Goal: Task Accomplishment & Management: Manage account settings

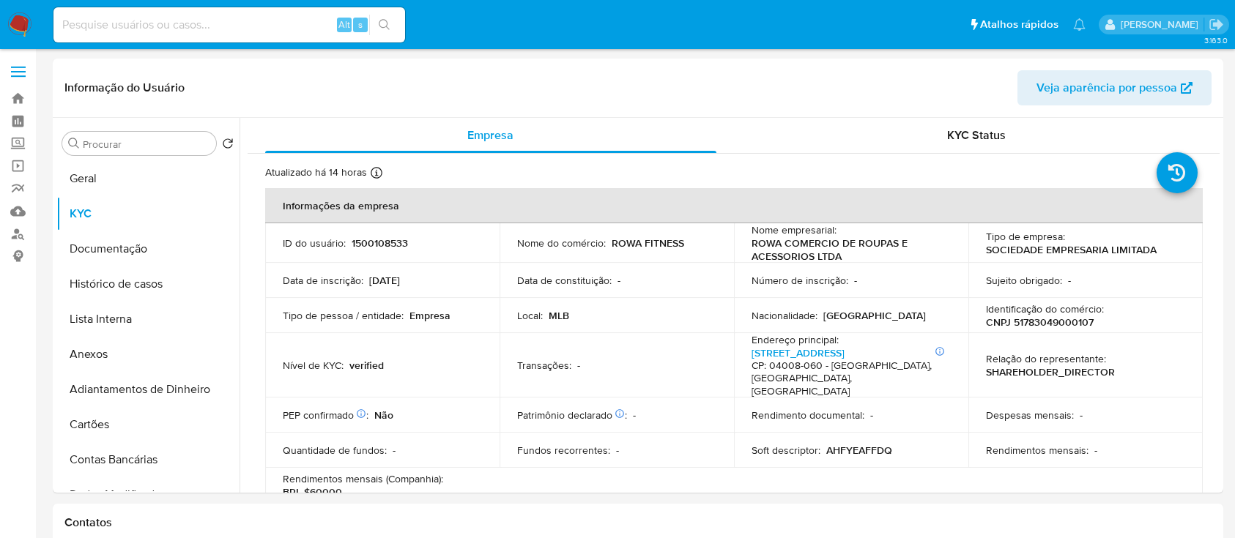
select select "10"
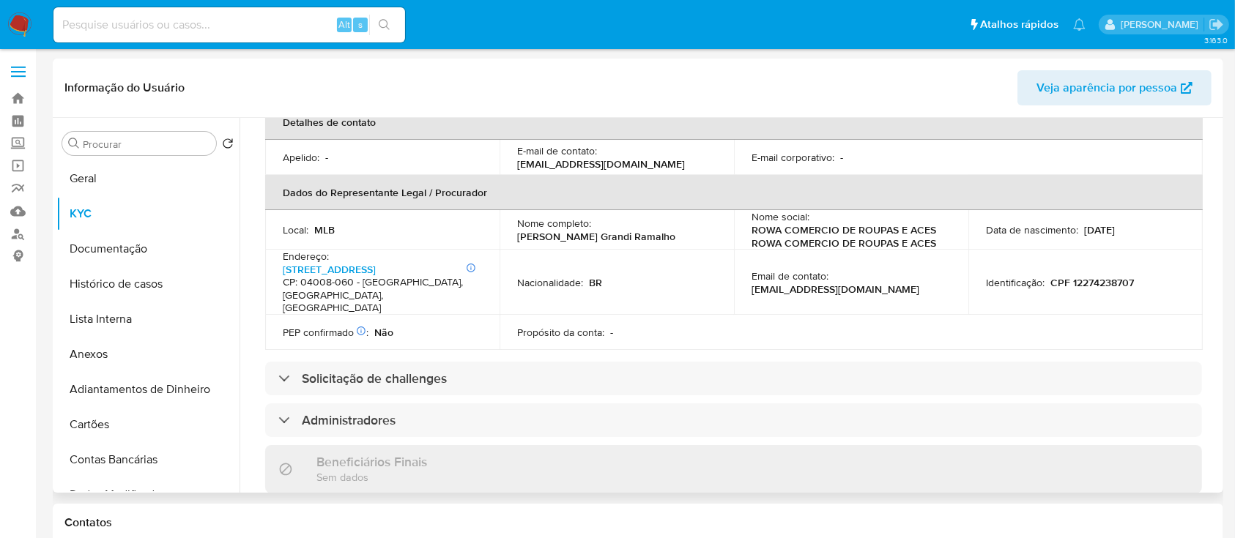
scroll to position [488, 0]
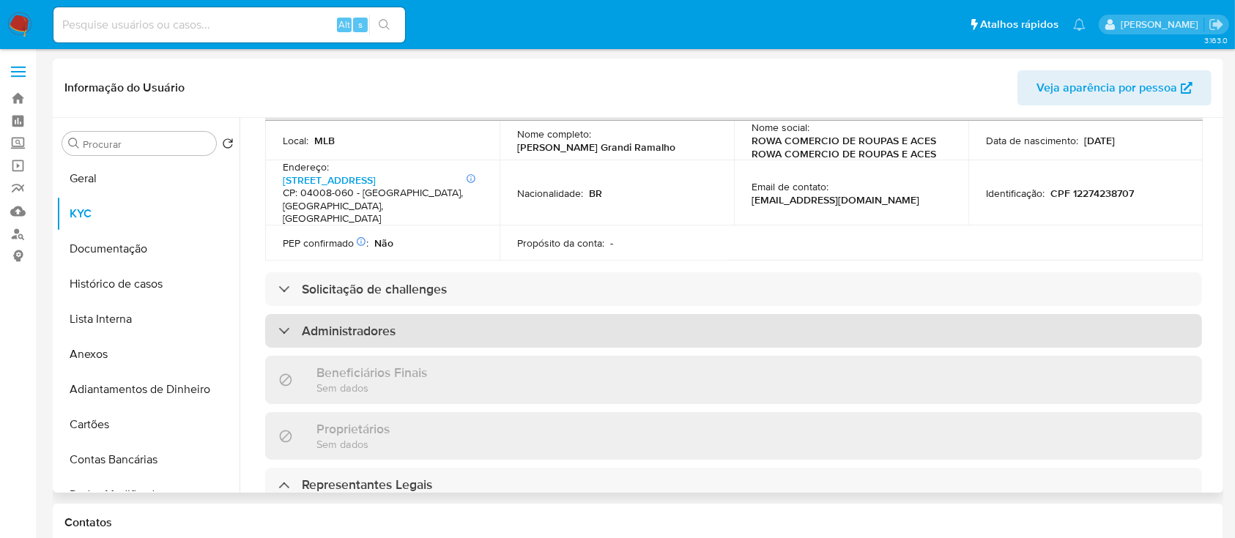
click at [420, 314] on div "Administradores" at bounding box center [733, 331] width 937 height 34
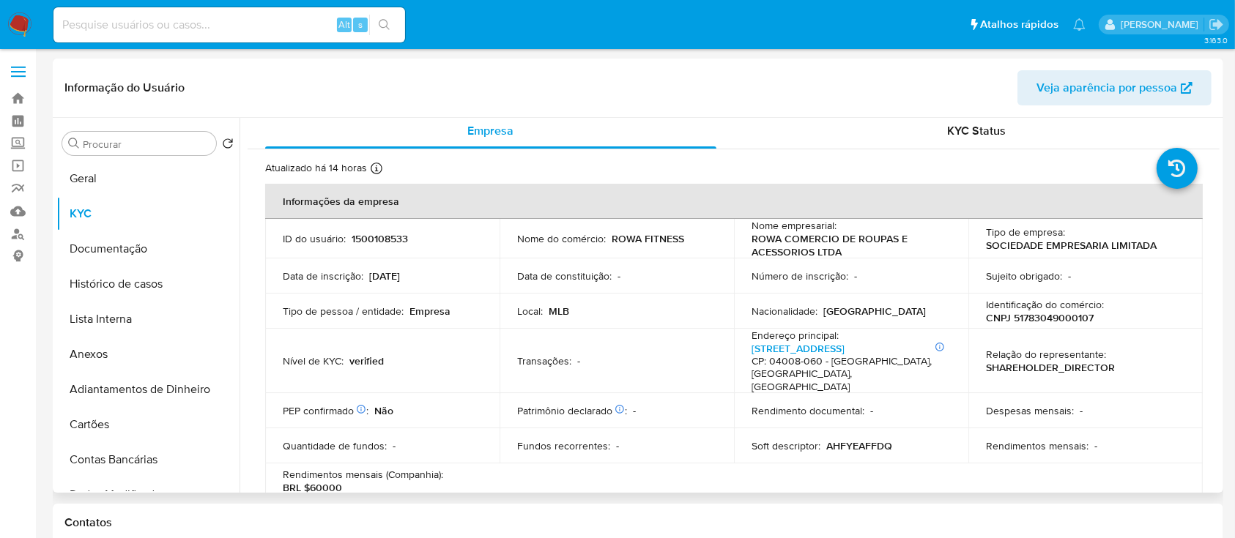
scroll to position [0, 0]
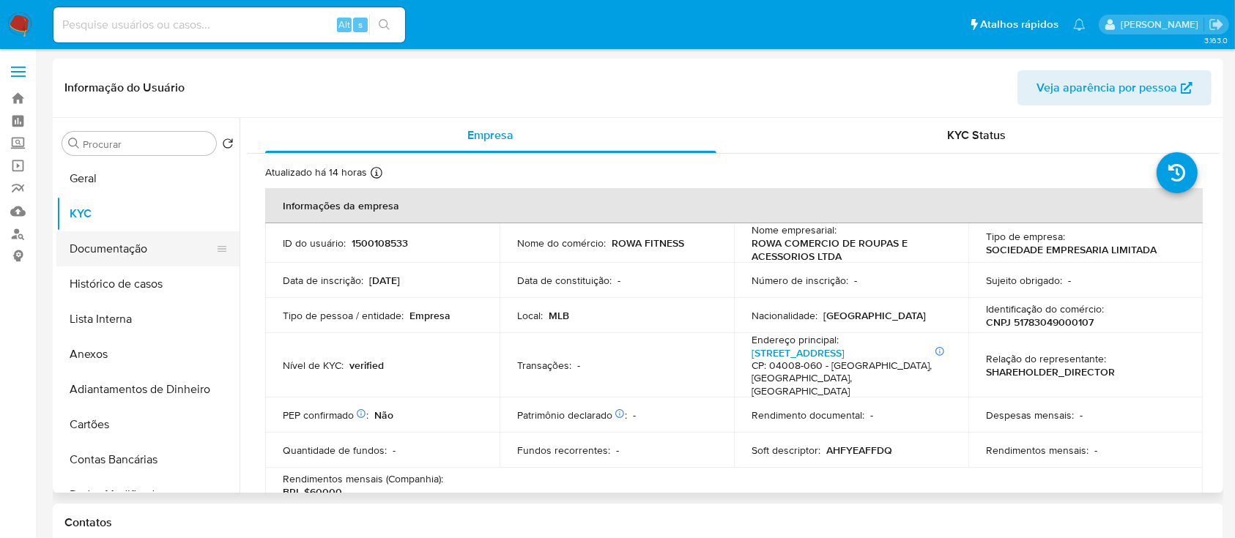
click at [144, 237] on button "Documentação" at bounding box center [141, 248] width 171 height 35
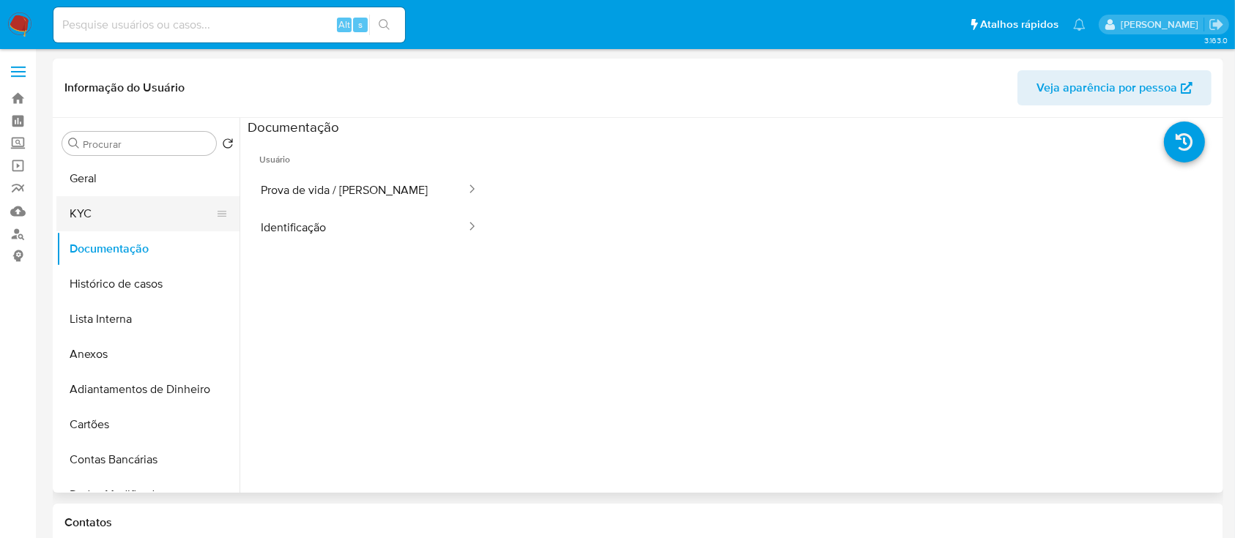
click at [135, 214] on button "KYC" at bounding box center [141, 213] width 171 height 35
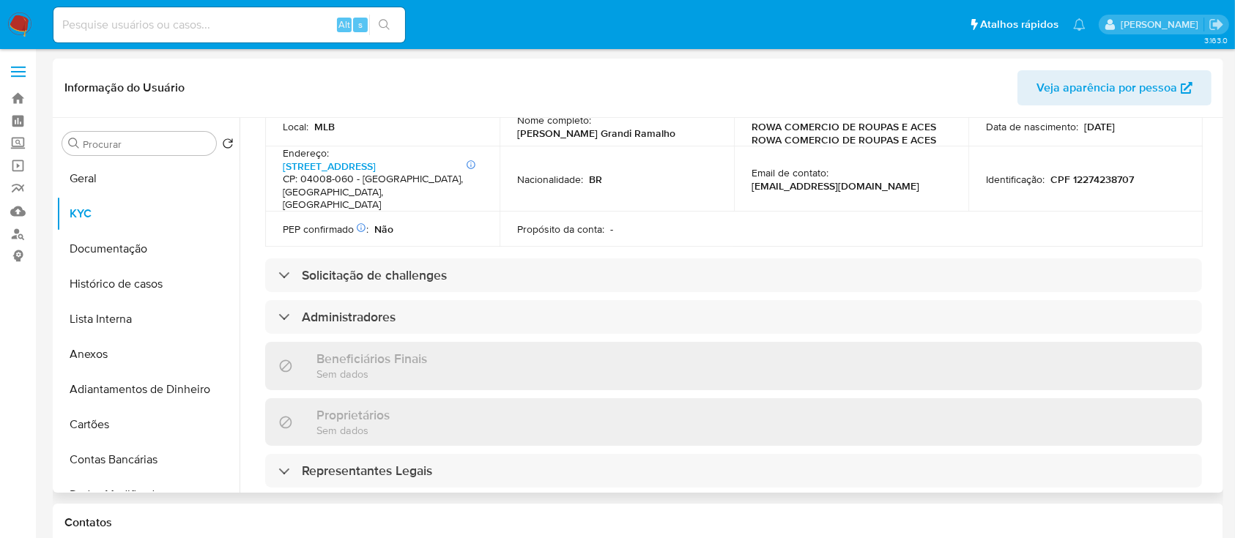
scroll to position [683, 0]
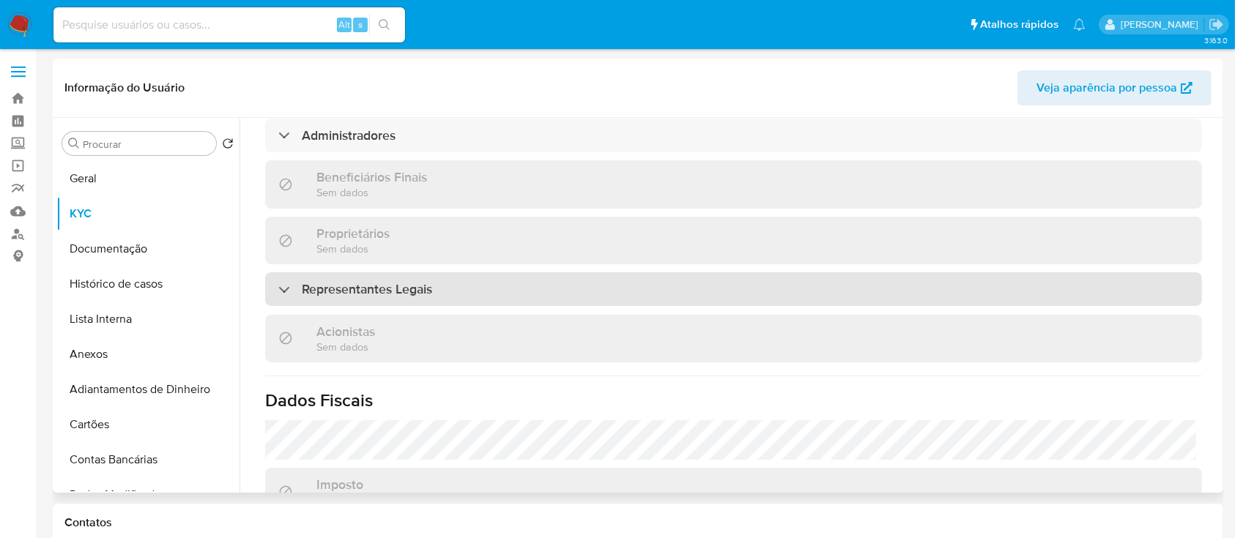
click at [398, 281] on h3 "Representantes Legais" at bounding box center [367, 289] width 130 height 16
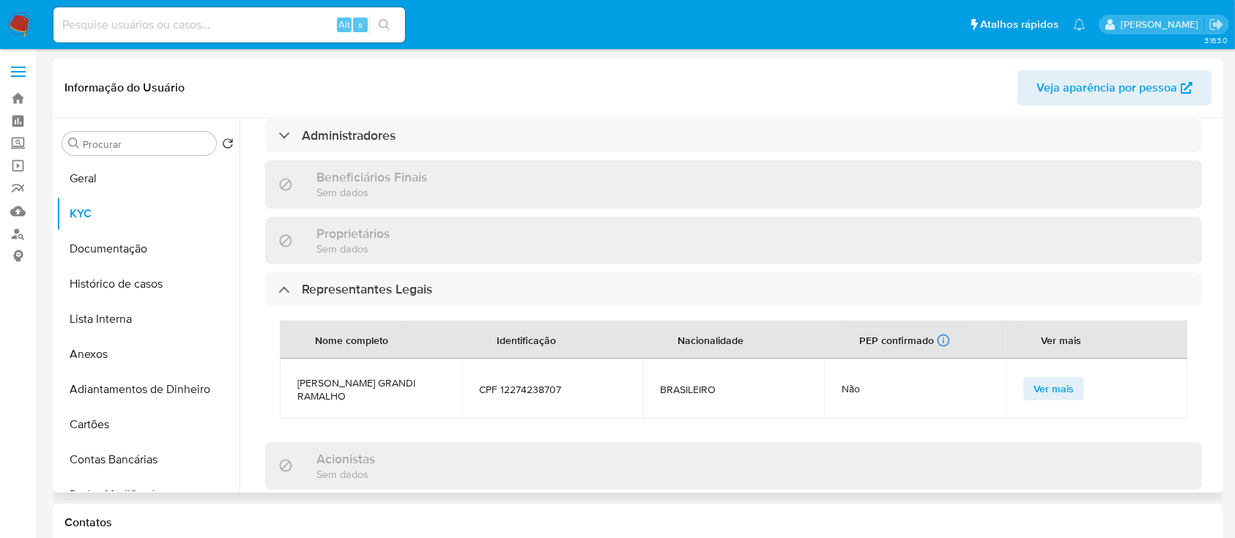
scroll to position [488, 0]
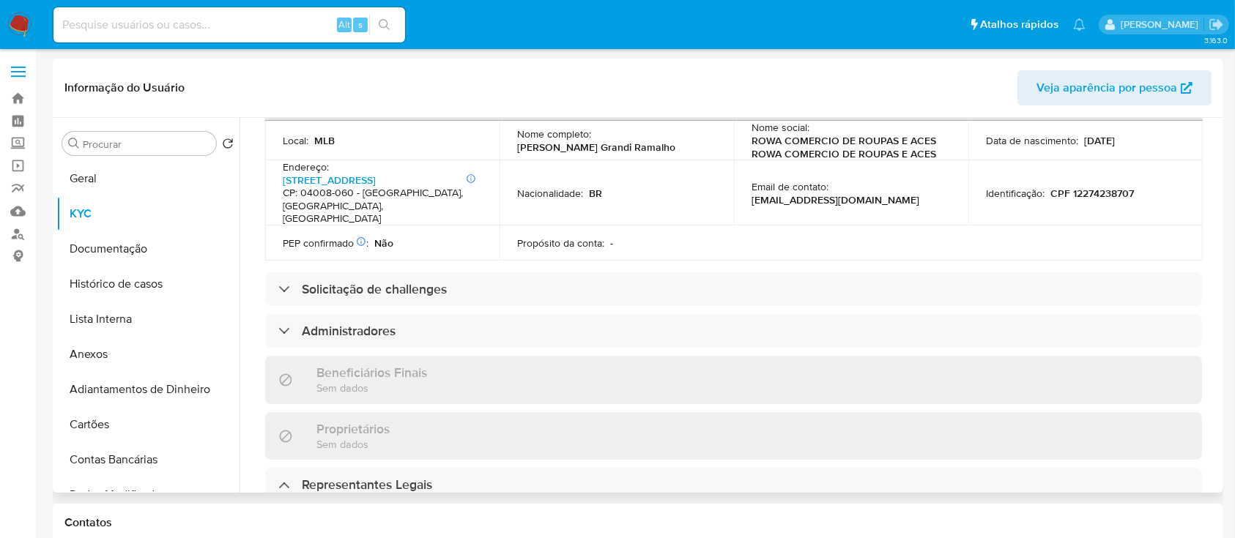
click at [450, 280] on div "Informações da empresa ID do usuário : 1500108533 Nome do comércio : ROWA FITNE…" at bounding box center [733, 373] width 937 height 1345
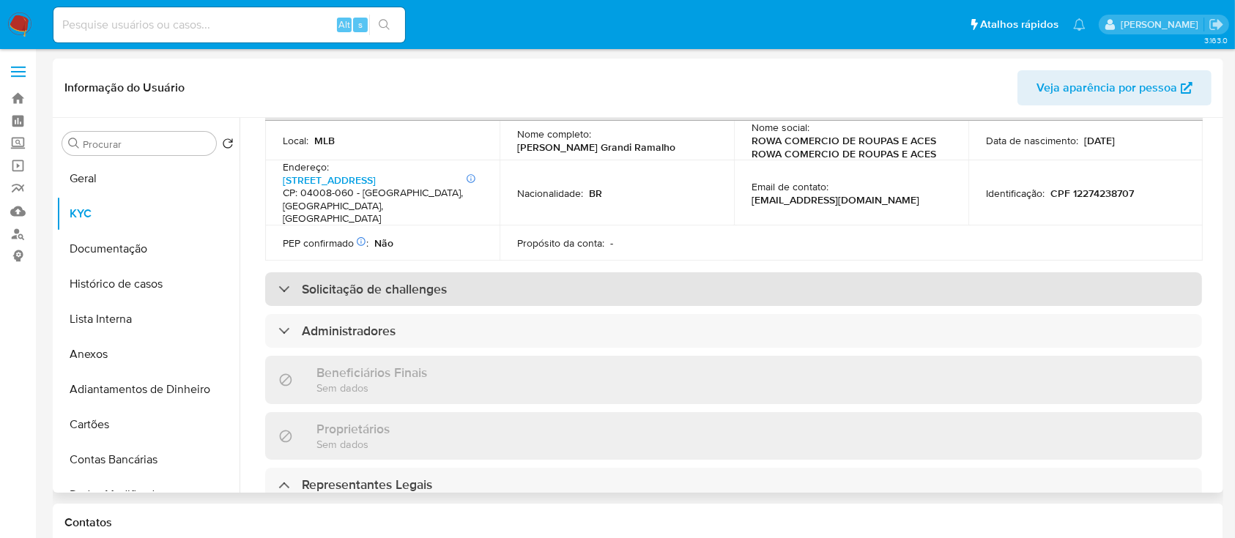
click at [477, 272] on div "Solicitação de challenges" at bounding box center [733, 289] width 937 height 34
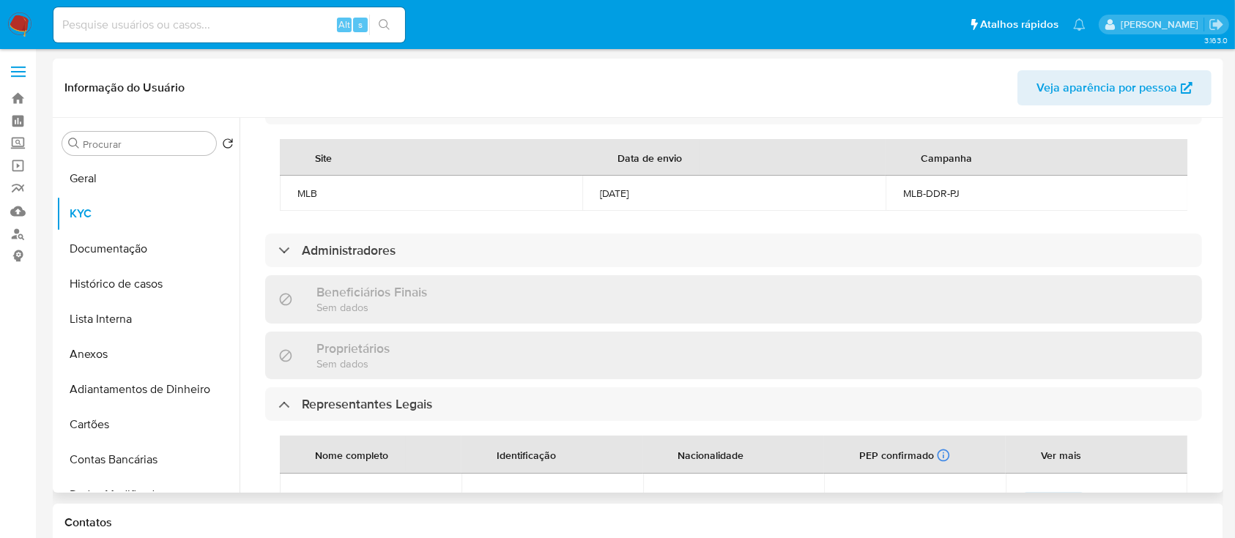
scroll to position [683, 0]
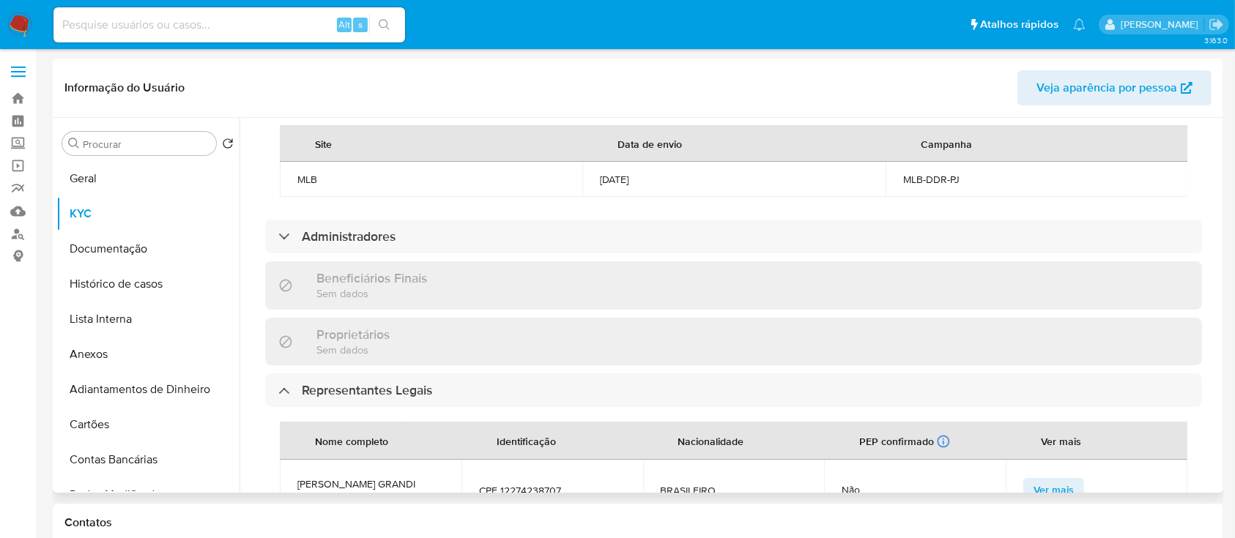
click at [498, 248] on div "Informações da empresa ID do usuário : 1500108533 Nome do comércio : ROWA FITNE…" at bounding box center [733, 228] width 937 height 1446
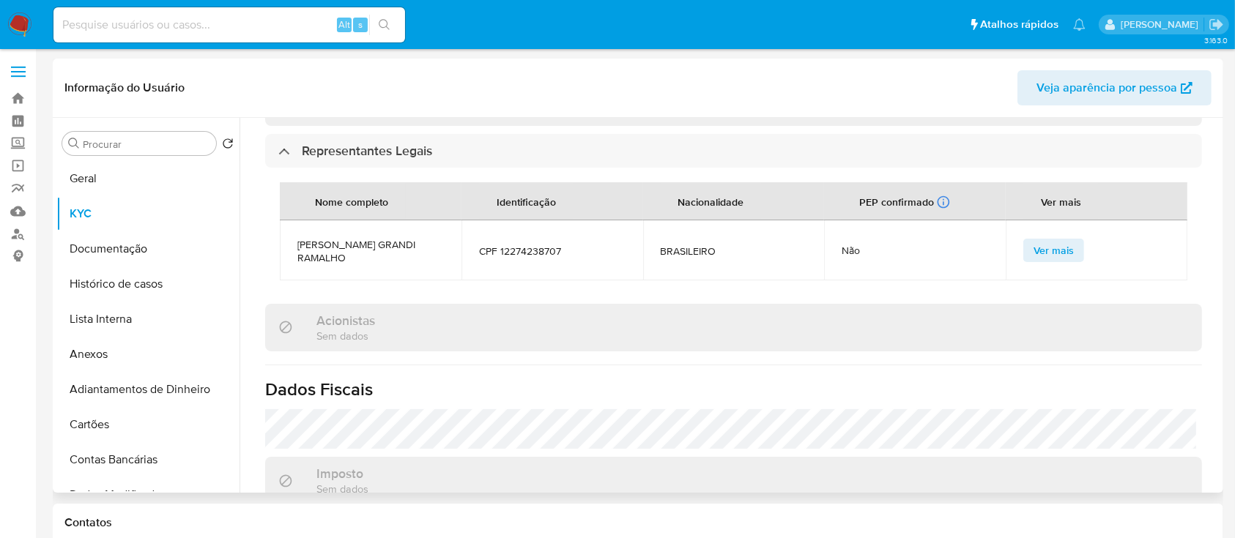
scroll to position [879, 0]
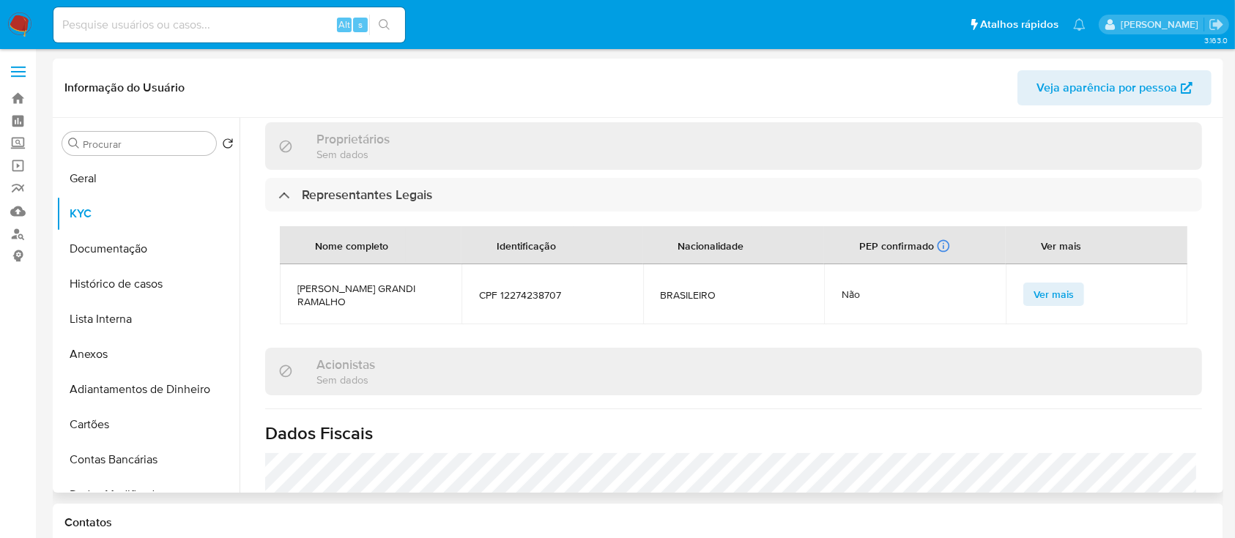
click at [379, 282] on span "WANDA MARANHAO GRANDI RAMALHO" at bounding box center [370, 295] width 146 height 26
drag, startPoint x: 353, startPoint y: 298, endPoint x: 283, endPoint y: 264, distance: 77.9
click at [283, 264] on td "WANDA MARANHAO GRANDI RAMALHO" at bounding box center [371, 294] width 182 height 60
copy span "WANDA MARANHAO GRANDI RAMALHO"
click at [527, 288] on span "CPF 12274238707" at bounding box center [552, 294] width 146 height 13
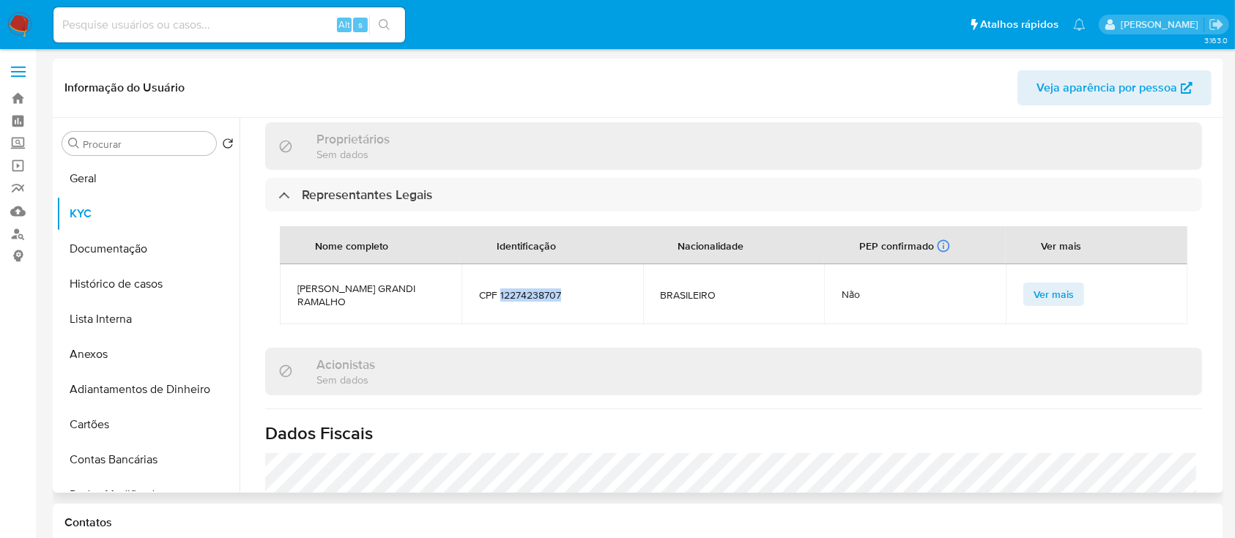
click at [527, 288] on span "CPF 12274238707" at bounding box center [552, 294] width 146 height 13
copy span "12274238707"
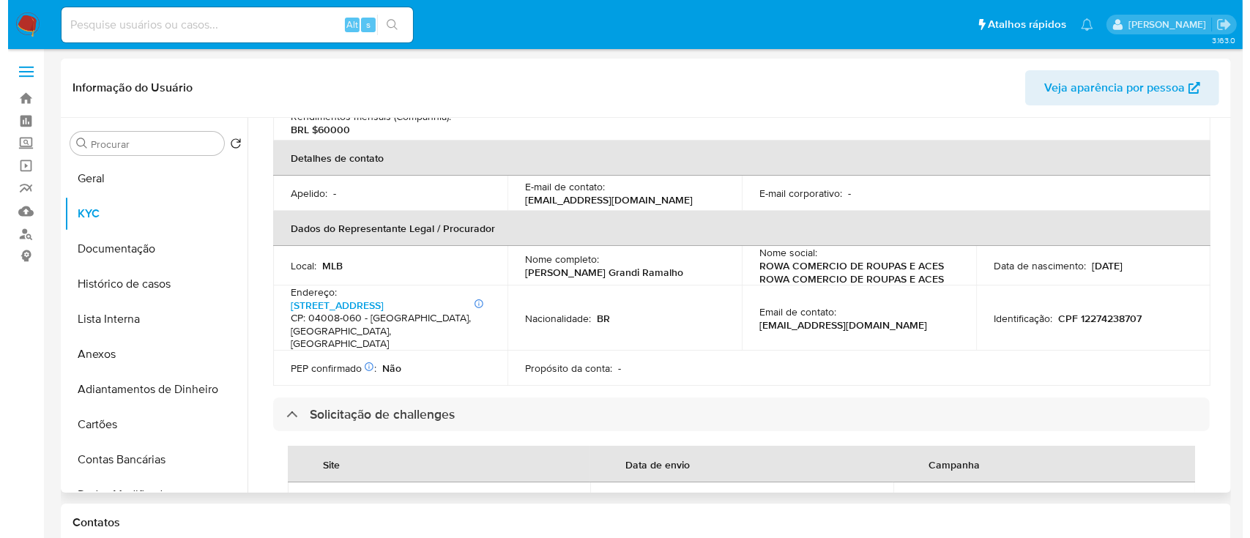
scroll to position [0, 0]
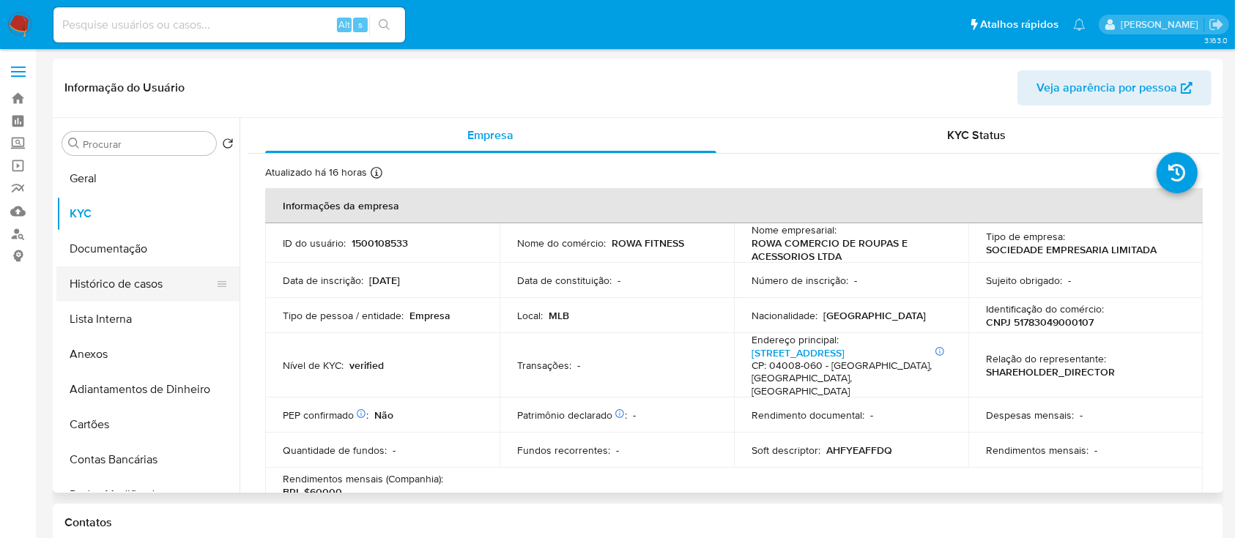
click at [105, 275] on button "Histórico de casos" at bounding box center [141, 284] width 171 height 35
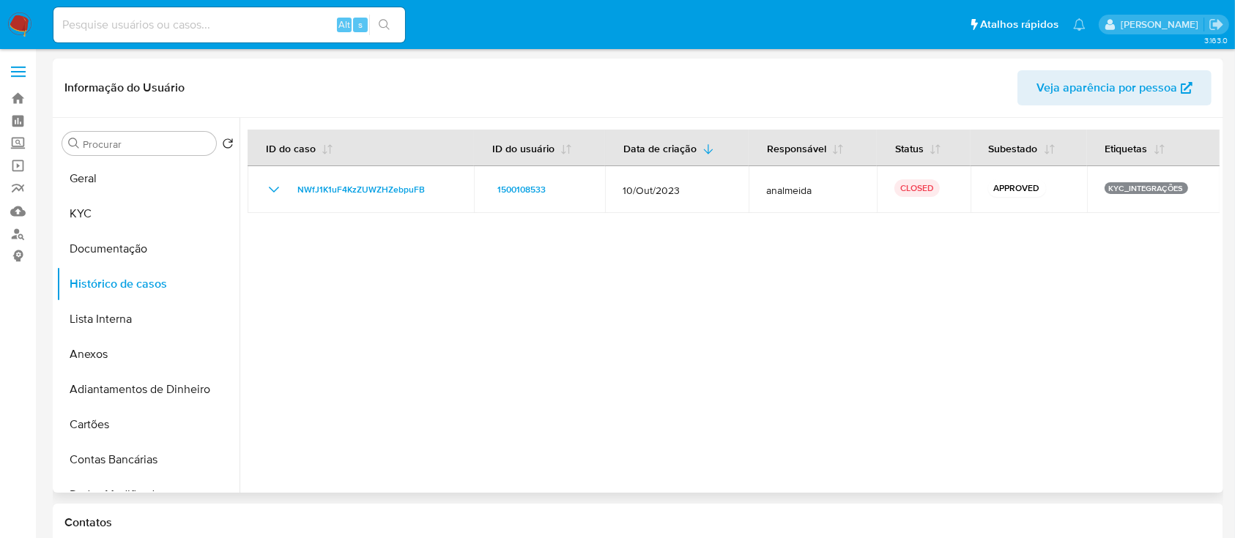
click at [580, 275] on div at bounding box center [729, 305] width 980 height 375
click at [118, 175] on button "Geral" at bounding box center [141, 178] width 171 height 35
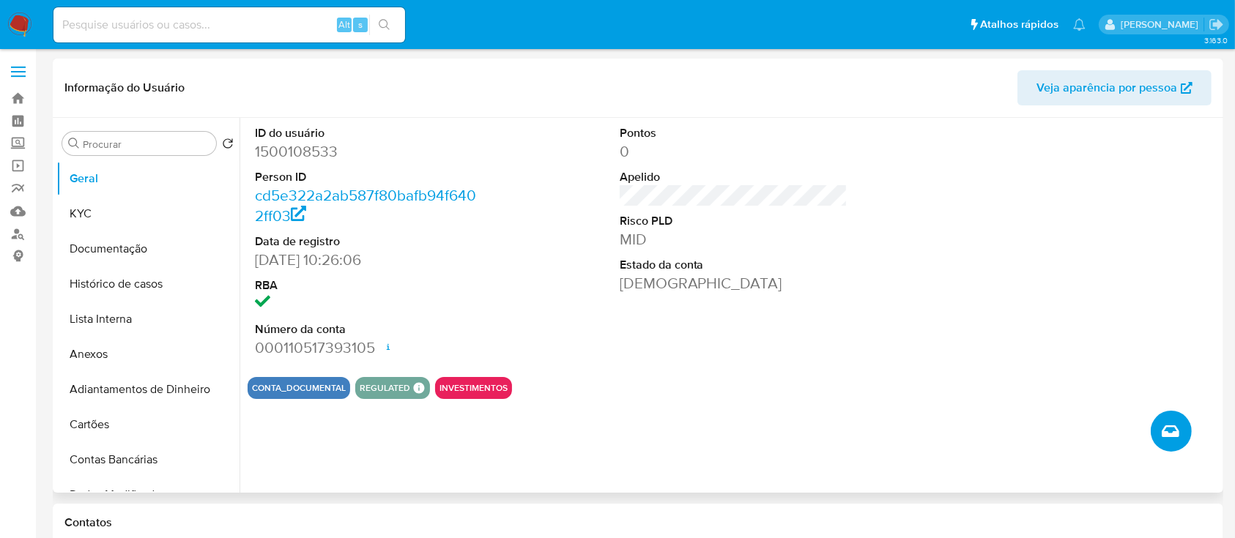
click at [1166, 428] on icon "Criar caso manual" at bounding box center [1170, 431] width 18 height 12
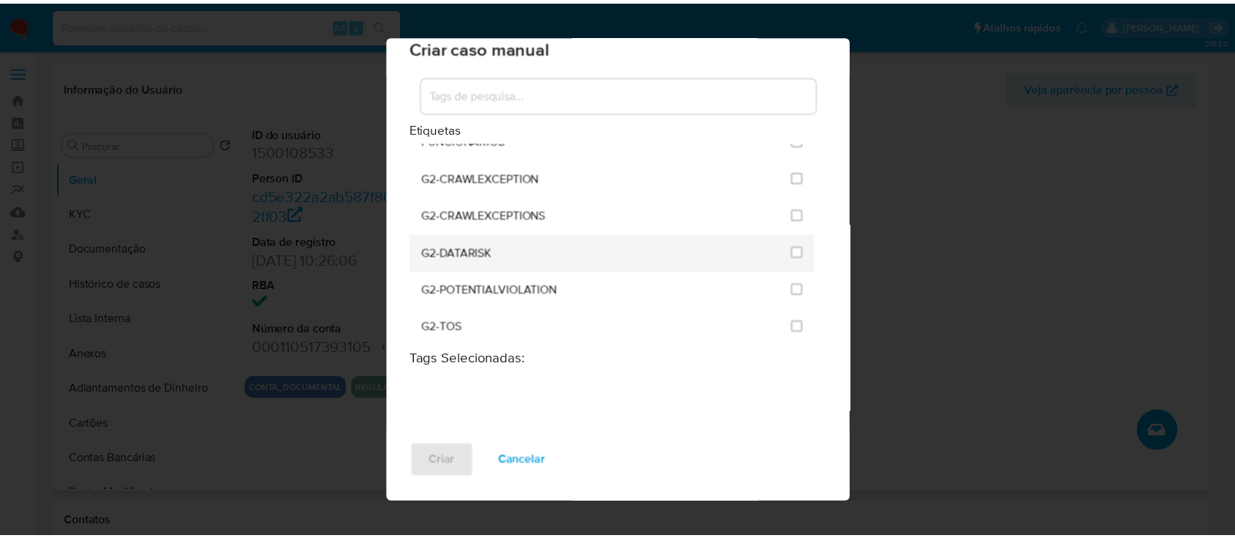
scroll to position [1269, 0]
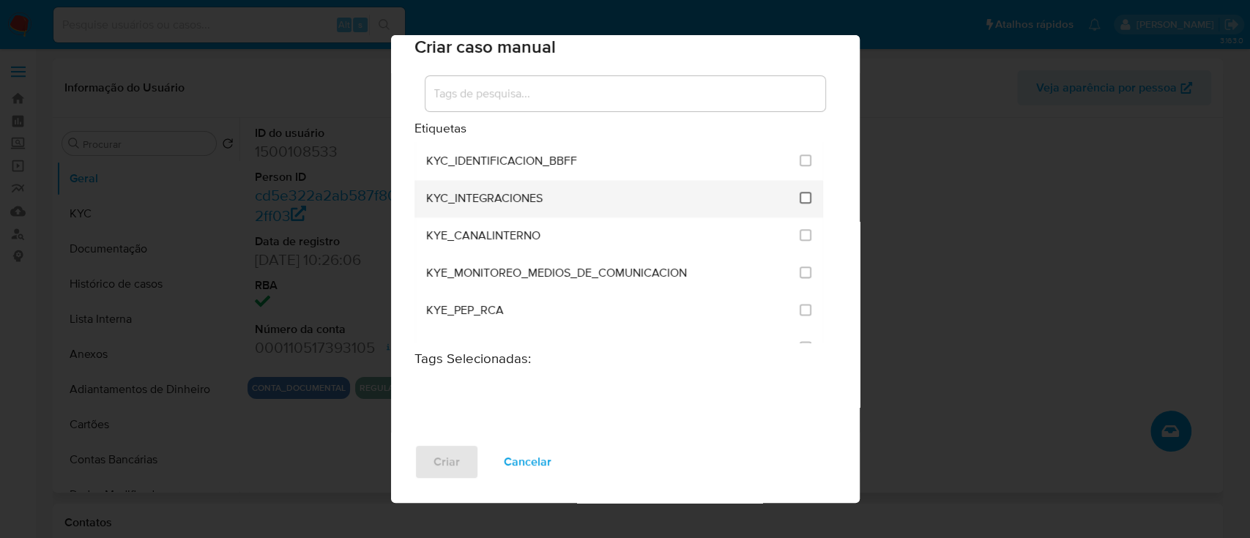
click at [800, 198] on input "2093" at bounding box center [806, 198] width 12 height 12
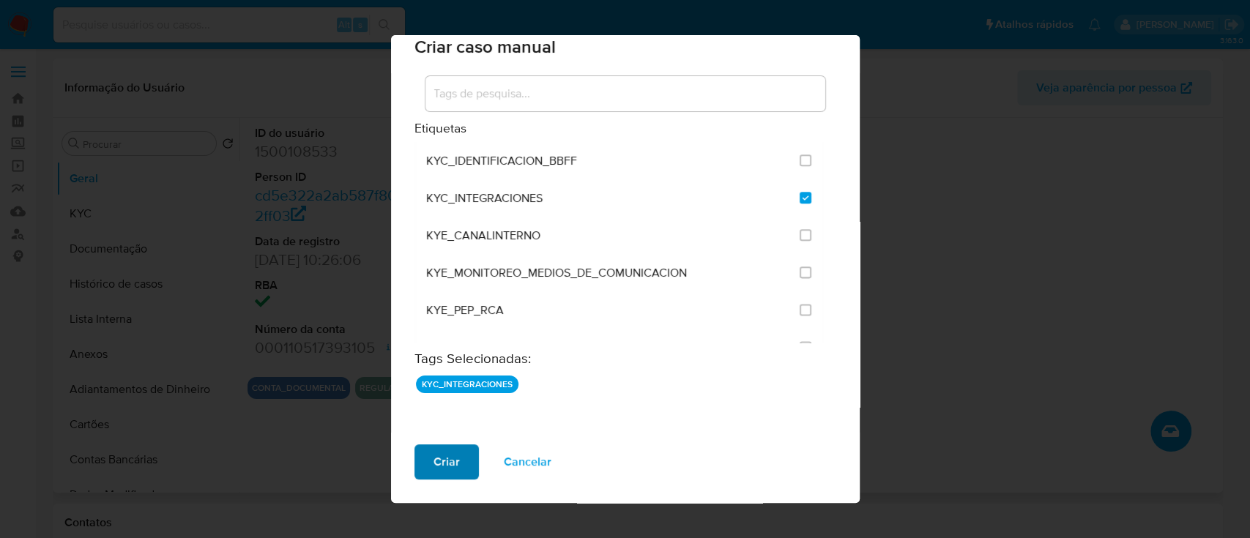
click at [425, 461] on button "Criar" at bounding box center [446, 461] width 64 height 35
checkbox input "false"
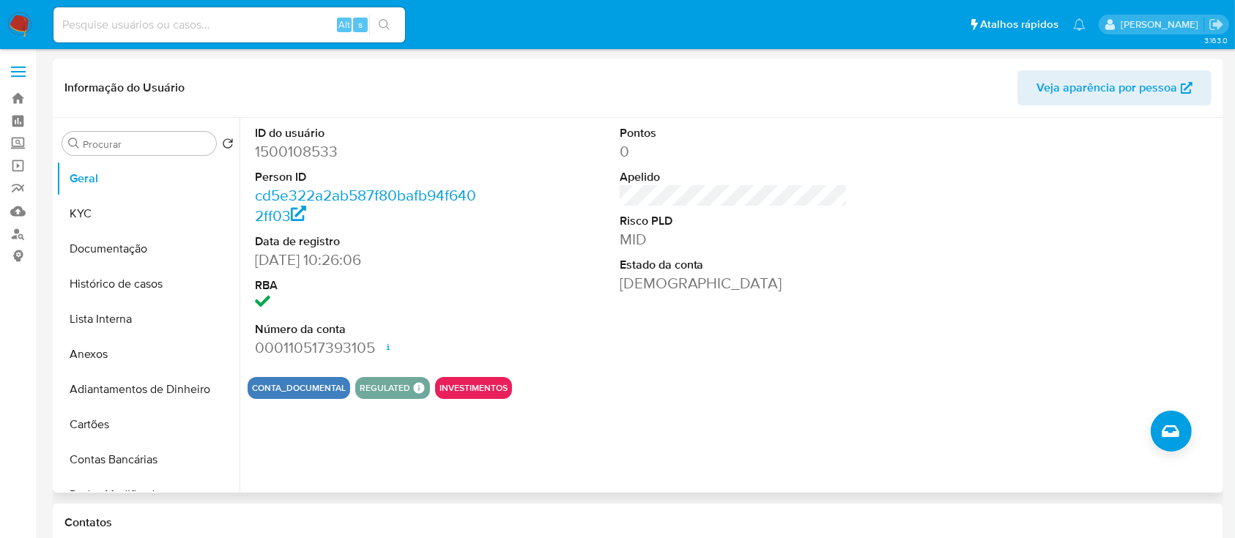
click at [841, 295] on div "Pontos 0 Apelido Risco PLD MID Estado da conta Ativa" at bounding box center [733, 241] width 243 height 247
click at [154, 292] on button "Histórico de casos" at bounding box center [141, 284] width 171 height 35
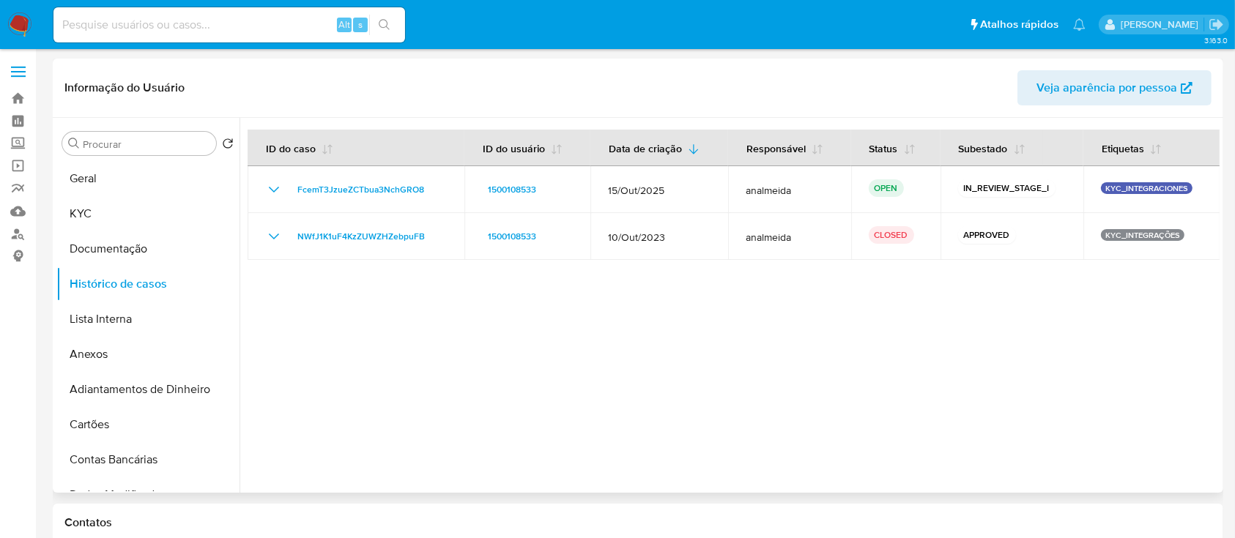
click at [861, 355] on div at bounding box center [729, 305] width 980 height 375
click at [123, 352] on button "Anexos" at bounding box center [141, 354] width 171 height 35
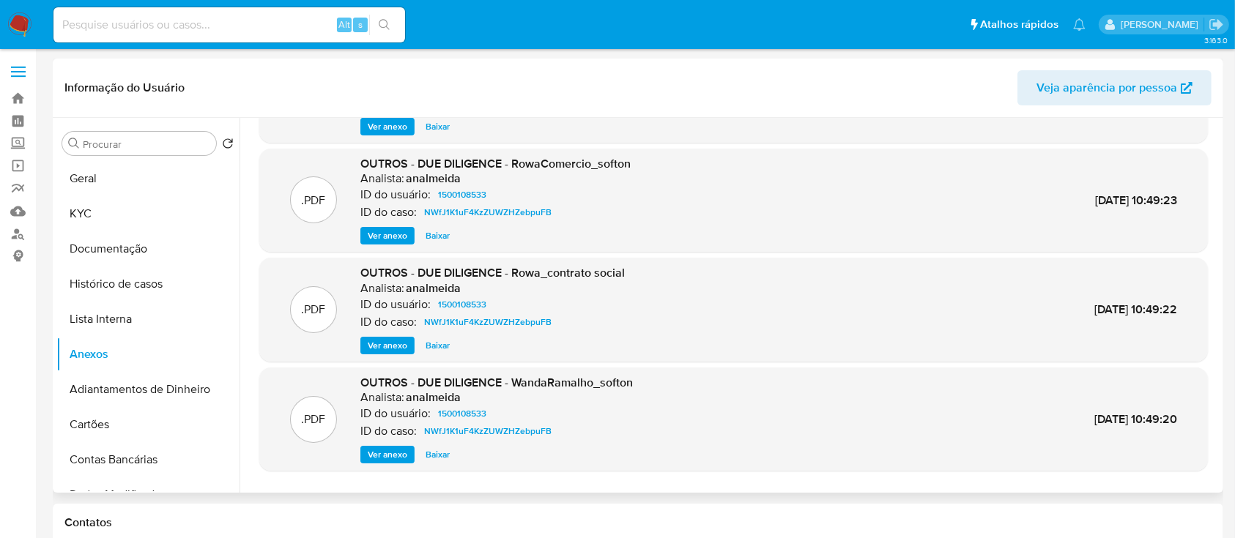
scroll to position [123, 0]
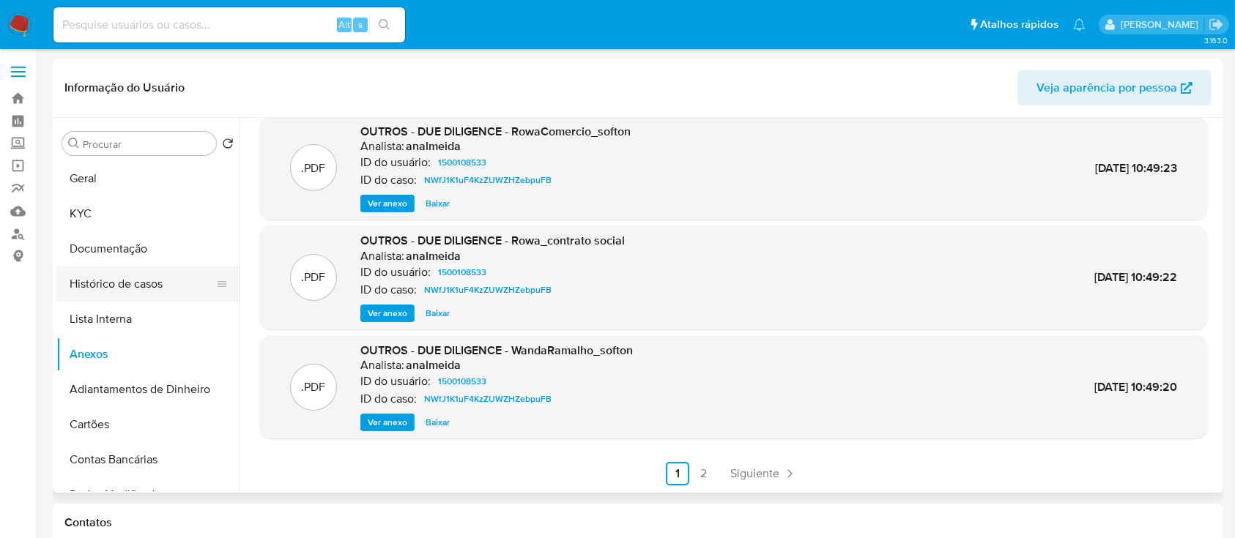
click at [105, 283] on button "Histórico de casos" at bounding box center [141, 284] width 171 height 35
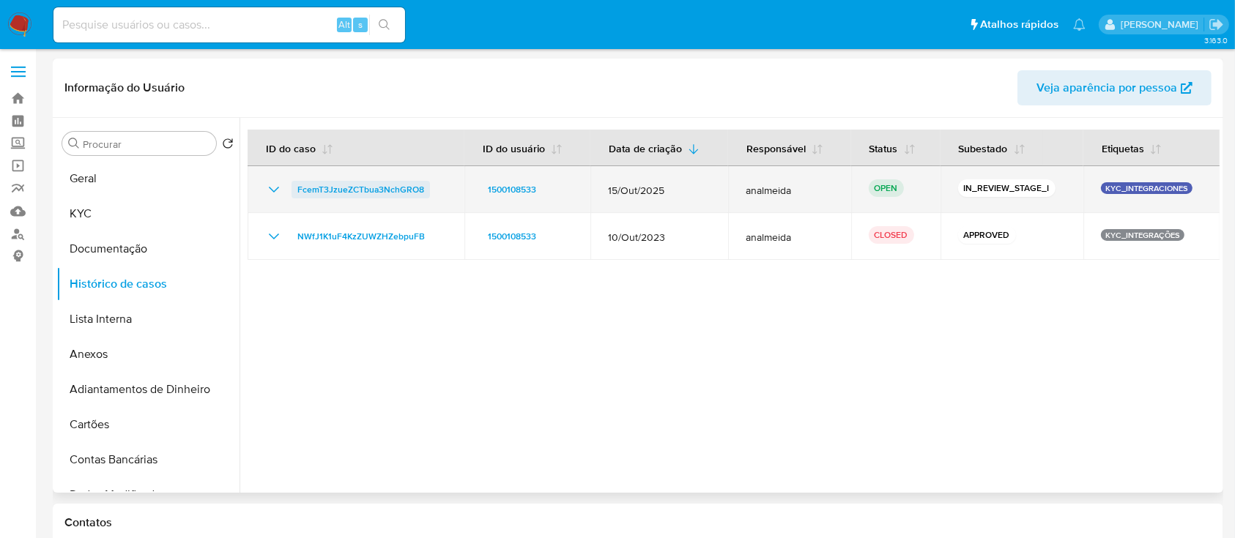
click at [363, 187] on span "FcemT3JzueZCTbua3NchGRO8" at bounding box center [360, 190] width 127 height 18
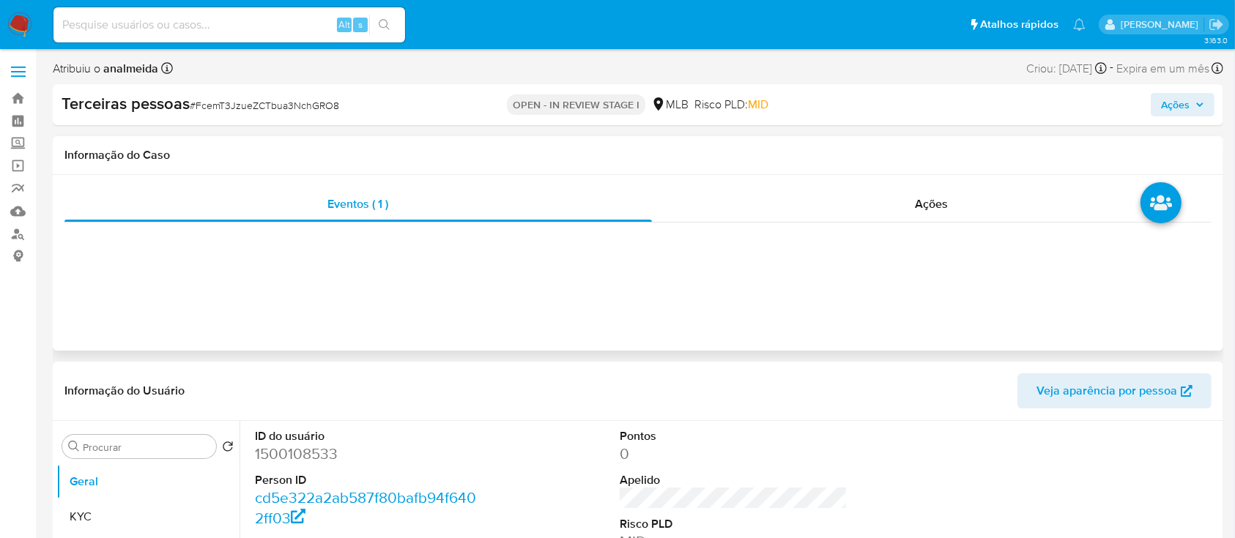
click at [814, 180] on div "Eventos ( 1 ) Ações" at bounding box center [638, 263] width 1170 height 176
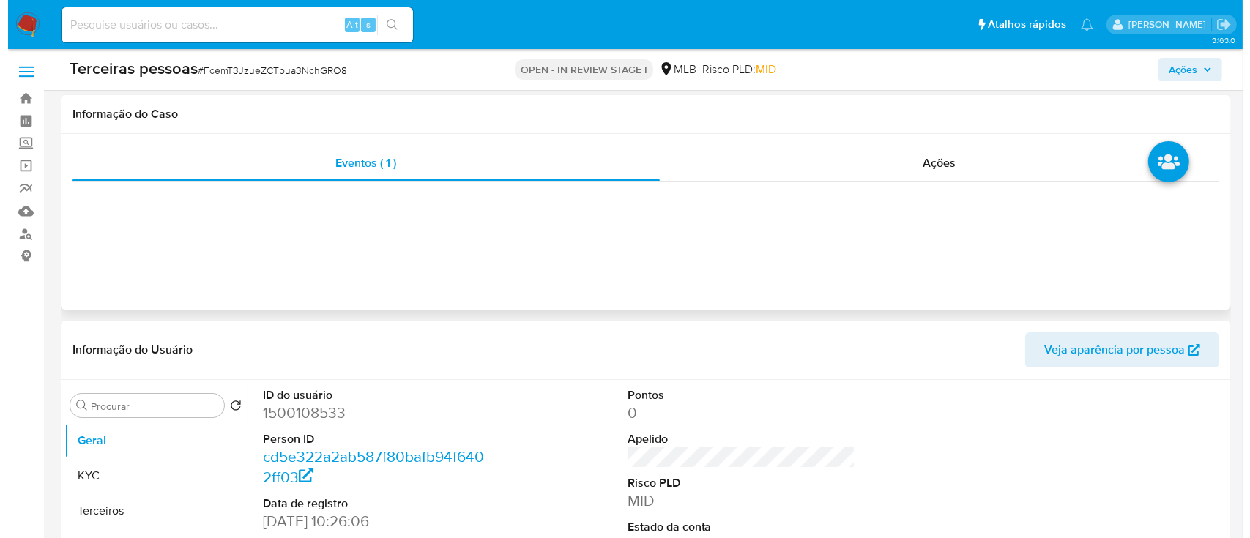
scroll to position [293, 0]
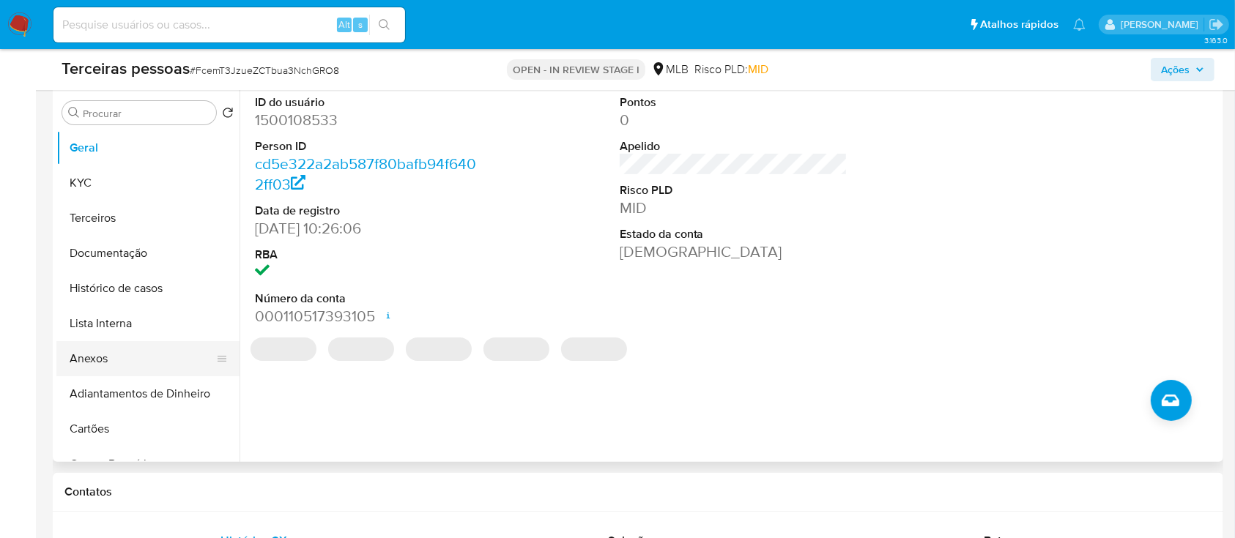
click at [84, 361] on button "Anexos" at bounding box center [141, 358] width 171 height 35
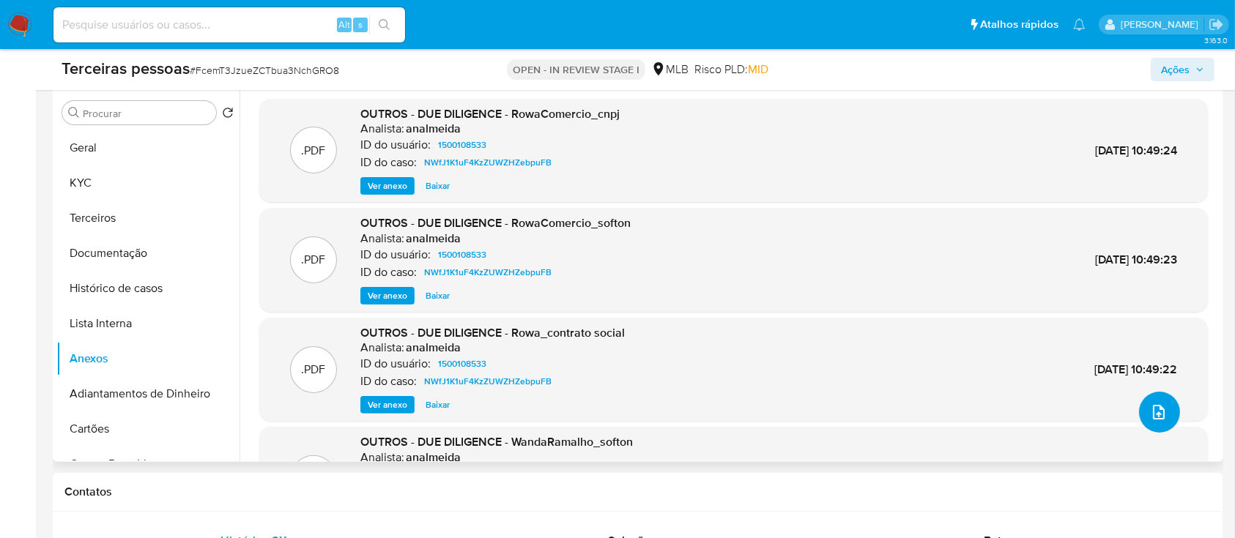
click at [1165, 418] on button "upload-file" at bounding box center [1159, 412] width 41 height 41
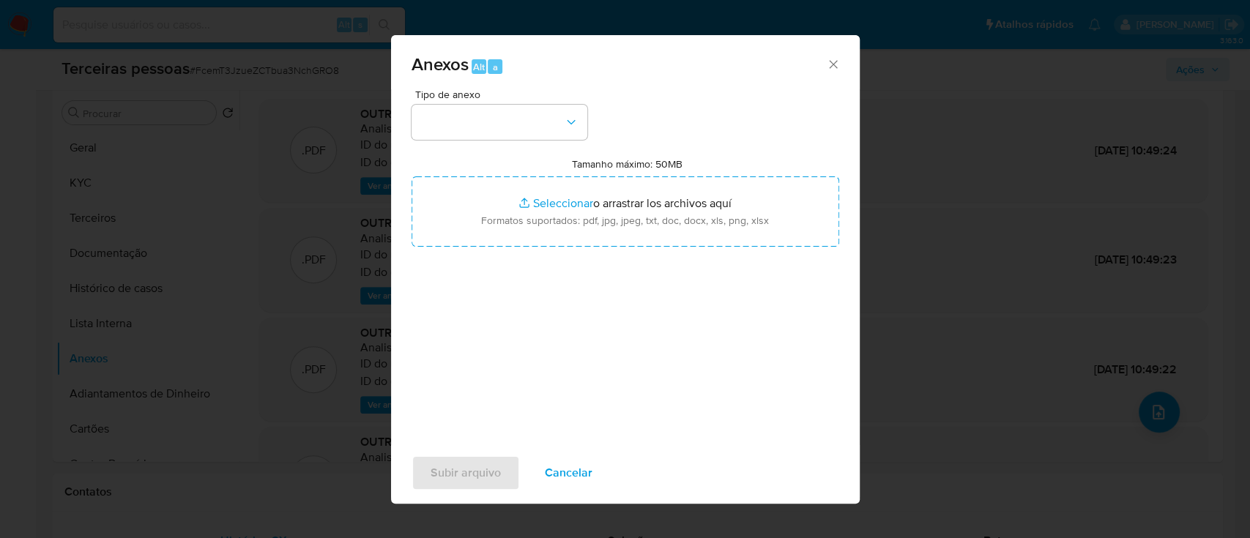
click at [538, 103] on div "Tipo de anexo" at bounding box center [500, 114] width 176 height 51
click at [529, 138] on button "button" at bounding box center [500, 122] width 176 height 35
select select "10"
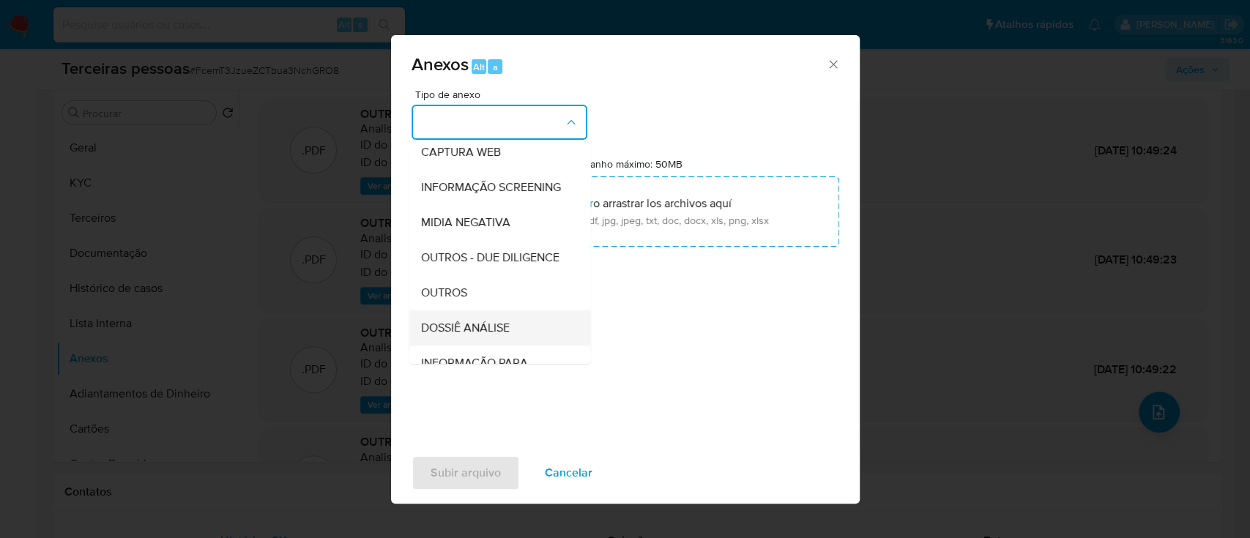
scroll to position [225, 0]
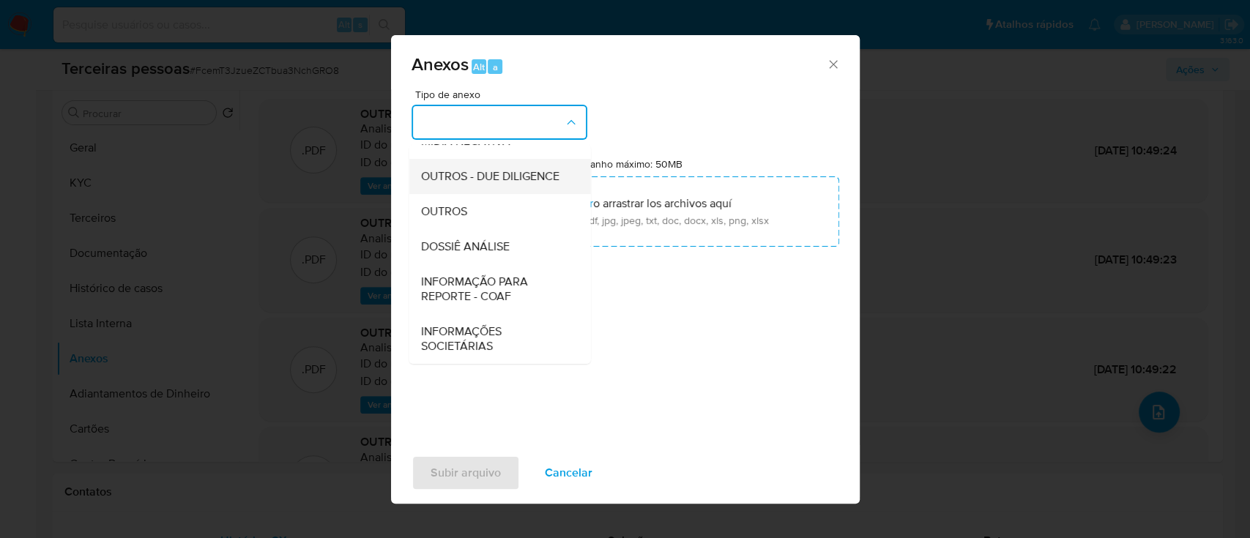
click at [442, 179] on span "OUTROS - DUE DILIGENCE" at bounding box center [489, 176] width 138 height 15
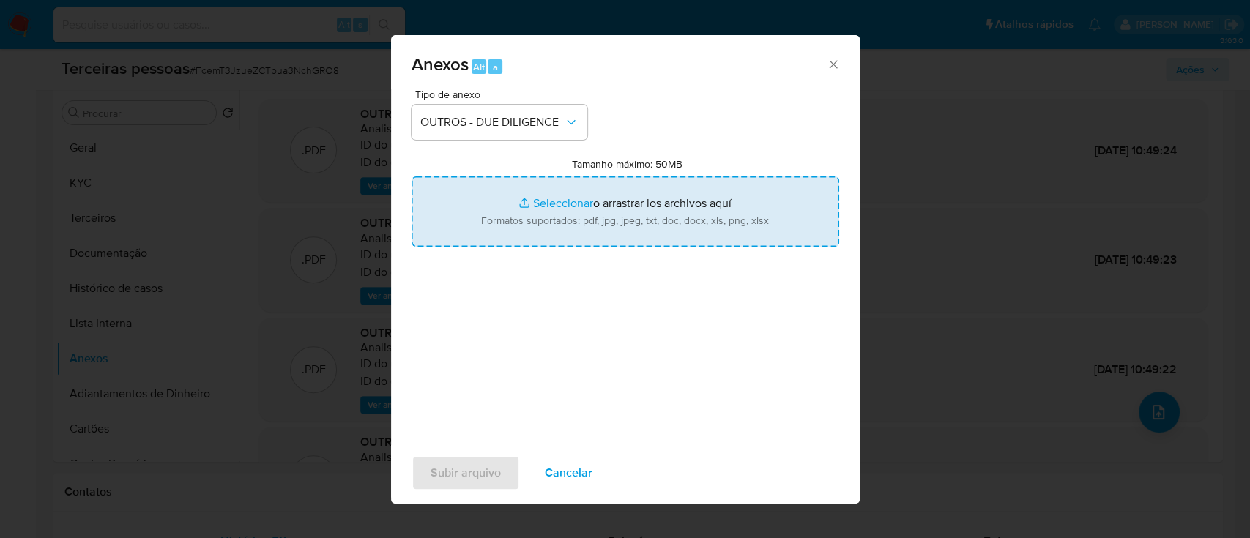
click at [611, 241] on input "Tamanho máximo: 50MB Seleccionar archivos" at bounding box center [626, 211] width 428 height 70
type input "C:\fakepath\Matriz de Risco - ROWA COMERCIO DE ROUPAS E ACESSORIOS LTDA.pdf"
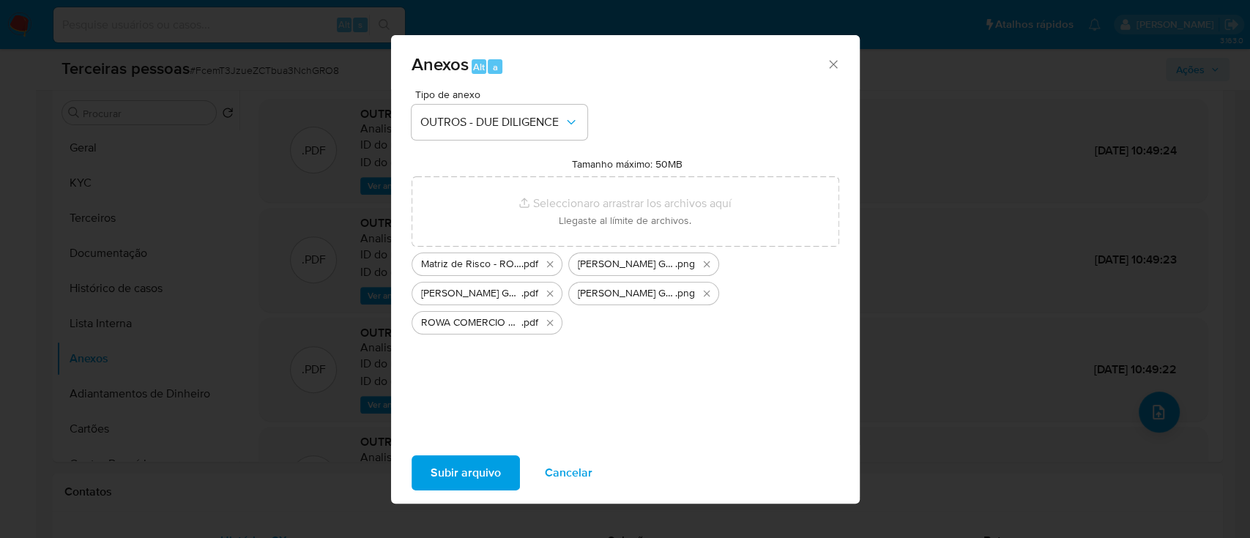
click at [477, 469] on span "Subir arquivo" at bounding box center [466, 473] width 70 height 32
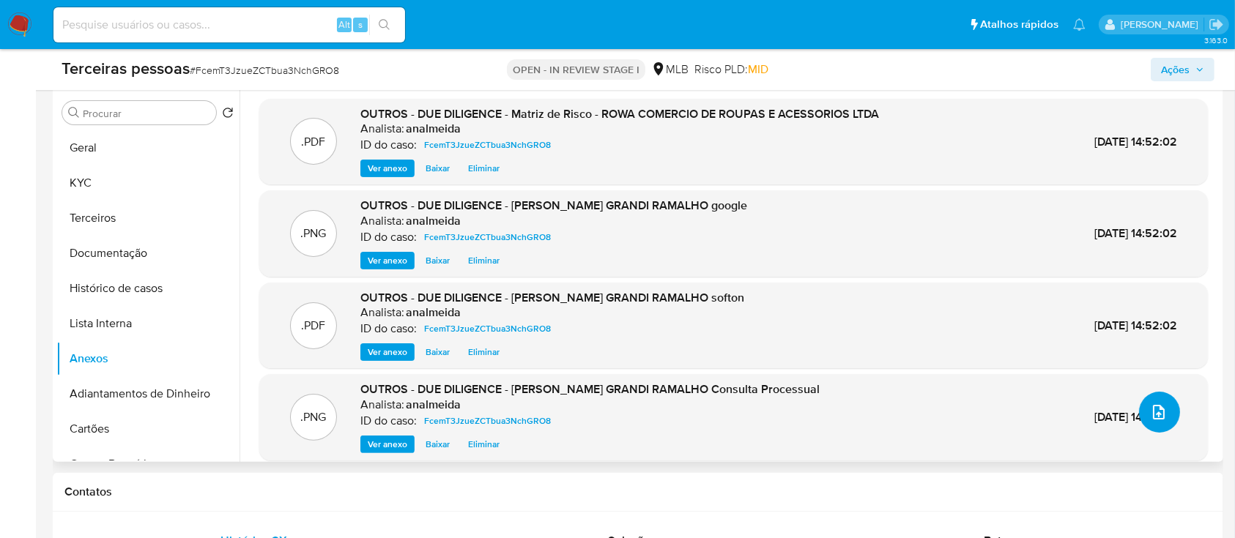
click at [1150, 412] on icon "upload-file" at bounding box center [1159, 412] width 18 height 18
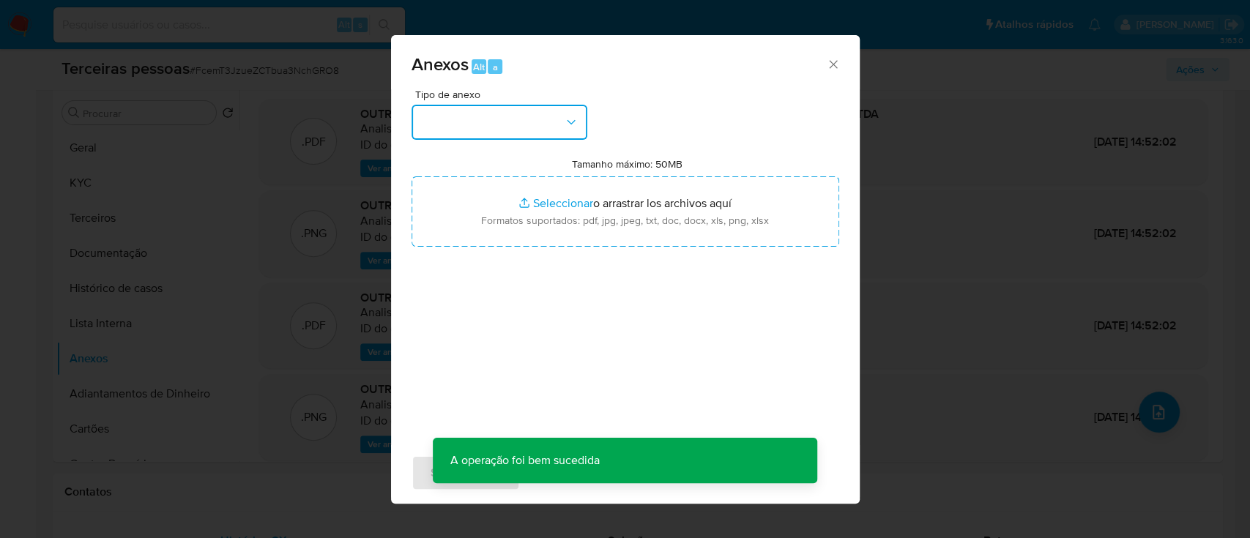
click at [438, 133] on button "button" at bounding box center [500, 122] width 176 height 35
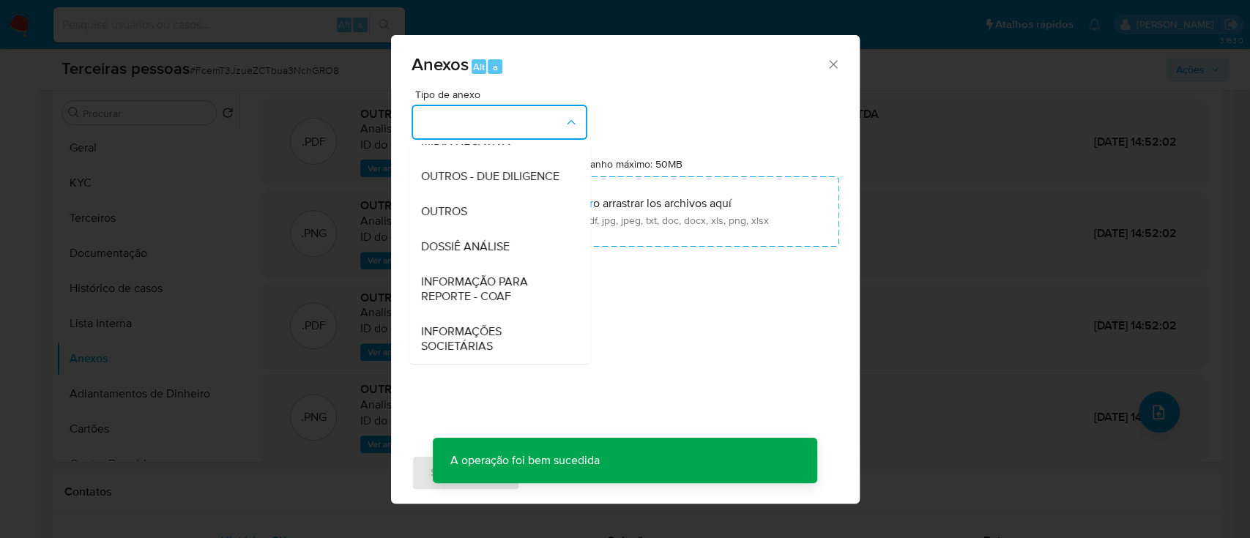
drag, startPoint x: 433, startPoint y: 164, endPoint x: 499, endPoint y: 174, distance: 66.7
click at [433, 169] on span "OUTROS - DUE DILIGENCE" at bounding box center [489, 176] width 138 height 15
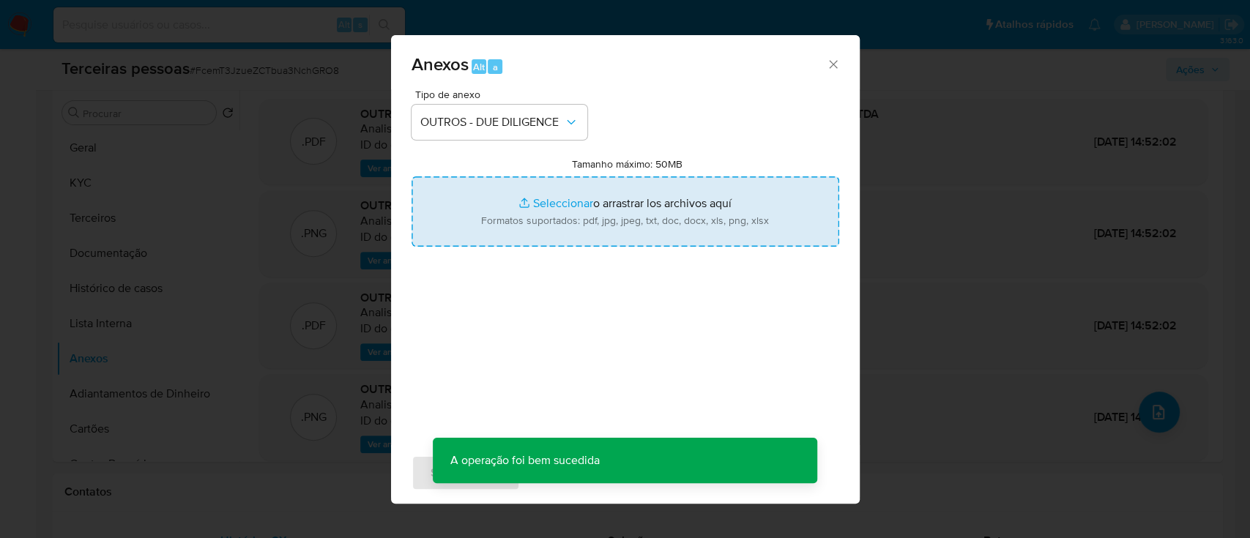
click at [586, 189] on input "Tamanho máximo: 50MB Seleccionar archivos" at bounding box center [626, 211] width 428 height 70
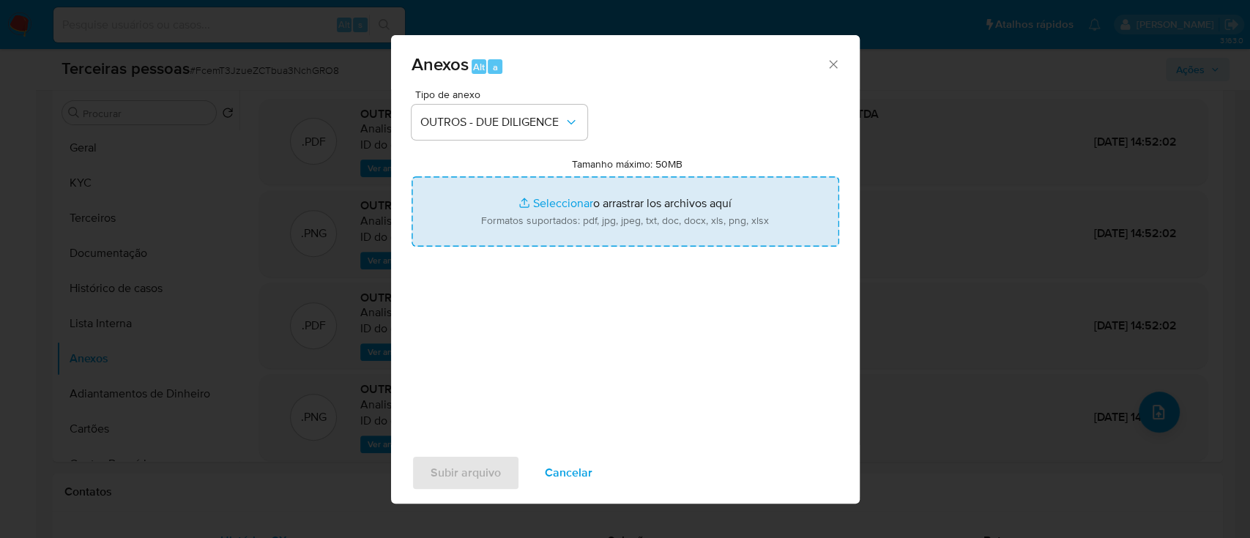
type input "C:\fakepath\ROWA COMERCIO DE ROUPAS E ACESSORIOS LTDA google.png"
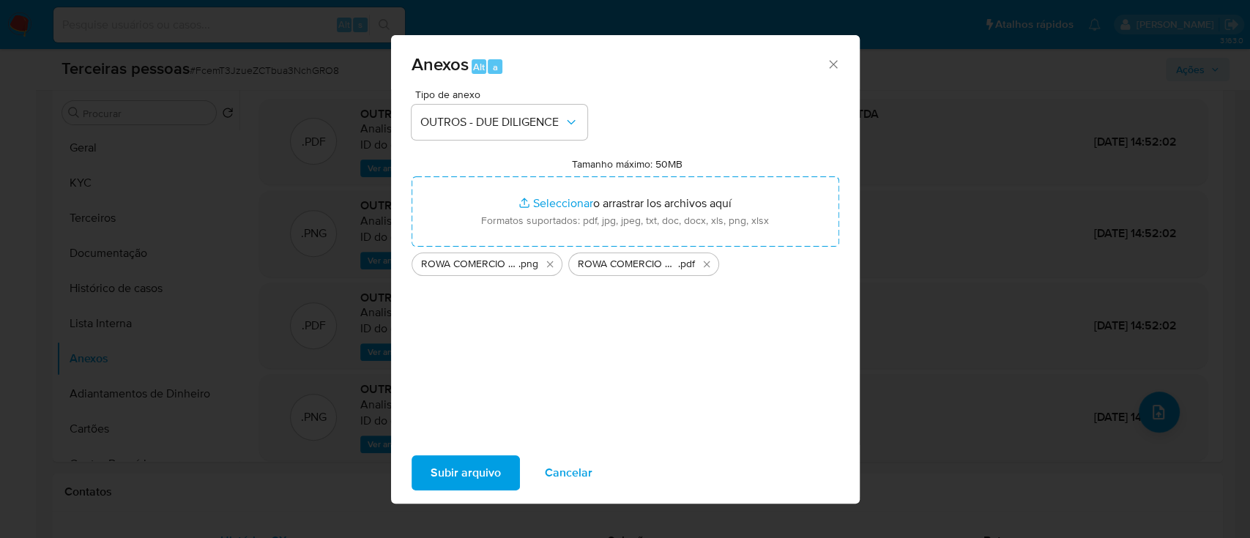
click at [501, 472] on button "Subir arquivo" at bounding box center [466, 472] width 108 height 35
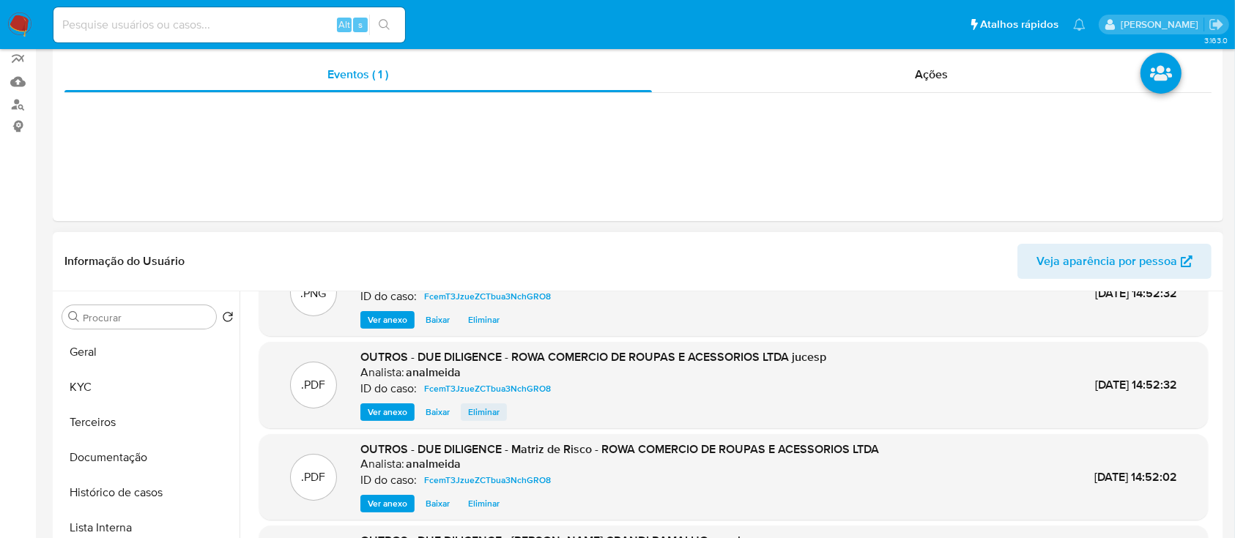
scroll to position [195, 0]
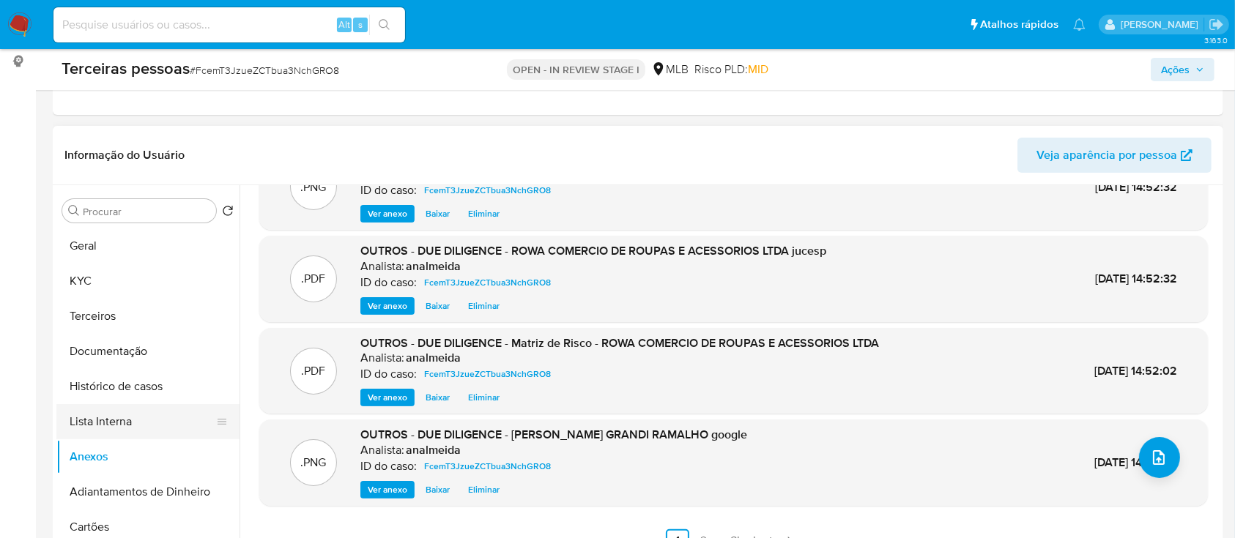
drag, startPoint x: 89, startPoint y: 414, endPoint x: 102, endPoint y: 419, distance: 13.5
click at [95, 418] on button "Lista Interna" at bounding box center [141, 421] width 171 height 35
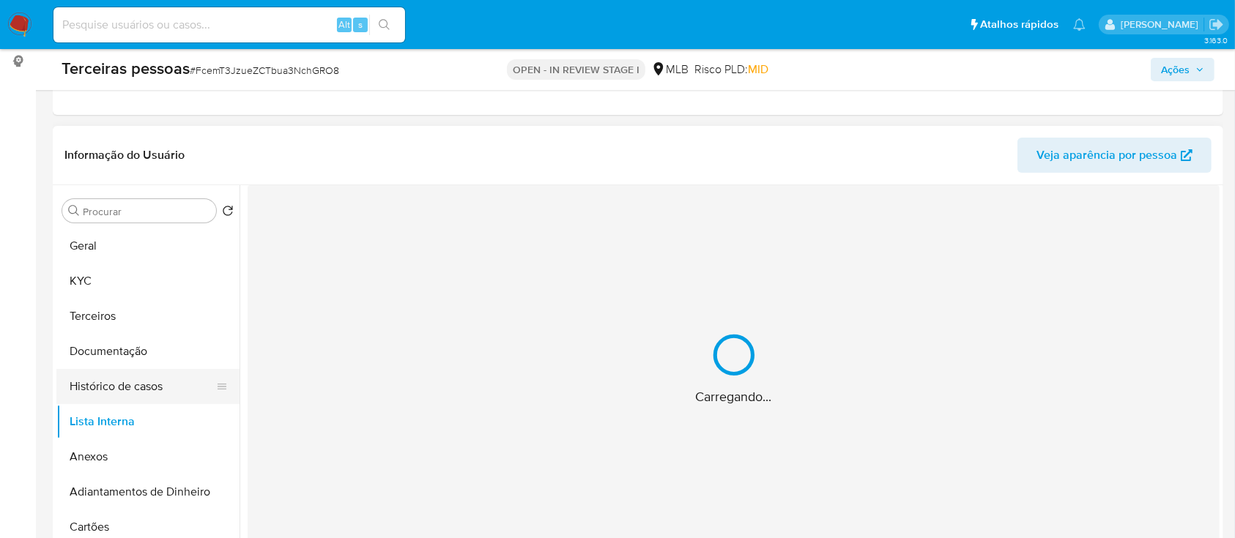
click at [152, 385] on button "Histórico de casos" at bounding box center [141, 386] width 171 height 35
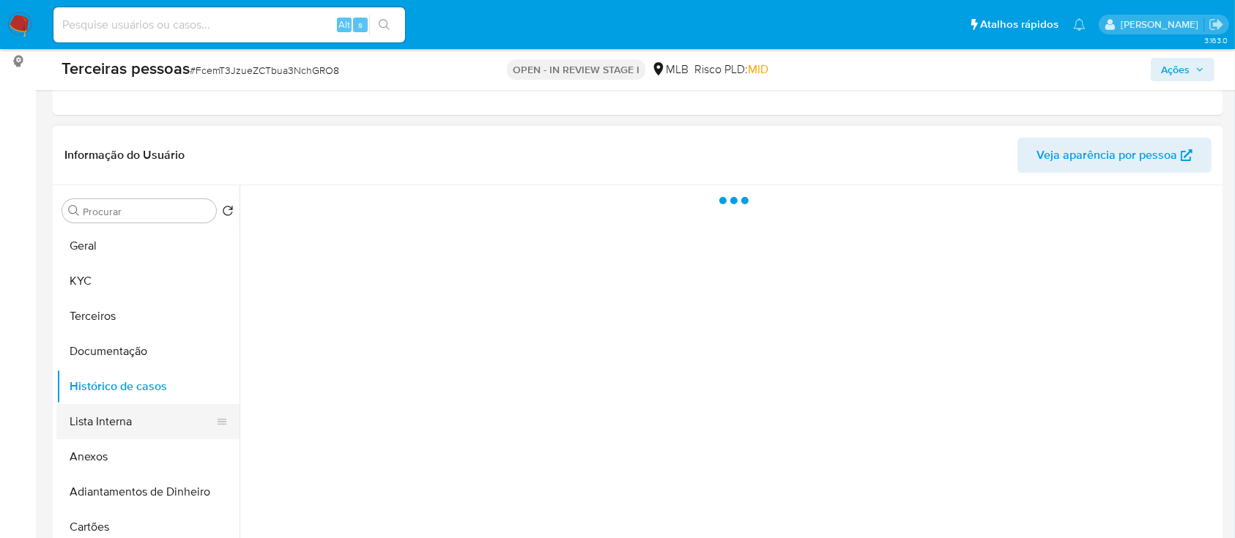
click at [152, 420] on button "Lista Interna" at bounding box center [141, 421] width 171 height 35
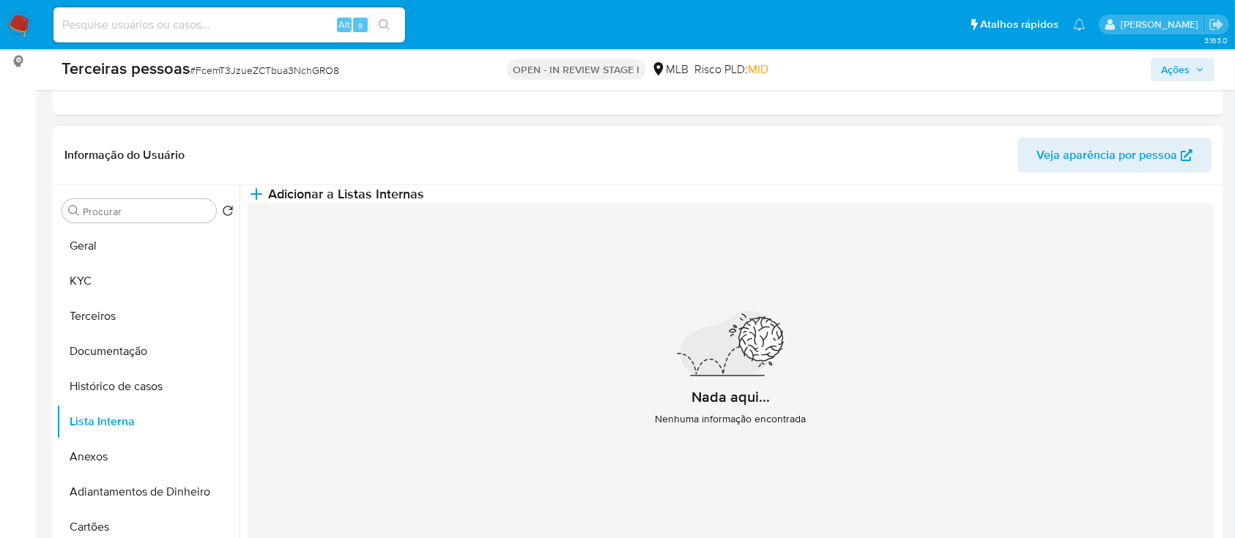
click at [721, 234] on div "Nada aqui... Nenhuma informação encontrada" at bounding box center [730, 375] width 966 height 344
click at [424, 202] on span "Adicionar a Listas Internas" at bounding box center [346, 194] width 156 height 16
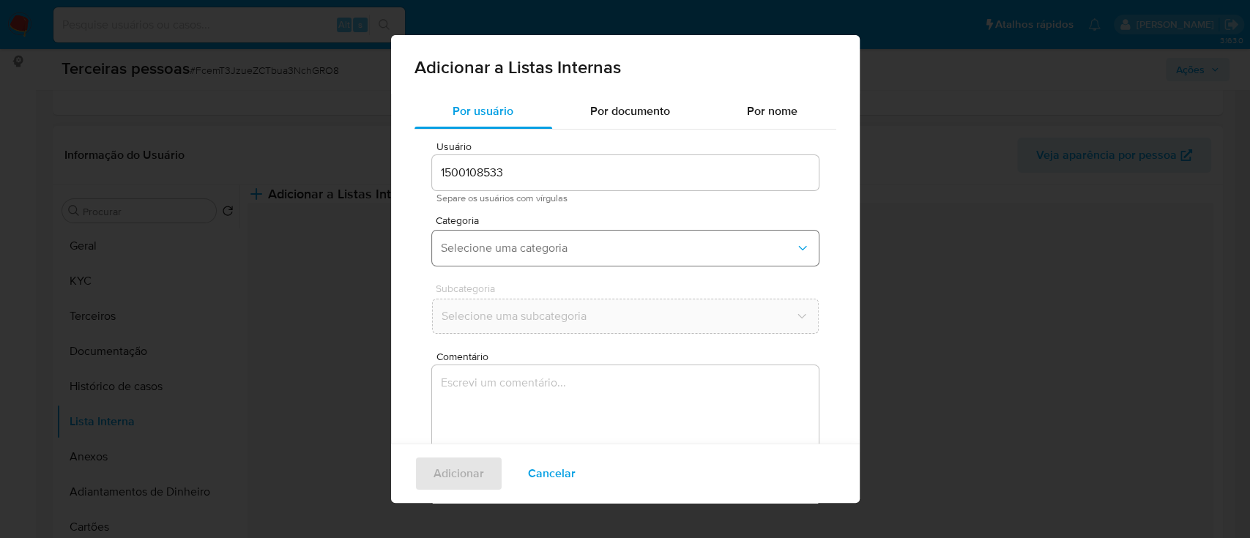
click at [546, 243] on span "Selecione uma categoria" at bounding box center [618, 248] width 354 height 15
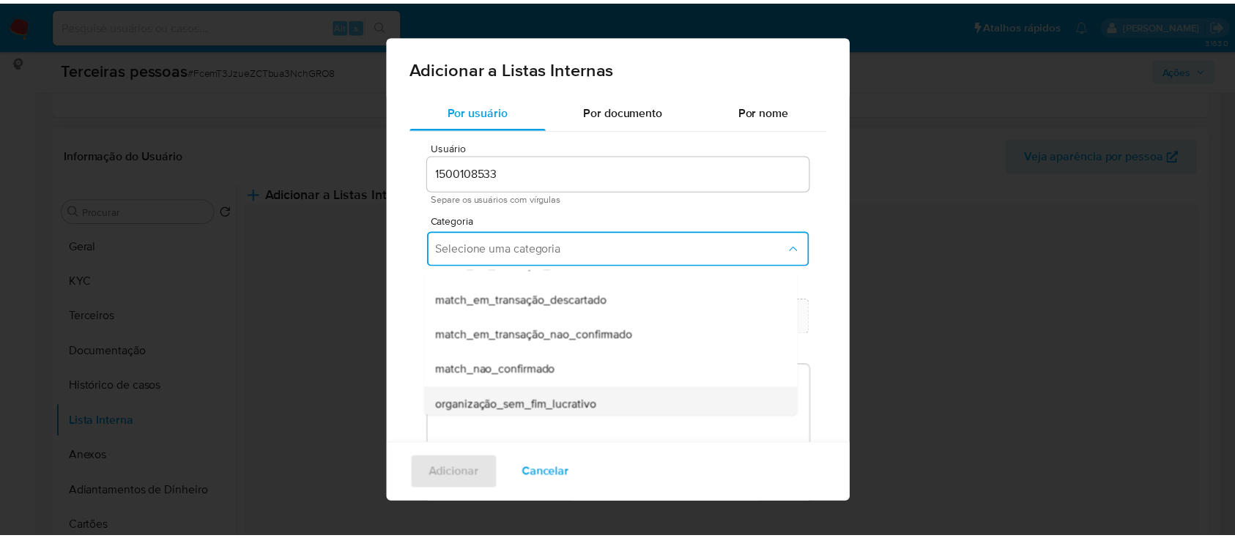
scroll to position [346, 0]
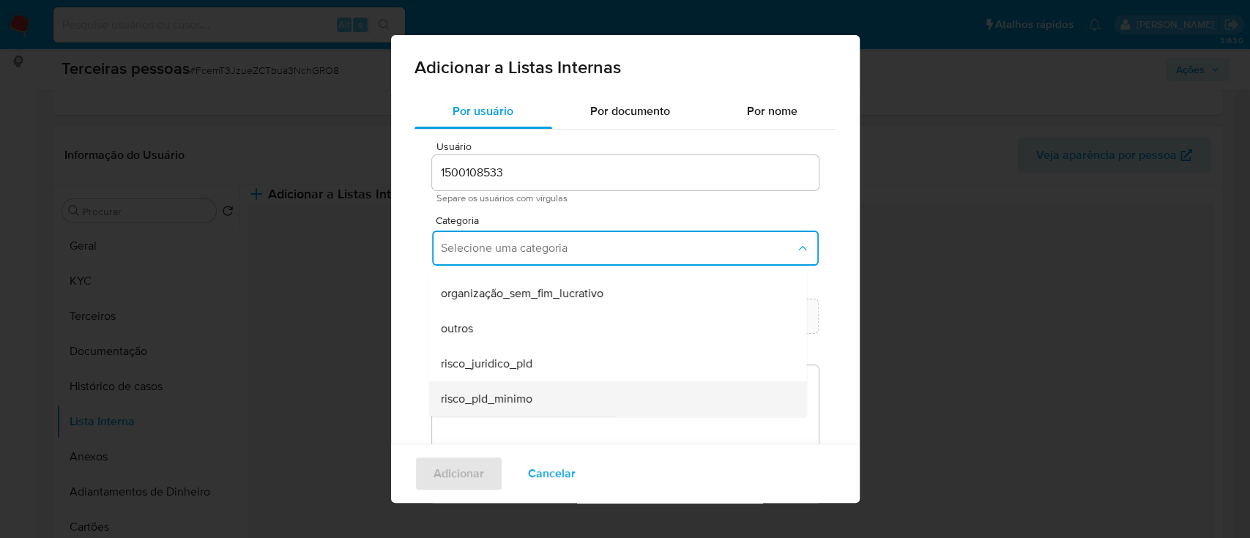
click at [440, 406] on span "risco_pld_minimo" at bounding box center [486, 399] width 92 height 15
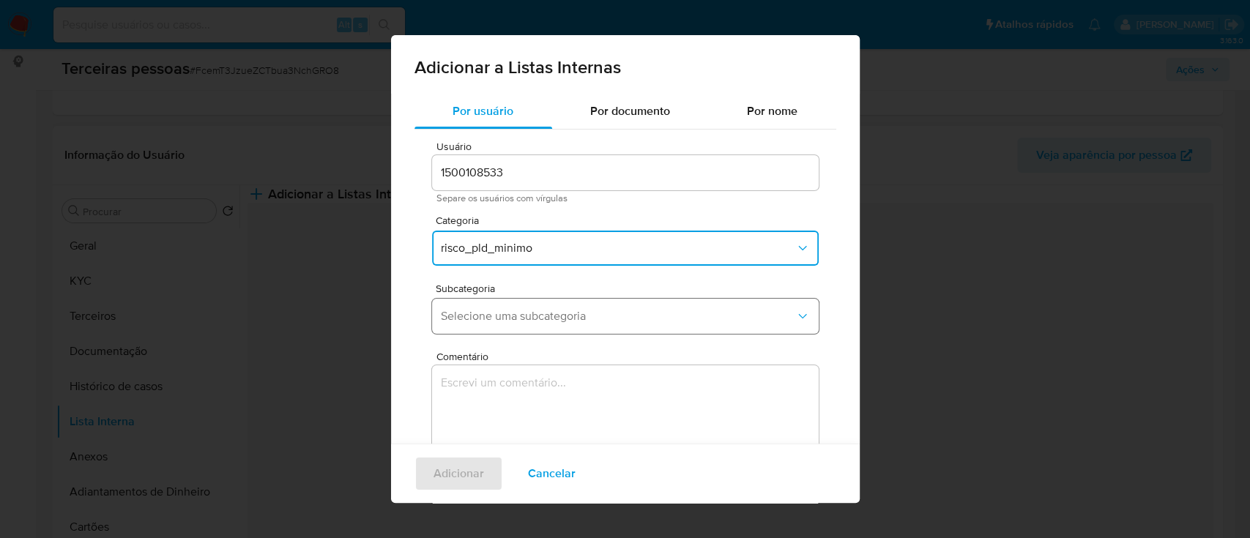
click at [453, 316] on span "Selecione uma subcategoria" at bounding box center [618, 316] width 354 height 15
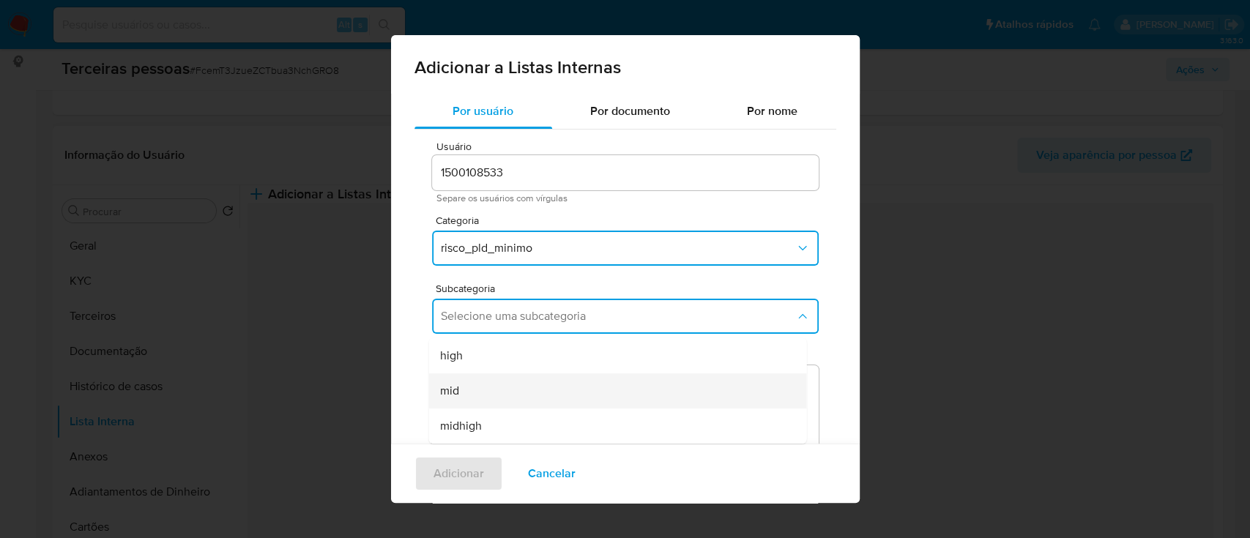
click at [487, 389] on div "mid" at bounding box center [613, 390] width 346 height 35
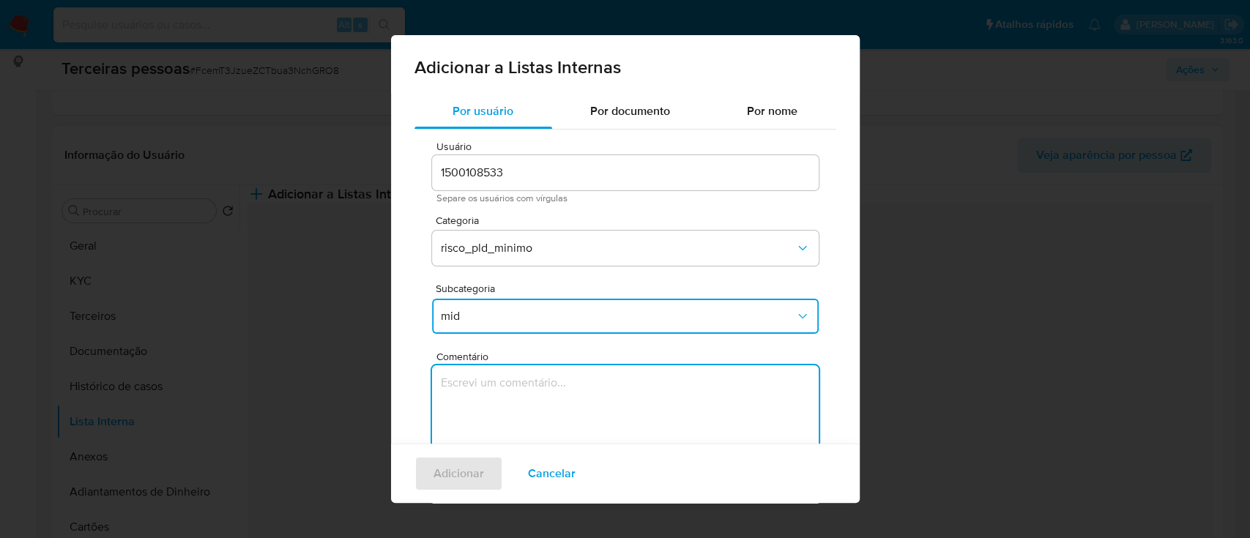
click at [510, 393] on textarea "Comentário" at bounding box center [625, 435] width 387 height 141
type textarea "Conforme Risco PLD"
click at [453, 475] on span "Adicionar" at bounding box center [458, 474] width 51 height 32
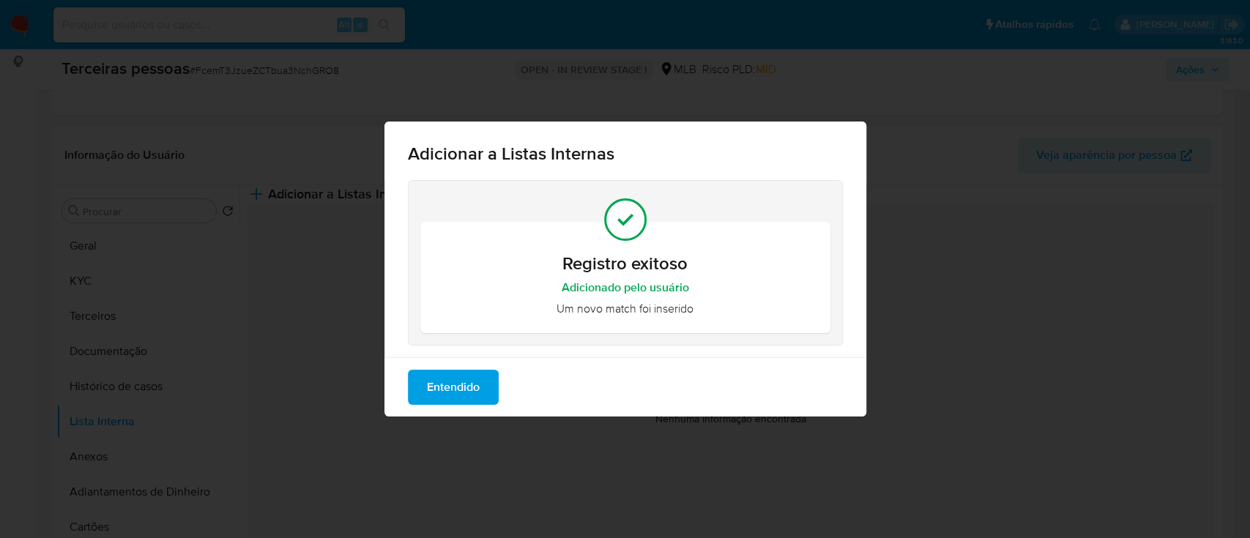
click at [444, 389] on span "Entendido" at bounding box center [453, 387] width 53 height 32
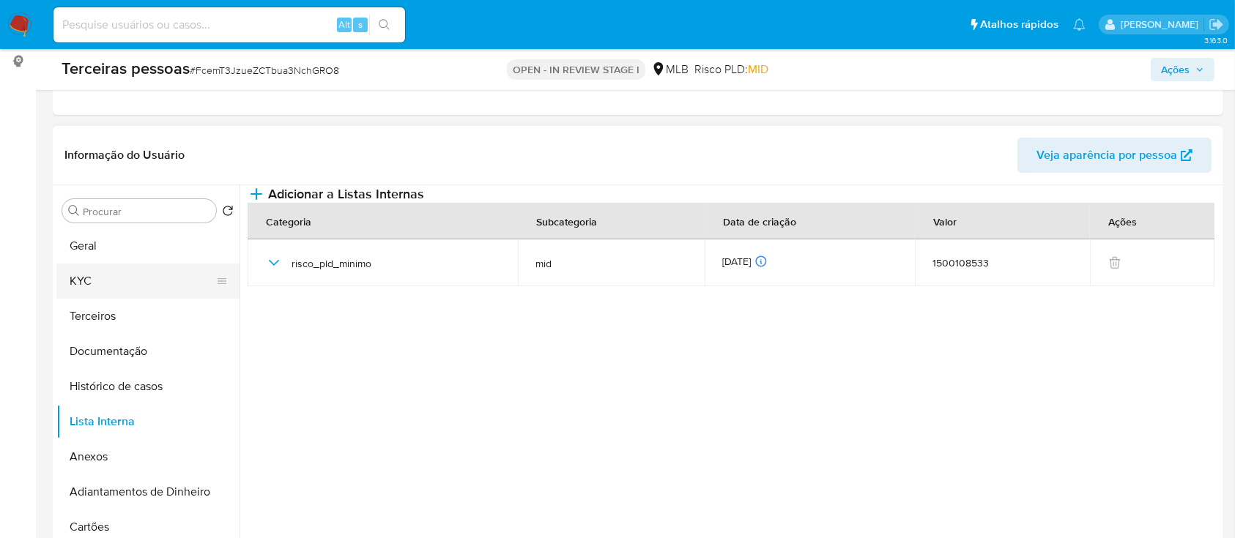
click at [100, 290] on button "KYC" at bounding box center [141, 281] width 171 height 35
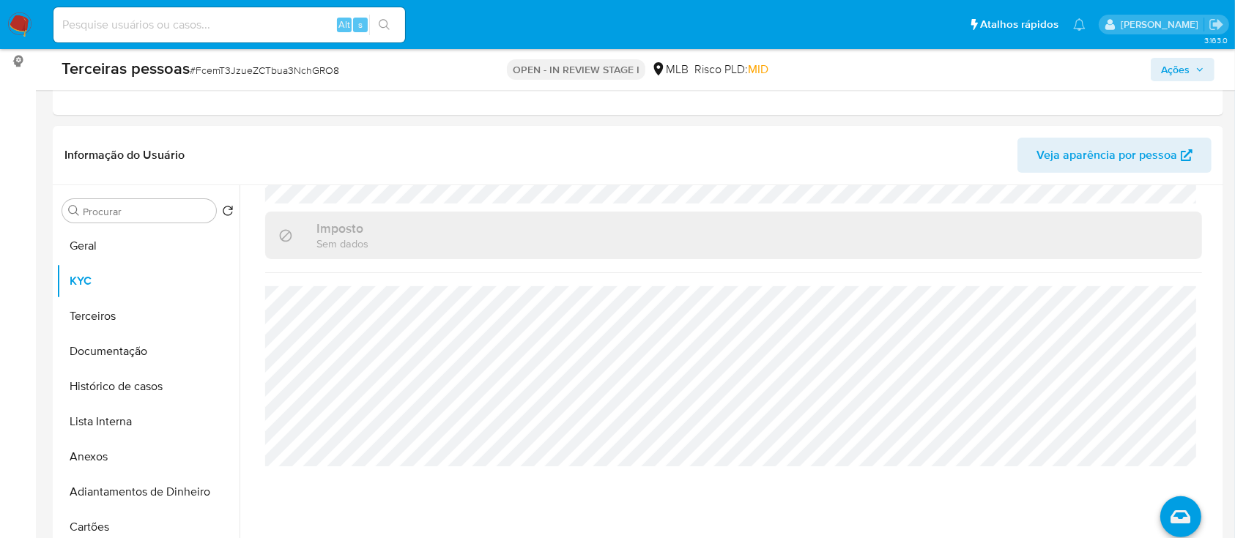
click at [404, 50] on div "Representantes Legais" at bounding box center [733, 33] width 937 height 34
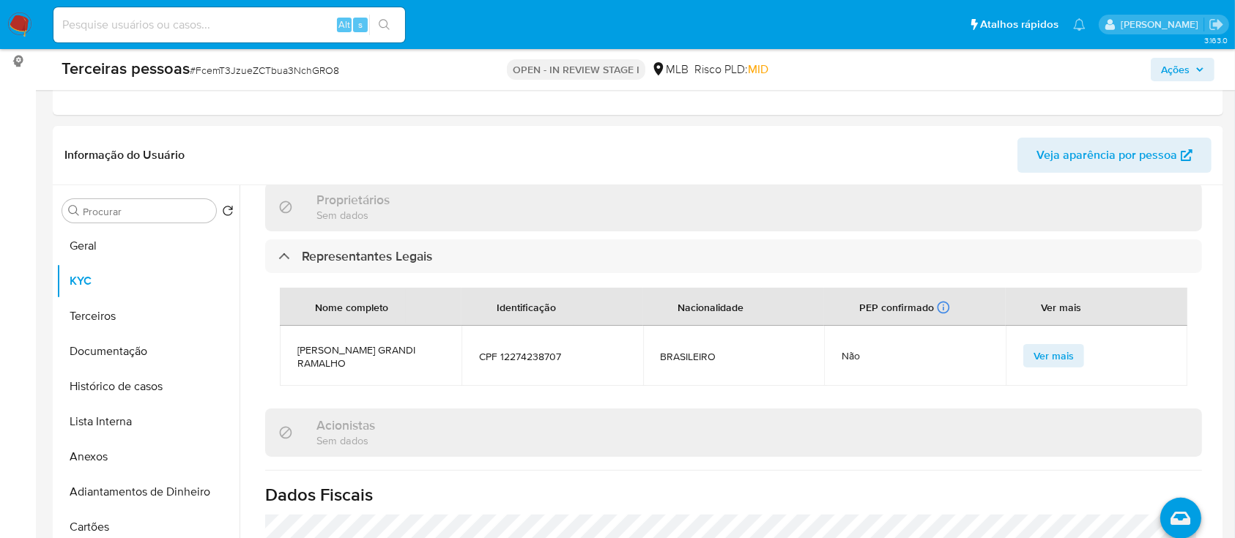
scroll to position [842, 0]
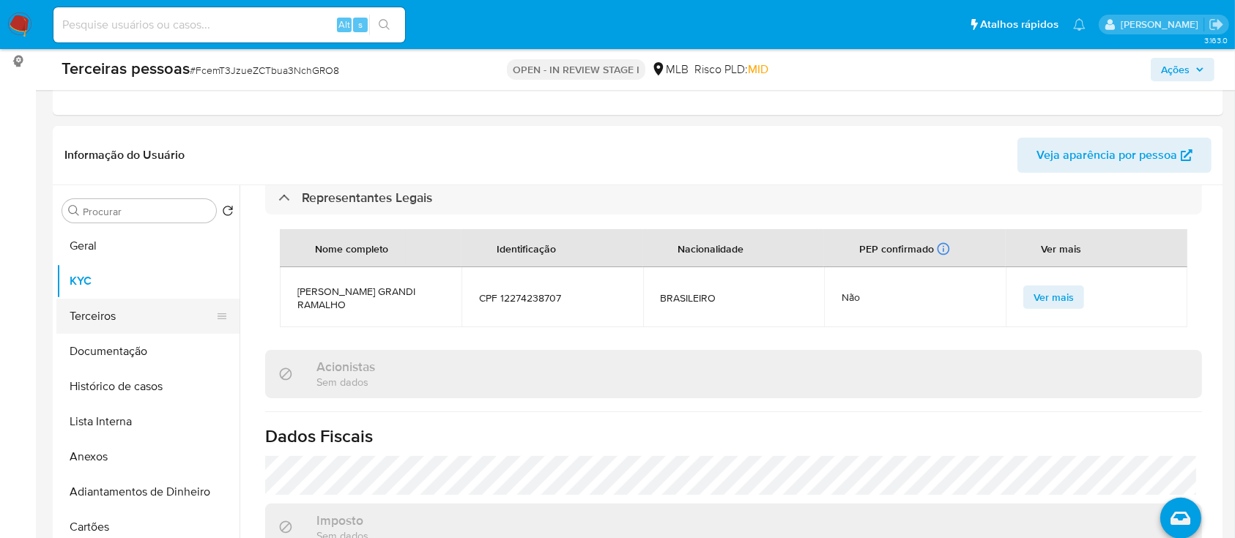
click at [141, 319] on button "Terceiros" at bounding box center [141, 316] width 171 height 35
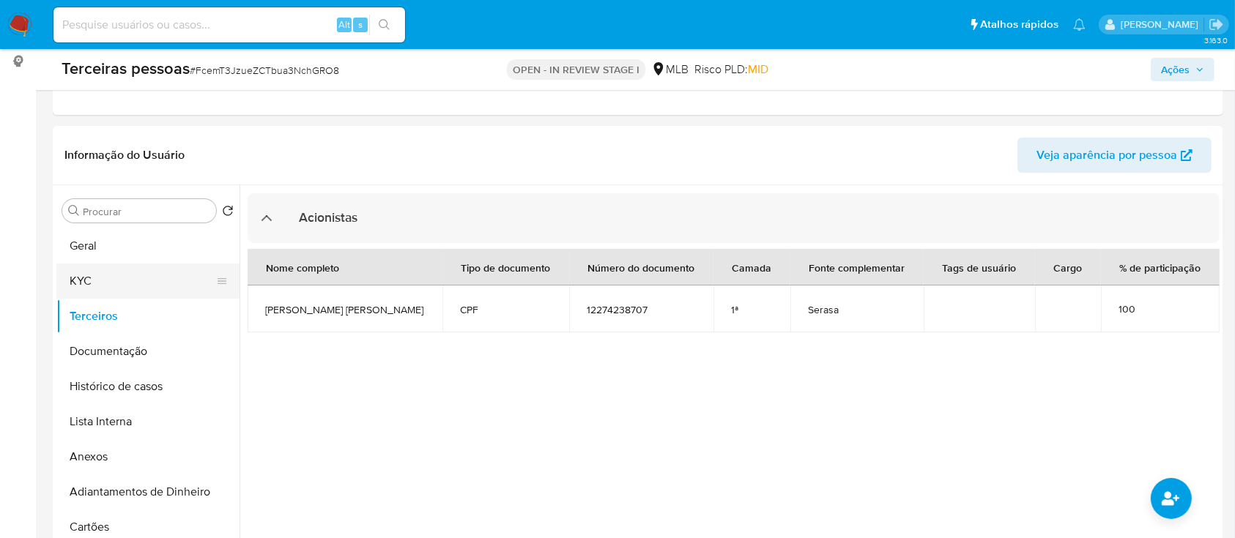
click at [108, 276] on button "KYC" at bounding box center [141, 281] width 171 height 35
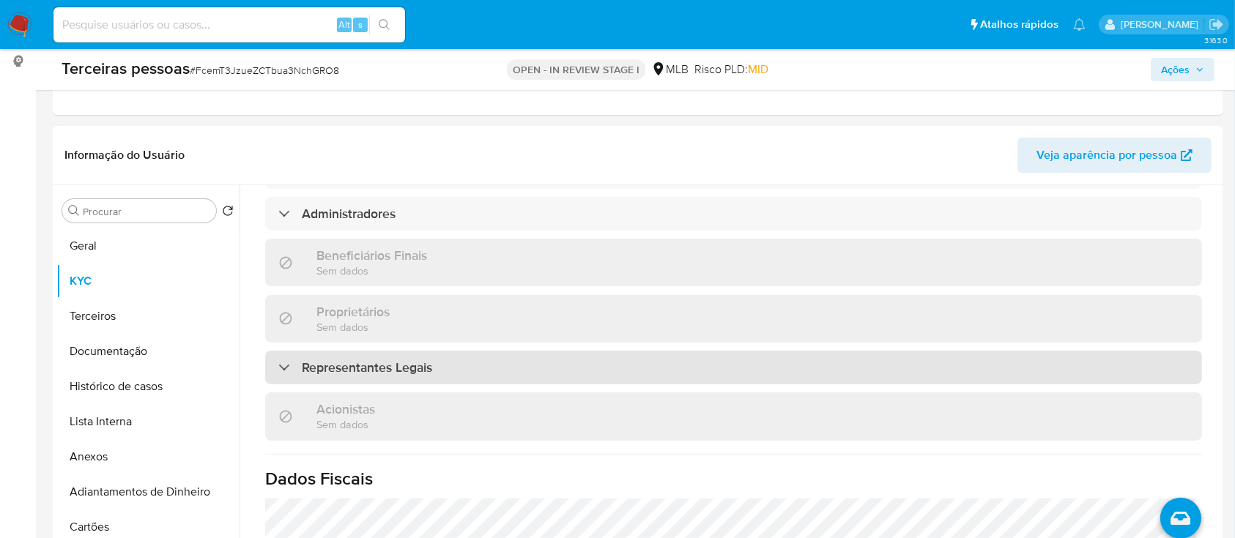
scroll to position [646, 0]
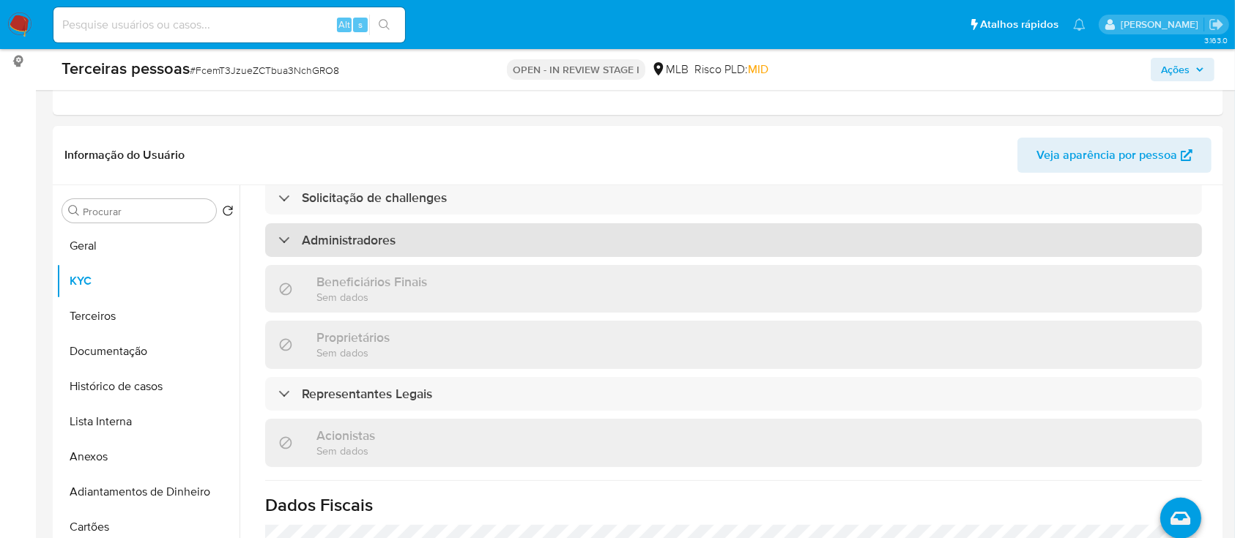
click at [453, 223] on div "Administradores" at bounding box center [733, 240] width 937 height 34
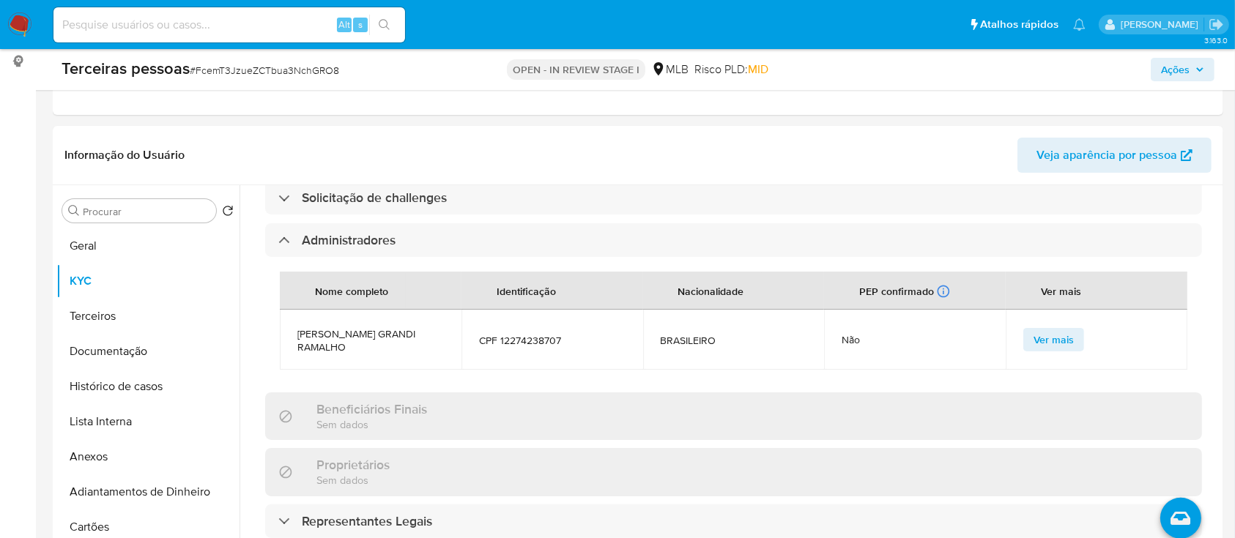
click at [539, 334] on span "CPF 12274238707" at bounding box center [552, 340] width 146 height 13
copy span "12274238707"
click at [106, 307] on button "Terceiros" at bounding box center [141, 316] width 171 height 35
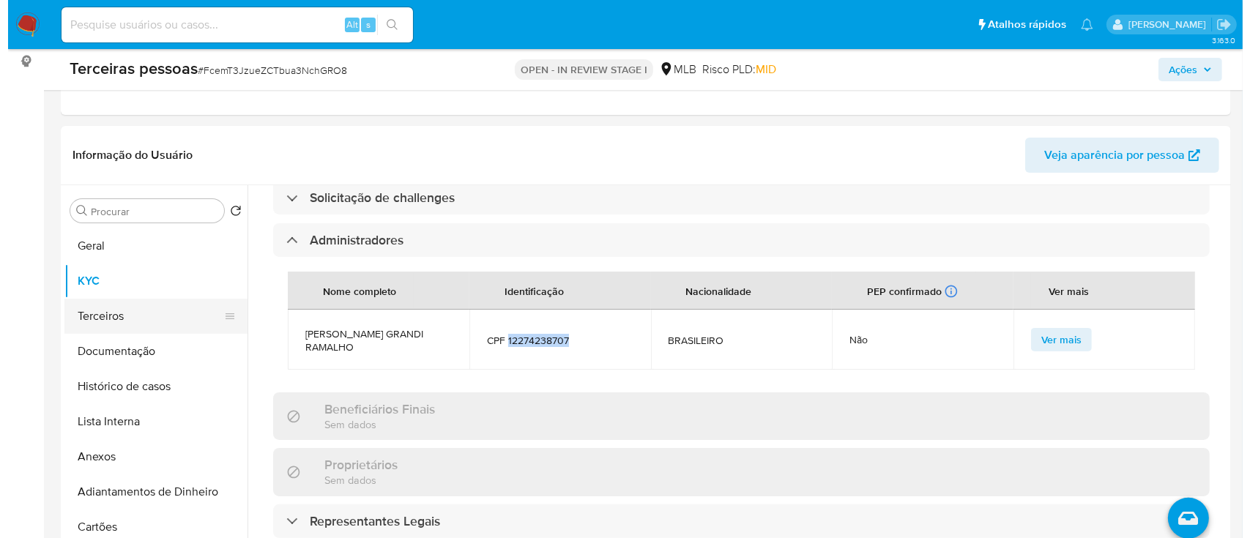
scroll to position [0, 0]
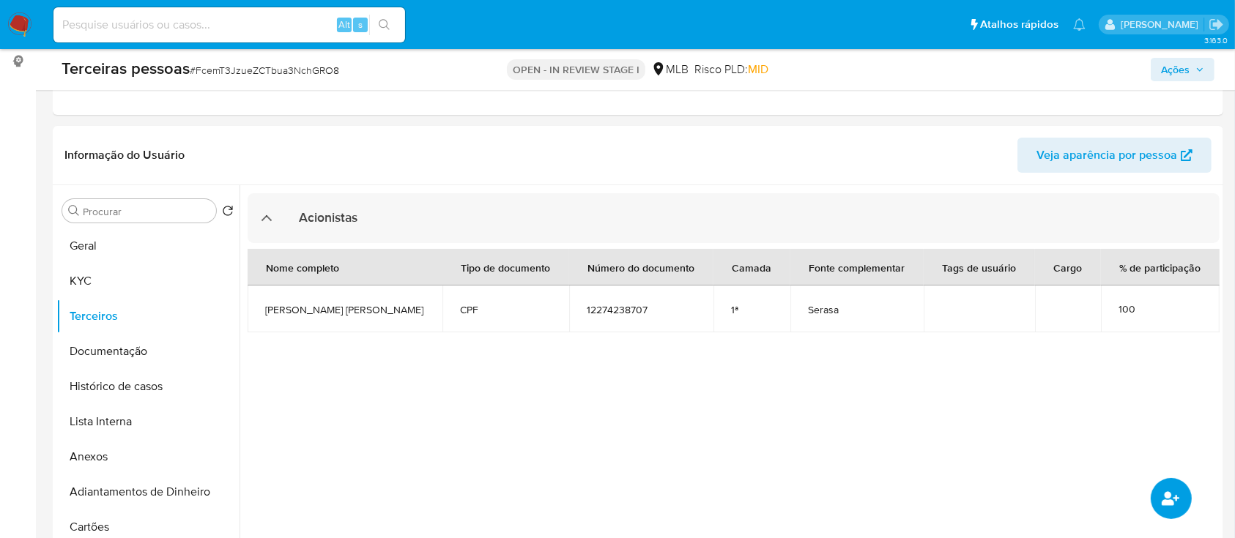
click at [1182, 480] on button "common.add_complementary_information" at bounding box center [1170, 498] width 41 height 41
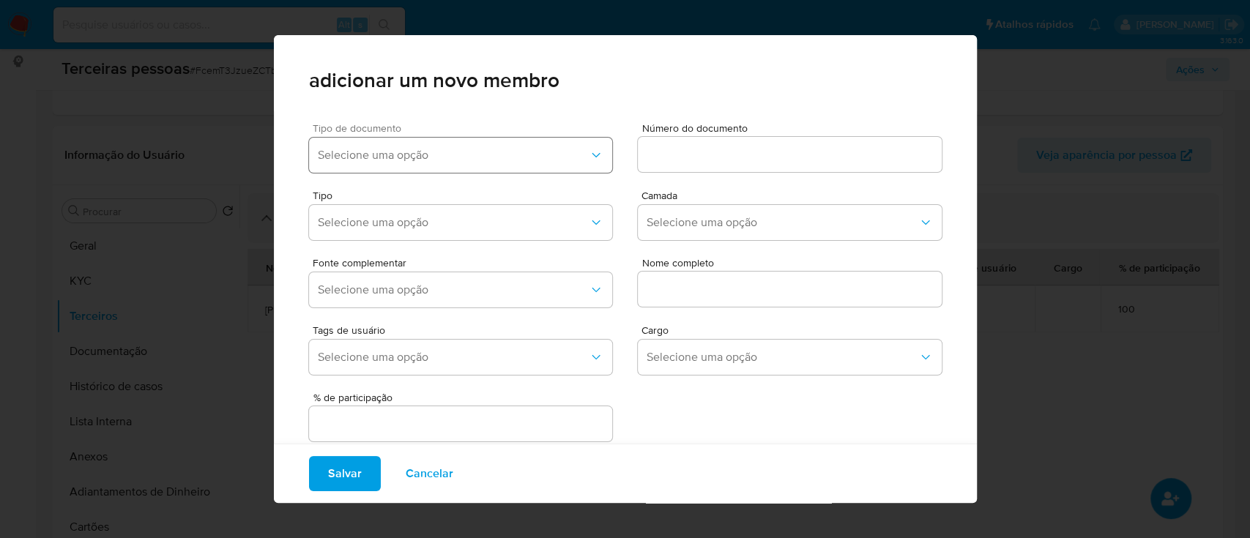
click at [350, 149] on span "Selecione uma opção" at bounding box center [454, 155] width 272 height 15
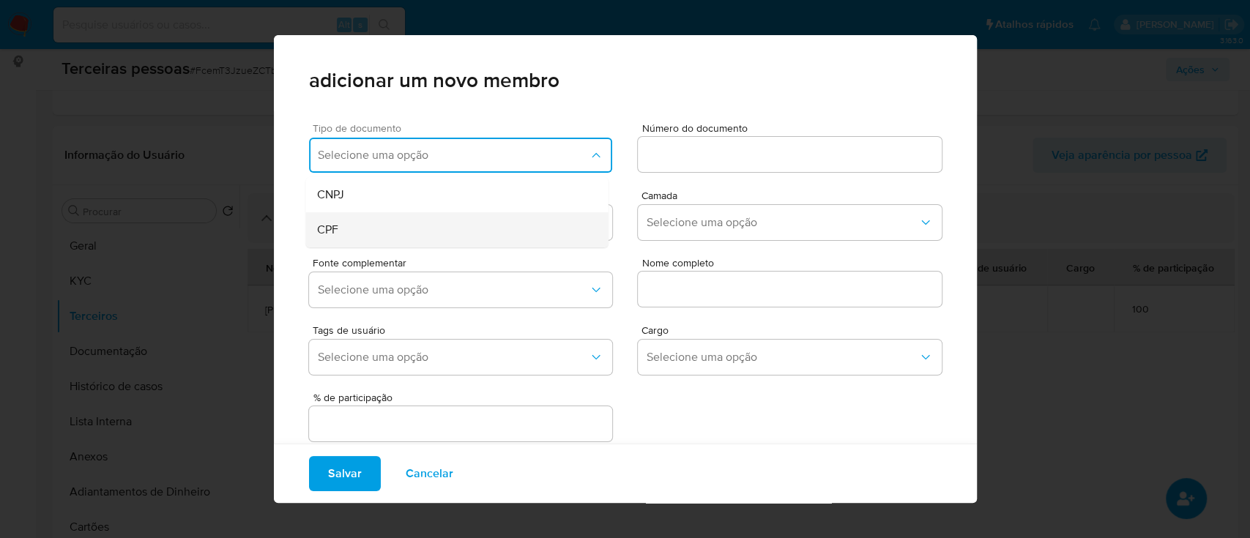
click at [377, 237] on div "CPF" at bounding box center [428, 229] width 223 height 35
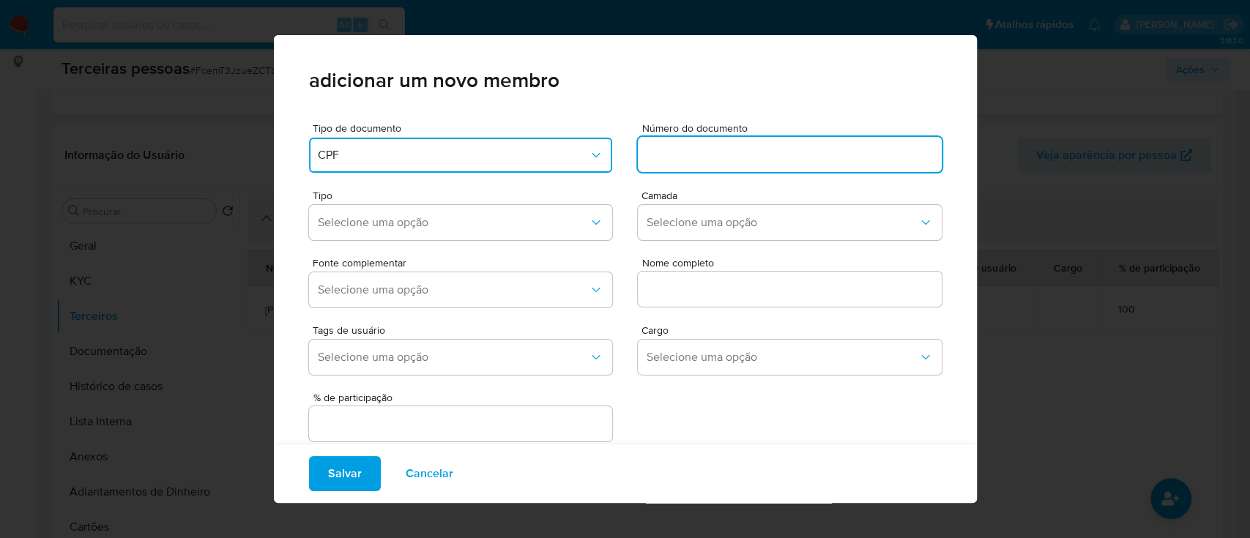
click at [745, 151] on input at bounding box center [790, 154] width 304 height 19
type input "12274238707"
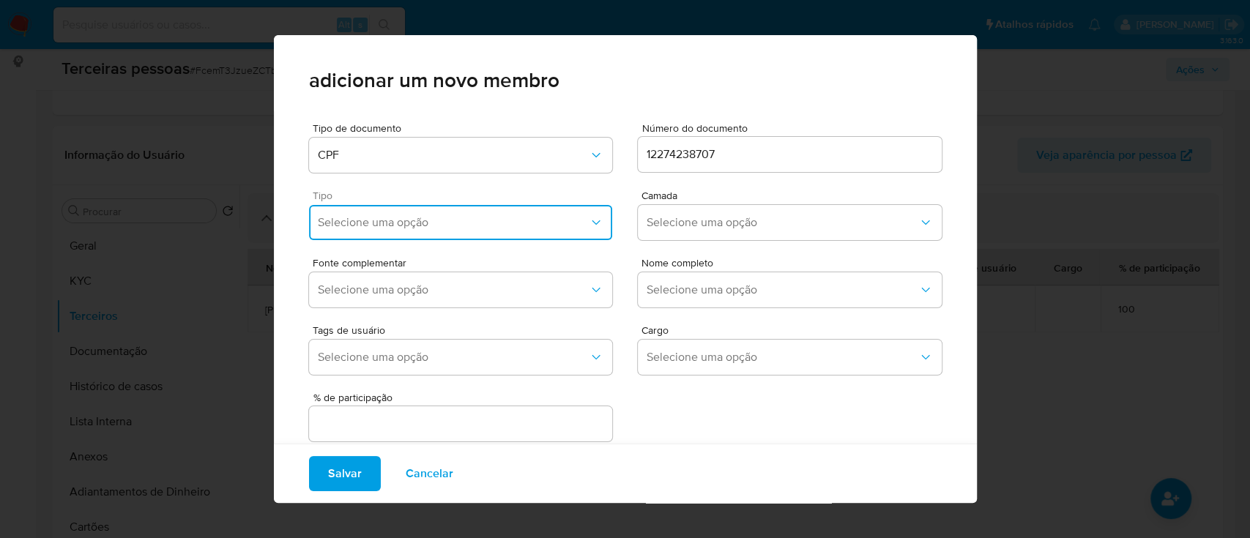
click at [390, 228] on button "Selecione uma opção" at bounding box center [461, 222] width 304 height 35
click at [444, 411] on div "Accionistas" at bounding box center [428, 402] width 223 height 35
click at [665, 239] on button "Selecione uma opção" at bounding box center [790, 222] width 304 height 35
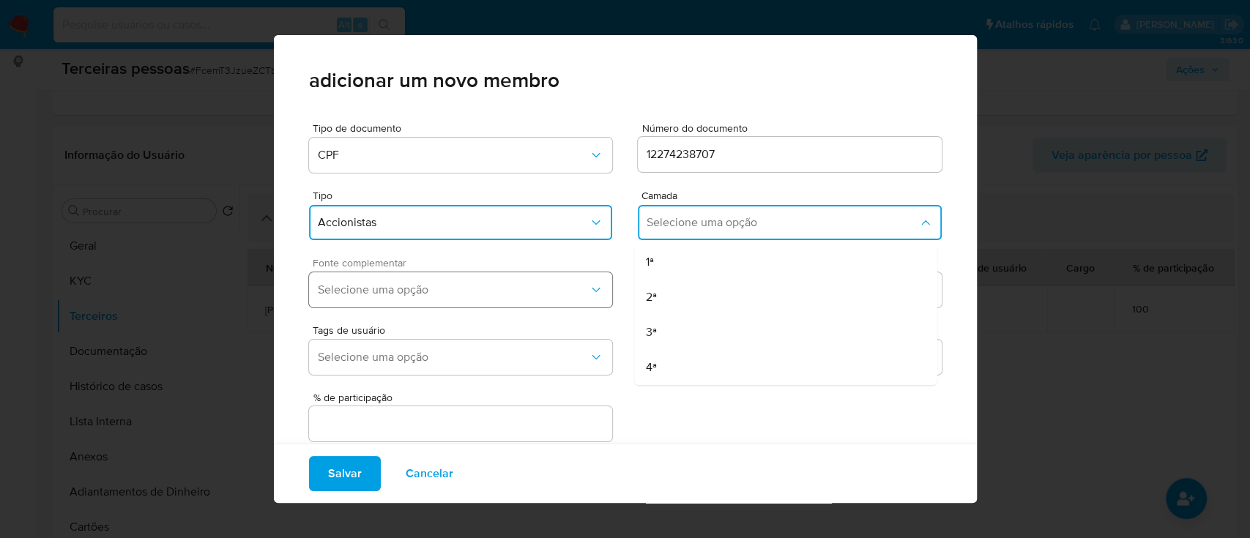
drag, startPoint x: 656, startPoint y: 254, endPoint x: 511, endPoint y: 274, distance: 146.3
click at [652, 255] on div "1ª" at bounding box center [757, 262] width 223 height 35
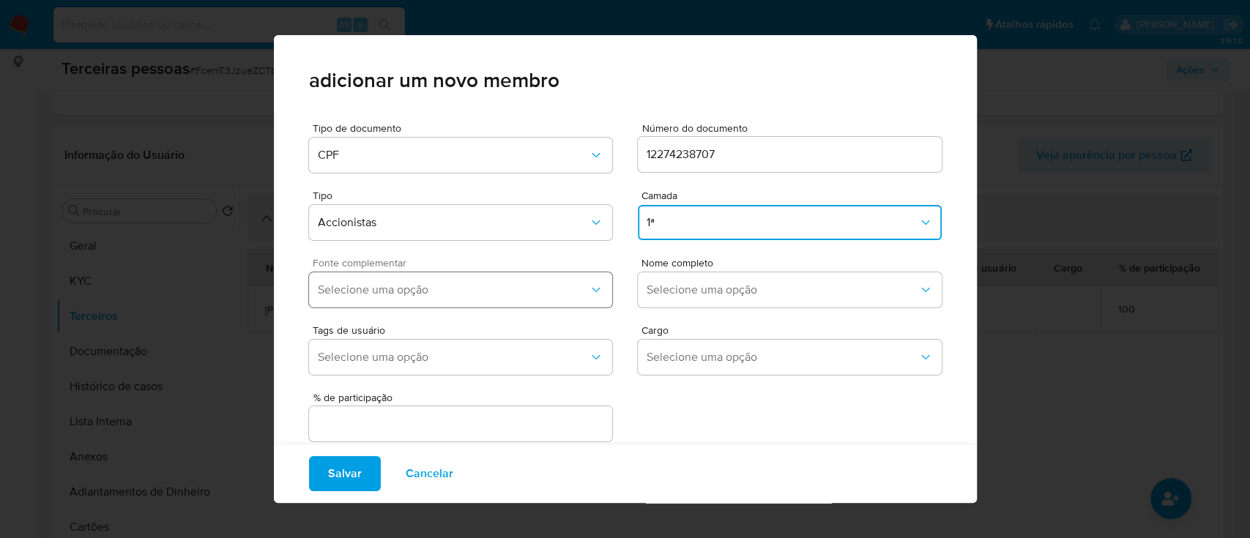
click at [488, 279] on button "Selecione uma opção" at bounding box center [461, 289] width 304 height 35
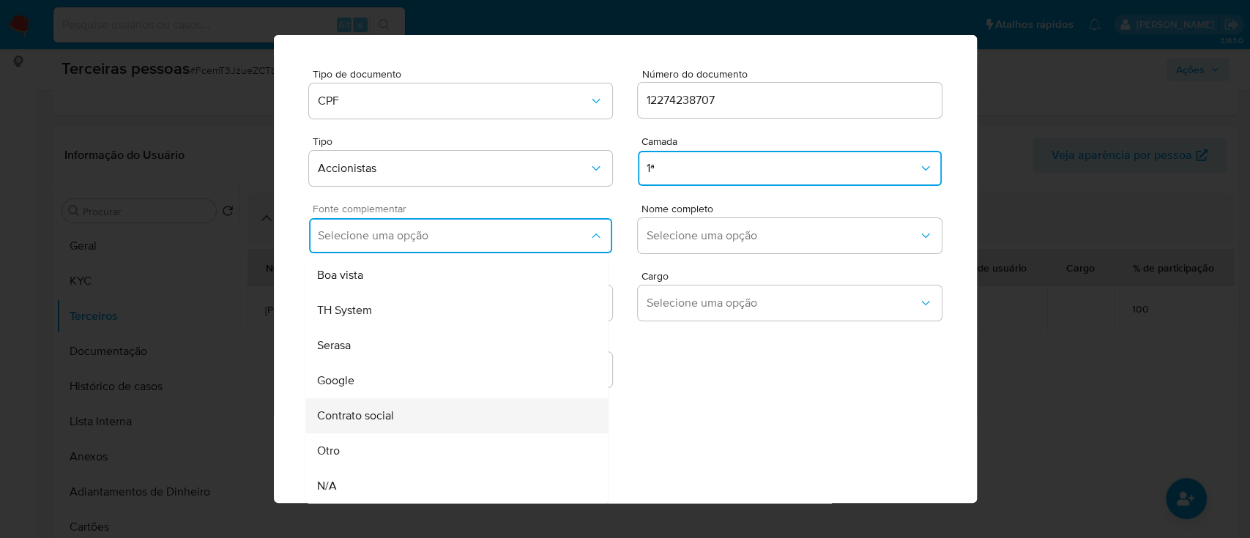
click at [398, 425] on div "Contrato social" at bounding box center [428, 415] width 223 height 35
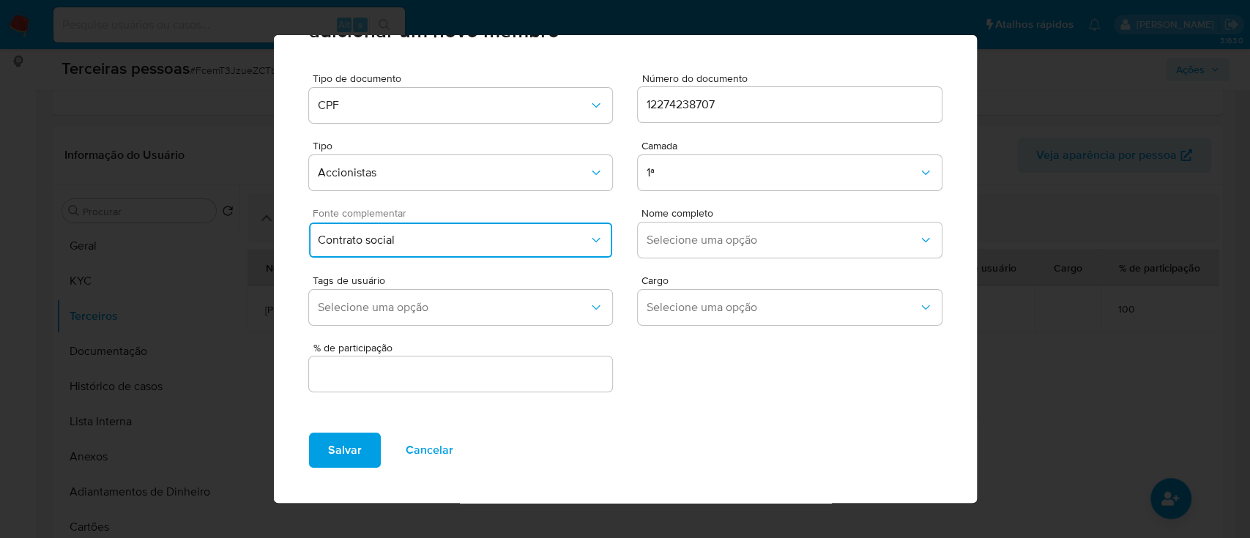
scroll to position [49, 0]
click at [747, 234] on span "Selecione uma opção" at bounding box center [783, 241] width 272 height 15
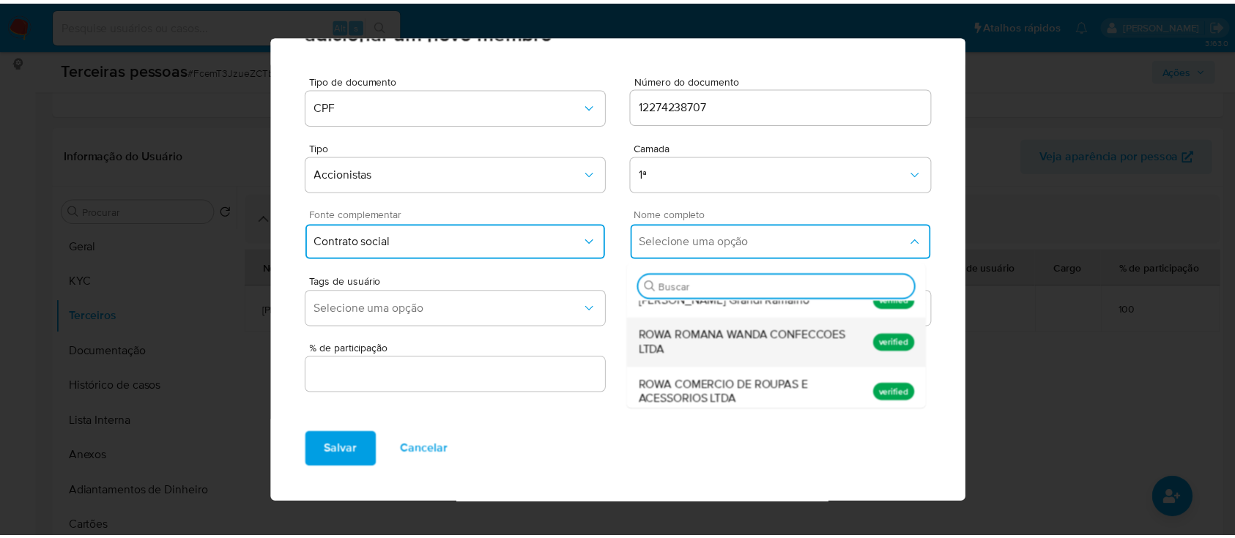
scroll to position [0, 0]
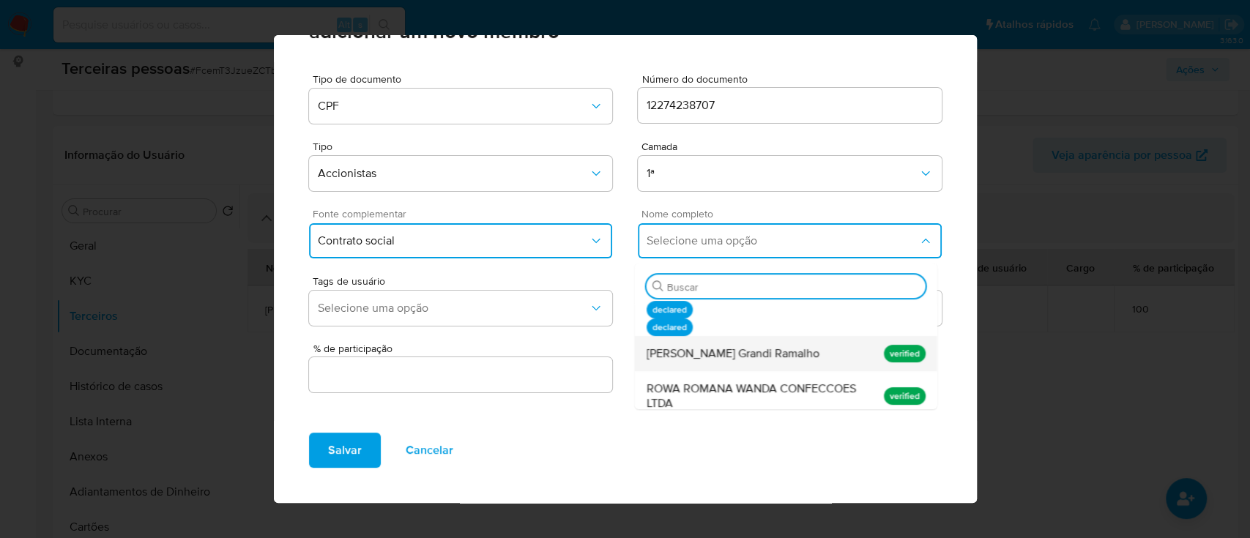
click at [726, 350] on span "Wanda Maranhao Grandi Ramalho" at bounding box center [732, 353] width 173 height 15
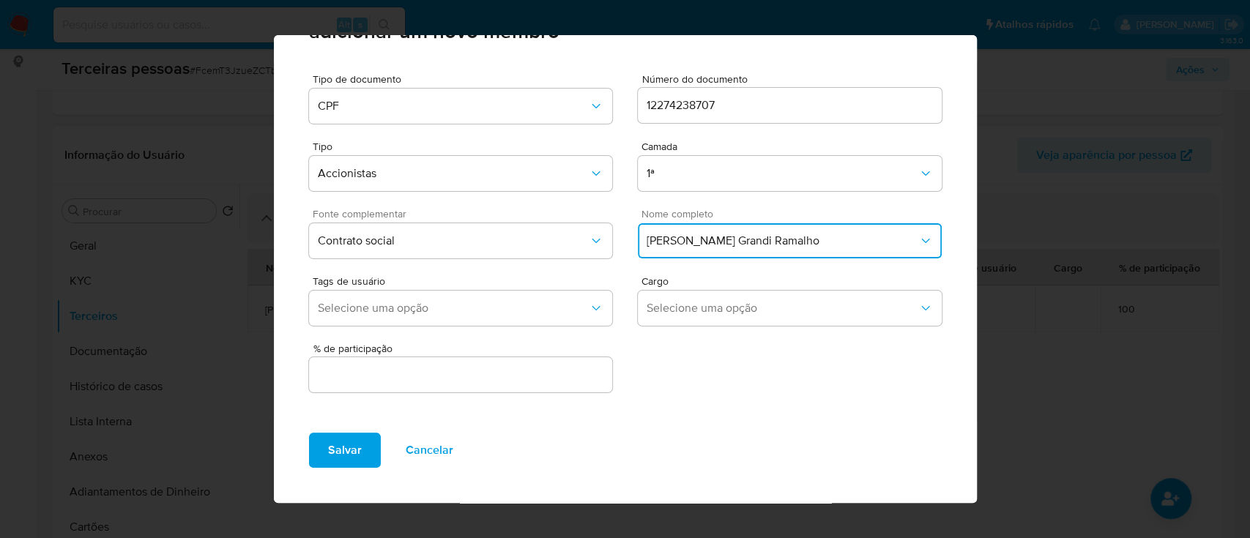
click at [564, 360] on div at bounding box center [461, 374] width 304 height 35
click at [562, 374] on input "text" at bounding box center [461, 374] width 304 height 19
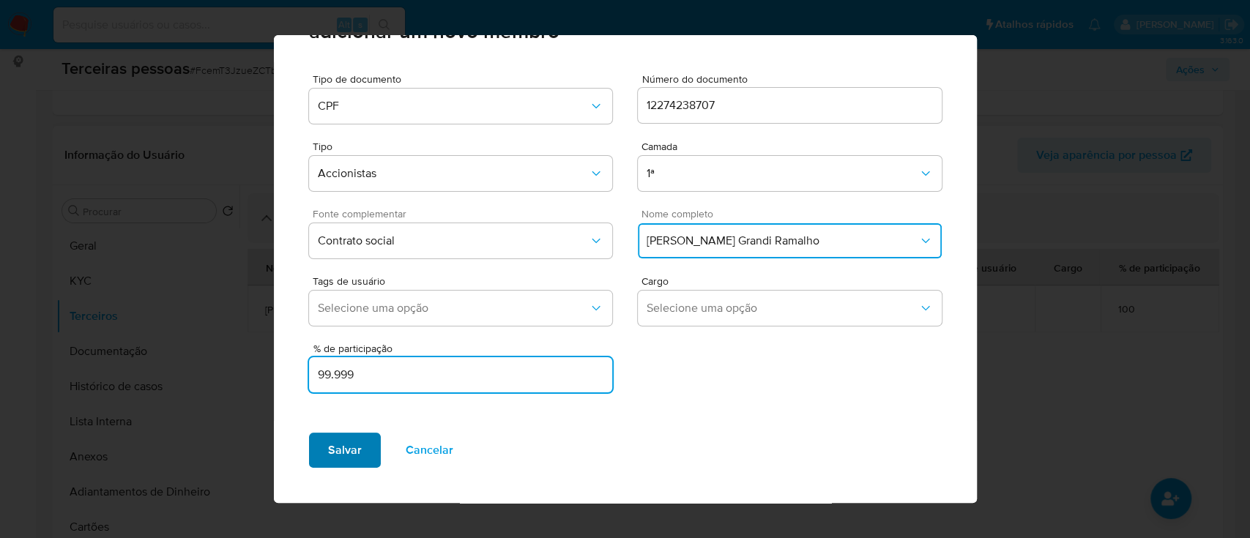
type input "99.999"
click at [348, 441] on span "Salvar" at bounding box center [345, 450] width 34 height 32
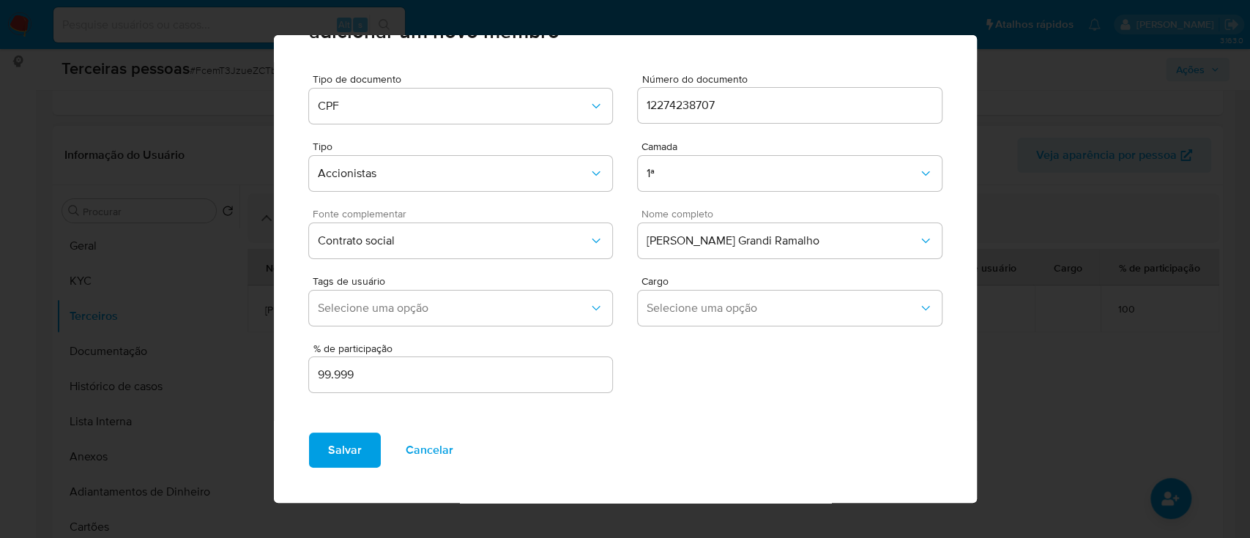
click at [362, 449] on button "Salvar" at bounding box center [345, 450] width 72 height 35
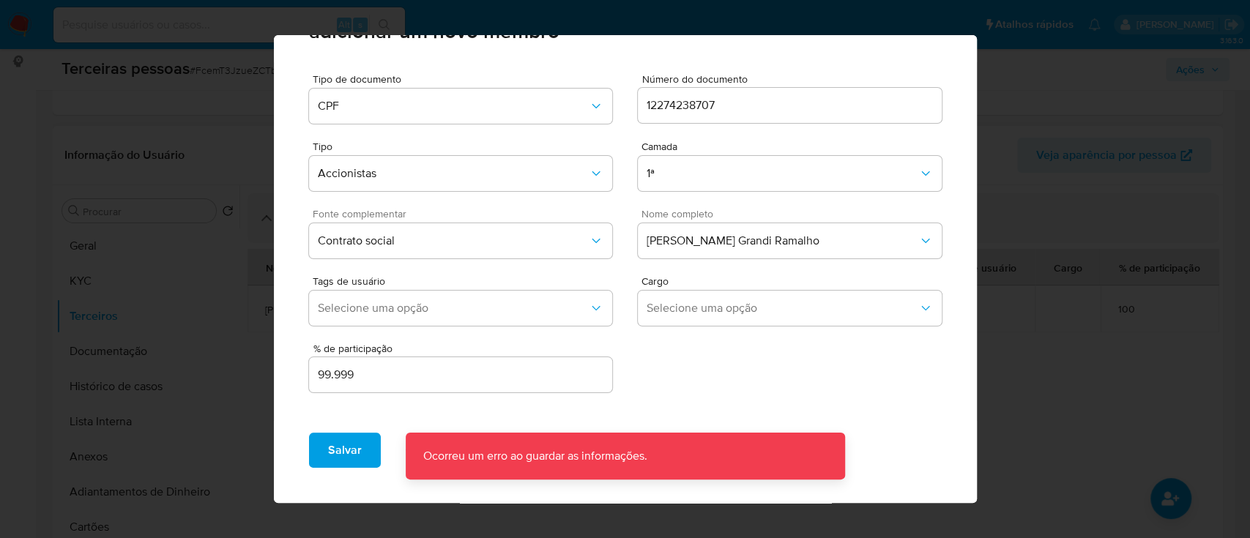
click at [606, 398] on div "Tipo de documento CPF Número do documento 12274238707 Tipo Accionistas Camada 1…" at bounding box center [625, 242] width 703 height 360
click at [395, 461] on button "Cancelar" at bounding box center [430, 450] width 86 height 35
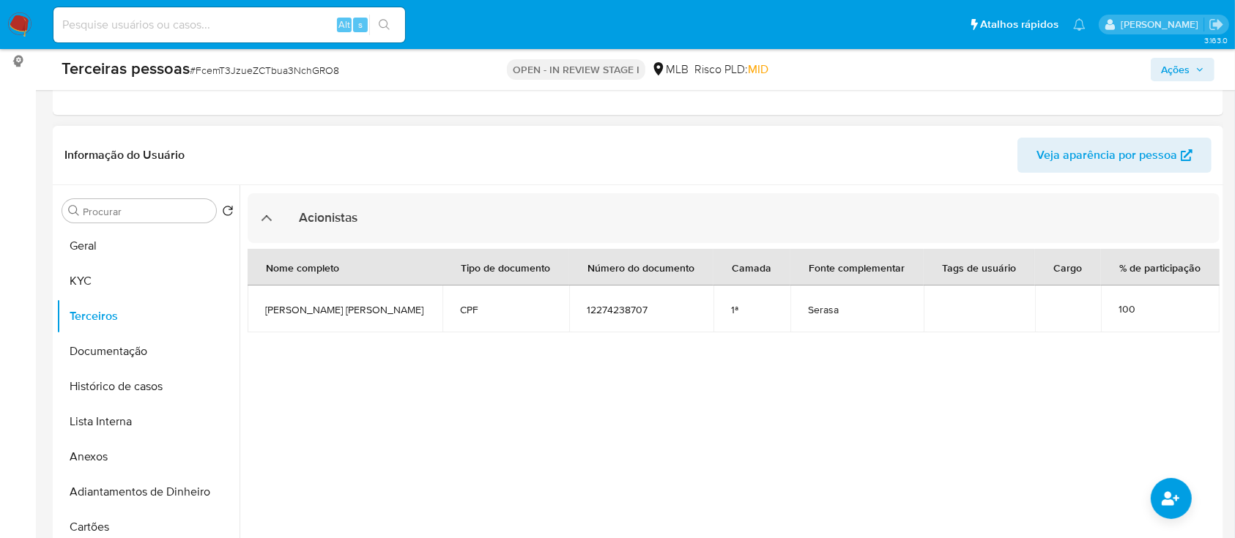
click at [1183, 64] on span "Ações" at bounding box center [1175, 69] width 29 height 23
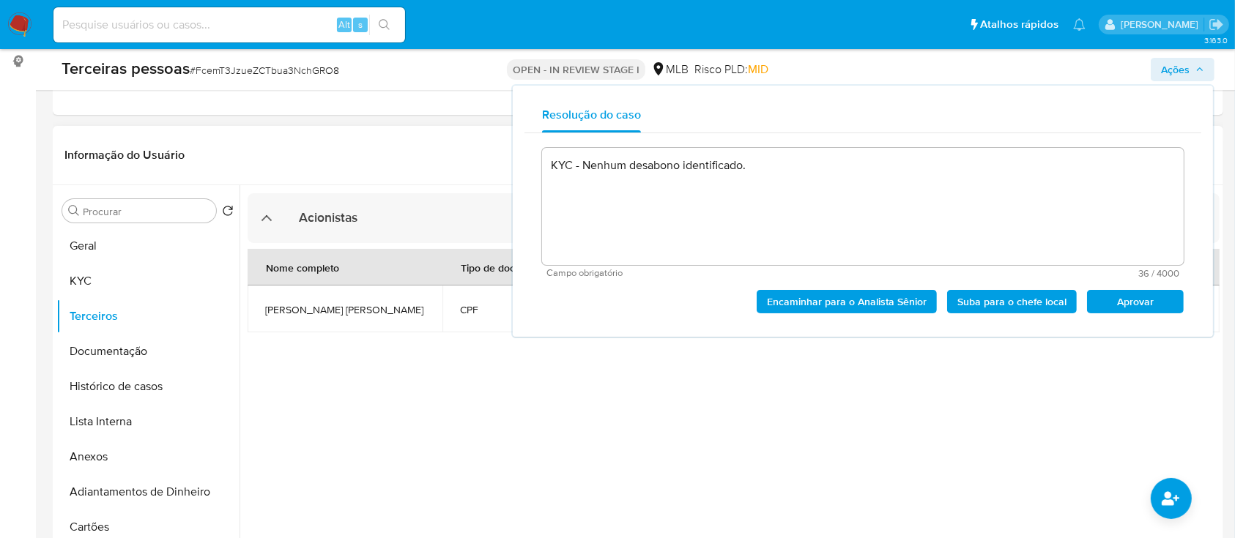
click at [1116, 293] on span "Aprovar" at bounding box center [1135, 301] width 76 height 21
type textarea "KYC - Nenhum desabono identificado."
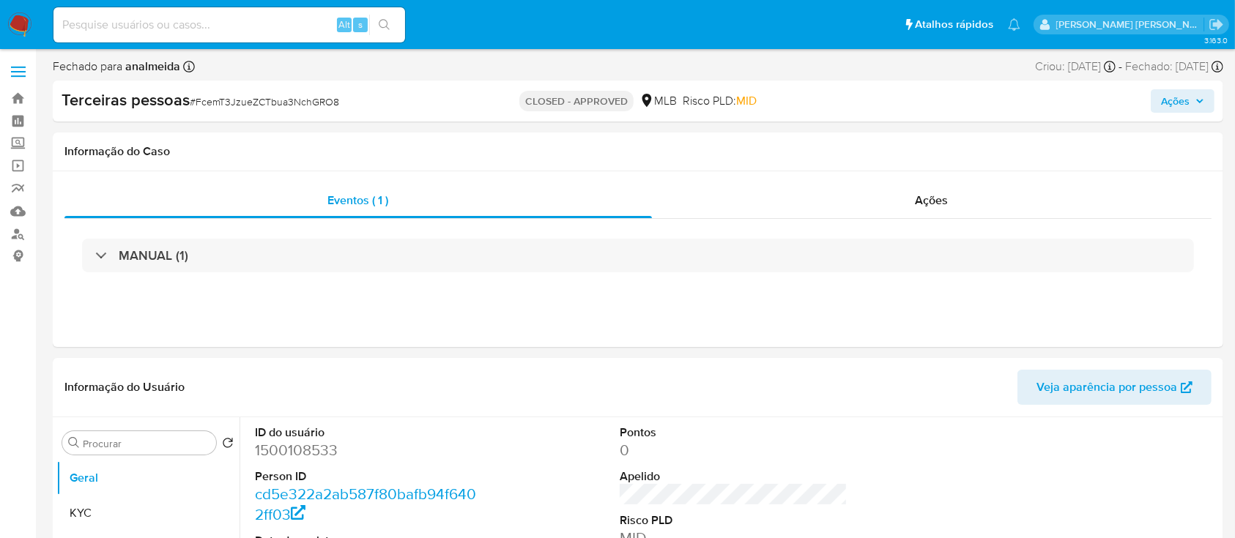
select select "10"
click at [196, 32] on input at bounding box center [228, 24] width 351 height 19
paste input "1966671047"
click at [401, 20] on input "1966671047" at bounding box center [228, 24] width 351 height 19
type input "1966671047"
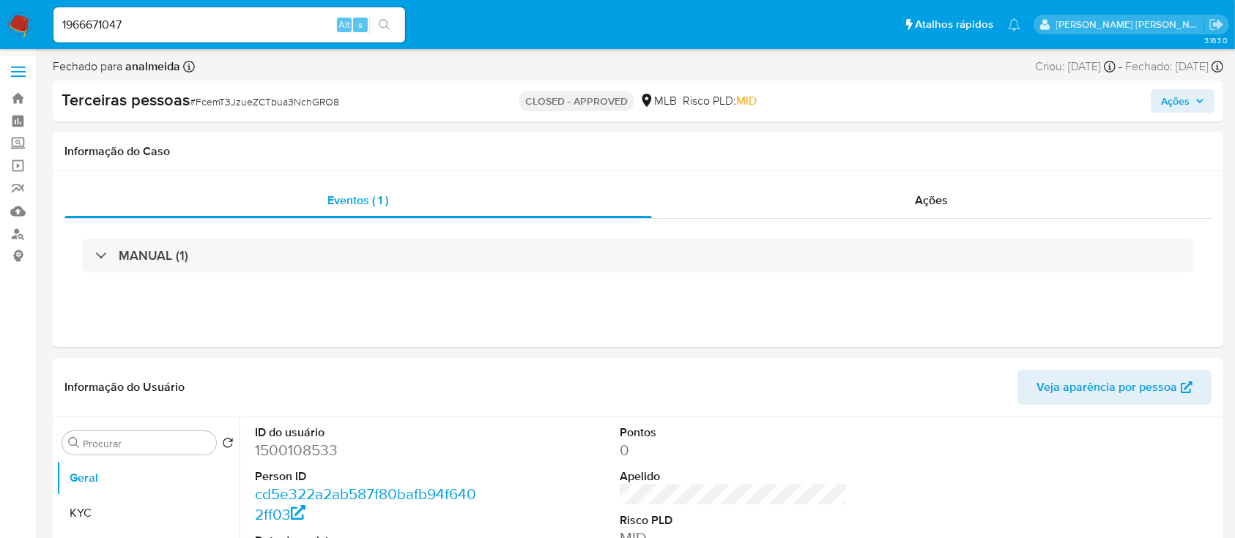
click at [385, 26] on icon "search-icon" at bounding box center [384, 24] width 11 height 11
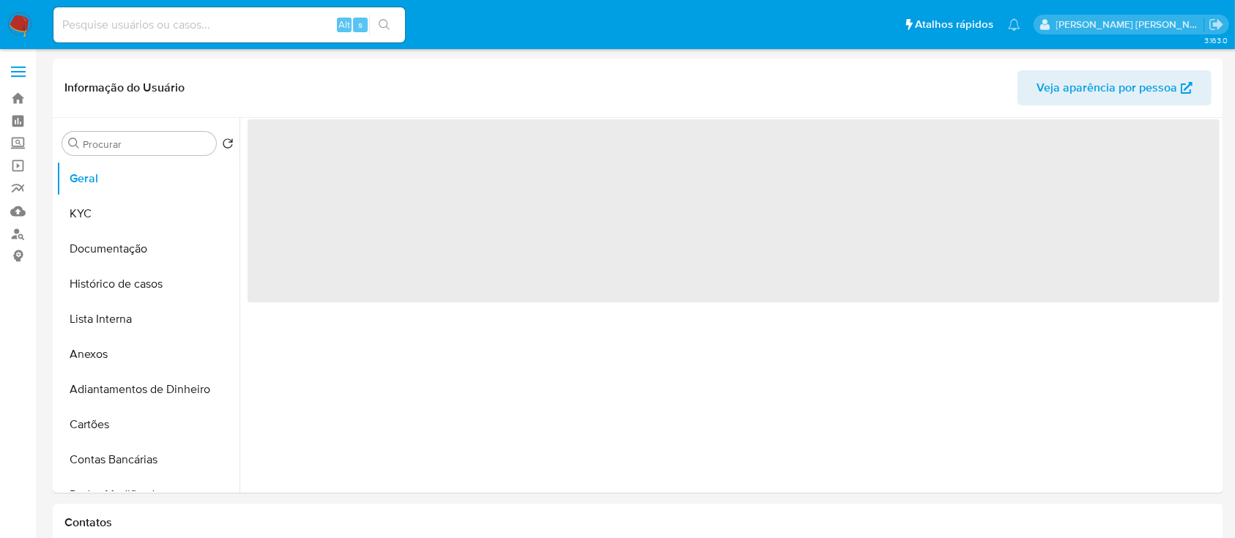
select select "10"
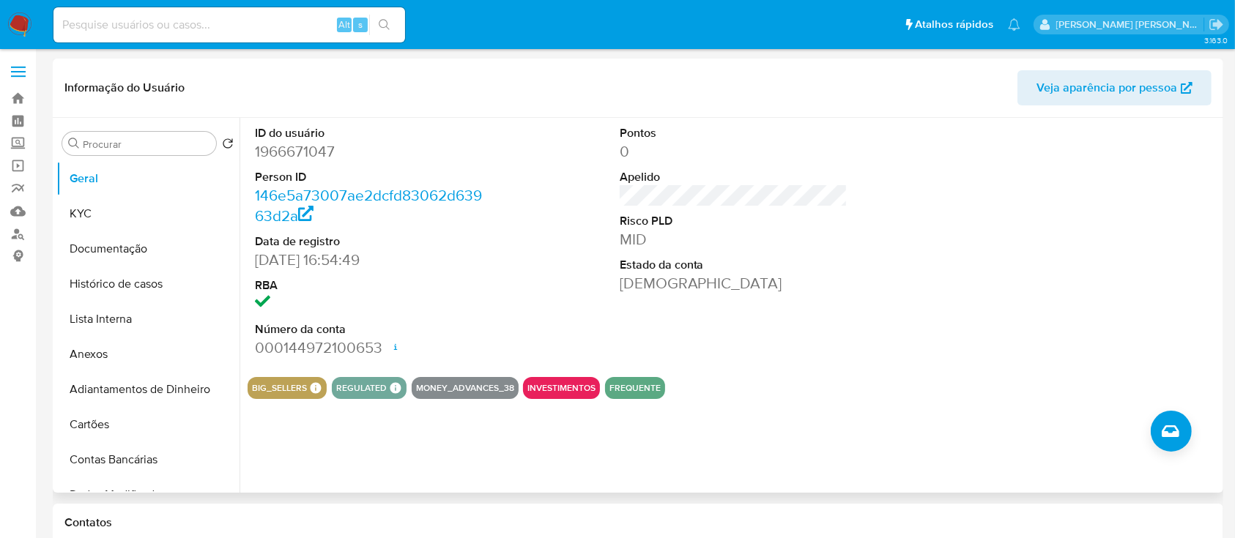
scroll to position [97, 0]
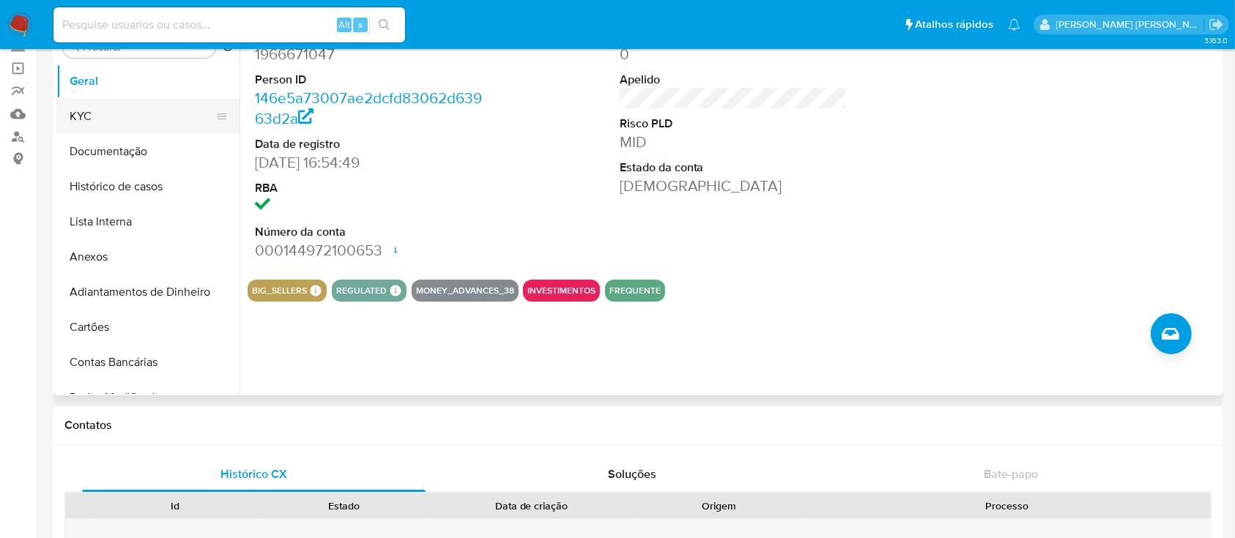
click at [103, 107] on button "KYC" at bounding box center [141, 116] width 171 height 35
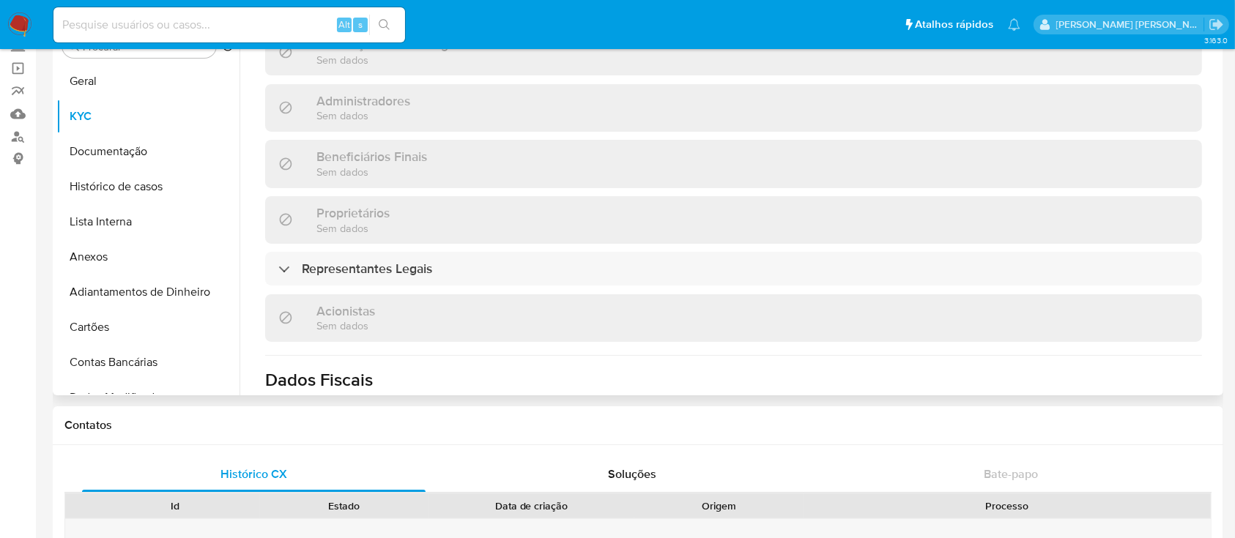
scroll to position [549, 0]
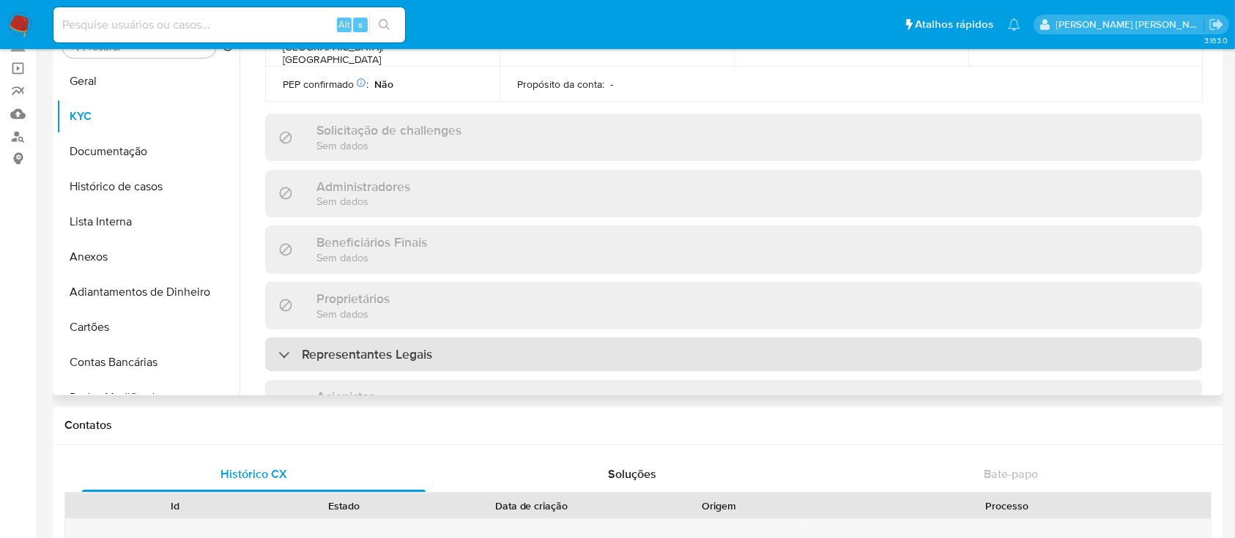
click at [494, 338] on div "Representantes Legais" at bounding box center [733, 355] width 937 height 34
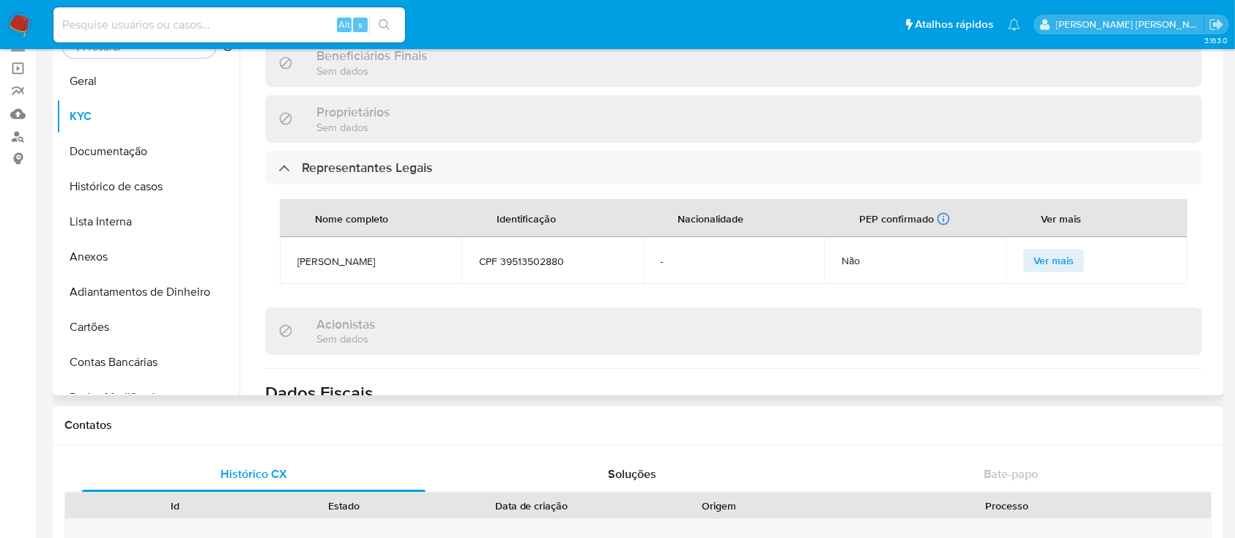
scroll to position [744, 0]
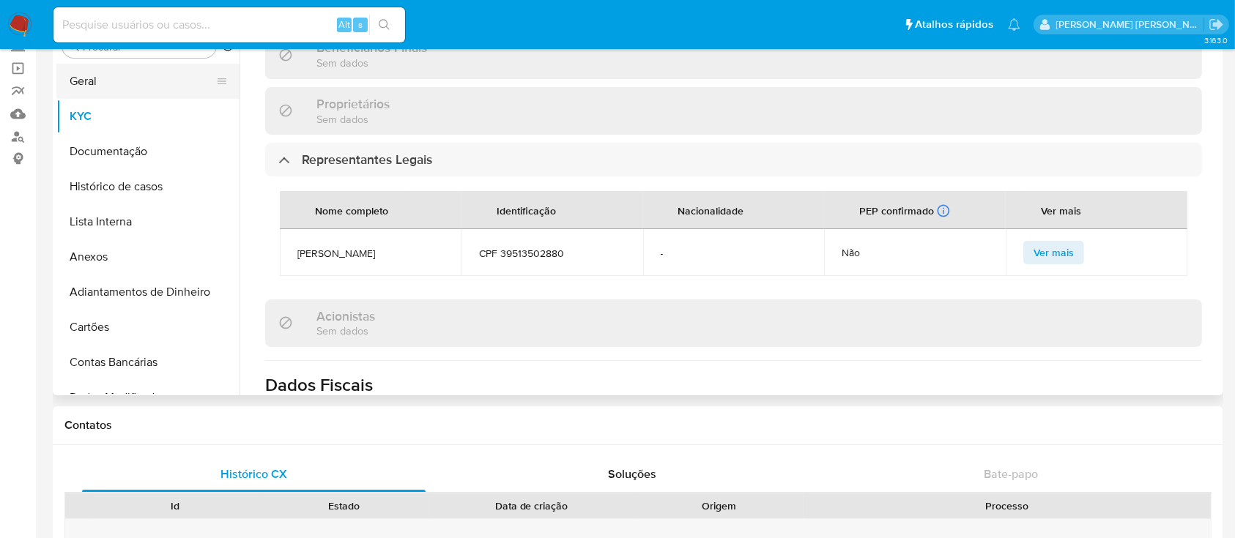
click at [119, 84] on button "Geral" at bounding box center [141, 81] width 171 height 35
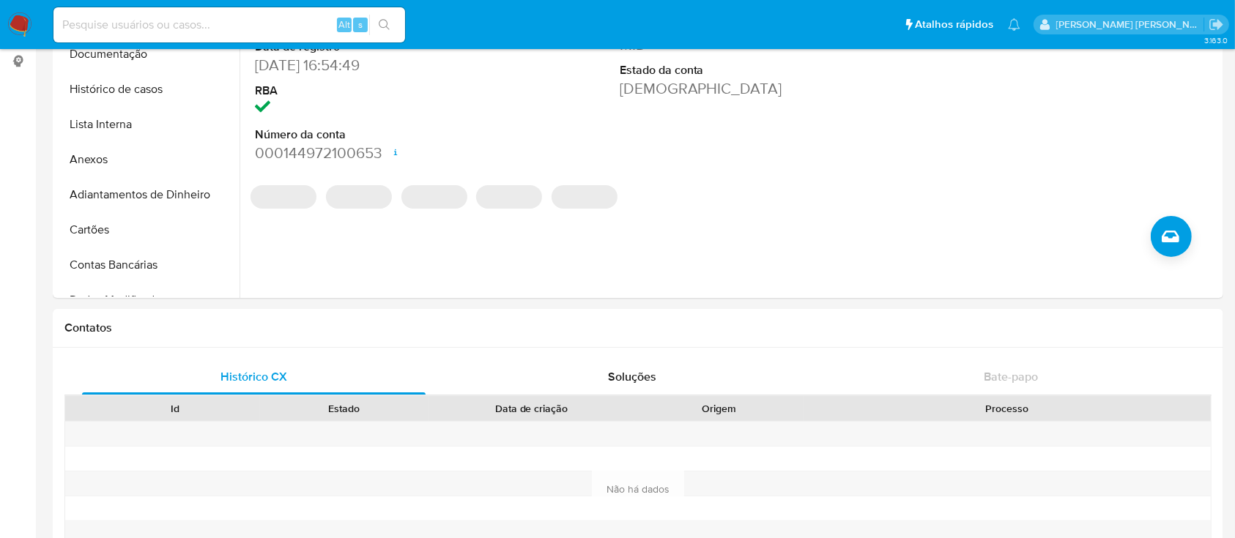
scroll to position [0, 0]
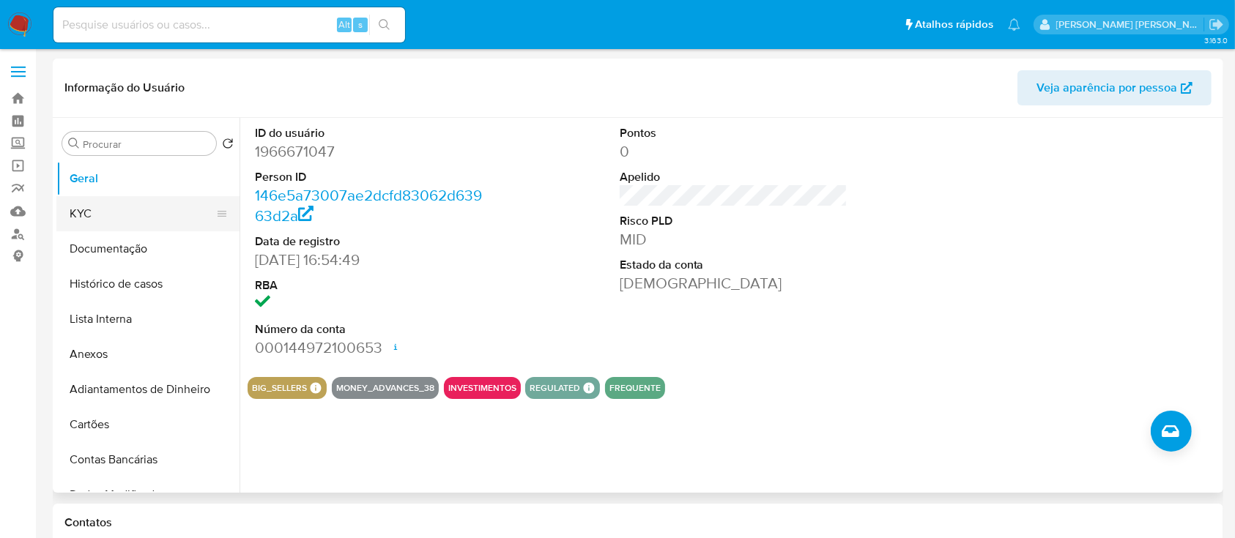
click at [143, 214] on button "KYC" at bounding box center [141, 213] width 171 height 35
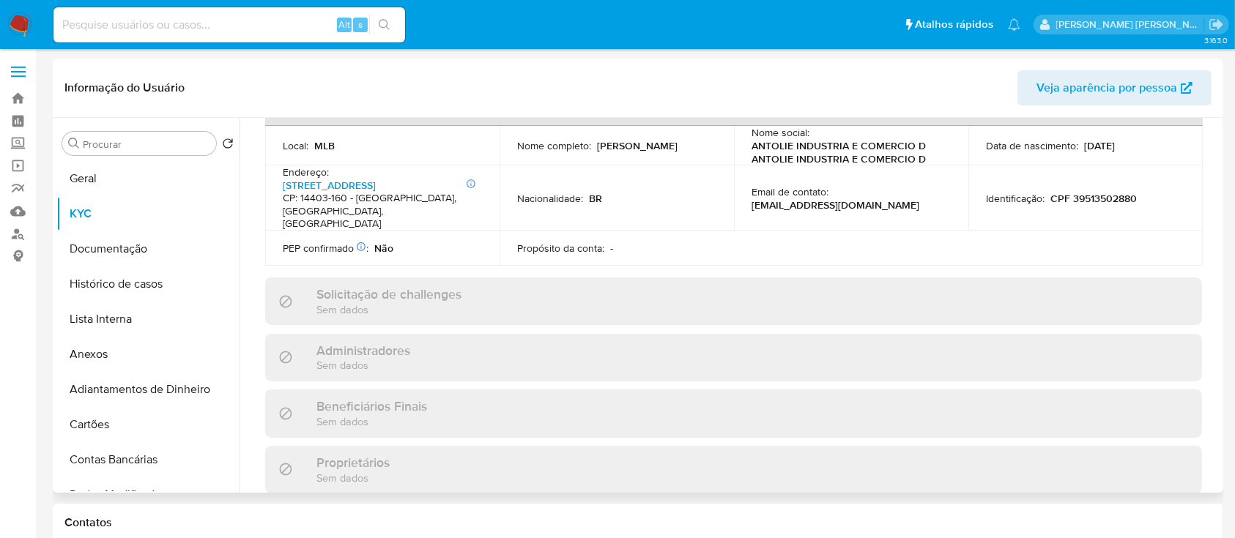
scroll to position [488, 0]
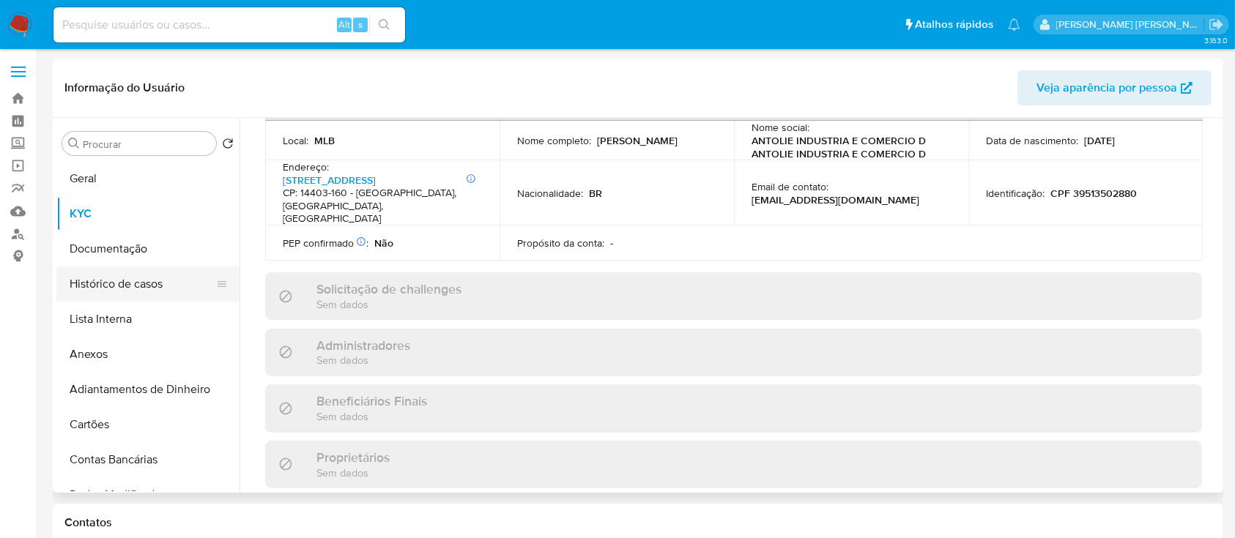
click at [156, 282] on button "Histórico de casos" at bounding box center [141, 284] width 171 height 35
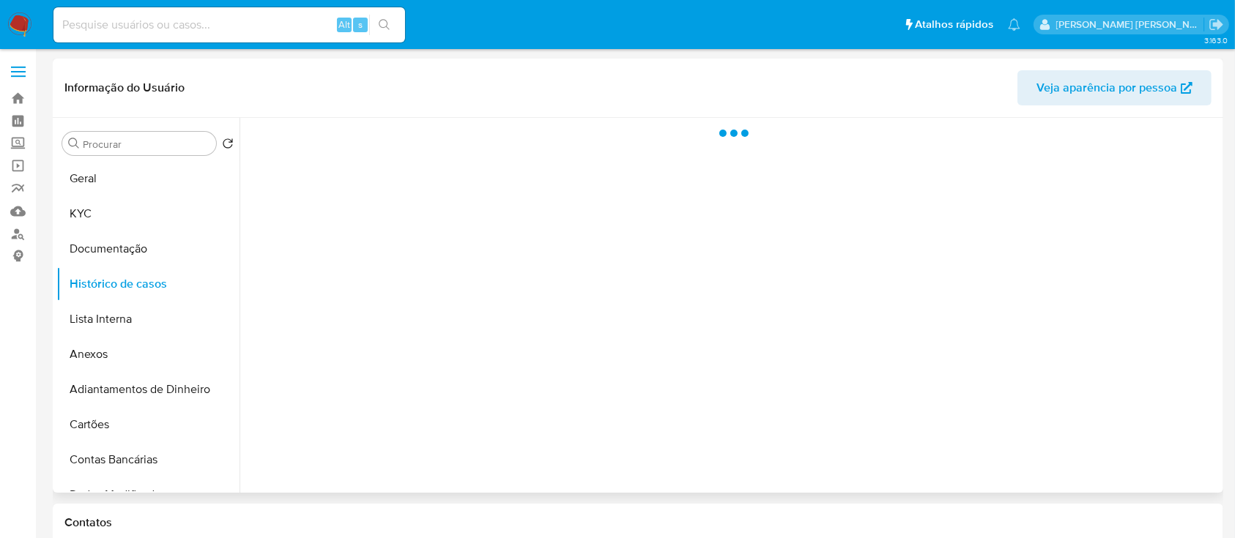
scroll to position [0, 0]
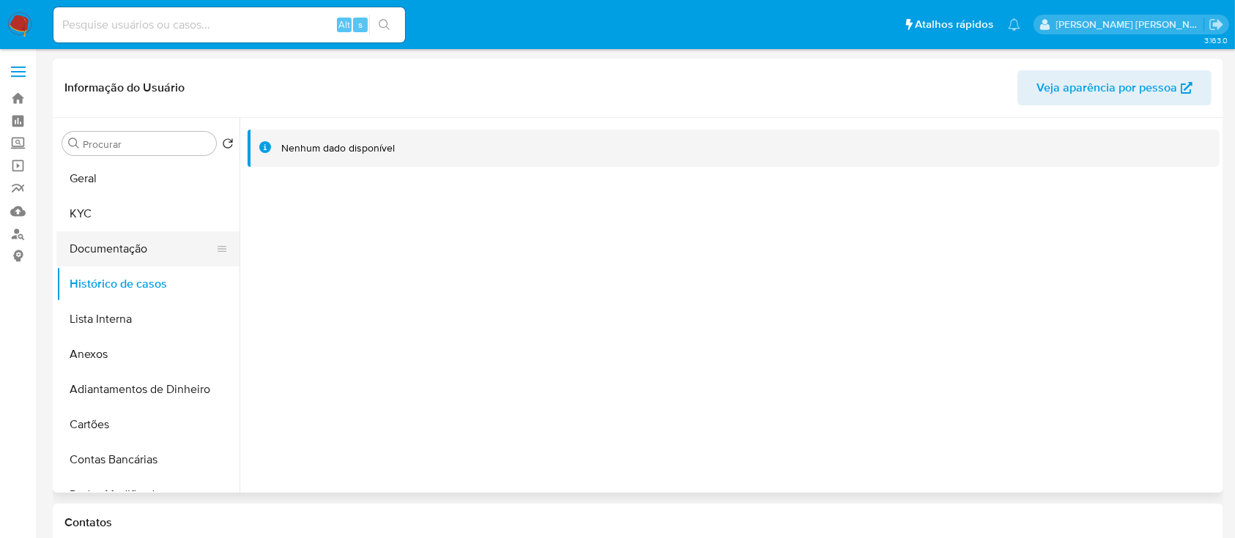
click at [109, 236] on button "Documentação" at bounding box center [141, 248] width 171 height 35
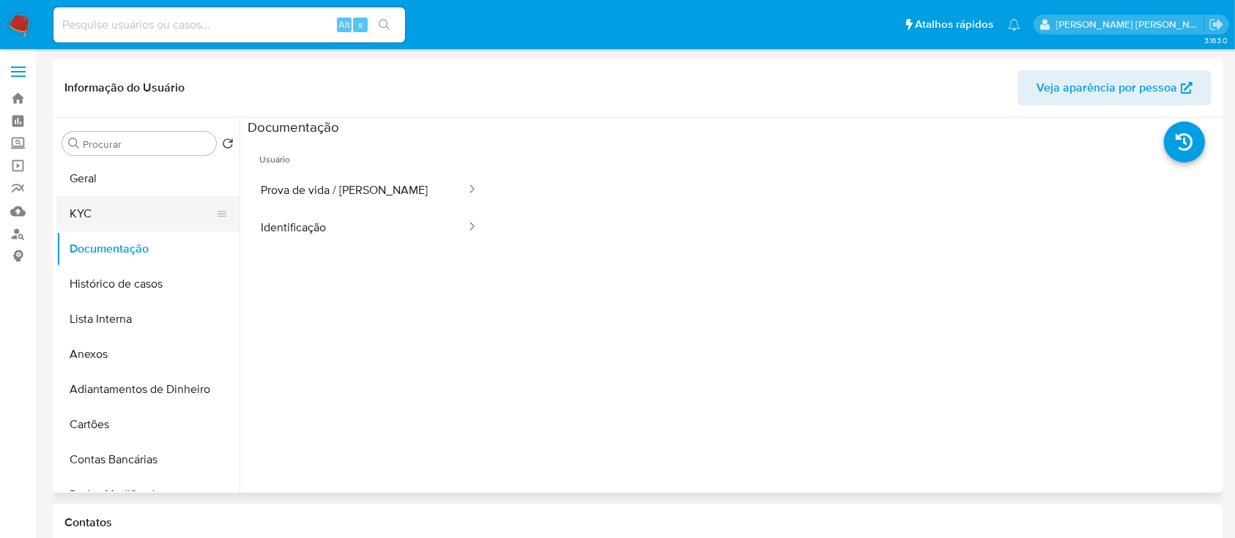
click at [94, 203] on button "KYC" at bounding box center [141, 213] width 171 height 35
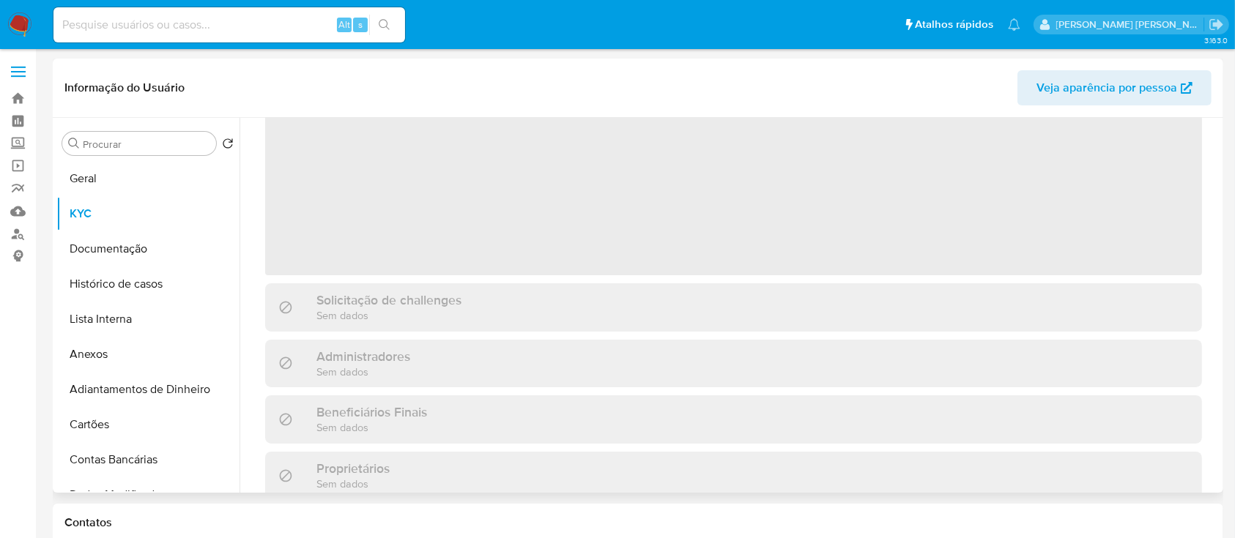
scroll to position [97, 0]
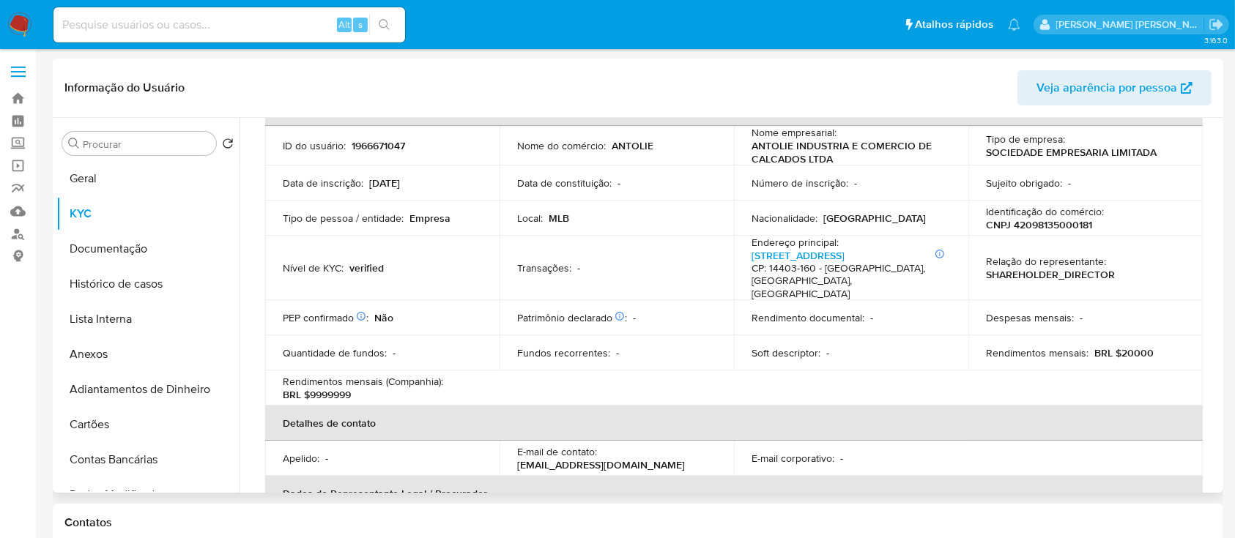
click at [1066, 220] on p "CNPJ 42098135000181" at bounding box center [1039, 224] width 106 height 13
copy p "42098135000181"
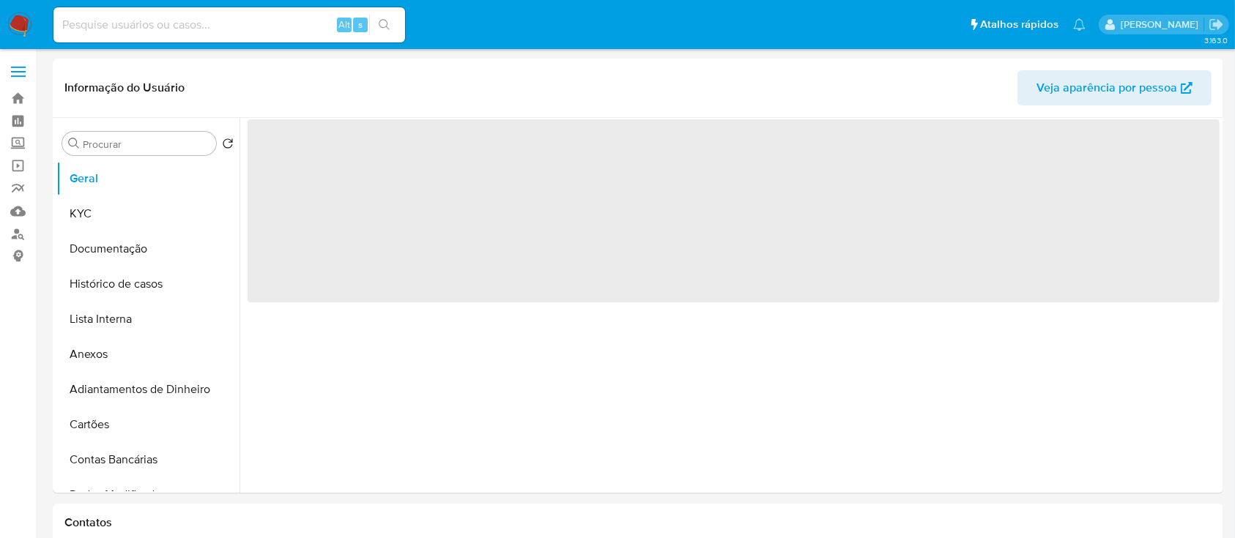
select select "10"
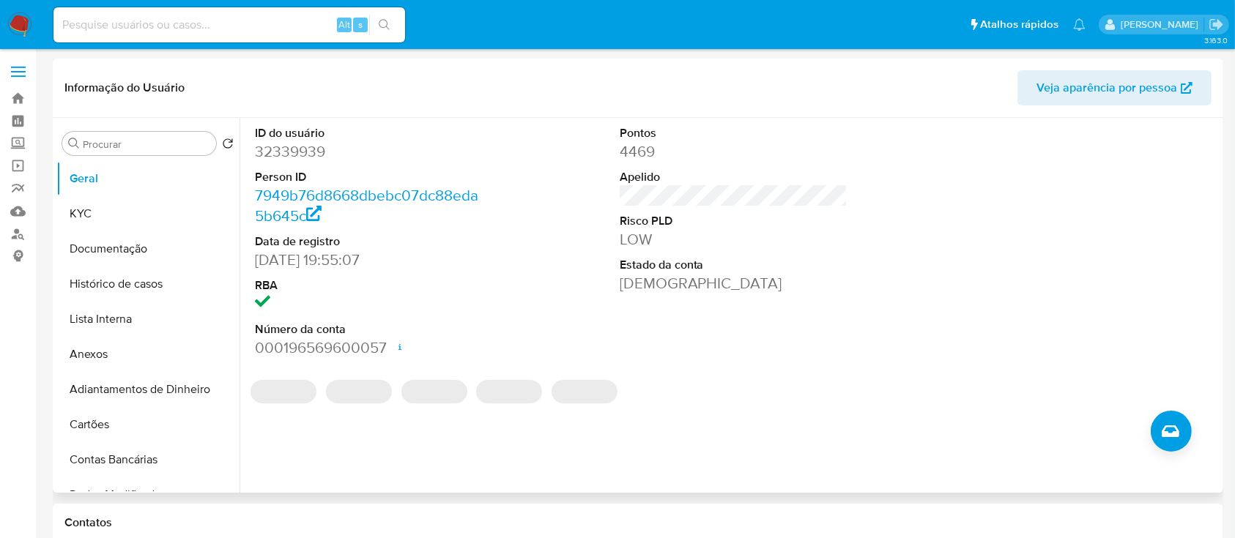
click at [856, 244] on div "ID do usuário 32339939 Person ID 7949b76d8668dbebc07dc88eda5b645c Data de regis…" at bounding box center [733, 241] width 972 height 247
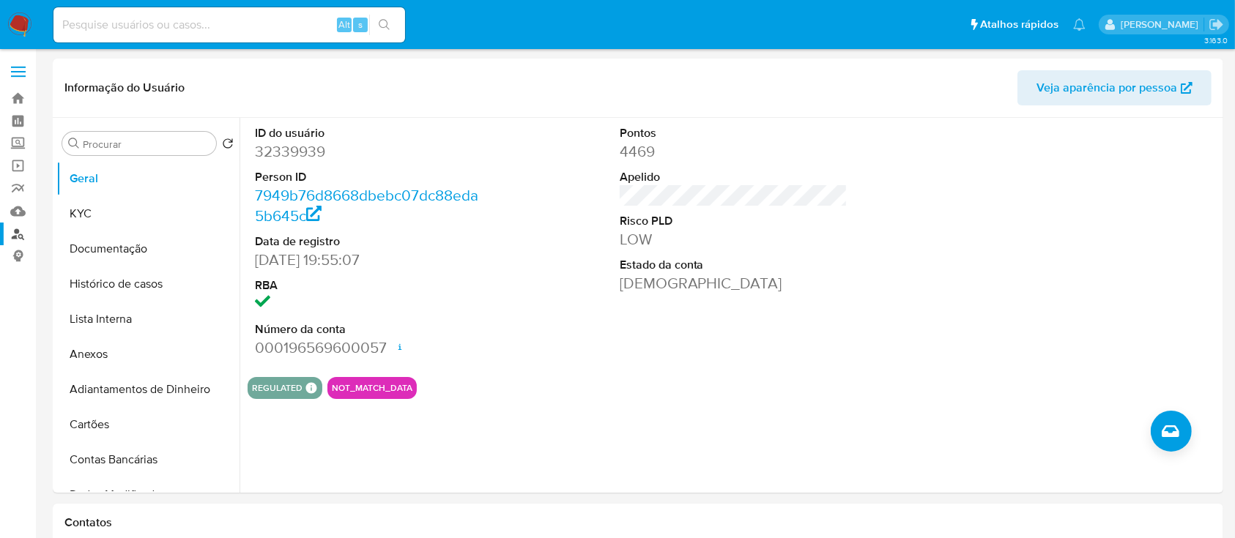
click at [20, 235] on link "Localizador de pessoas" at bounding box center [87, 234] width 174 height 23
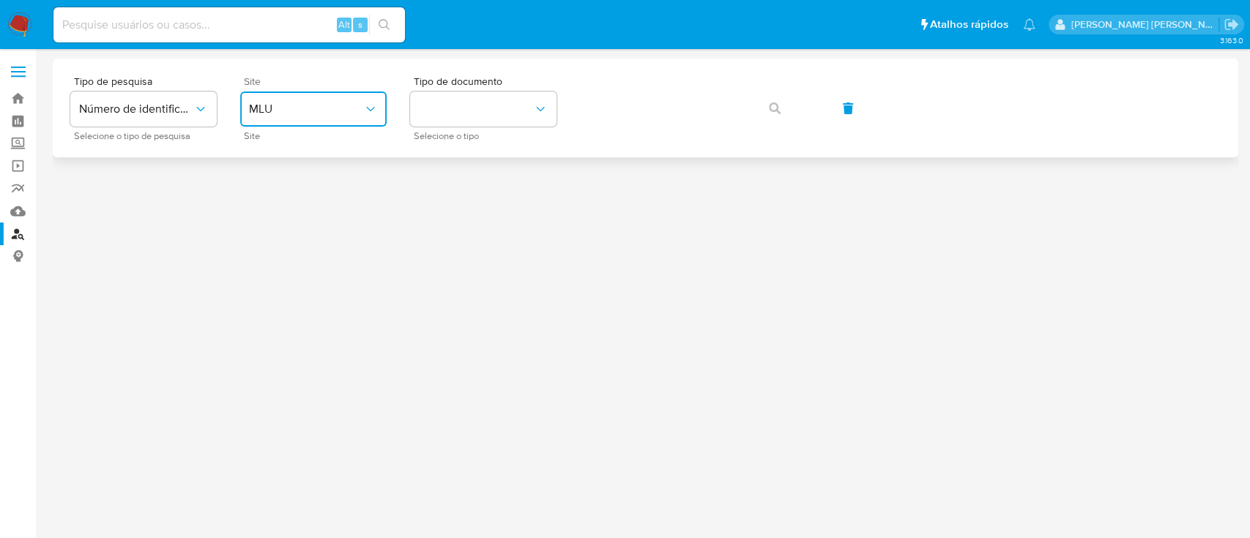
click at [338, 125] on button "MLU" at bounding box center [313, 109] width 146 height 35
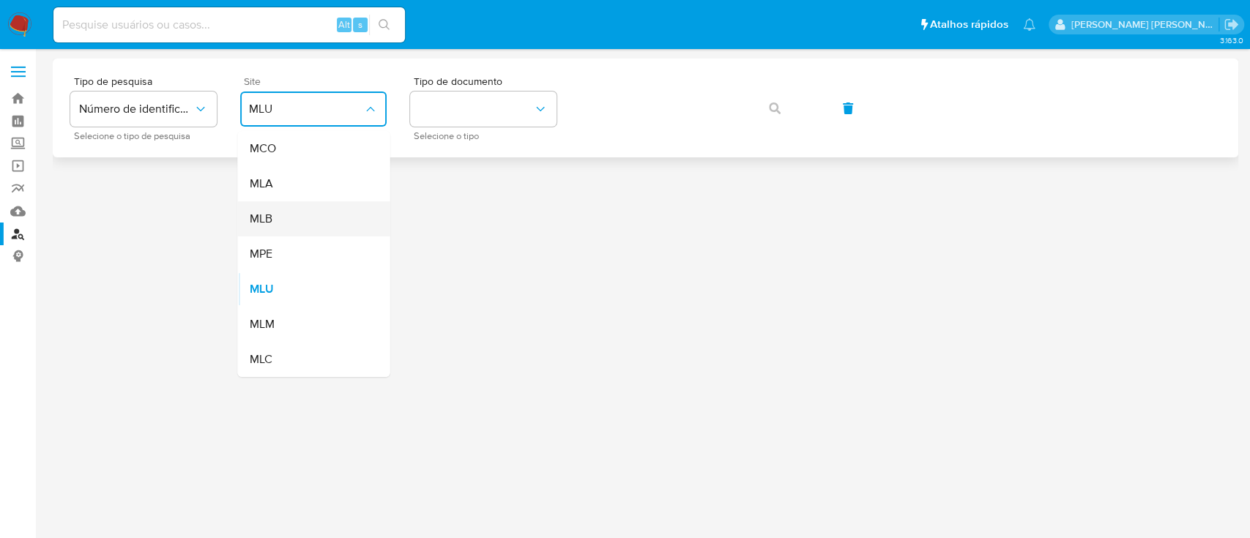
click at [343, 221] on div "MLB" at bounding box center [309, 218] width 120 height 35
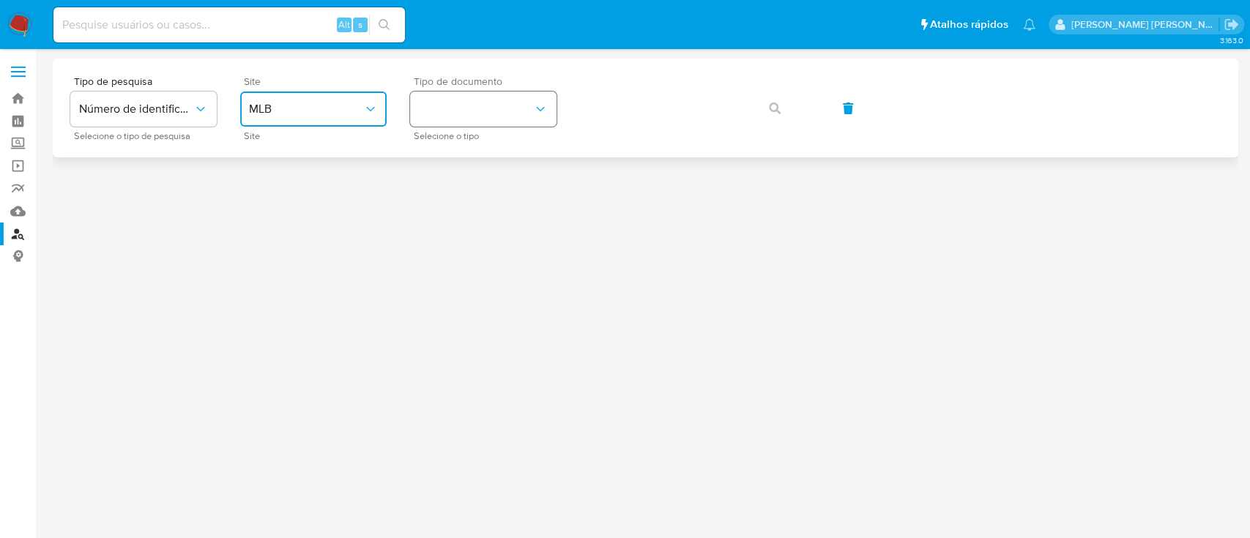
click at [486, 111] on button "identificationType" at bounding box center [483, 109] width 146 height 35
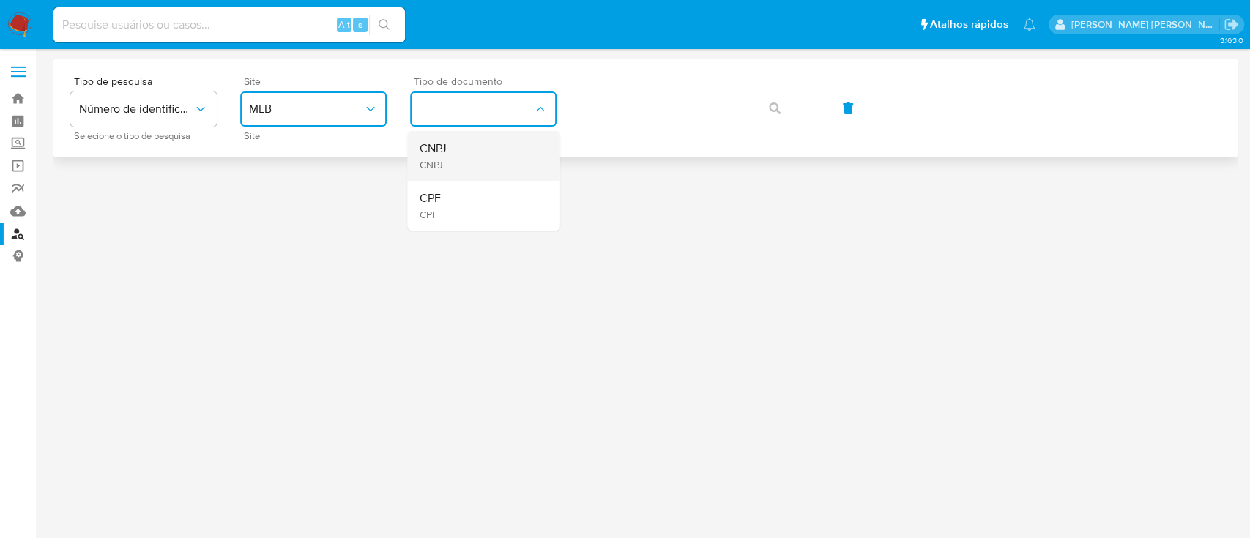
click at [462, 173] on div "CNPJ CNPJ" at bounding box center [479, 156] width 120 height 50
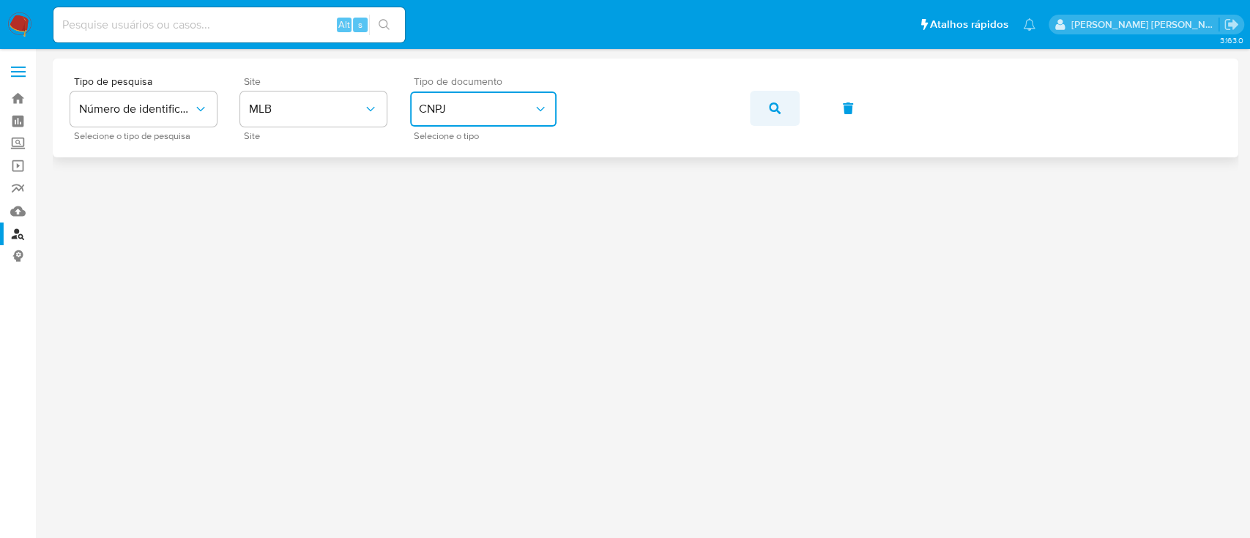
click at [775, 110] on icon "button" at bounding box center [775, 109] width 12 height 12
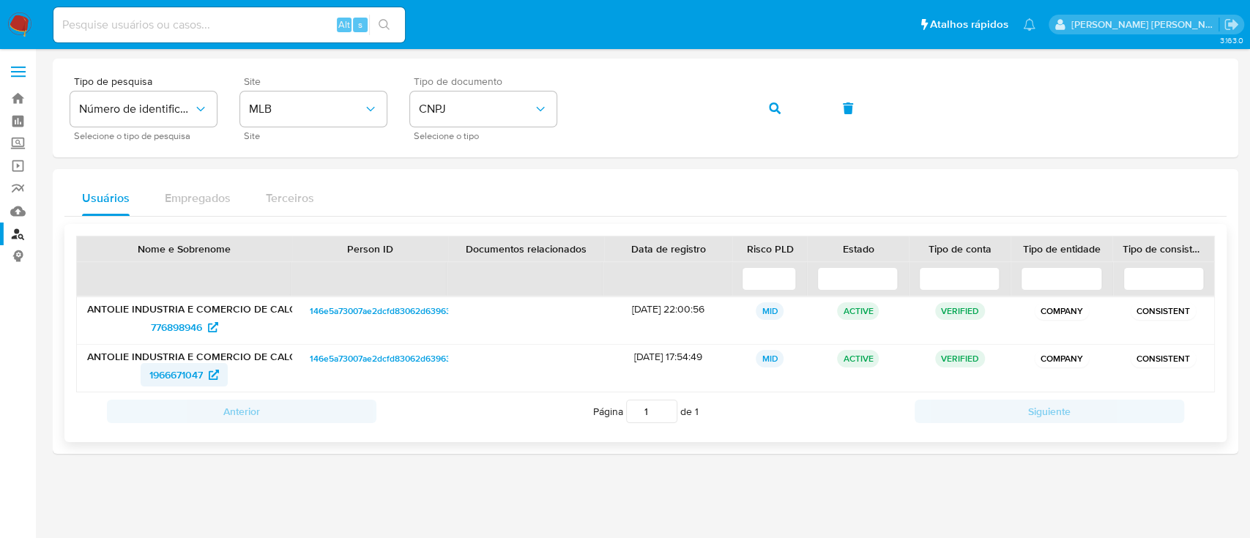
click at [173, 383] on span "1966671047" at bounding box center [175, 374] width 53 height 23
click at [174, 332] on span "776898946" at bounding box center [176, 327] width 51 height 23
click at [275, 30] on input at bounding box center [228, 24] width 351 height 19
paste input "2422047371"
type input "2422047371"
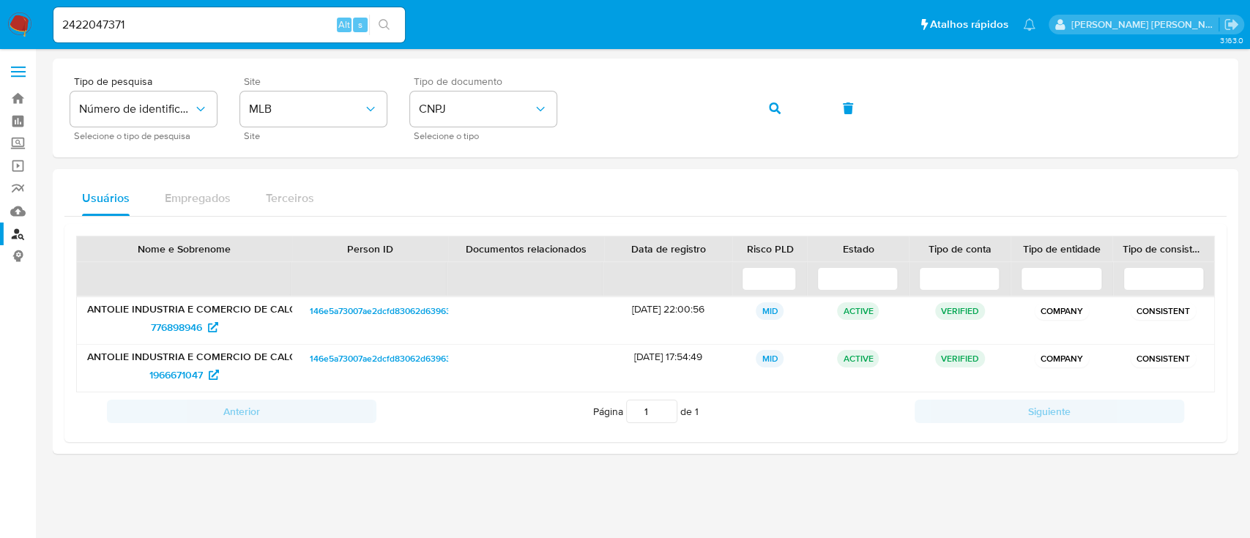
click at [384, 21] on icon "search-icon" at bounding box center [385, 25] width 12 height 12
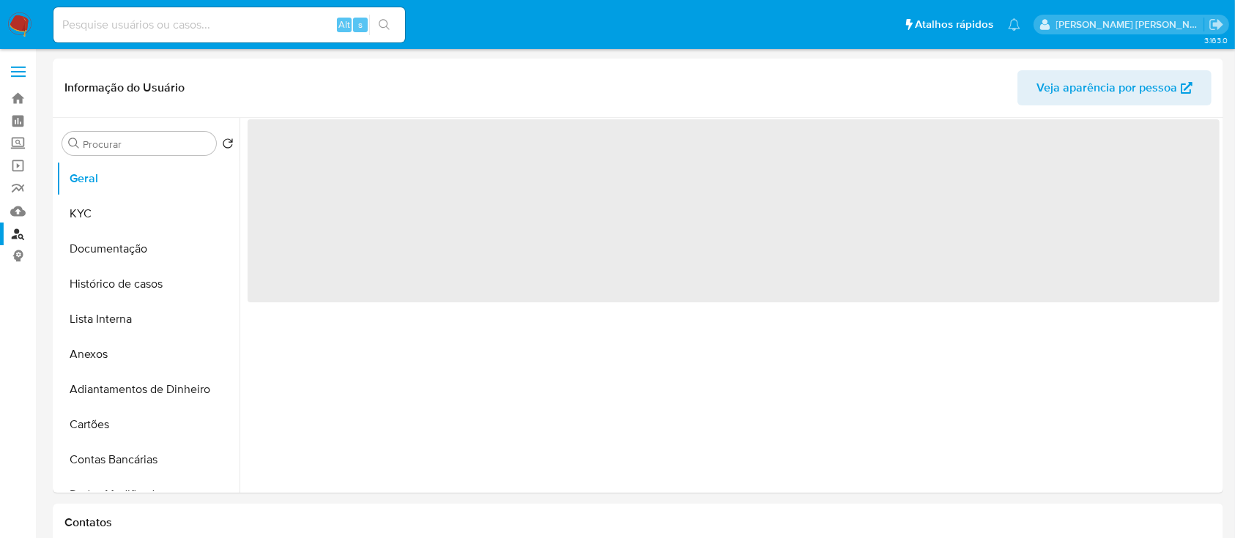
select select "10"
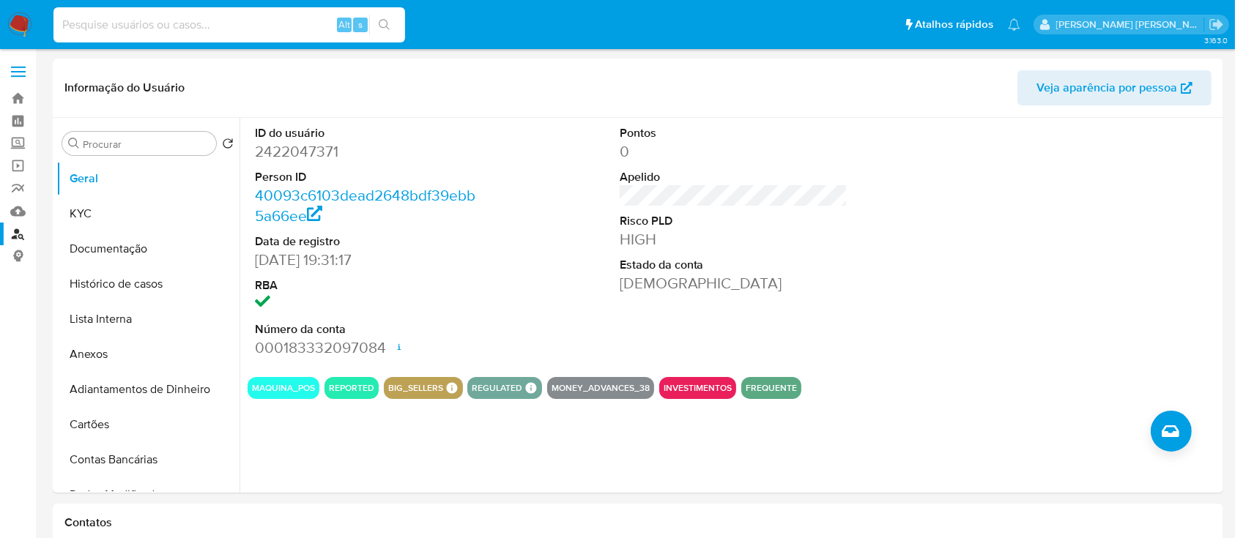
paste input "210085978"
type input "210085978"
click at [398, 31] on button "search-icon" at bounding box center [384, 25] width 30 height 21
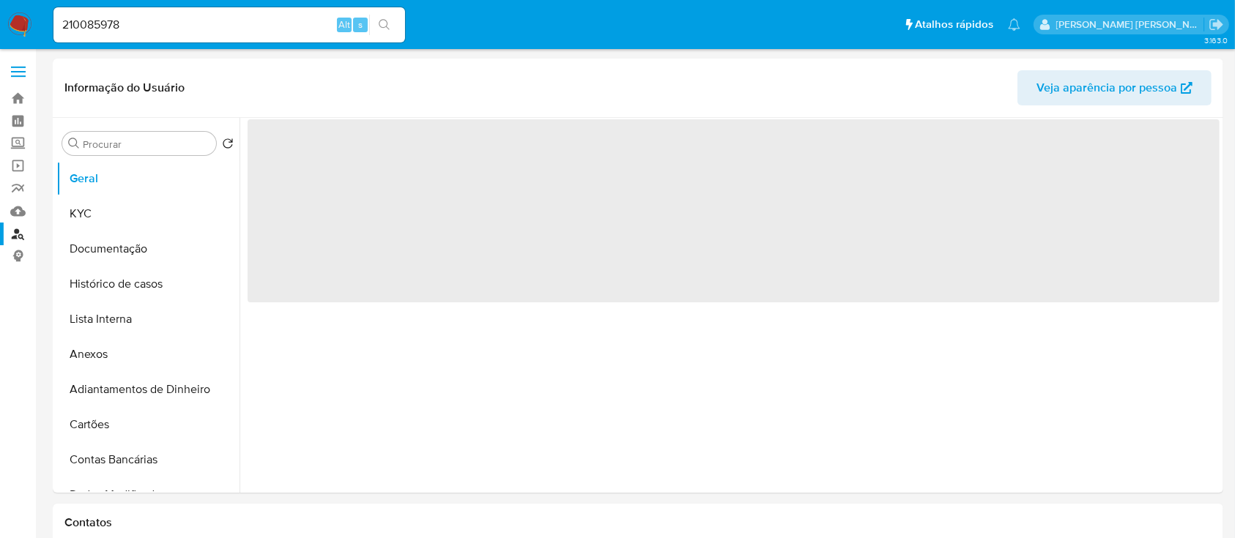
select select "10"
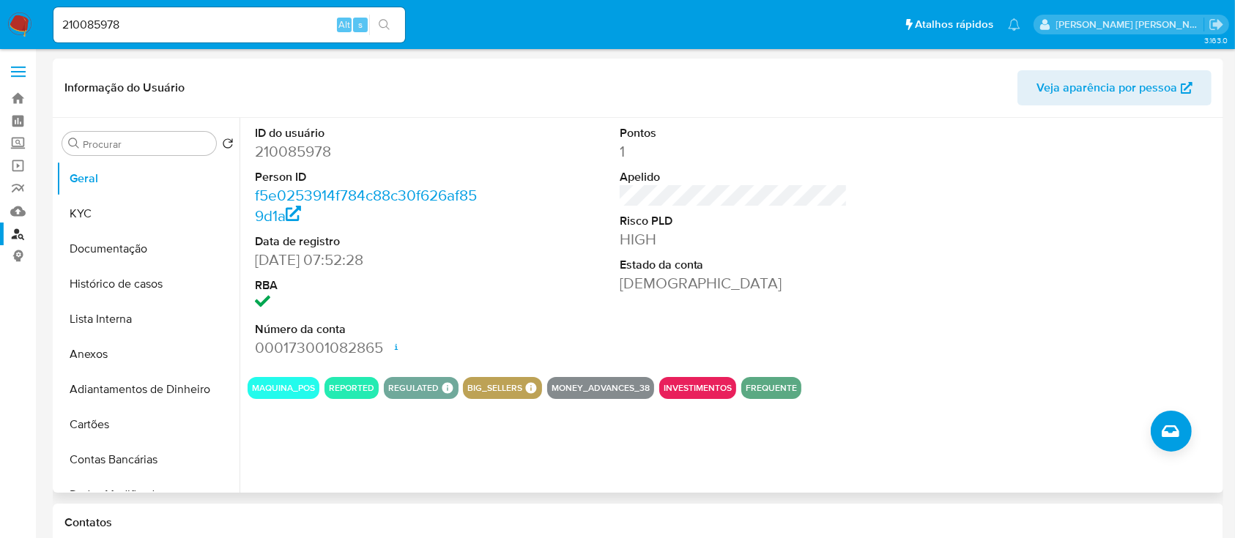
click at [767, 296] on div "Pontos 1 Apelido Risco PLD HIGH Estado da conta [DEMOGRAPHIC_DATA]" at bounding box center [733, 241] width 243 height 247
click at [98, 278] on button "Histórico de casos" at bounding box center [141, 284] width 171 height 35
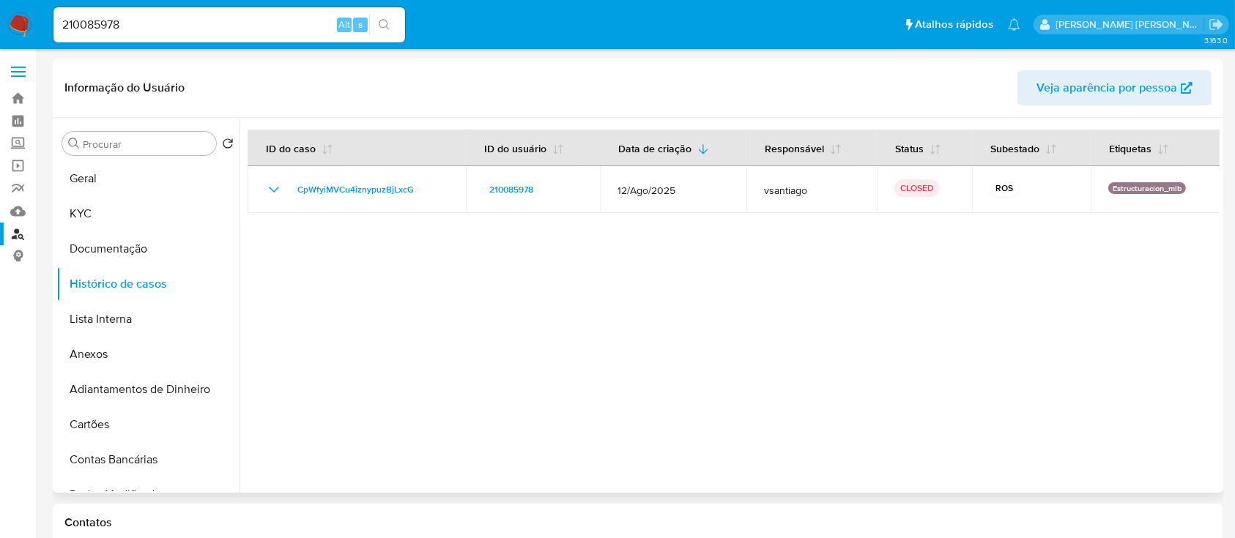
click at [740, 293] on div at bounding box center [729, 305] width 980 height 375
click at [111, 204] on button "KYC" at bounding box center [141, 213] width 171 height 35
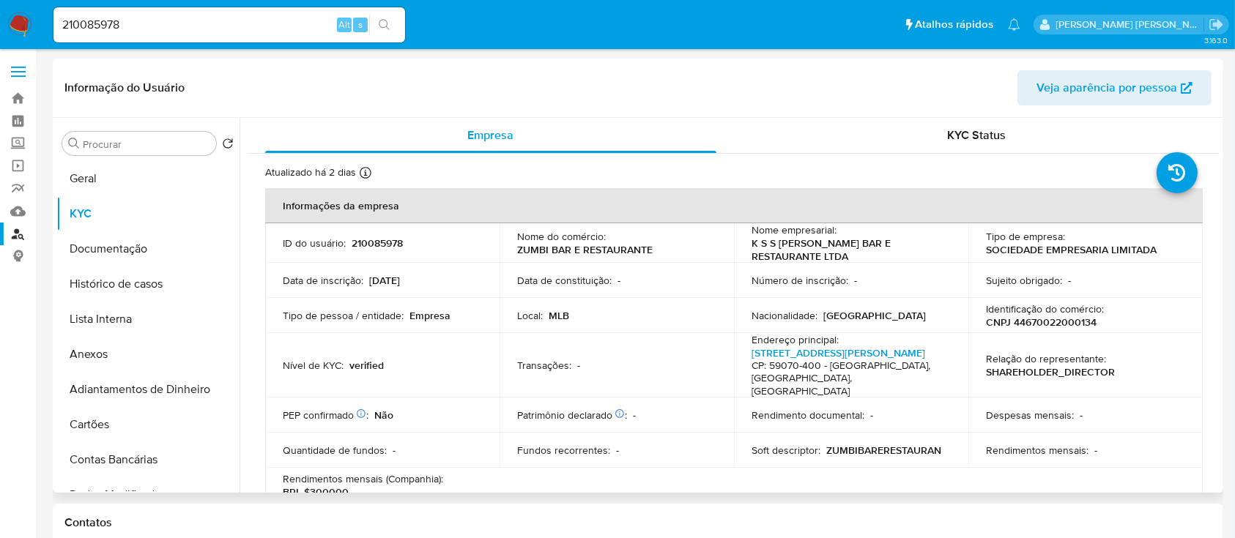
click at [1043, 313] on p "Identificação do comércio :" at bounding box center [1045, 308] width 118 height 13
click at [1057, 327] on p "CNPJ 44670022000134" at bounding box center [1041, 322] width 111 height 13
copy p "44670022000134"
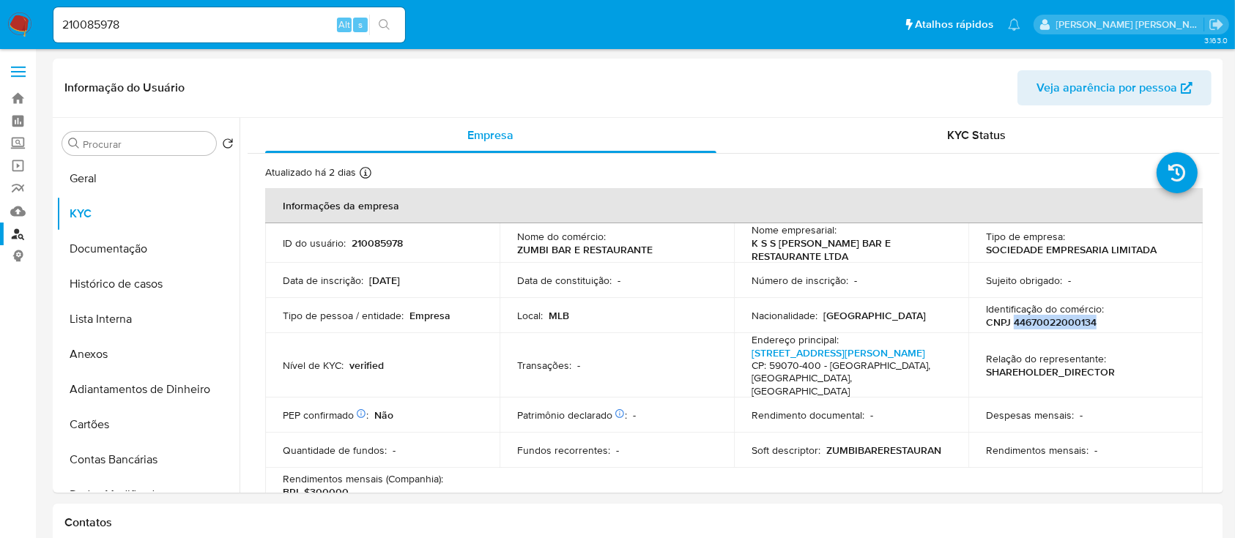
click at [12, 229] on link "Localizador de pessoas" at bounding box center [87, 234] width 174 height 23
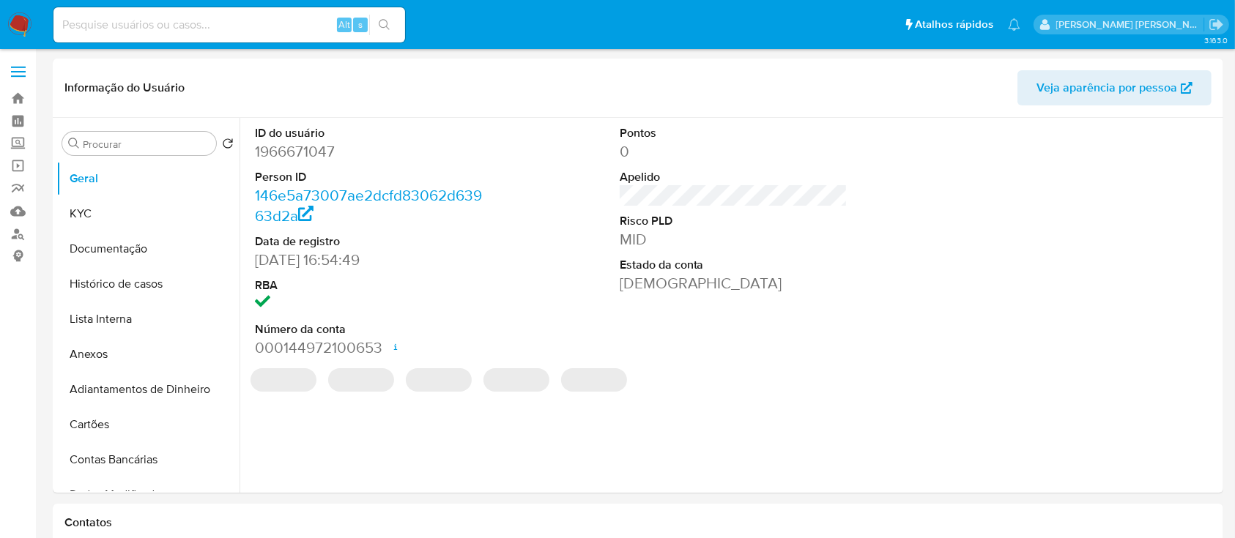
select select "10"
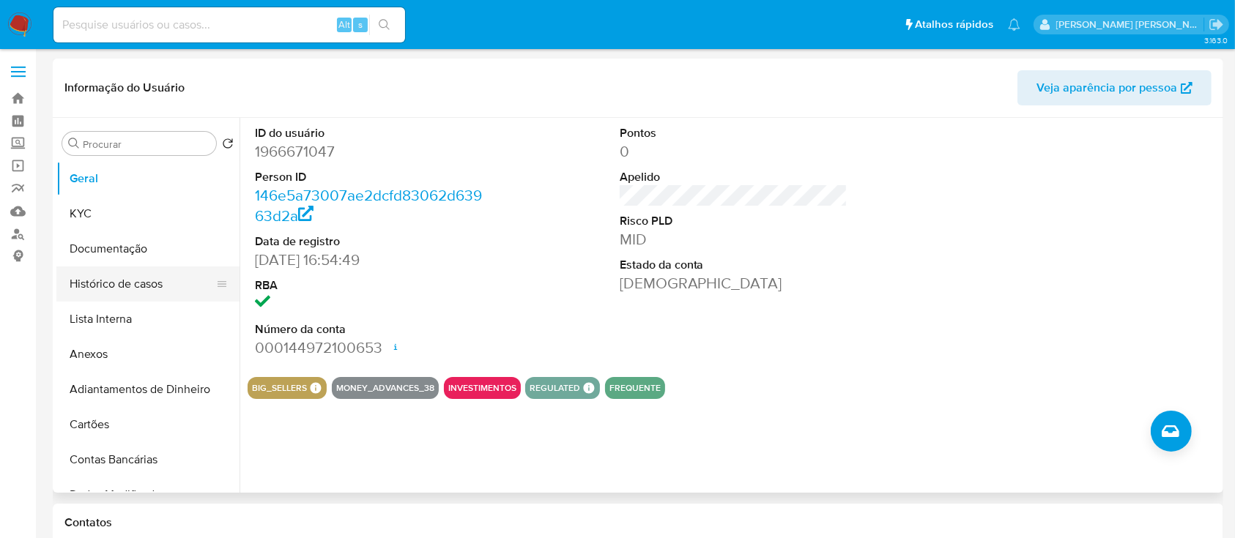
click at [149, 286] on button "Histórico de casos" at bounding box center [141, 284] width 171 height 35
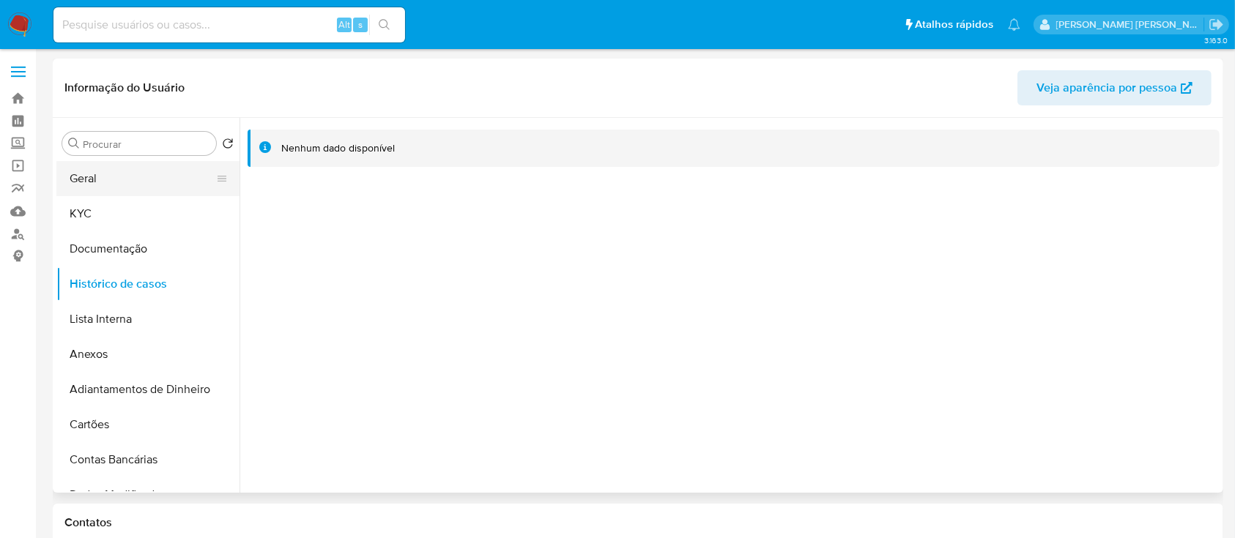
click at [141, 179] on button "Geral" at bounding box center [141, 178] width 171 height 35
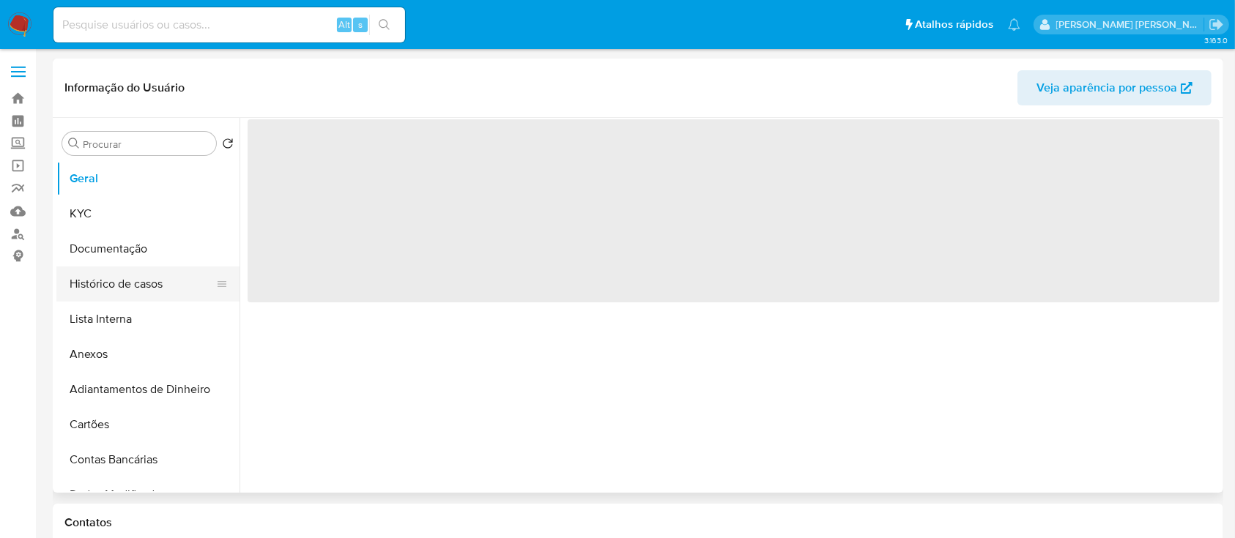
click at [90, 283] on button "Histórico de casos" at bounding box center [141, 284] width 171 height 35
select select "10"
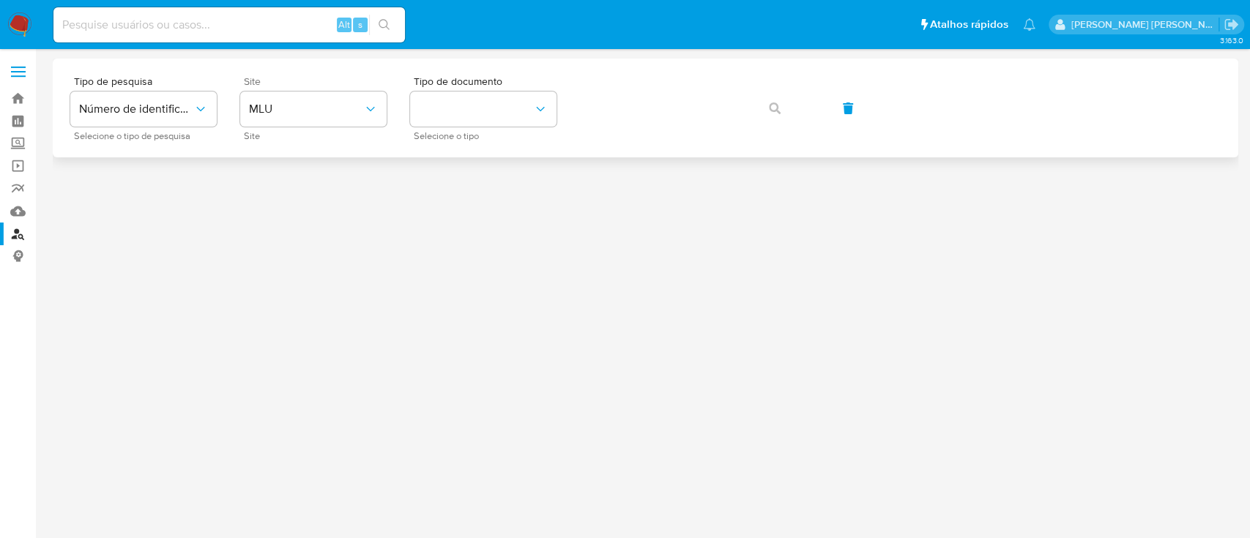
click at [327, 132] on div "Site MLU Site" at bounding box center [313, 108] width 146 height 64
click at [320, 123] on button "MLU" at bounding box center [313, 109] width 146 height 35
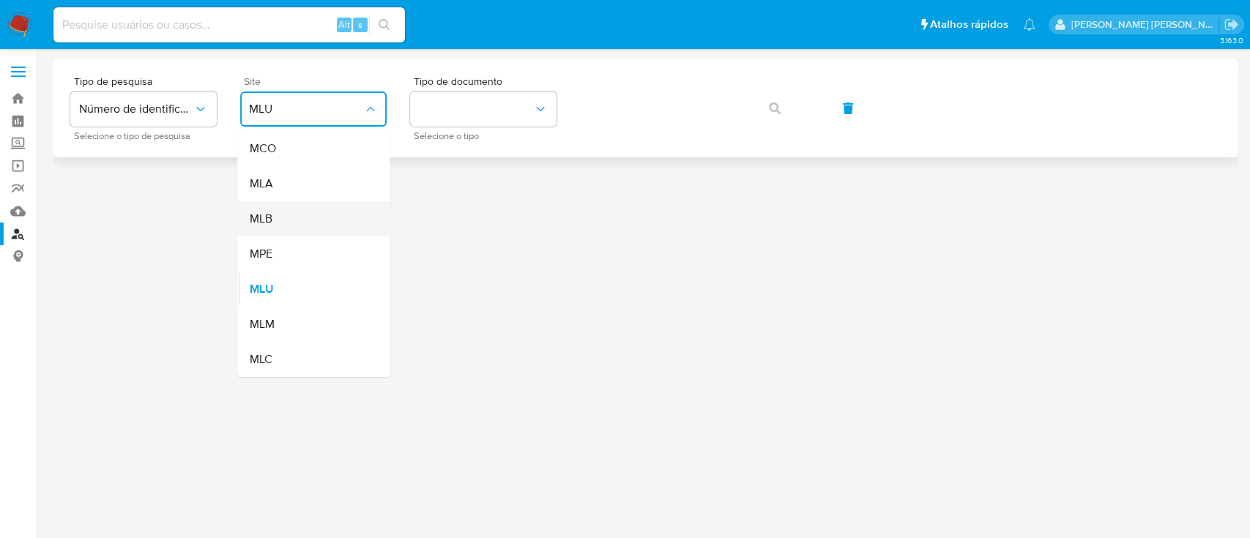
click at [301, 206] on div "MLB" at bounding box center [309, 218] width 120 height 35
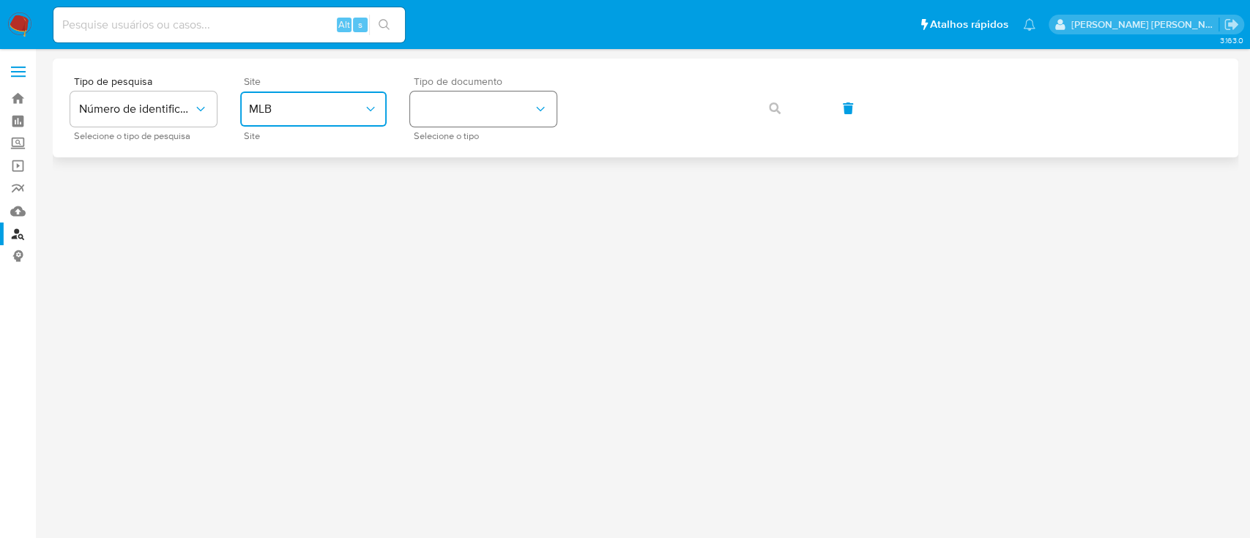
click at [442, 122] on button "identificationType" at bounding box center [483, 109] width 146 height 35
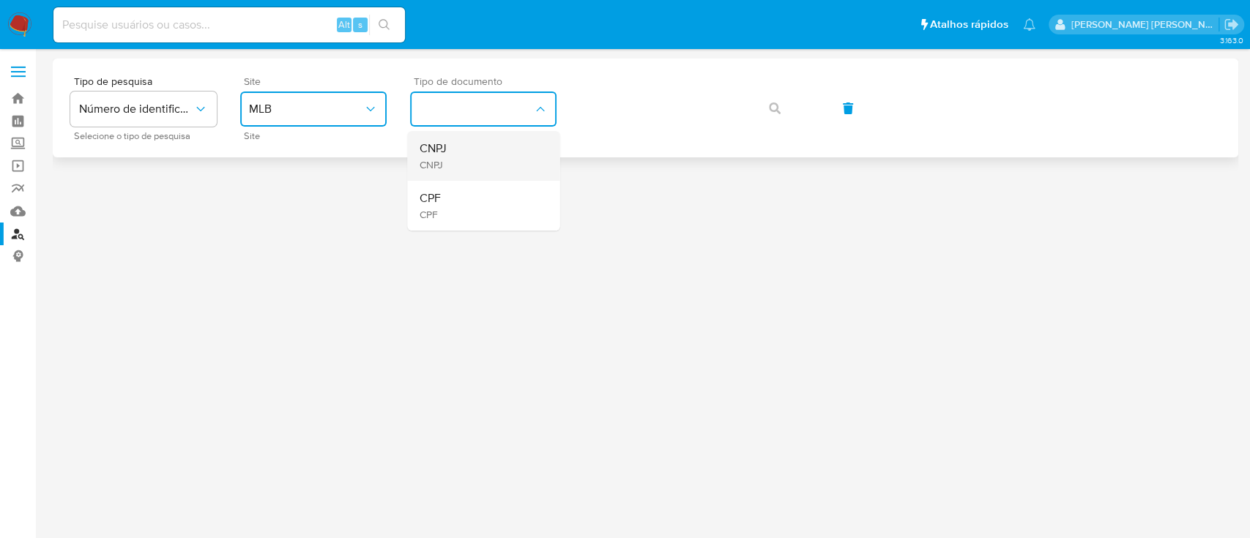
click at [439, 138] on div "CNPJ CNPJ" at bounding box center [479, 156] width 120 height 50
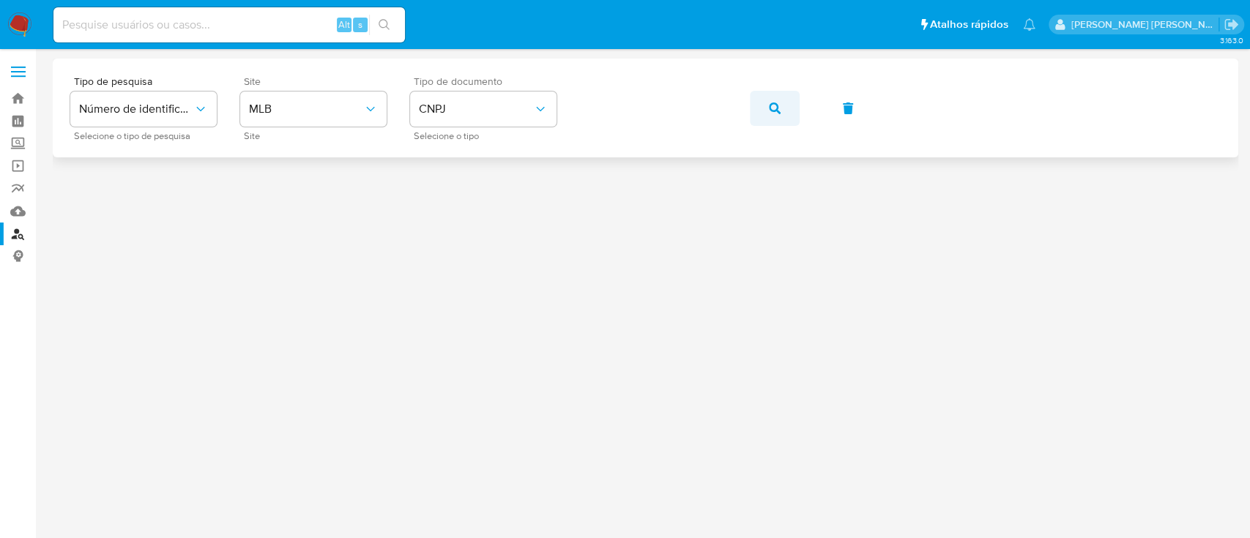
click at [759, 113] on button "button" at bounding box center [775, 108] width 50 height 35
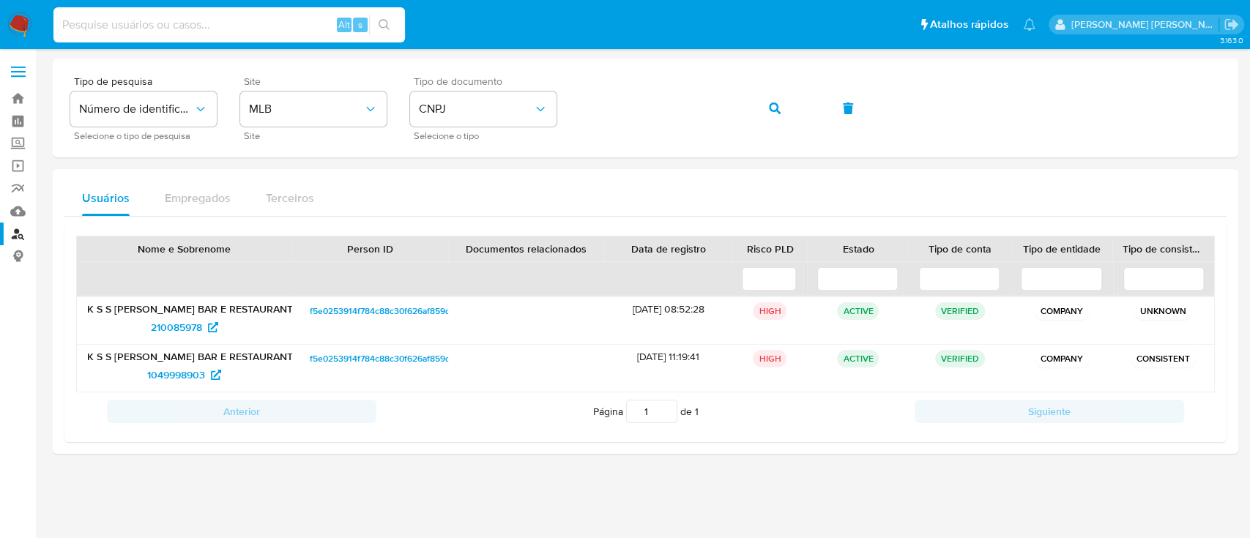
click at [269, 26] on input at bounding box center [228, 24] width 351 height 19
paste input "2240913442"
type input "2240913442"
click at [376, 21] on button "search-icon" at bounding box center [384, 25] width 30 height 21
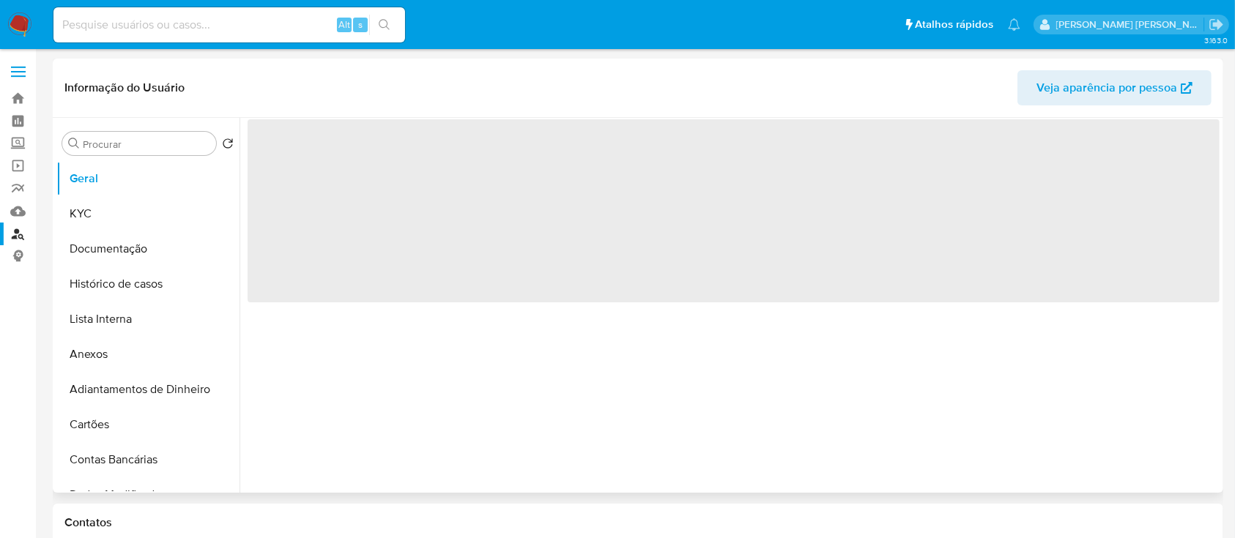
select select "10"
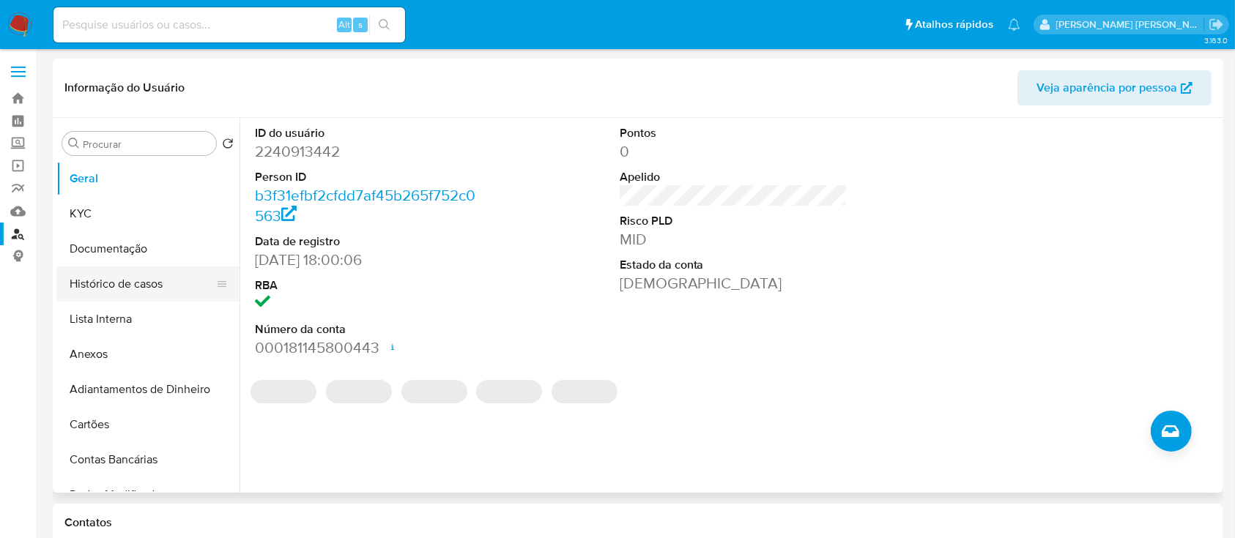
click at [103, 279] on button "Histórico de casos" at bounding box center [141, 284] width 171 height 35
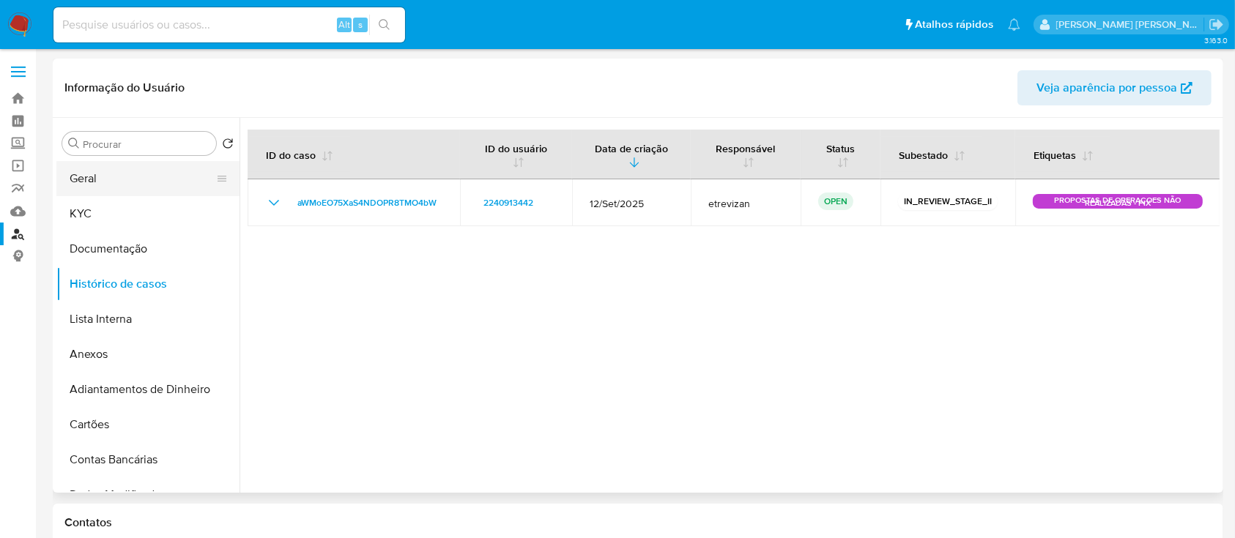
click at [163, 195] on button "Geral" at bounding box center [141, 178] width 171 height 35
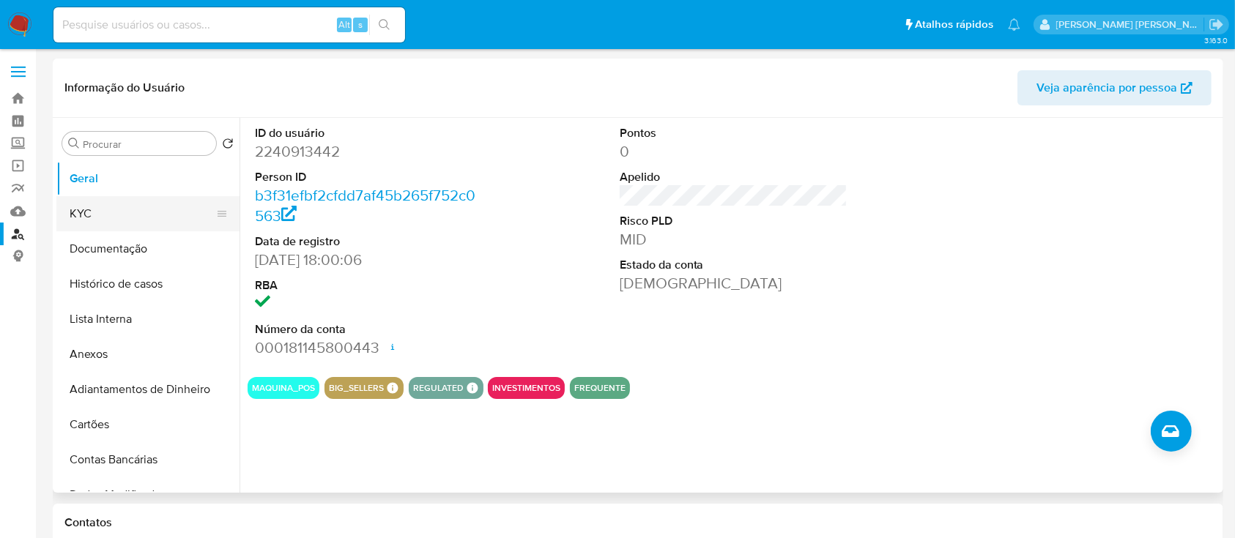
click at [131, 220] on button "KYC" at bounding box center [141, 213] width 171 height 35
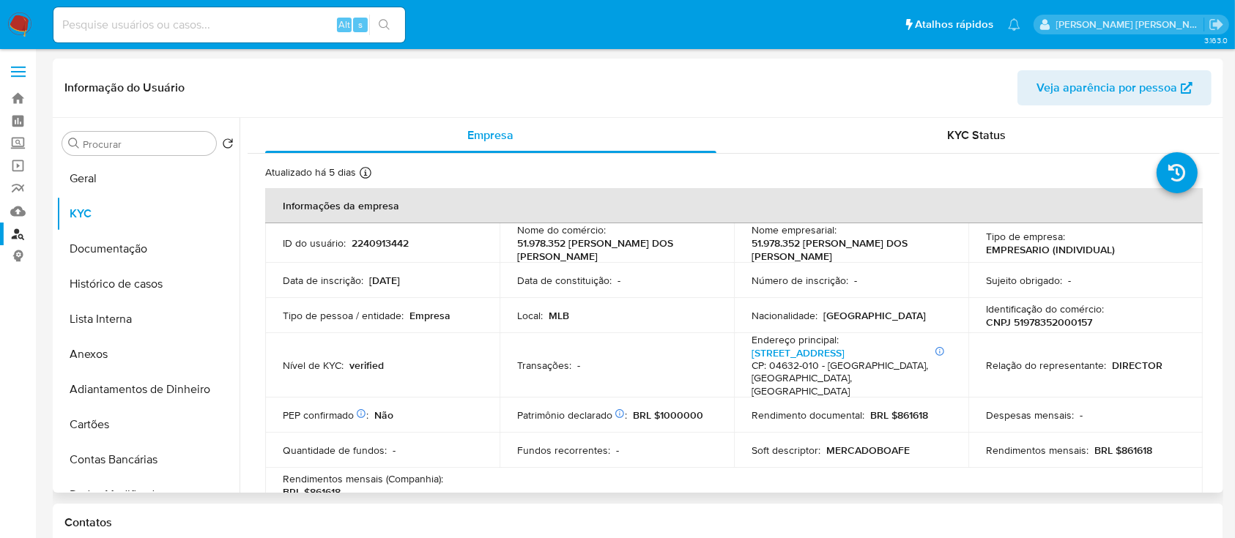
click at [1060, 312] on p "Identificação do comércio :" at bounding box center [1045, 308] width 118 height 13
click at [1053, 324] on p "CNPJ 51978352000157" at bounding box center [1039, 322] width 106 height 13
copy p "51978352000157"
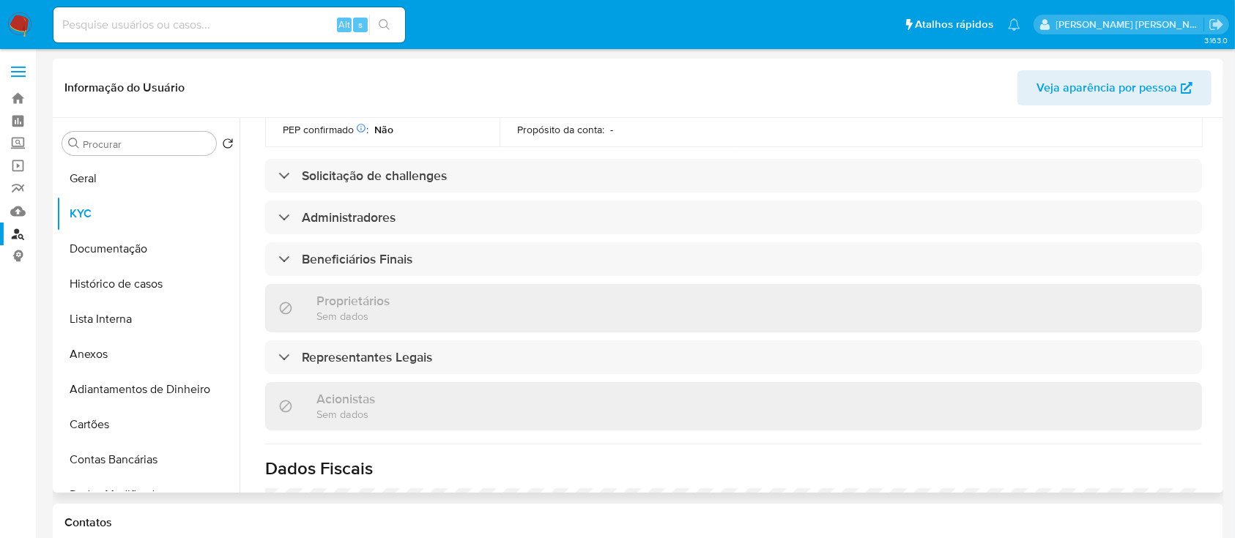
scroll to position [683, 0]
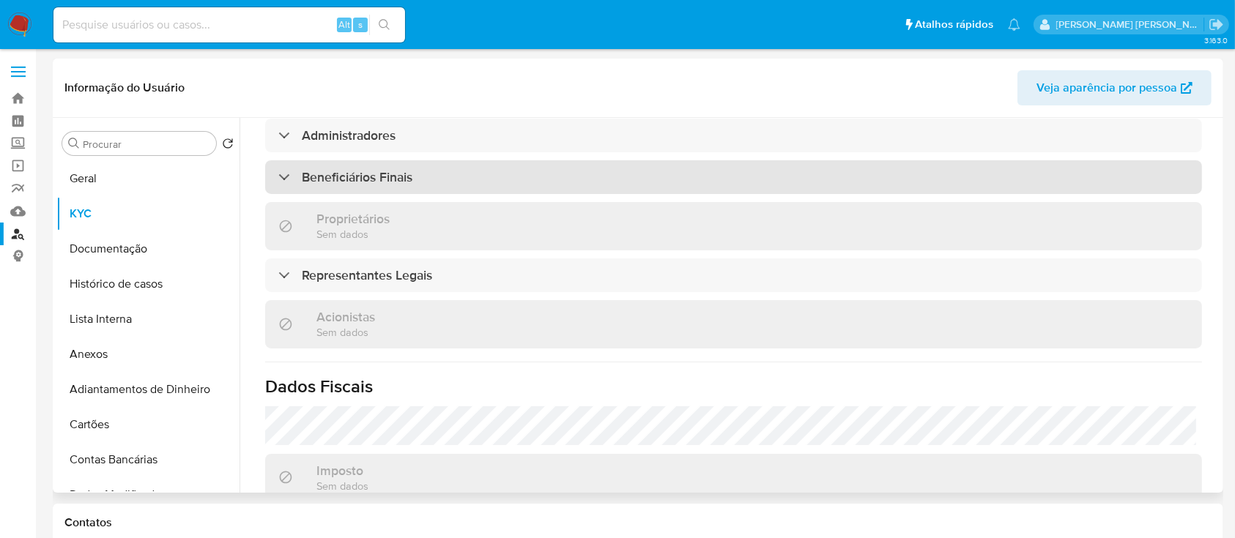
click at [392, 169] on h3 "Beneficiários Finais" at bounding box center [357, 177] width 111 height 16
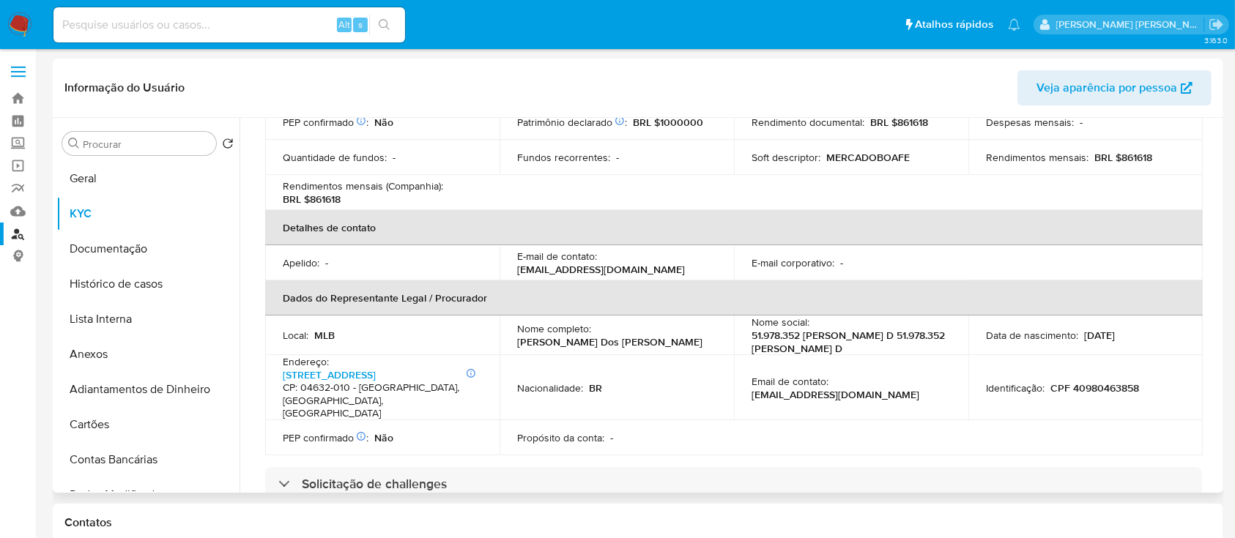
scroll to position [195, 0]
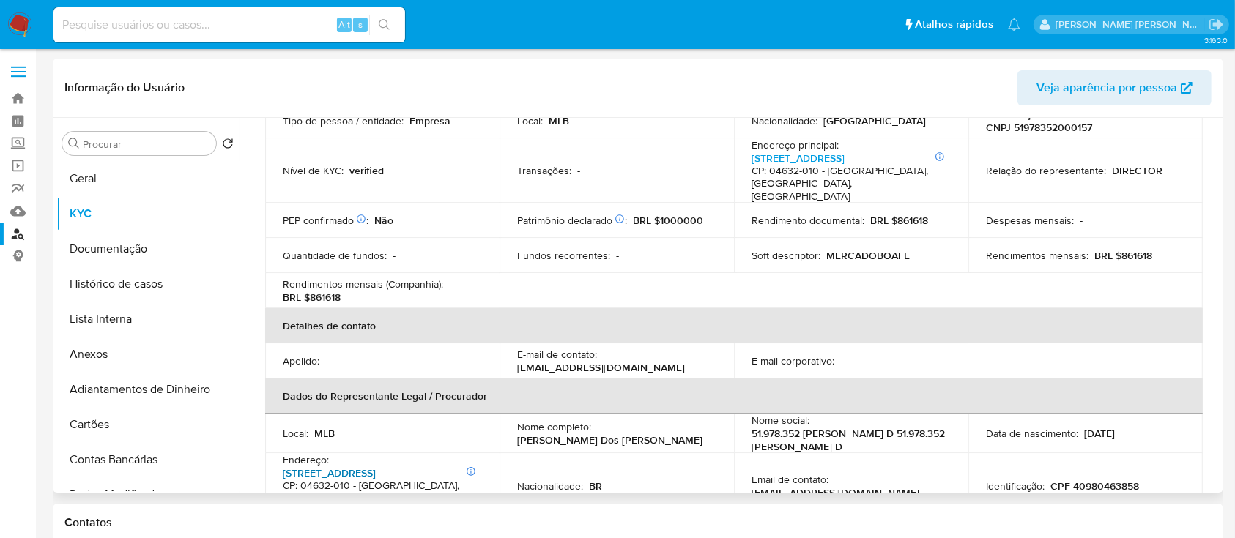
click at [376, 466] on link "Rua Vapabussu 66, Jardim Aeroporto" at bounding box center [329, 473] width 93 height 15
click at [87, 251] on button "Documentação" at bounding box center [141, 248] width 171 height 35
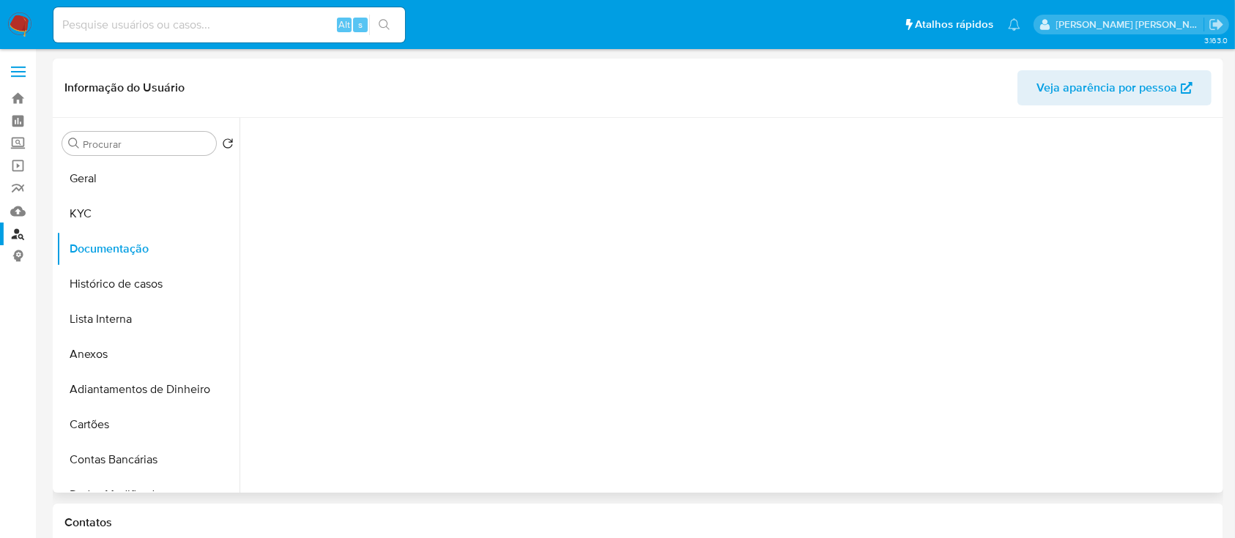
scroll to position [0, 0]
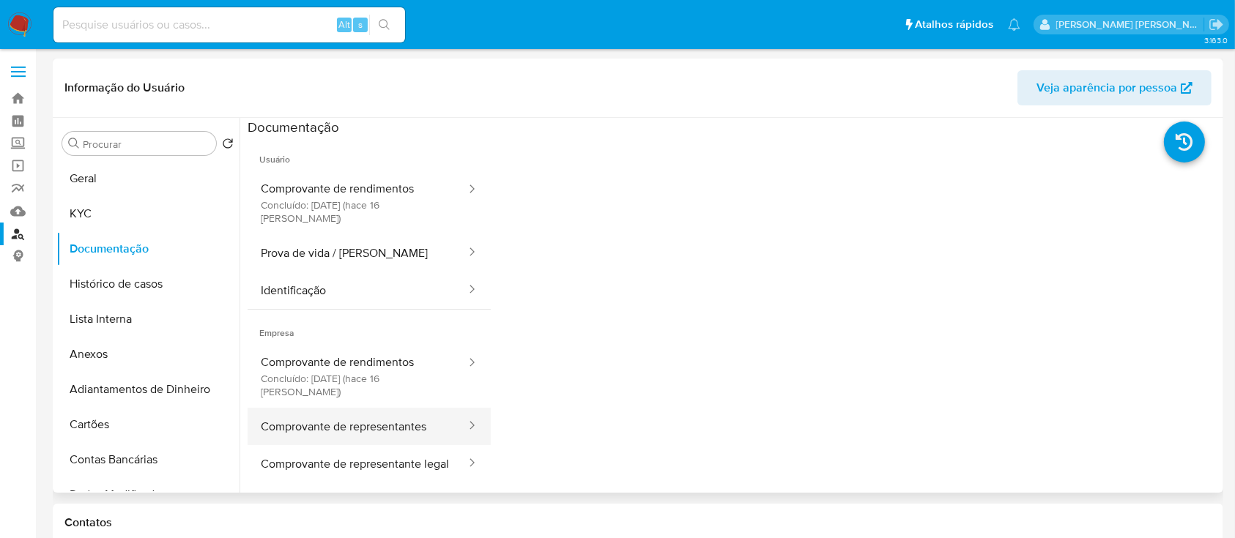
click at [363, 408] on button "Comprovante de representantes" at bounding box center [357, 426] width 220 height 37
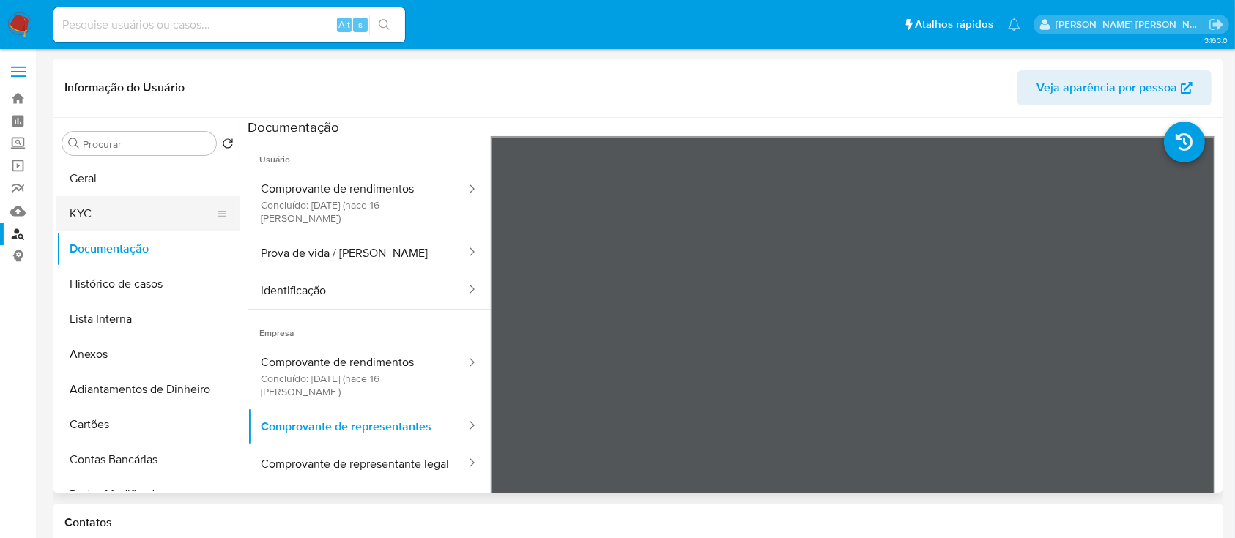
click at [88, 218] on button "KYC" at bounding box center [141, 213] width 171 height 35
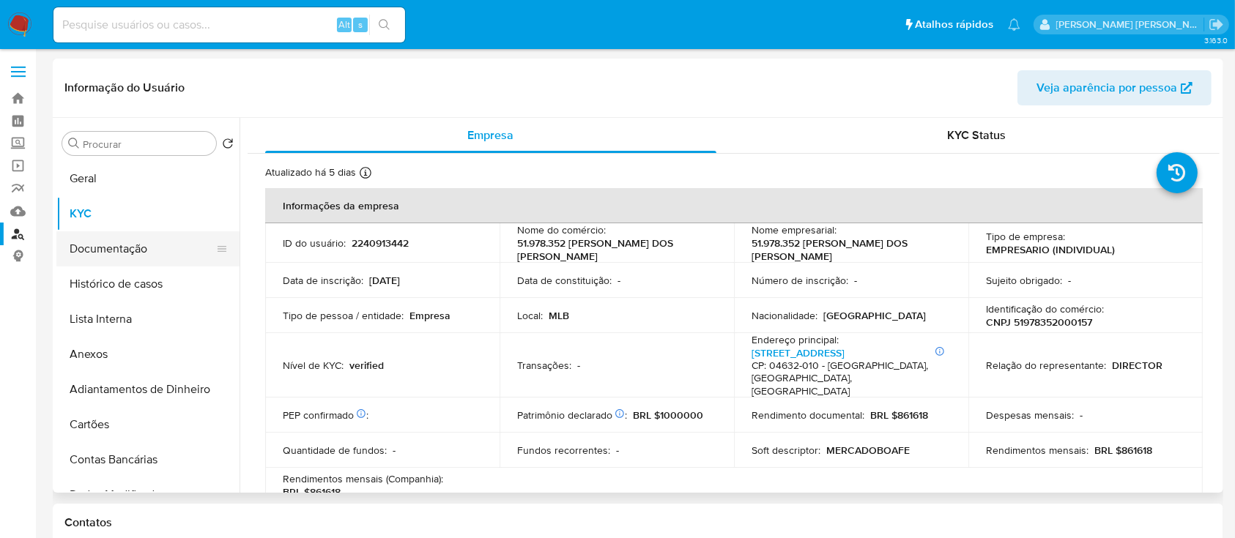
click at [125, 261] on button "Documentação" at bounding box center [141, 248] width 171 height 35
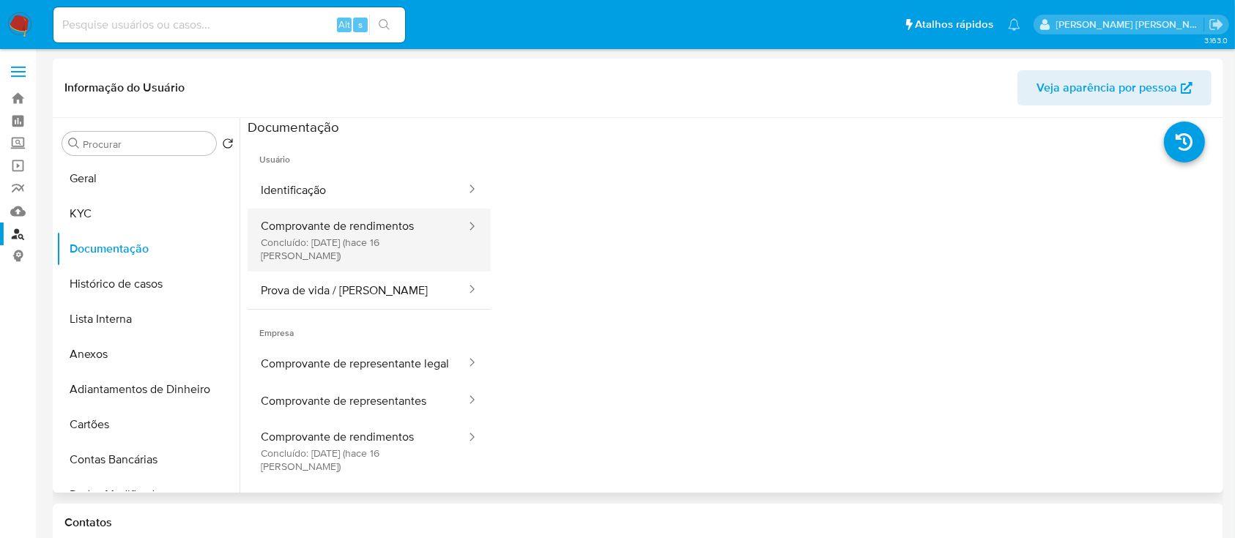
click at [372, 212] on button "Comprovante de rendimentos Concluído: 29/09/2025 (hace 16 días)" at bounding box center [357, 240] width 220 height 63
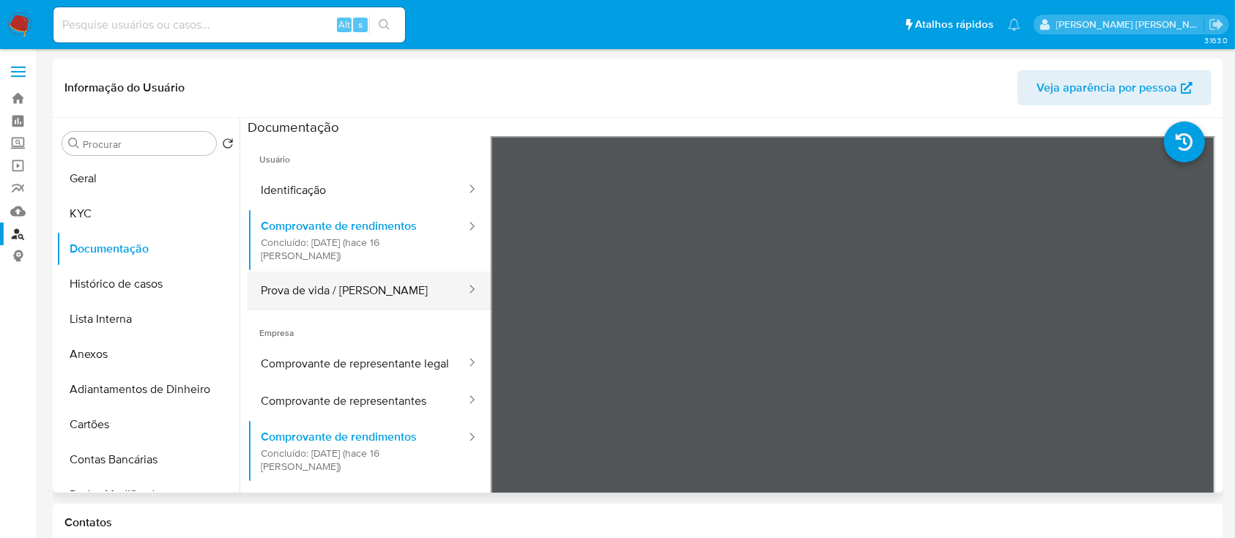
click at [406, 272] on button "Prova de vida / [PERSON_NAME]" at bounding box center [357, 290] width 220 height 37
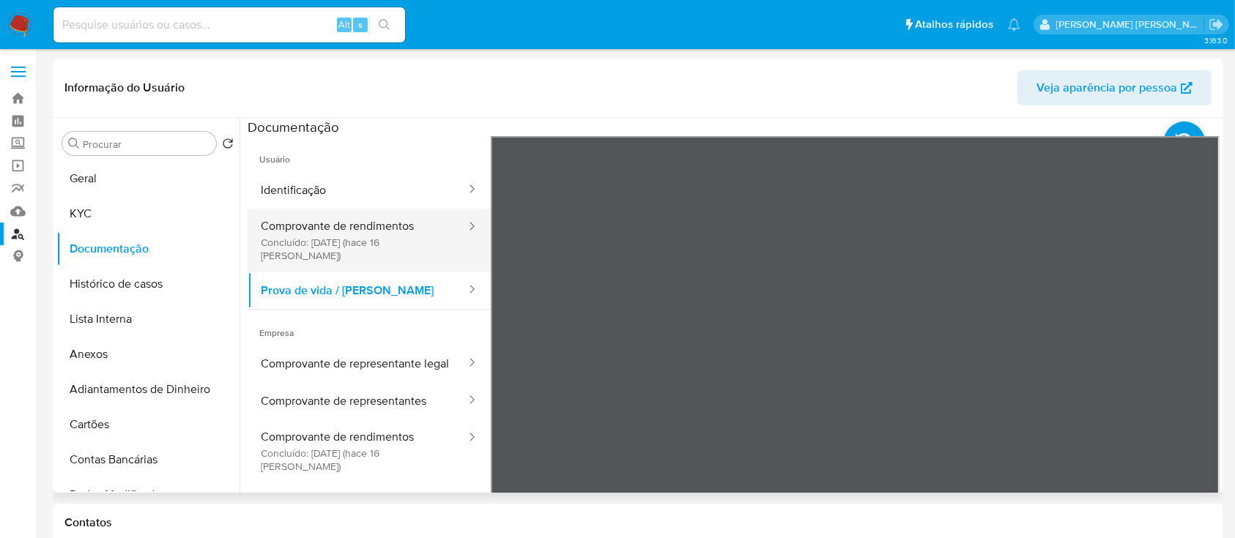
click at [310, 209] on button "Comprovante de rendimentos Concluído: 29/09/2025 (hace 16 días)" at bounding box center [357, 240] width 220 height 63
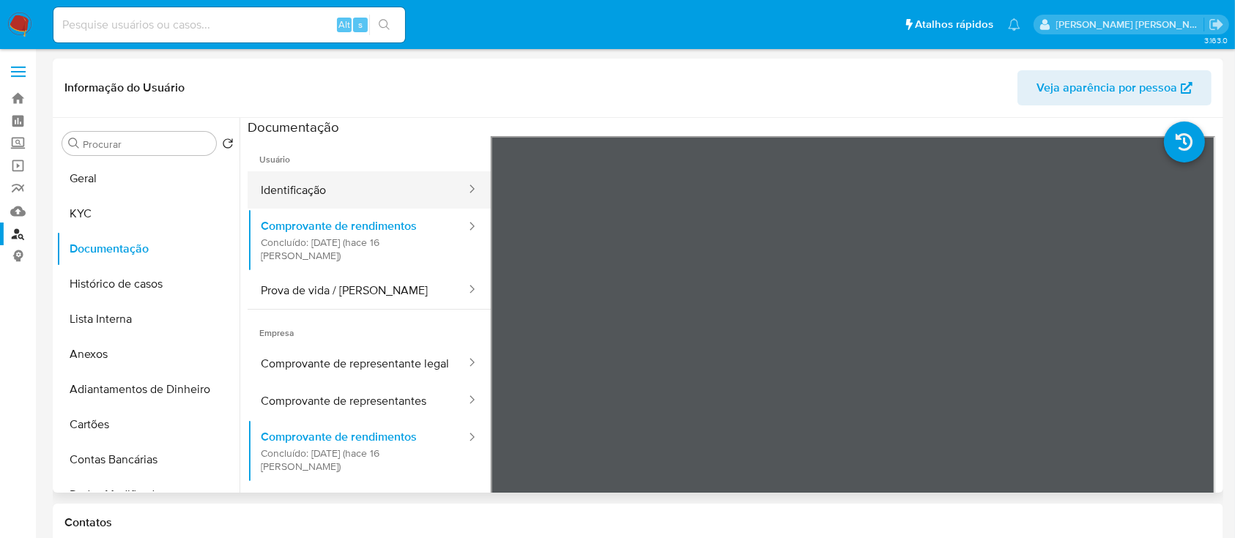
click at [322, 185] on button "Identificação" at bounding box center [357, 189] width 220 height 37
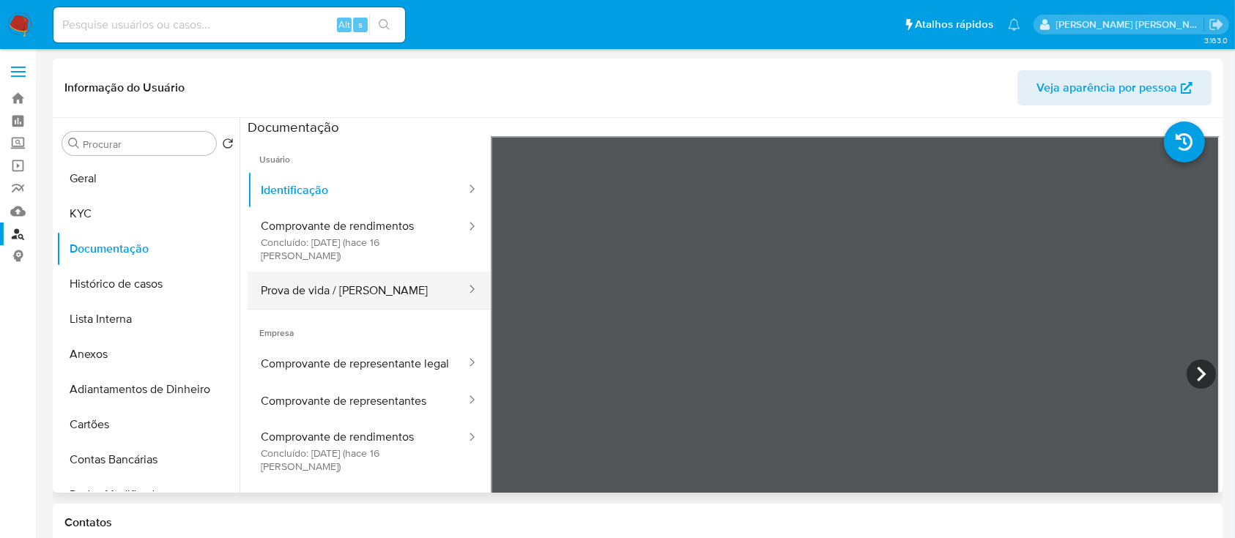
click at [278, 291] on button "Prova de vida / Selfie" at bounding box center [357, 290] width 220 height 37
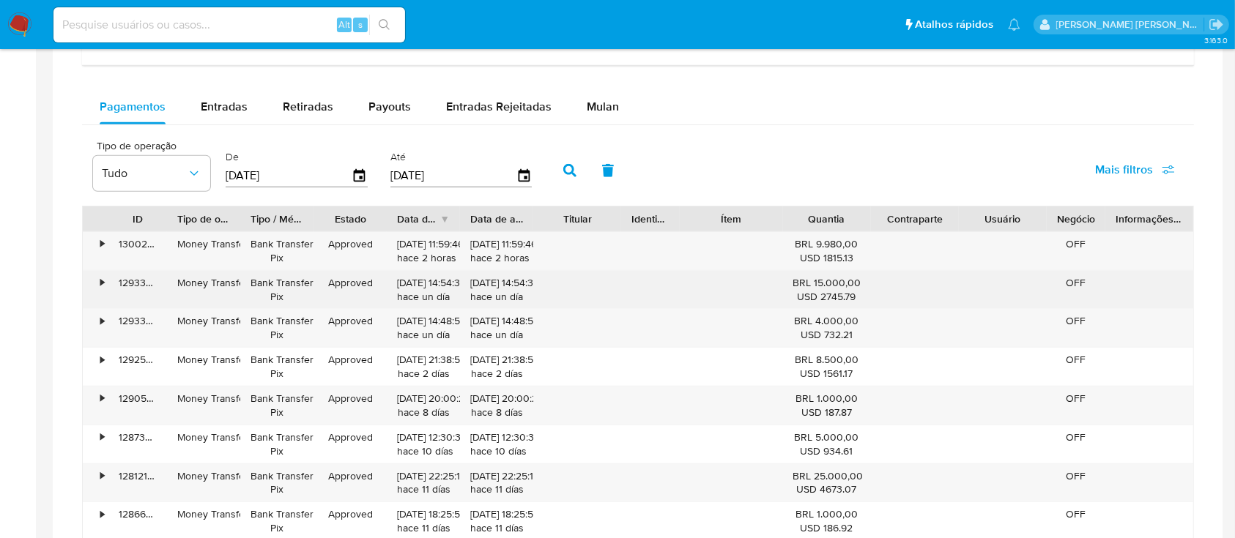
scroll to position [781, 0]
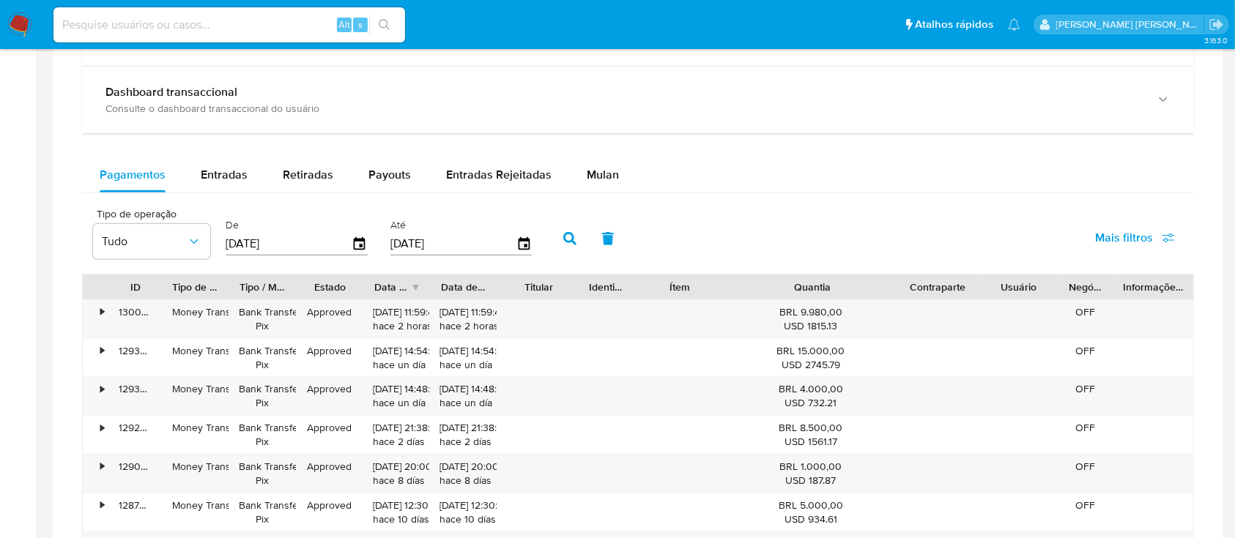
drag, startPoint x: 861, startPoint y: 280, endPoint x: 967, endPoint y: 288, distance: 105.7
click at [955, 282] on div "ID Tipo de operação Tipo / Método Estado Data de criação Data de aprovação Titu…" at bounding box center [638, 287] width 1110 height 25
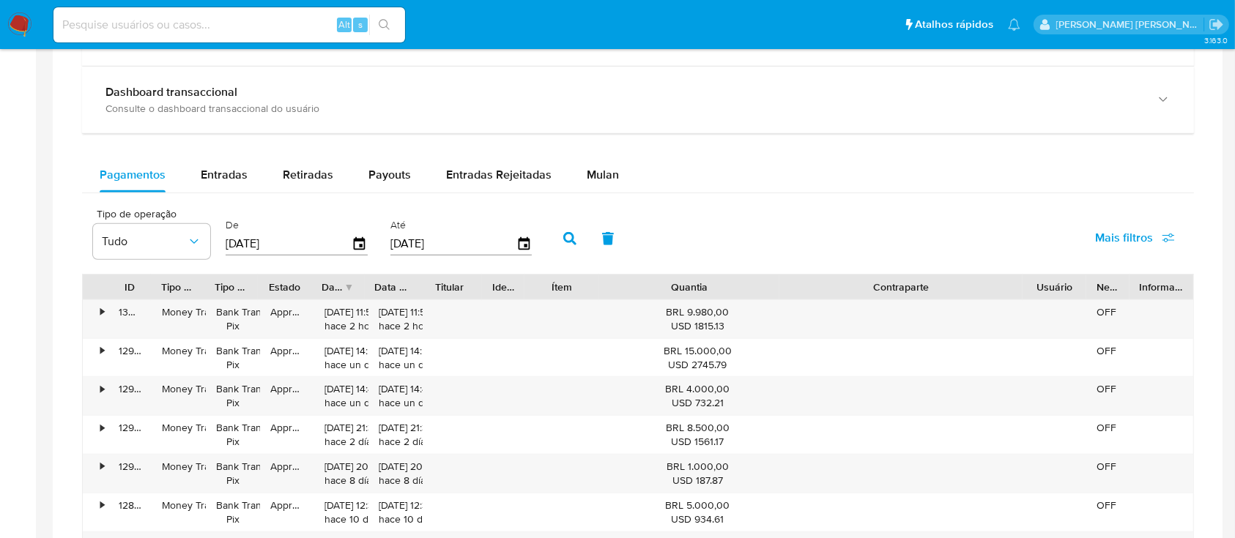
drag, startPoint x: 981, startPoint y: 286, endPoint x: 1147, endPoint y: 285, distance: 166.2
click at [1147, 285] on div "ID Tipo de operação Tipo / Método Estado Data de criação Data de aprovação Titu…" at bounding box center [638, 287] width 1110 height 25
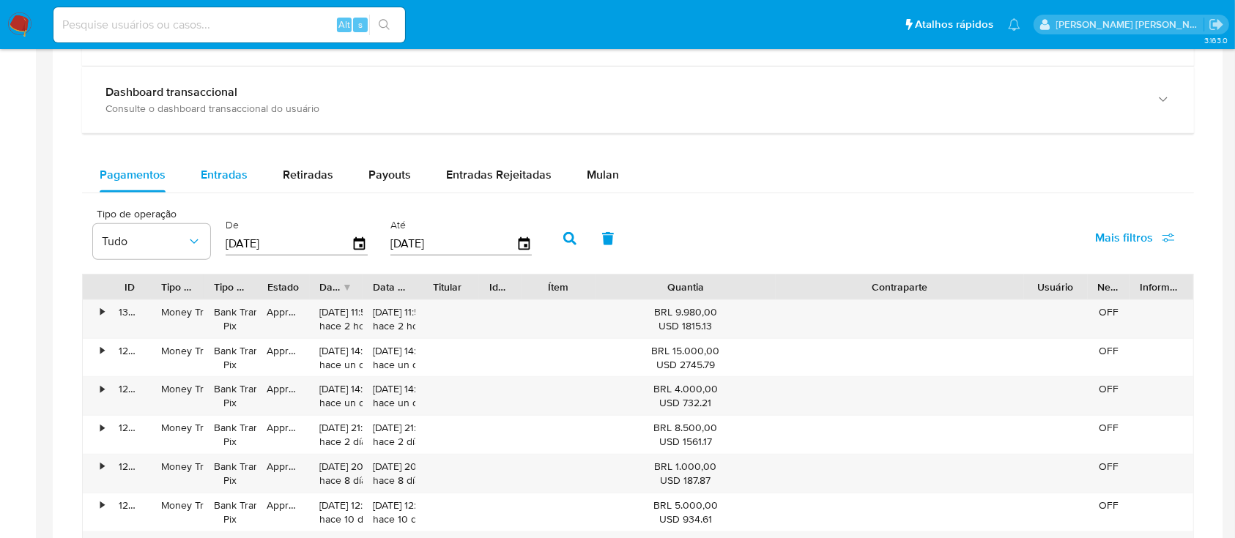
click at [234, 182] on span "Entradas" at bounding box center [224, 174] width 47 height 17
select select "10"
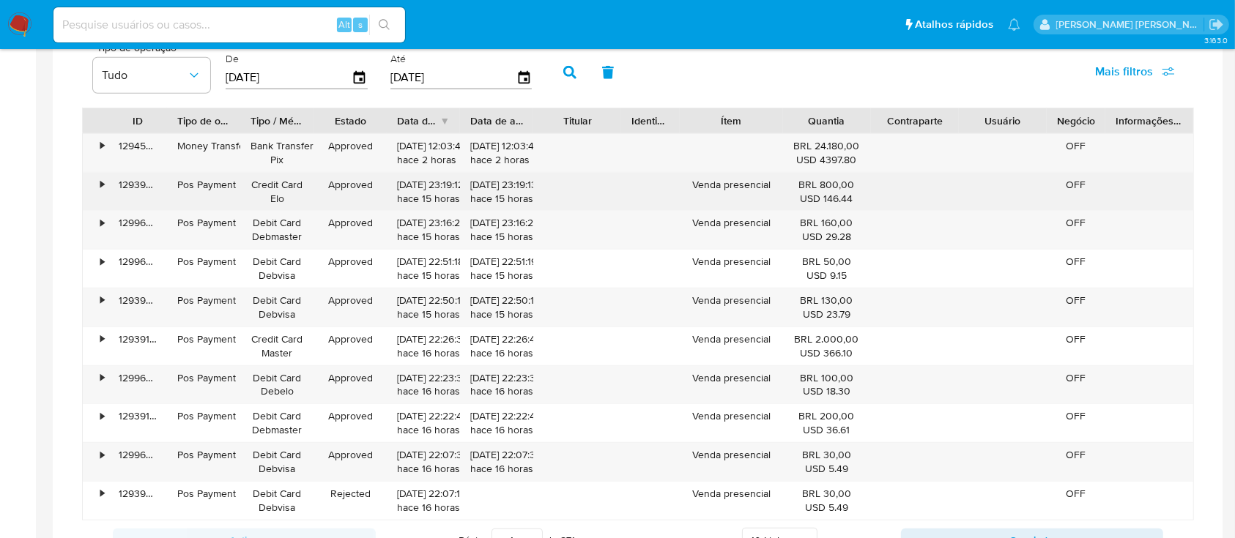
scroll to position [976, 0]
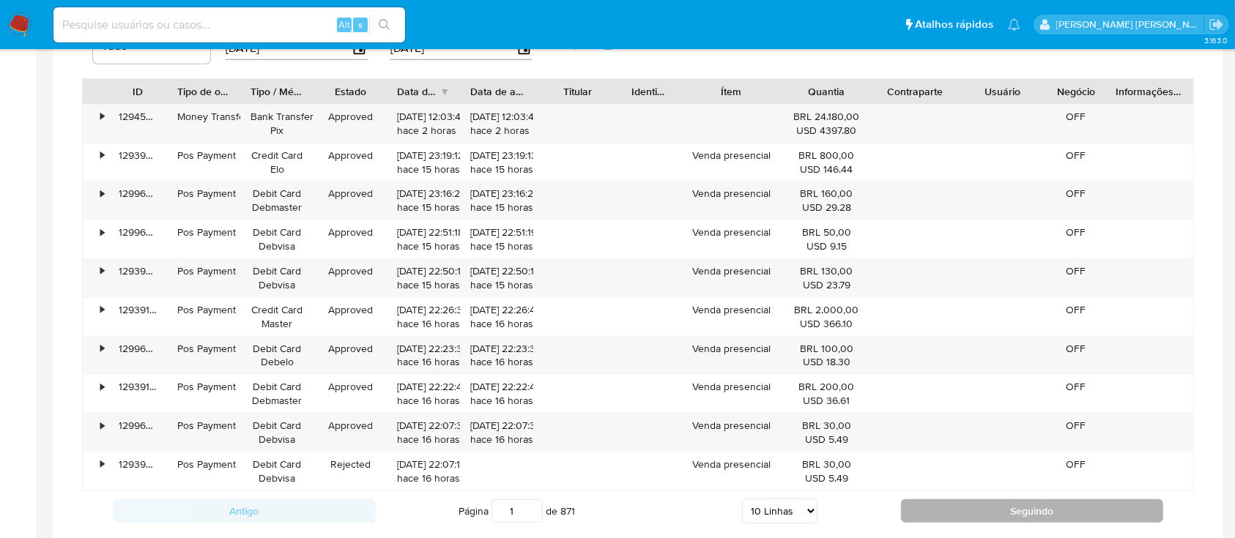
click at [947, 504] on button "Seguindo" at bounding box center [1032, 510] width 263 height 23
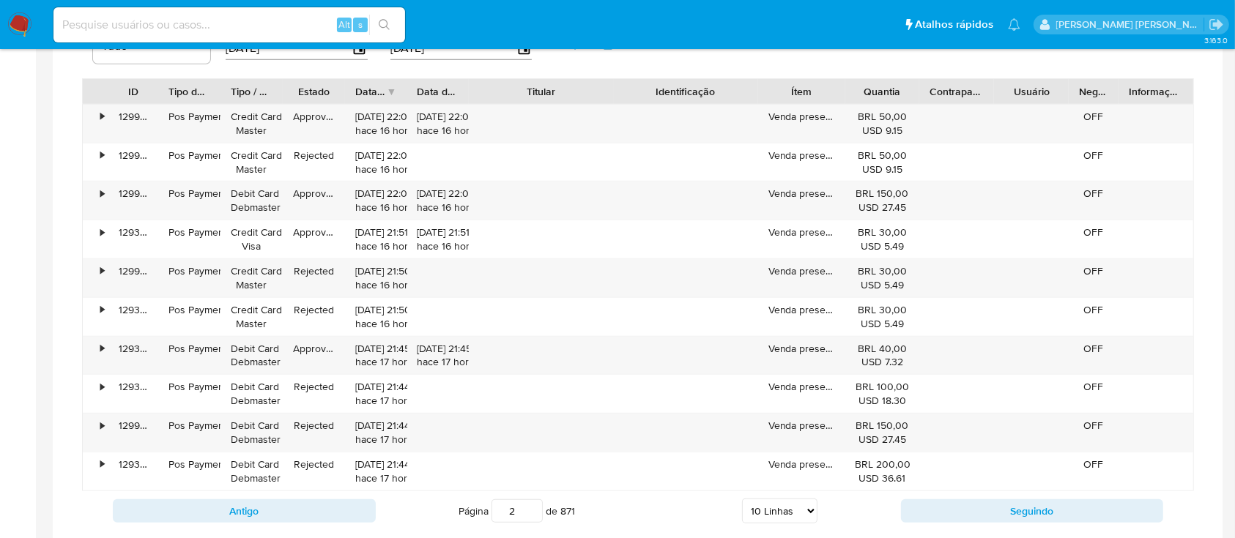
drag, startPoint x: 612, startPoint y: 95, endPoint x: 669, endPoint y: 98, distance: 56.5
click at [669, 98] on div "ID Tipo de operação Tipo / Método Estado Data de criação Data de aprovação Titu…" at bounding box center [638, 91] width 1110 height 25
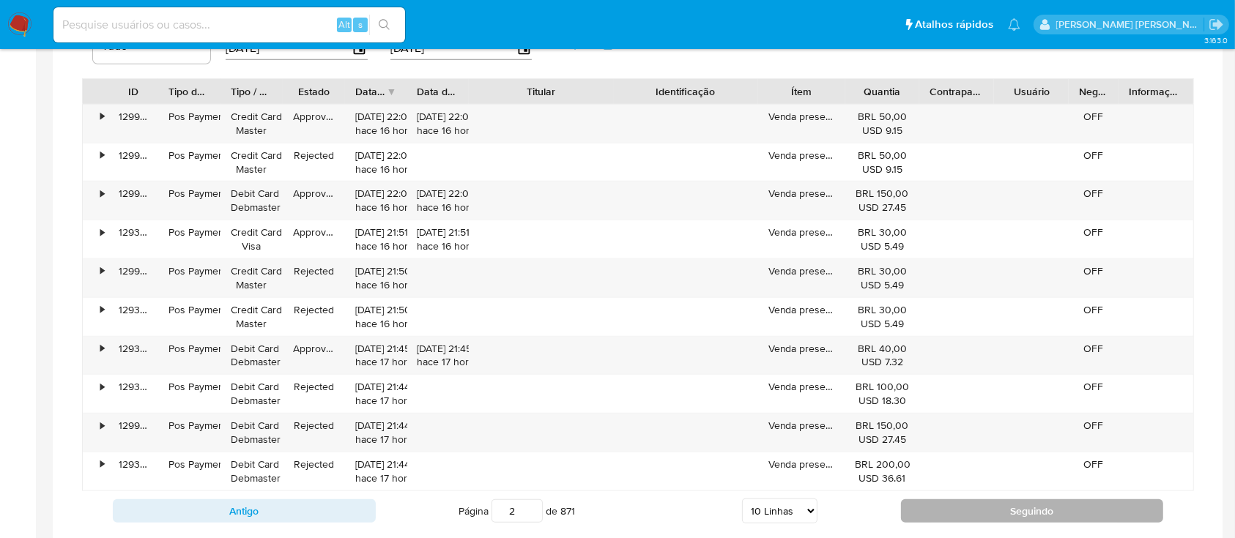
click at [913, 509] on button "Seguindo" at bounding box center [1032, 510] width 263 height 23
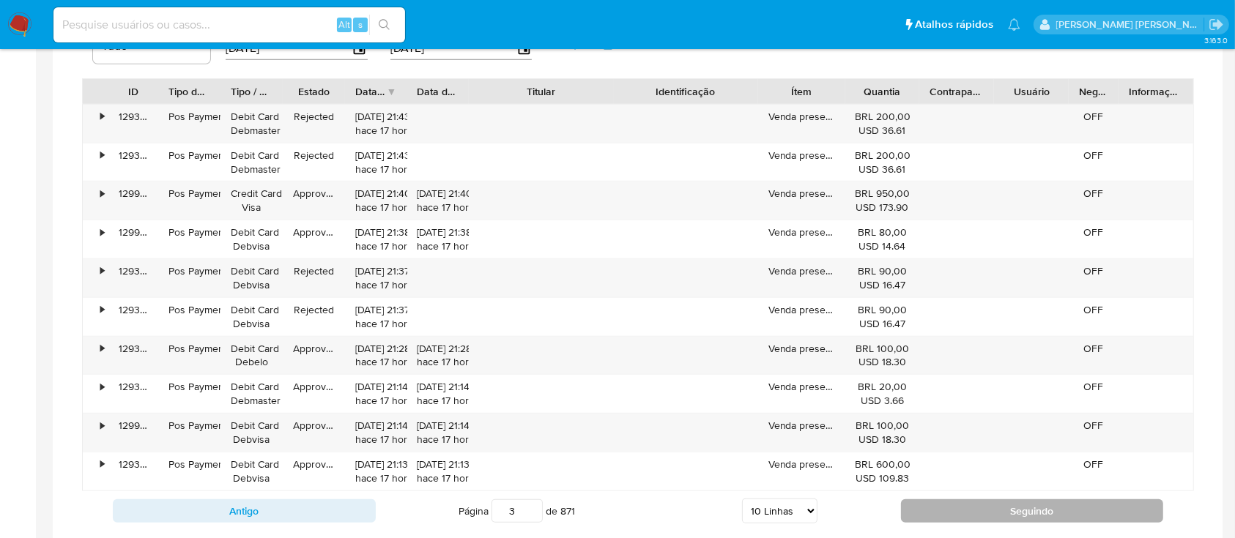
click at [922, 514] on button "Seguindo" at bounding box center [1032, 510] width 263 height 23
type input "4"
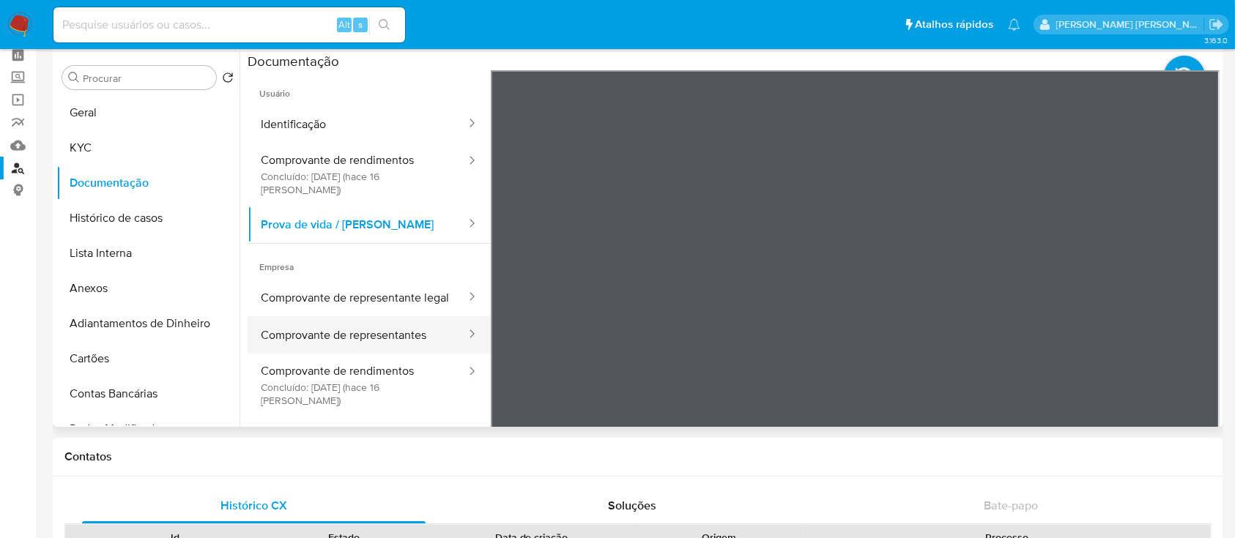
scroll to position [0, 0]
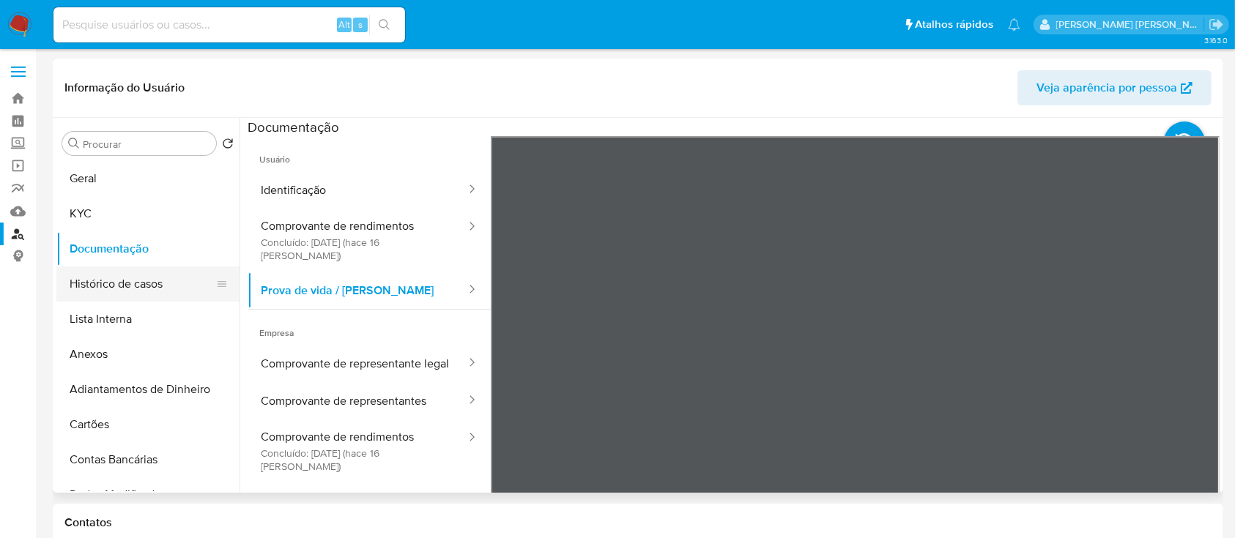
click at [131, 288] on button "Histórico de casos" at bounding box center [141, 284] width 171 height 35
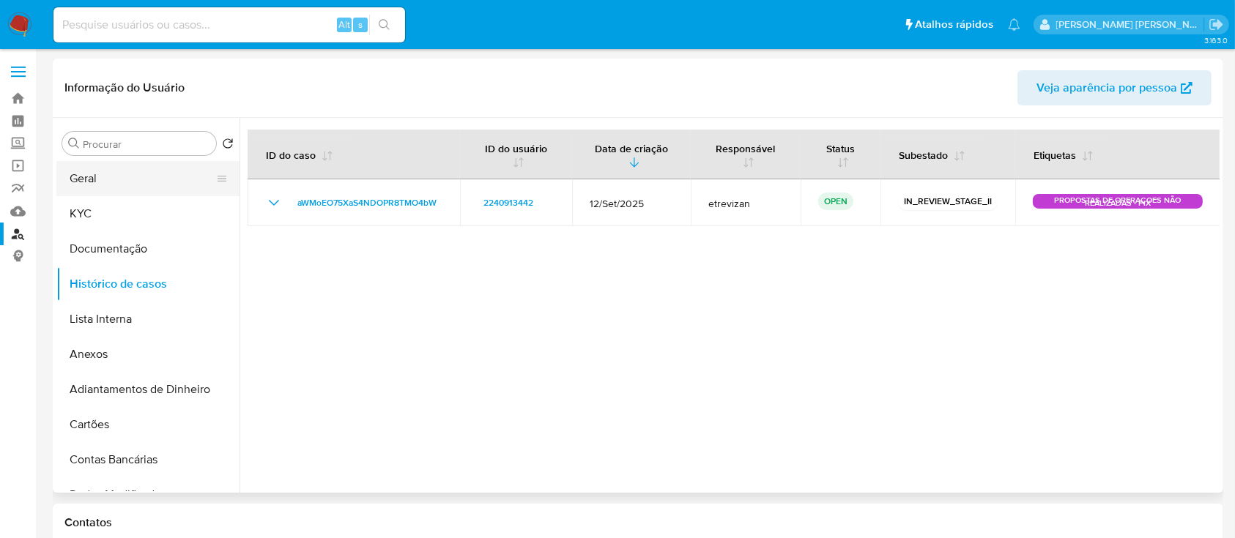
click at [122, 178] on button "Geral" at bounding box center [141, 178] width 171 height 35
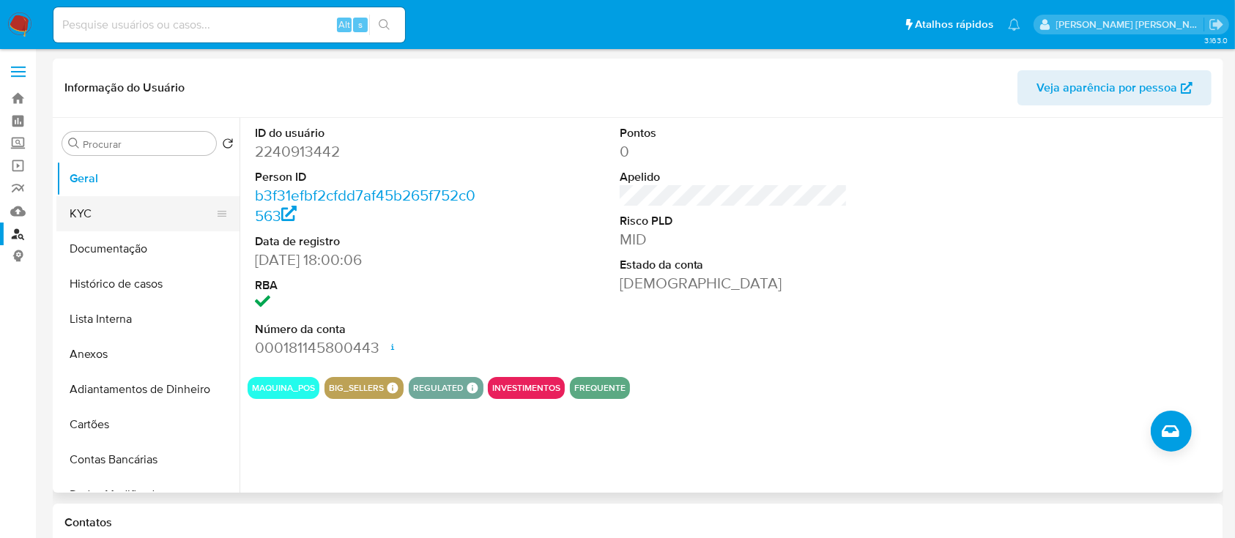
click at [95, 215] on button "KYC" at bounding box center [141, 213] width 171 height 35
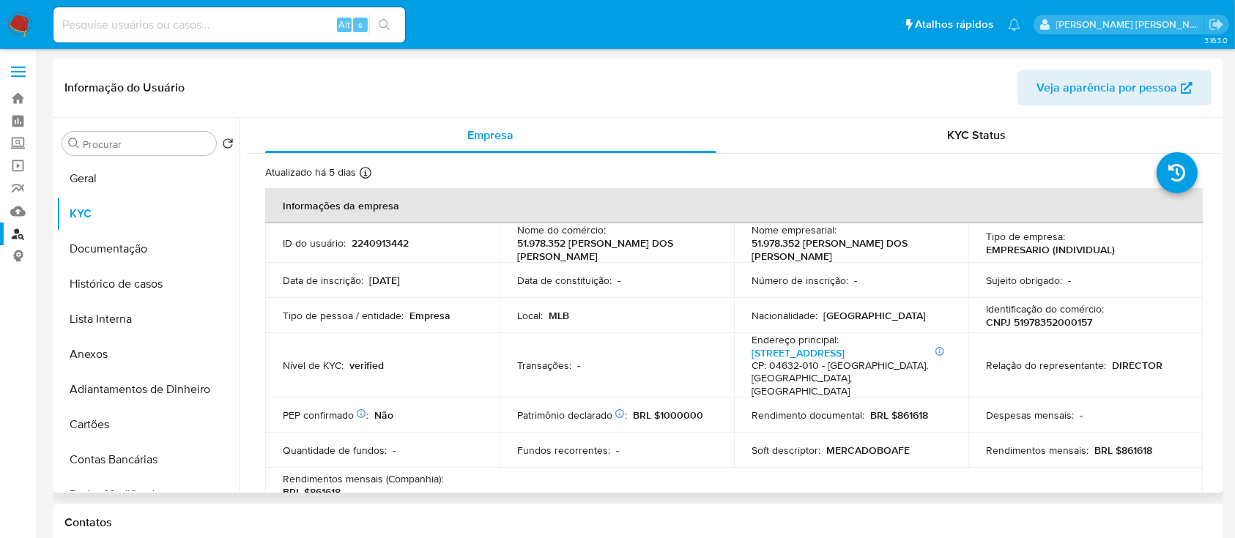
click at [1049, 325] on p "CNPJ 51978352000157" at bounding box center [1039, 322] width 106 height 13
copy p "51978352000157"
click at [105, 283] on button "Histórico de casos" at bounding box center [141, 284] width 171 height 35
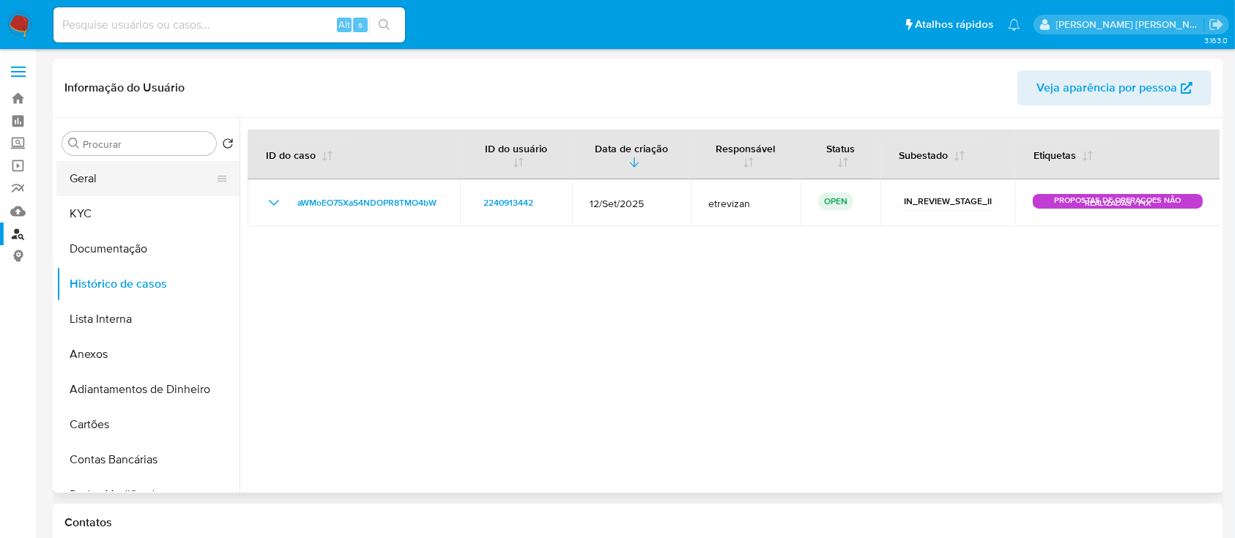
click at [135, 193] on button "Geral" at bounding box center [141, 178] width 171 height 35
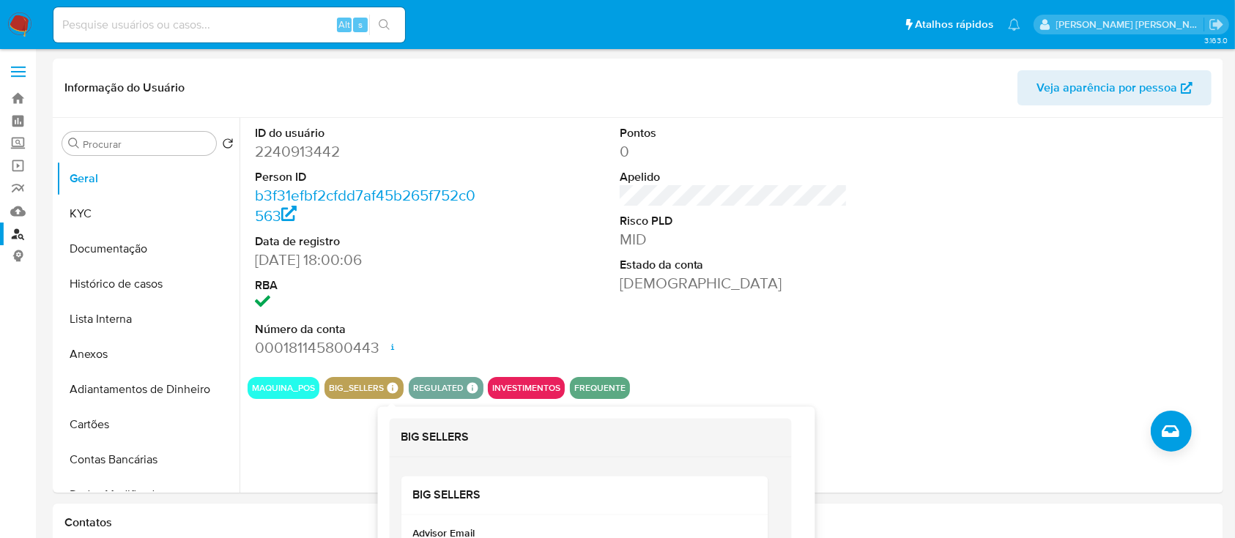
scroll to position [97, 0]
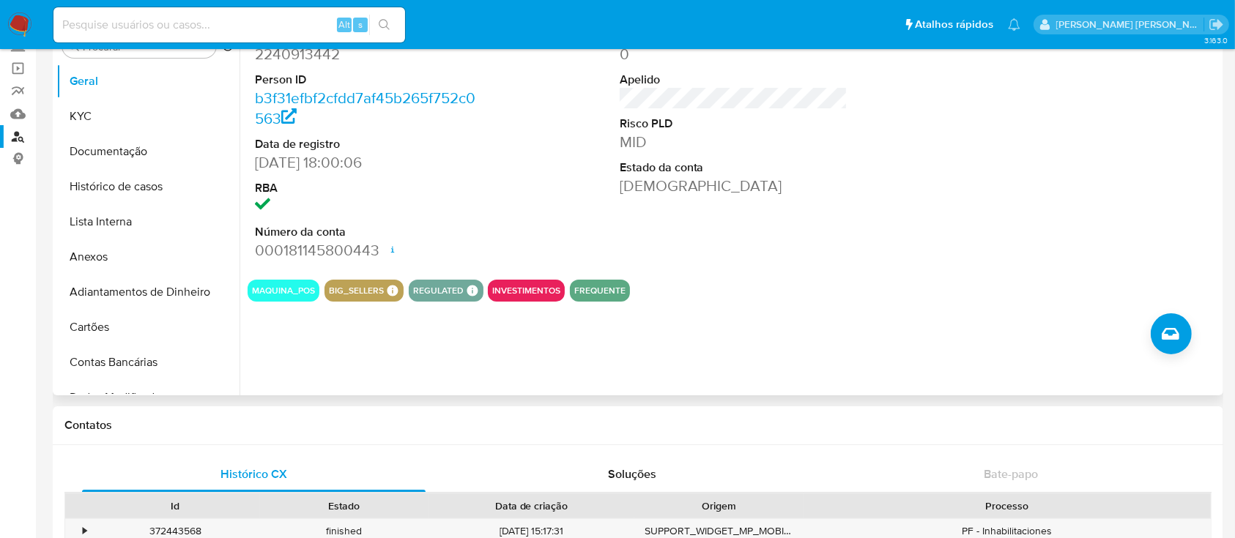
click at [492, 196] on div "ID do usuário 2240913442 Person ID b3f31efbf2cfdd7af45b265f752c0563 Data de reg…" at bounding box center [733, 144] width 972 height 247
click at [113, 147] on button "Documentação" at bounding box center [141, 151] width 171 height 35
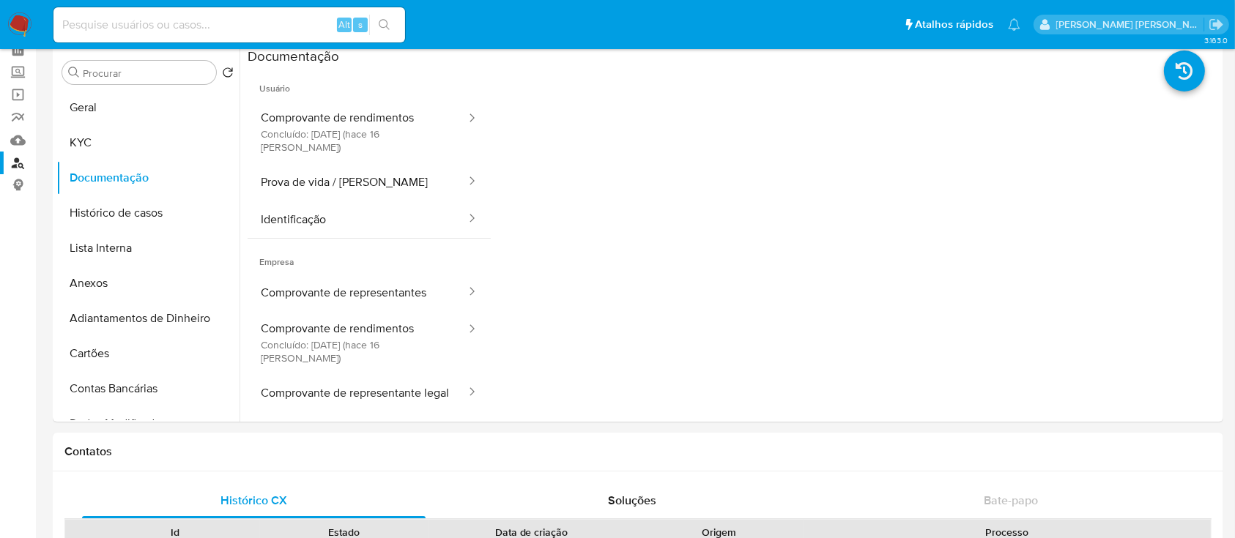
scroll to position [0, 0]
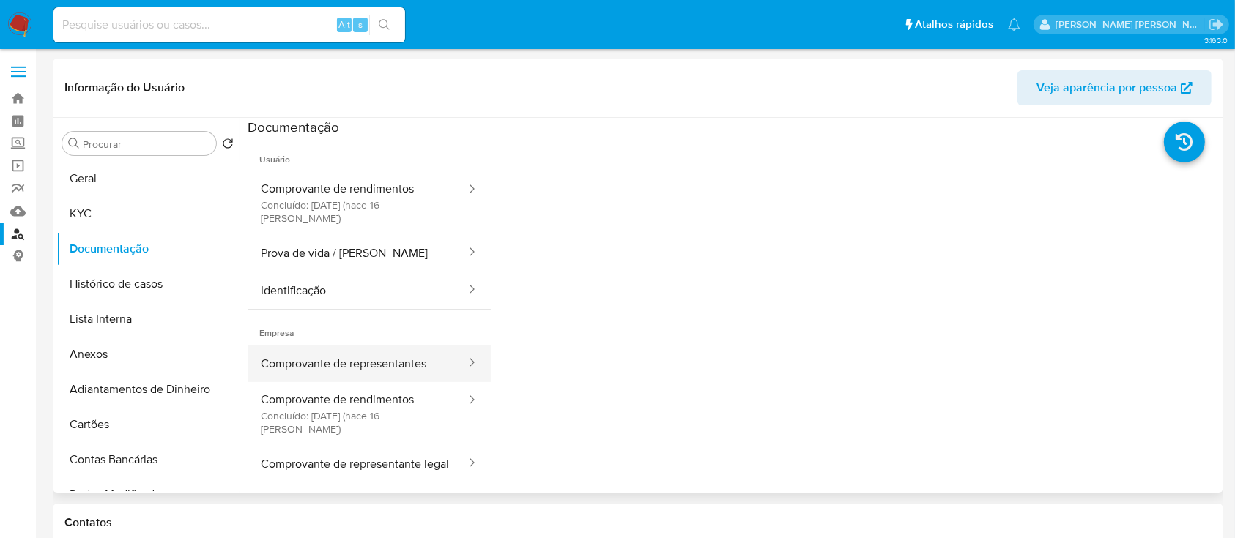
click at [381, 358] on button "Comprovante de representantes" at bounding box center [357, 363] width 220 height 37
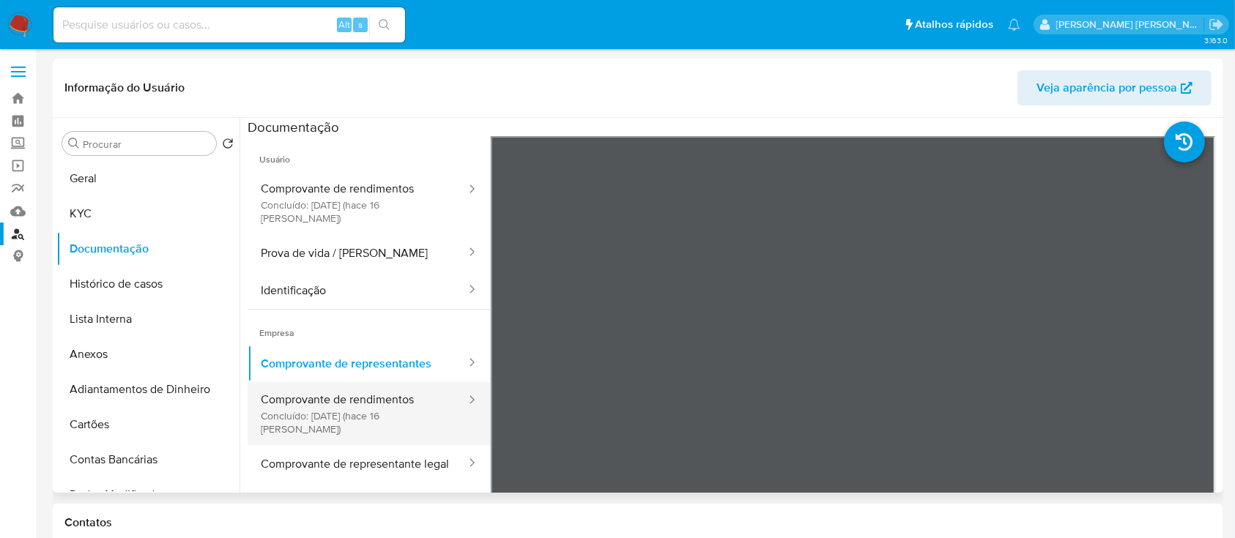
click at [360, 382] on button "Comprovante de rendimentos Concluído: 29/09/2025 (hace 16 días)" at bounding box center [357, 413] width 220 height 63
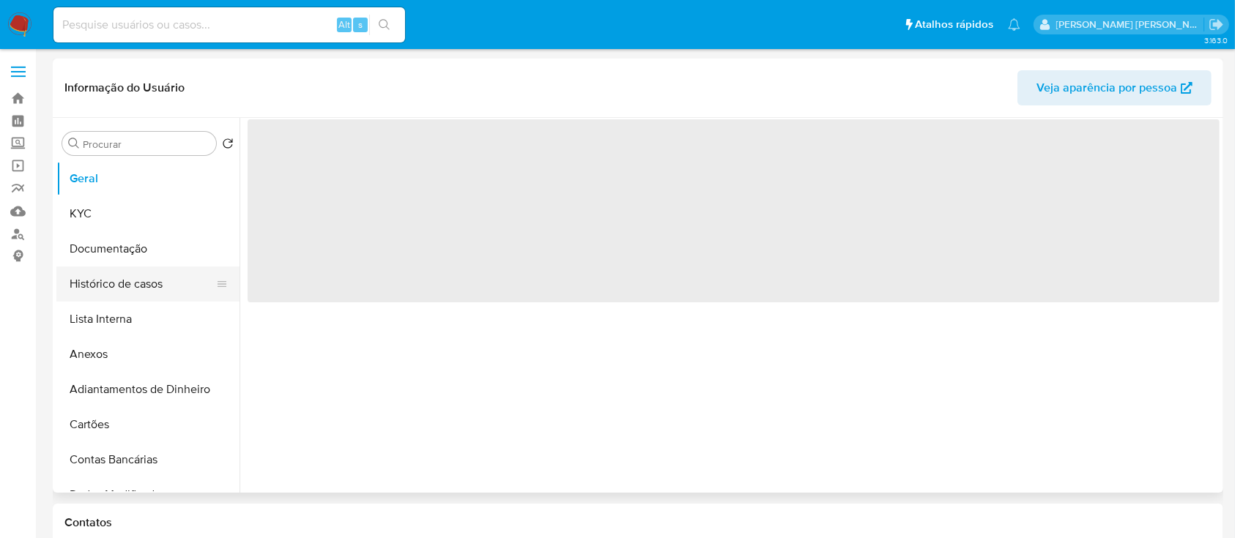
click at [112, 277] on button "Histórico de casos" at bounding box center [141, 284] width 171 height 35
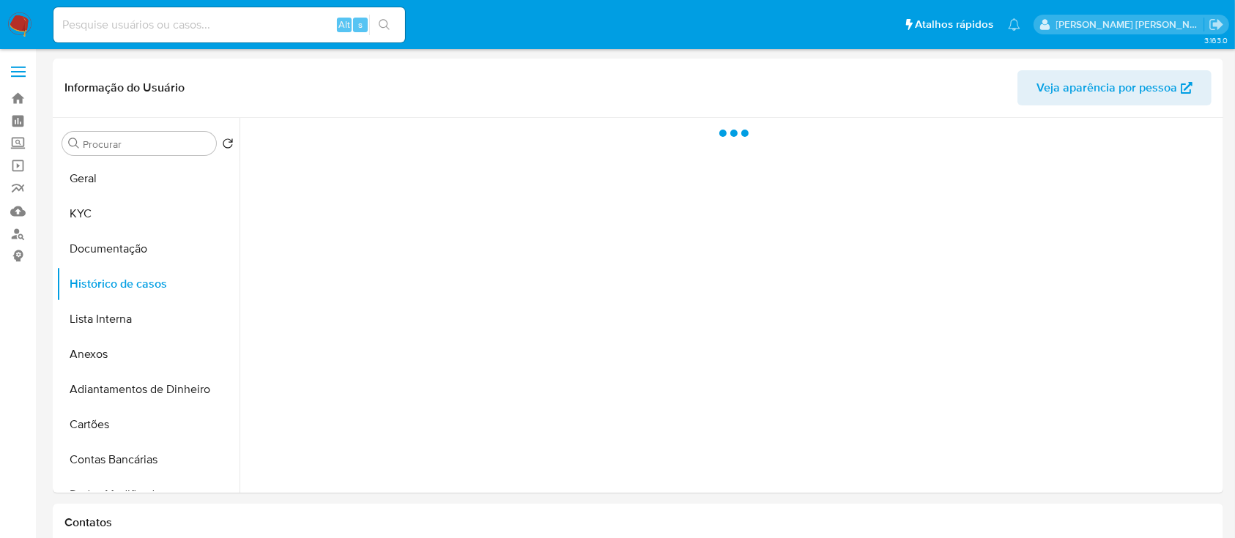
select select "10"
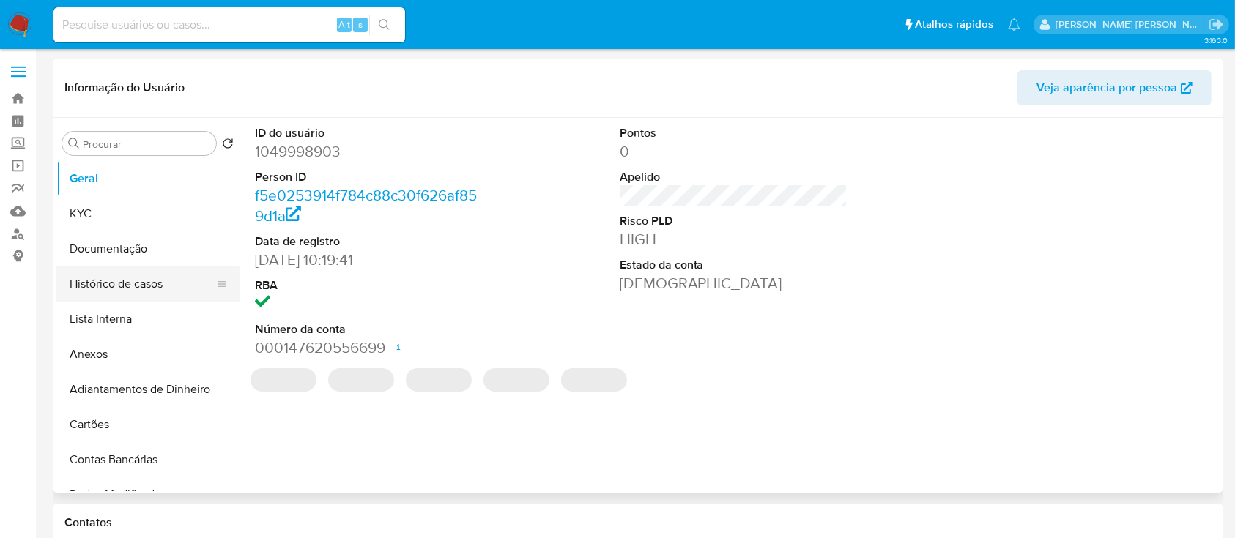
select select "10"
click at [109, 278] on button "Histórico de casos" at bounding box center [141, 284] width 171 height 35
select select "10"
click at [15, 239] on link "Localizador de pessoas" at bounding box center [87, 234] width 174 height 23
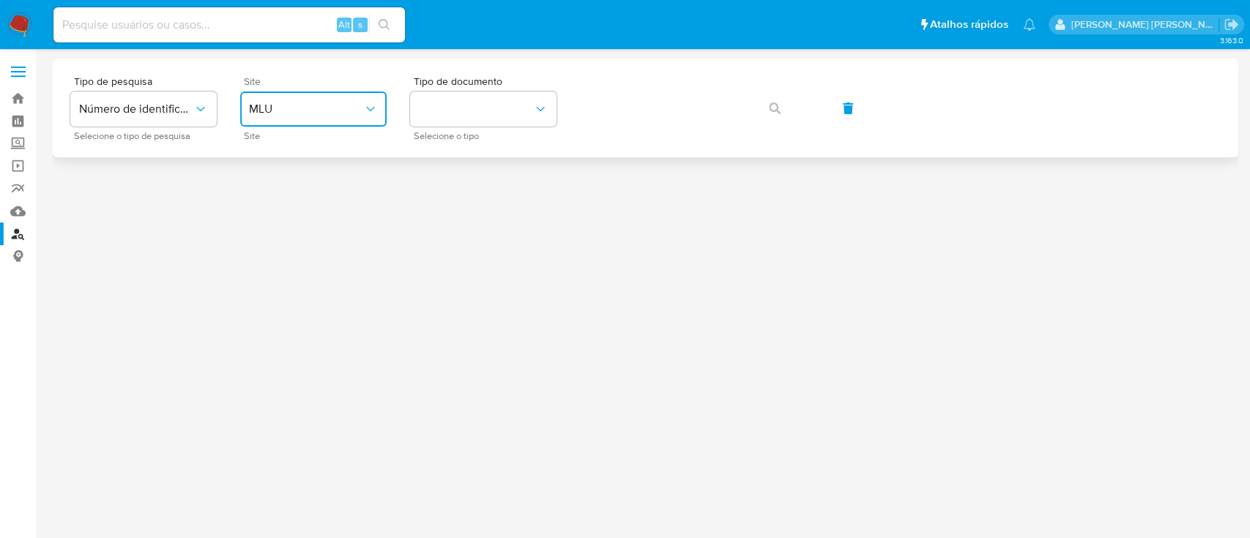
click at [294, 113] on span "MLU" at bounding box center [306, 109] width 114 height 15
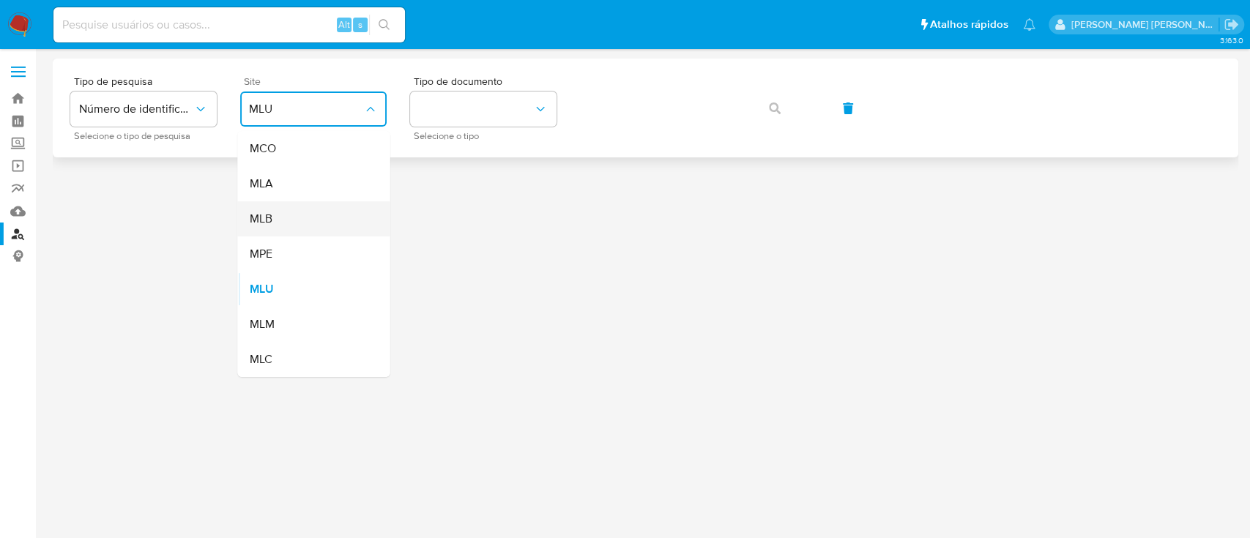
click at [284, 217] on div "MLB" at bounding box center [309, 218] width 120 height 35
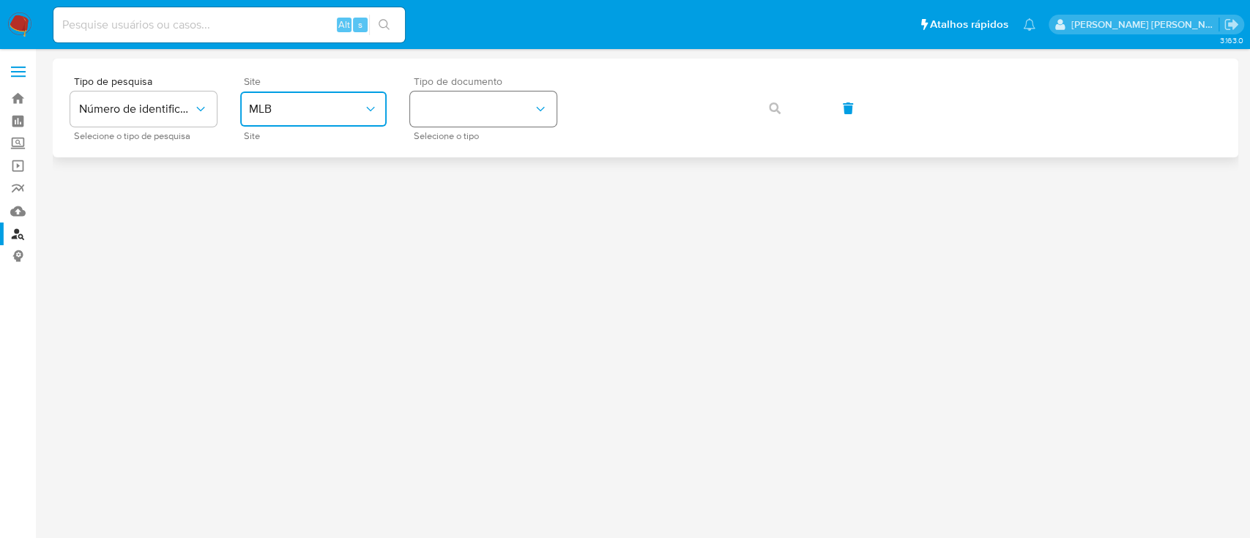
click at [470, 105] on button "identificationType" at bounding box center [483, 109] width 146 height 35
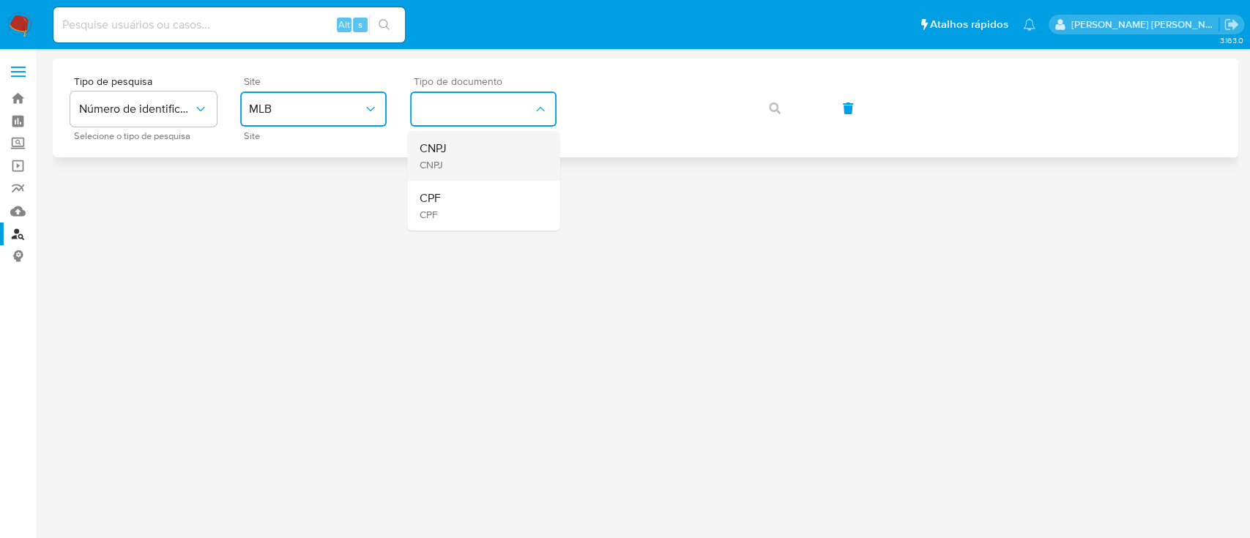
click at [456, 144] on div "CNPJ CNPJ" at bounding box center [479, 156] width 120 height 50
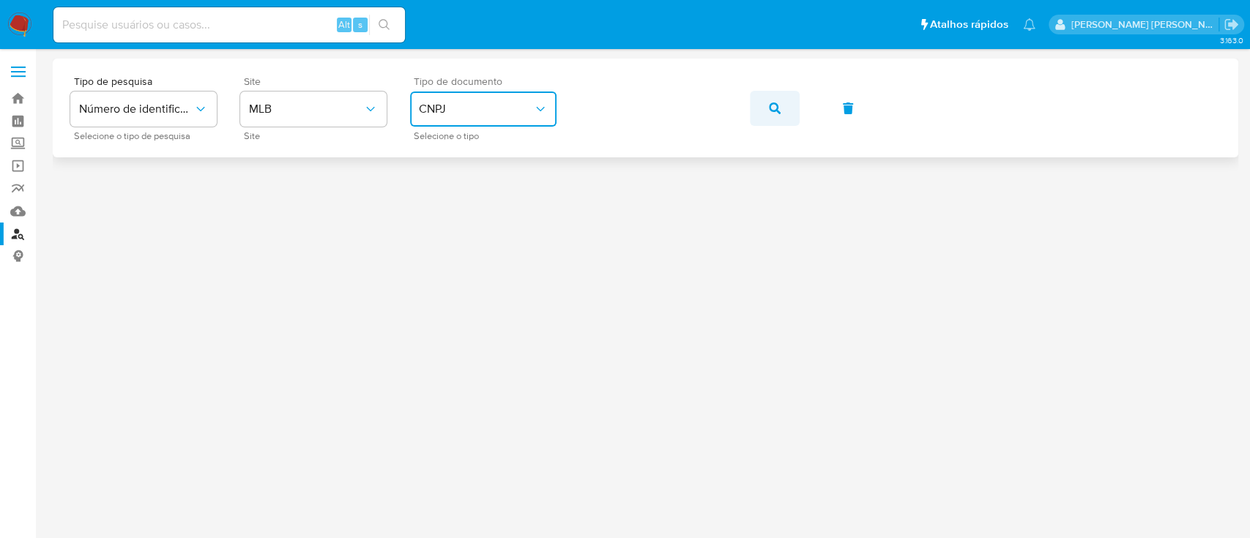
click at [776, 108] on icon "button" at bounding box center [775, 109] width 12 height 12
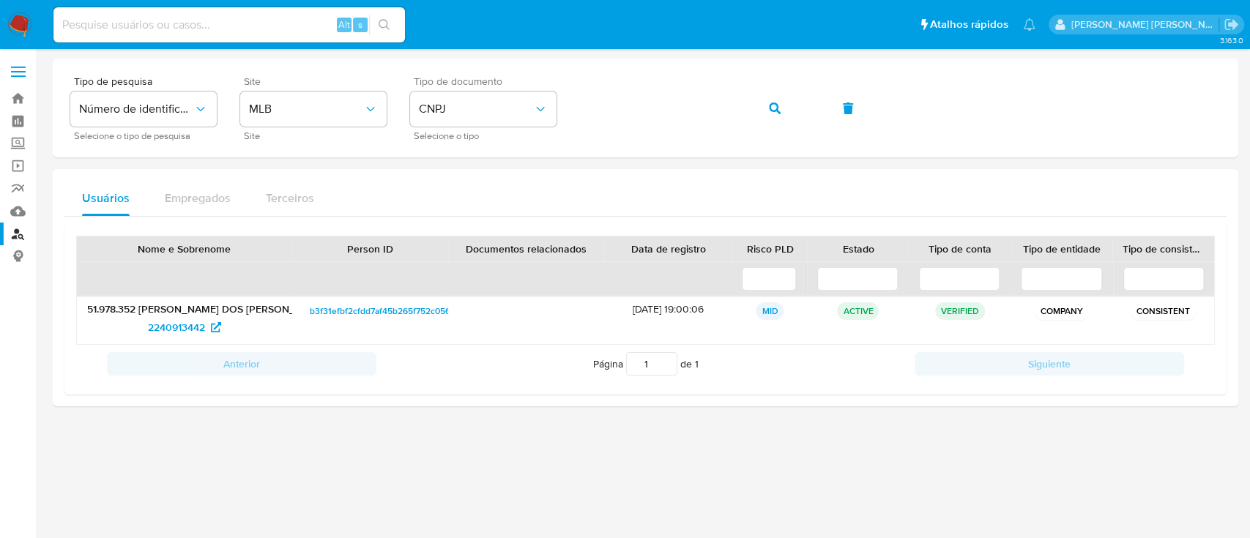
click at [270, 29] on input at bounding box center [228, 24] width 351 height 19
paste input "303235817"
type input "303235817"
click at [387, 21] on icon "search-icon" at bounding box center [385, 25] width 12 height 12
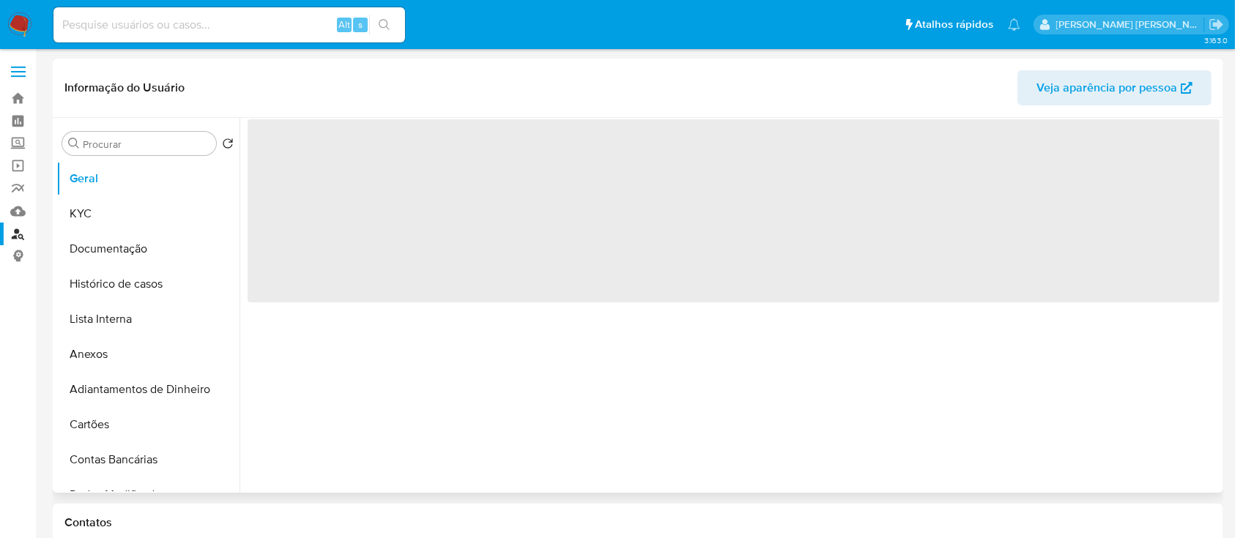
select select "10"
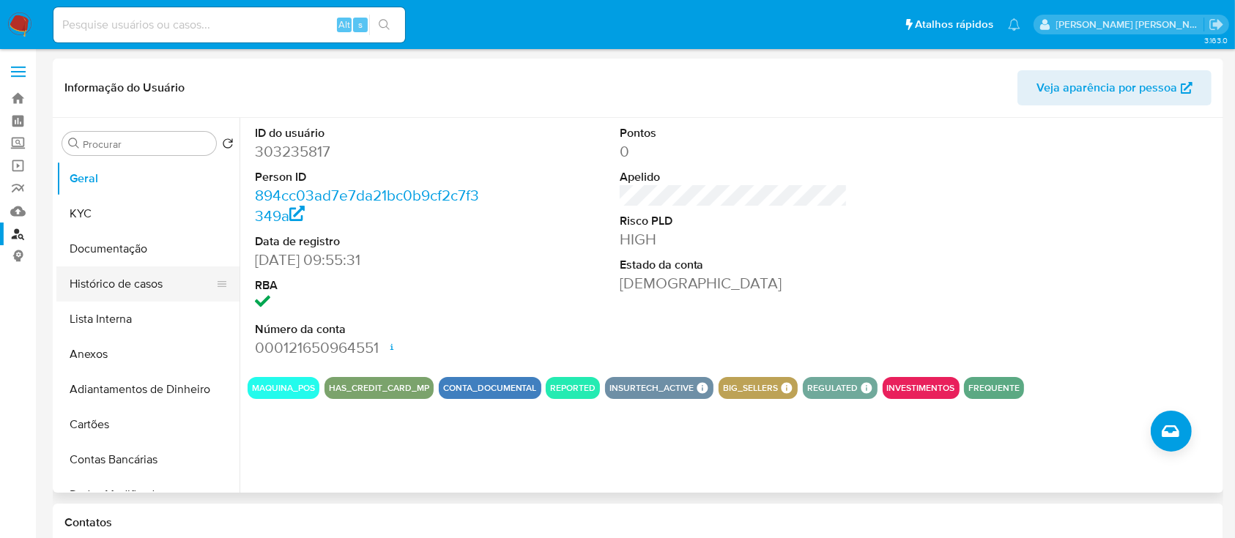
click at [111, 284] on button "Histórico de casos" at bounding box center [141, 284] width 171 height 35
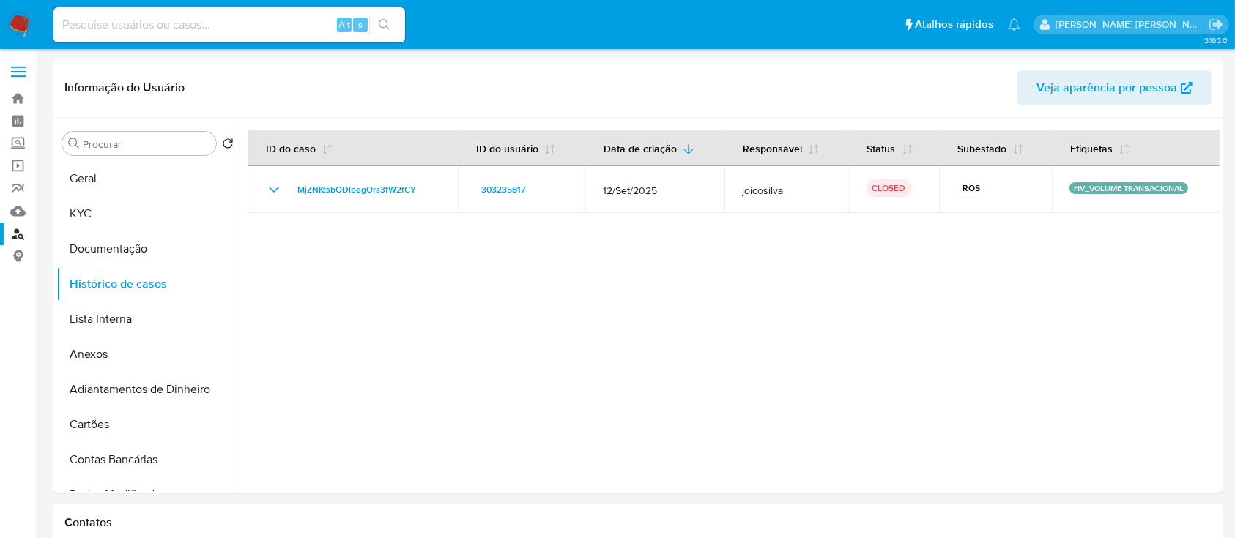
click at [716, 296] on div at bounding box center [729, 305] width 980 height 375
click at [96, 215] on button "KYC" at bounding box center [141, 213] width 171 height 35
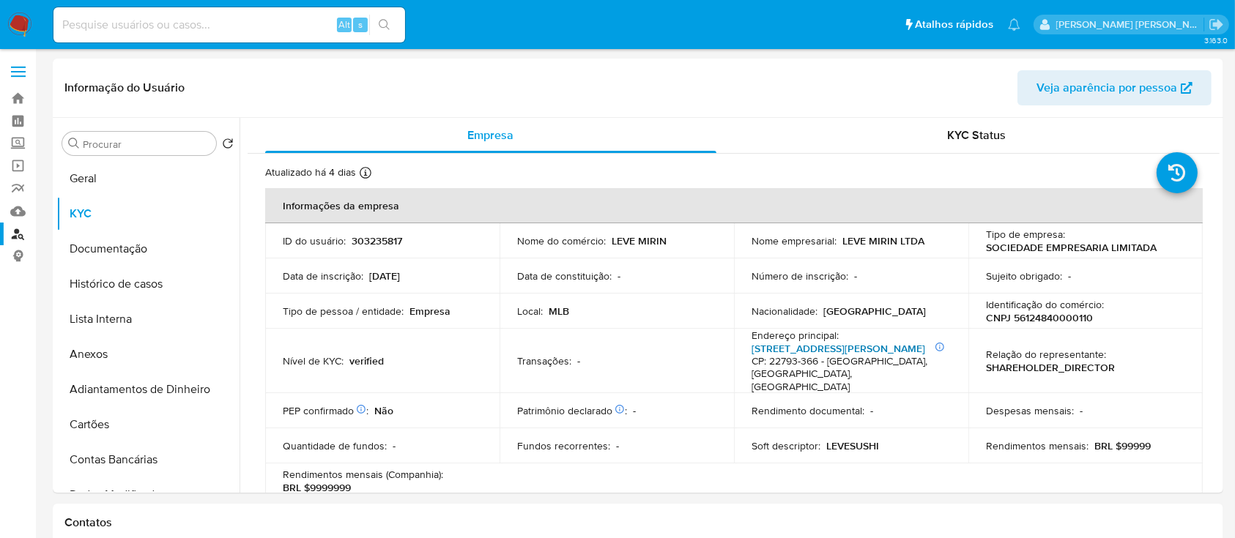
click at [896, 346] on link "[STREET_ADDRESS][PERSON_NAME]" at bounding box center [838, 348] width 174 height 15
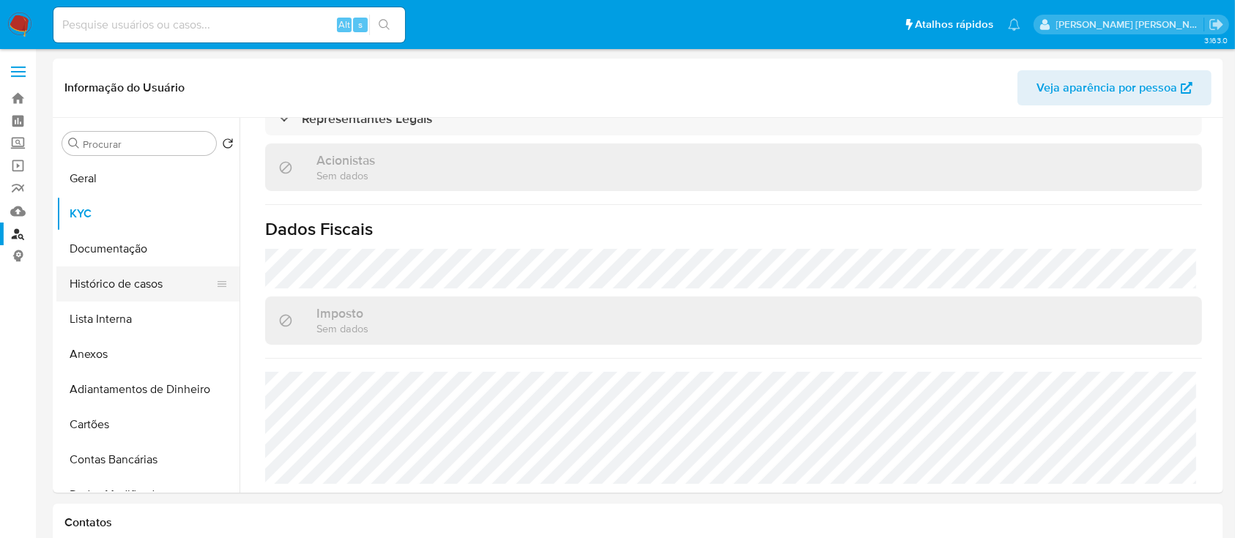
click at [146, 284] on button "Histórico de casos" at bounding box center [141, 284] width 171 height 35
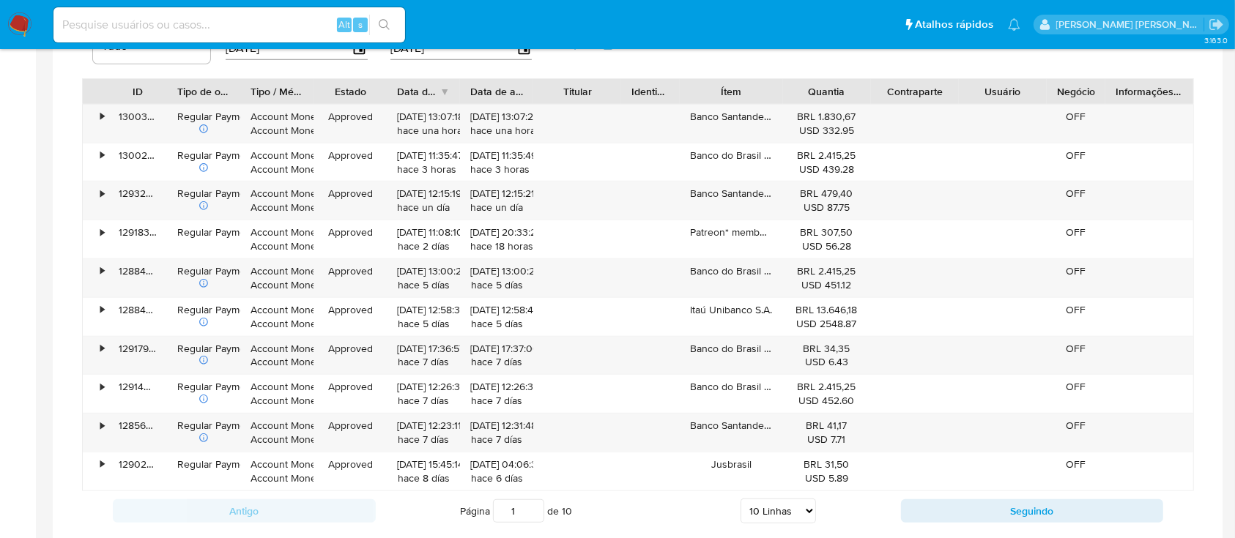
scroll to position [781, 0]
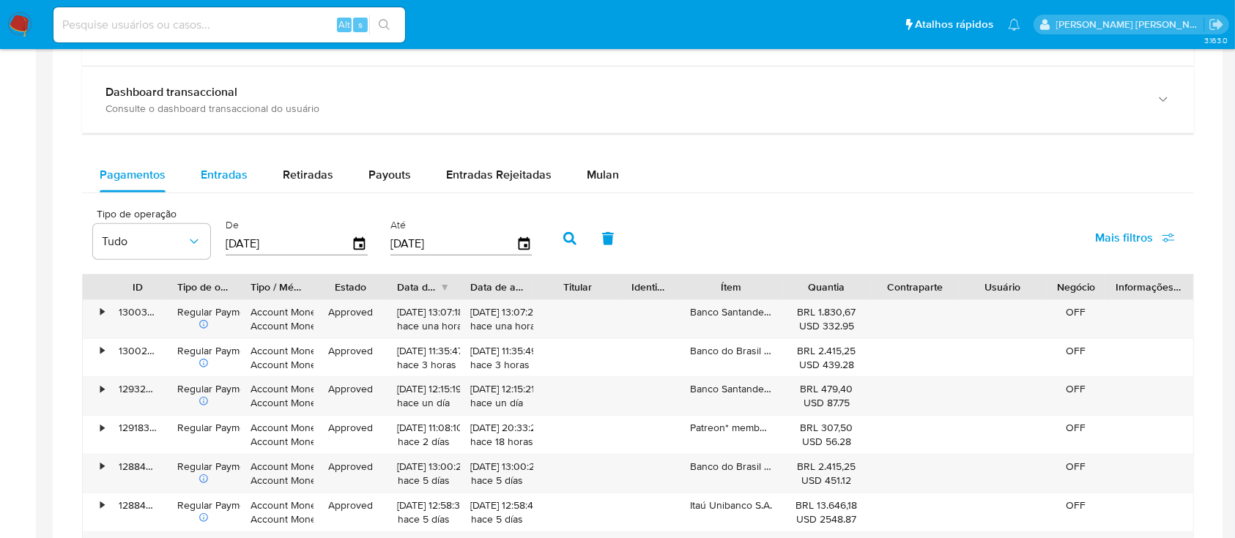
click at [201, 154] on div "Balance Consulte o balance do usuário Dashboard transaccional Consulte o dashbo…" at bounding box center [638, 362] width 1112 height 727
click at [216, 168] on span "Entradas" at bounding box center [224, 174] width 47 height 17
select select "10"
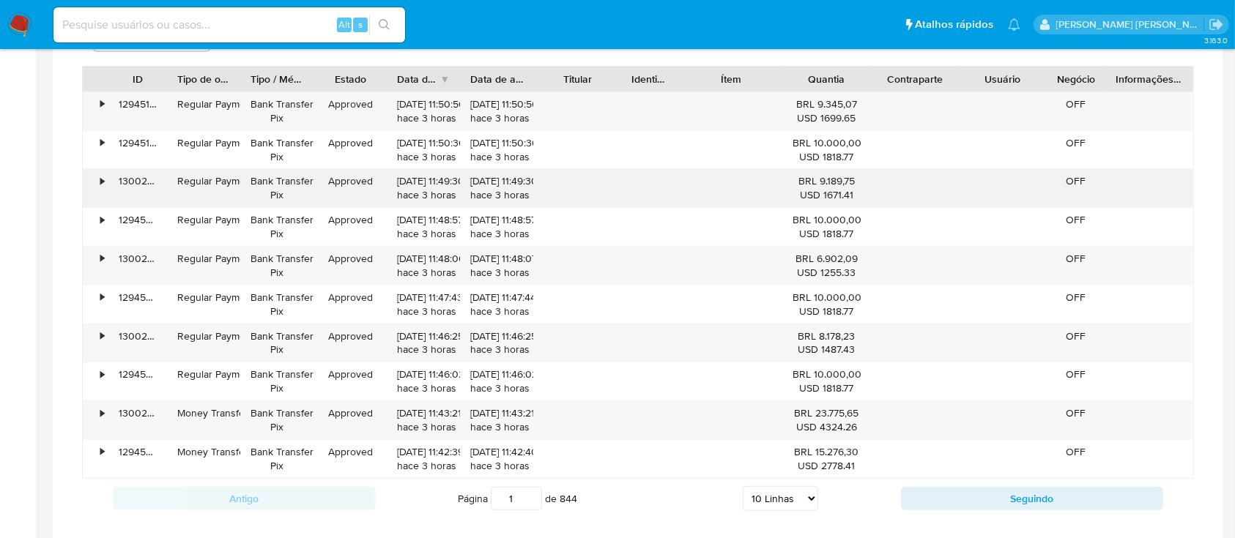
scroll to position [1073, 0]
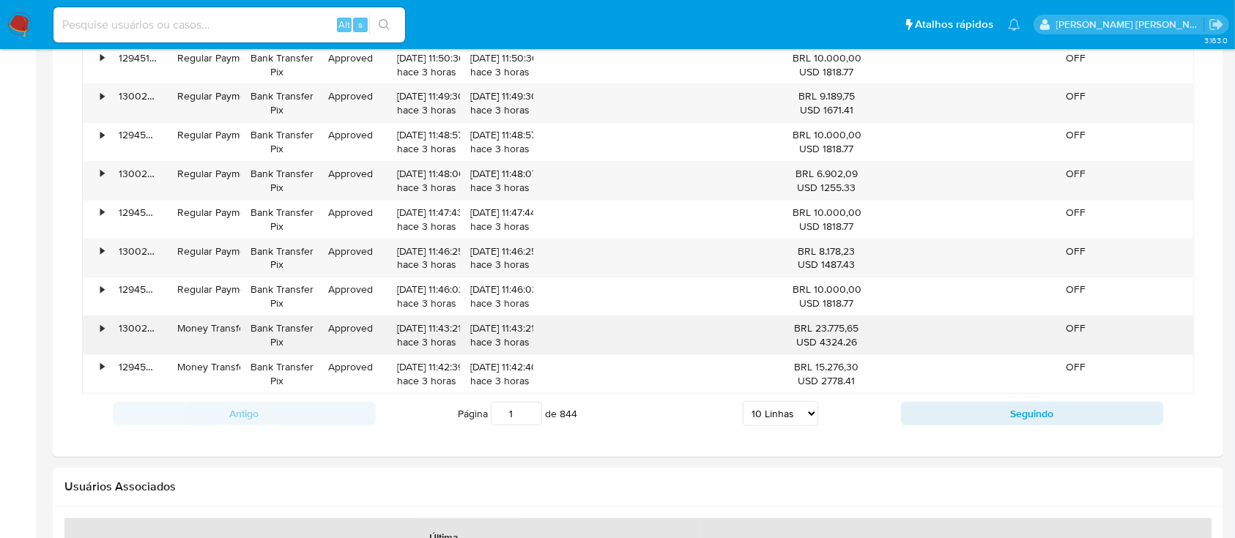
click at [100, 325] on div "•" at bounding box center [102, 328] width 4 height 14
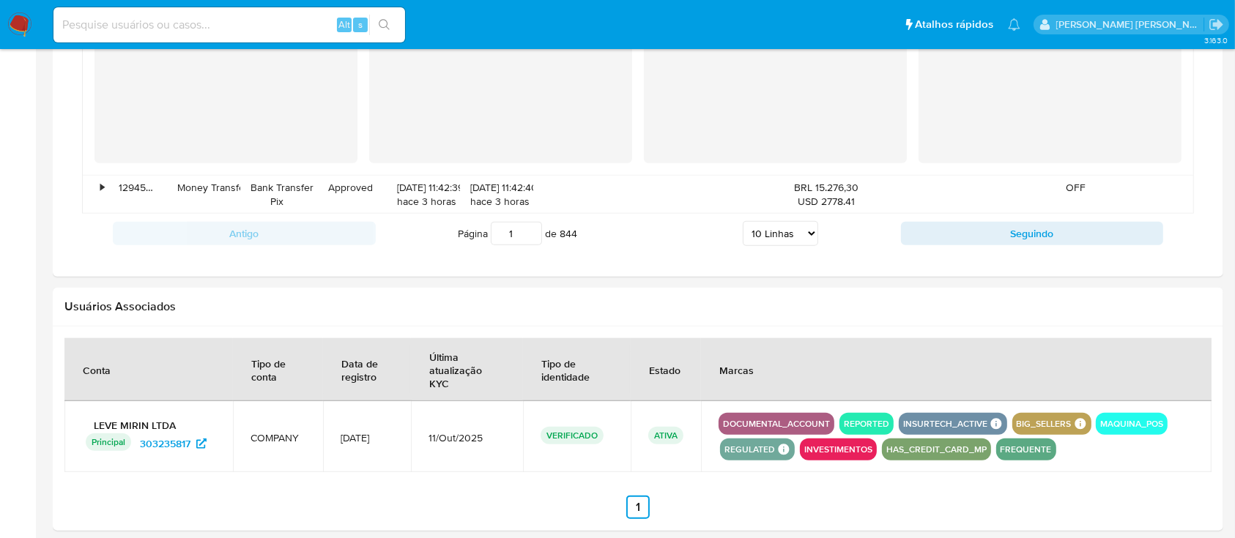
scroll to position [1464, 0]
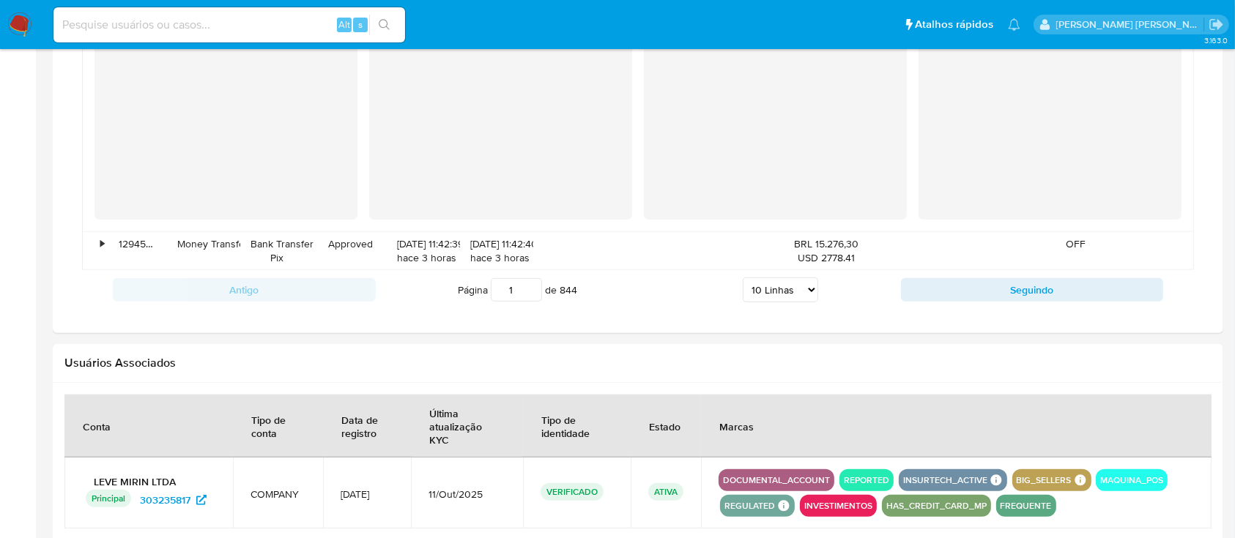
click at [949, 303] on div "Antigo Página 1 de 844 5 Linhas 10 Linhas 20 Linhas 25 Linhas 50 Linhas 100 Lin…" at bounding box center [638, 290] width 1112 height 40
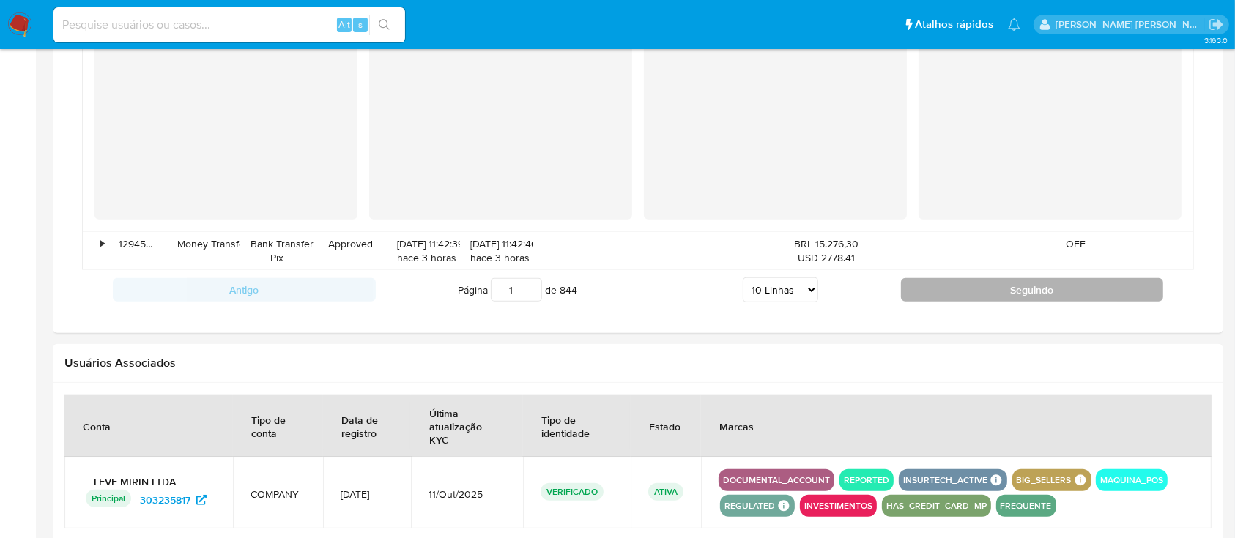
click at [950, 286] on button "Seguindo" at bounding box center [1032, 289] width 263 height 23
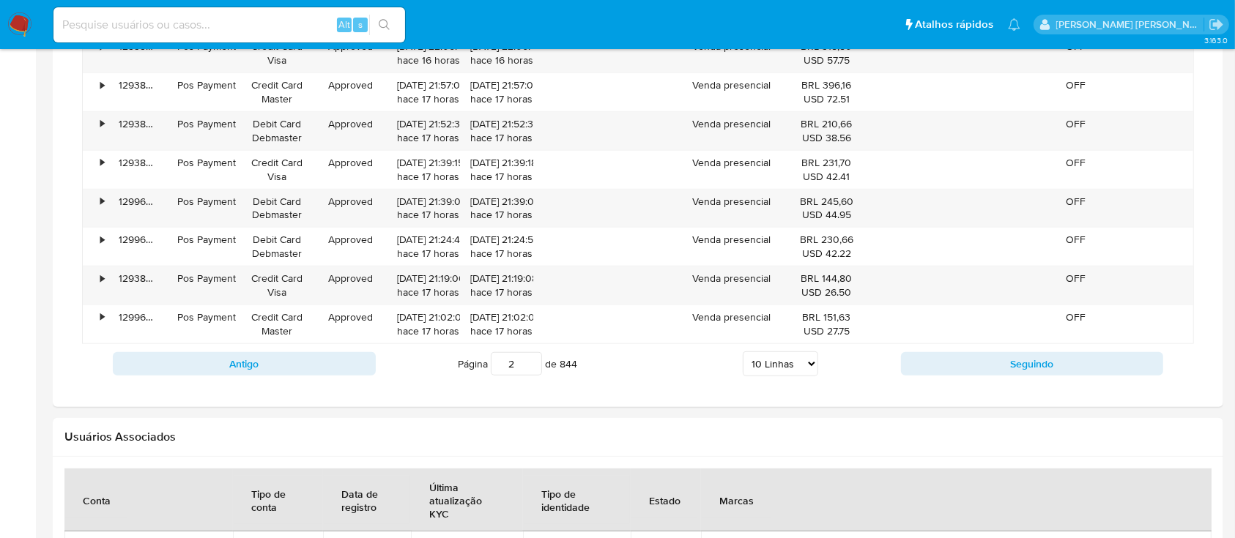
scroll to position [1123, 0]
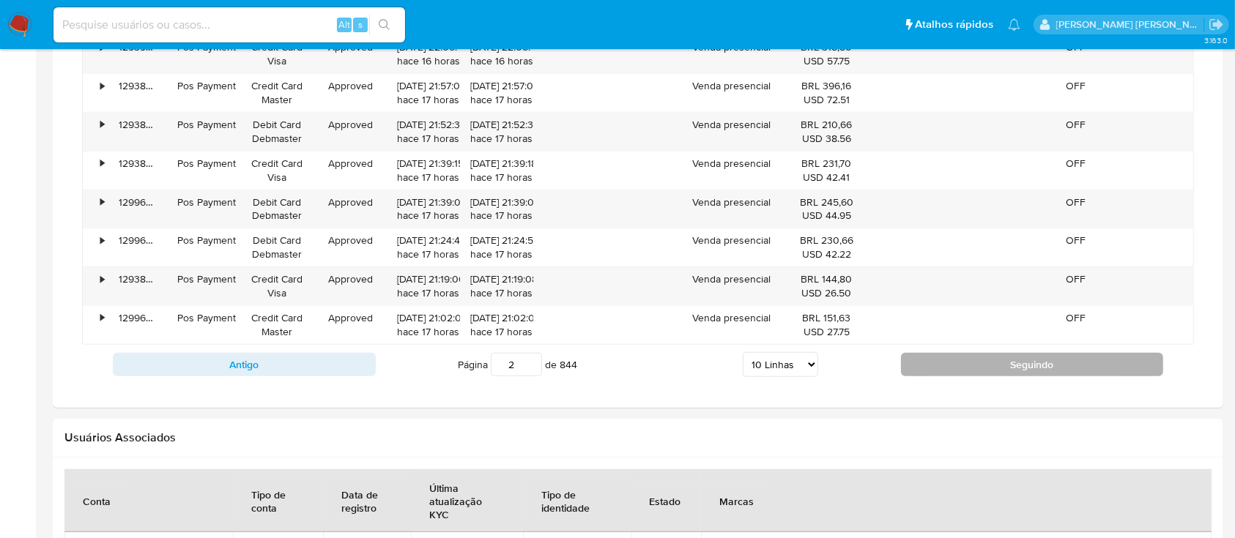
click at [984, 360] on button "Seguindo" at bounding box center [1032, 364] width 263 height 23
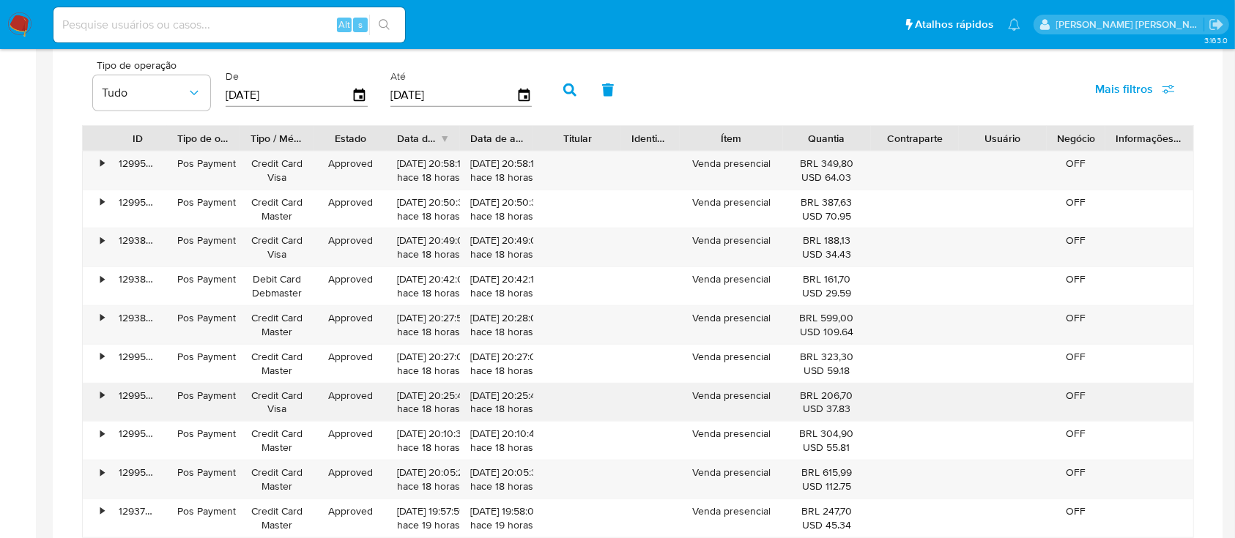
scroll to position [1025, 0]
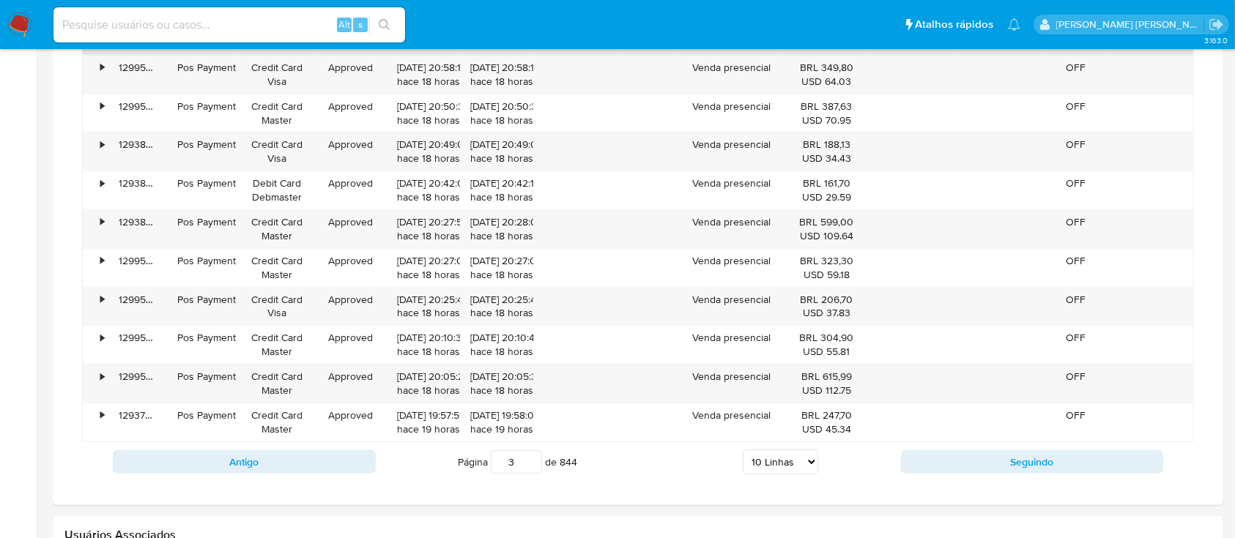
click at [1034, 473] on div "Antigo Página 3 de 844 5 Linhas 10 Linhas 20 Linhas 25 Linhas 50 Linhas 100 Lin…" at bounding box center [638, 462] width 1112 height 40
click at [1034, 469] on button "Seguindo" at bounding box center [1032, 461] width 263 height 23
type input "4"
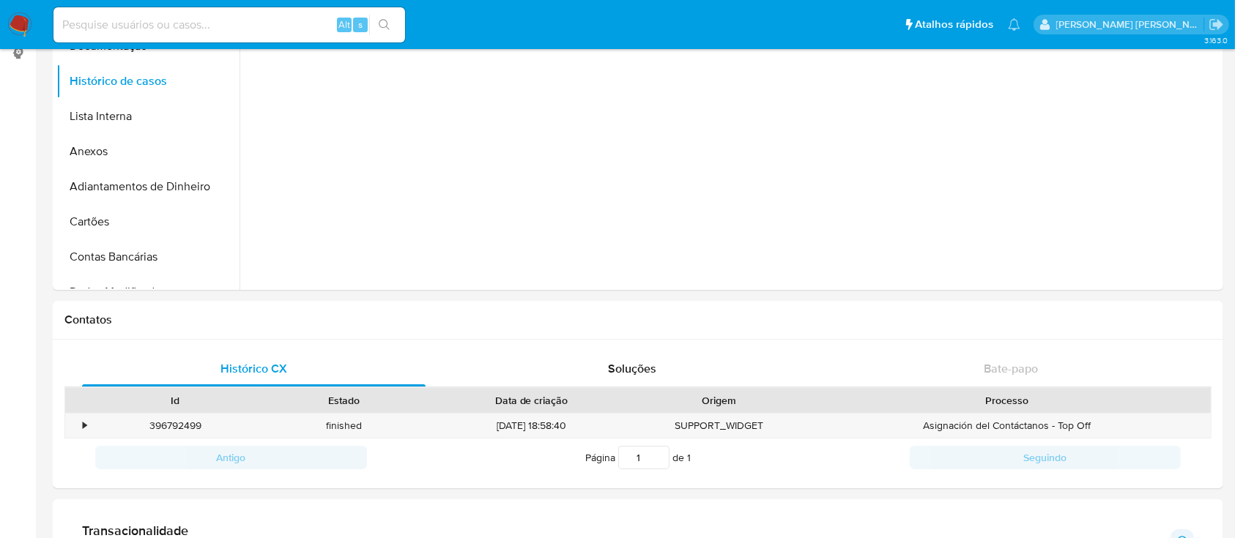
scroll to position [0, 0]
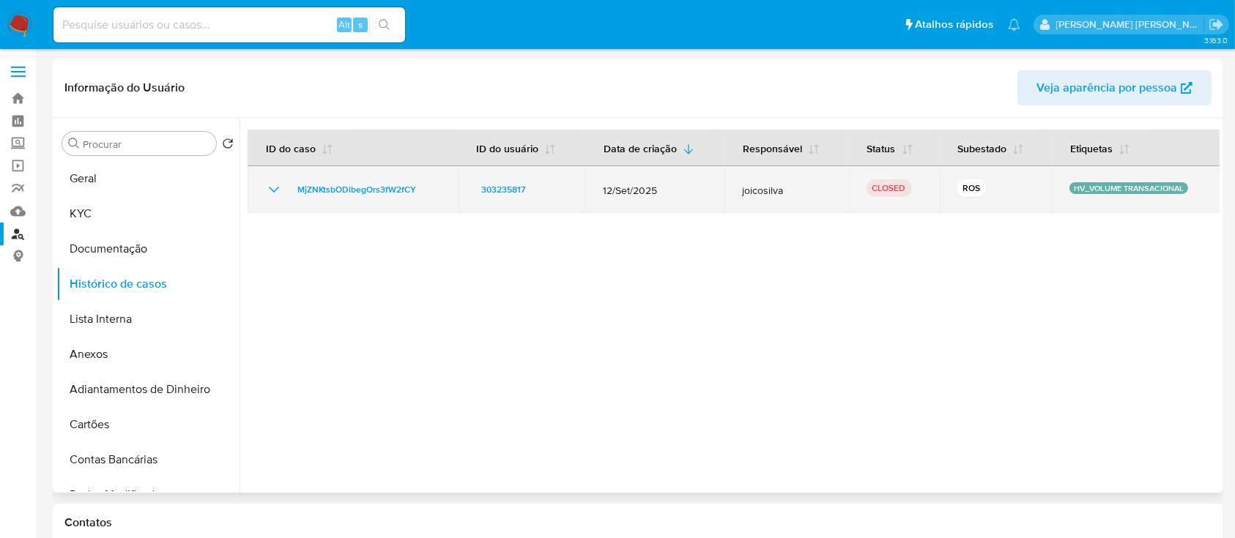
click at [268, 186] on icon "Mostrar/Ocultar" at bounding box center [274, 190] width 18 height 18
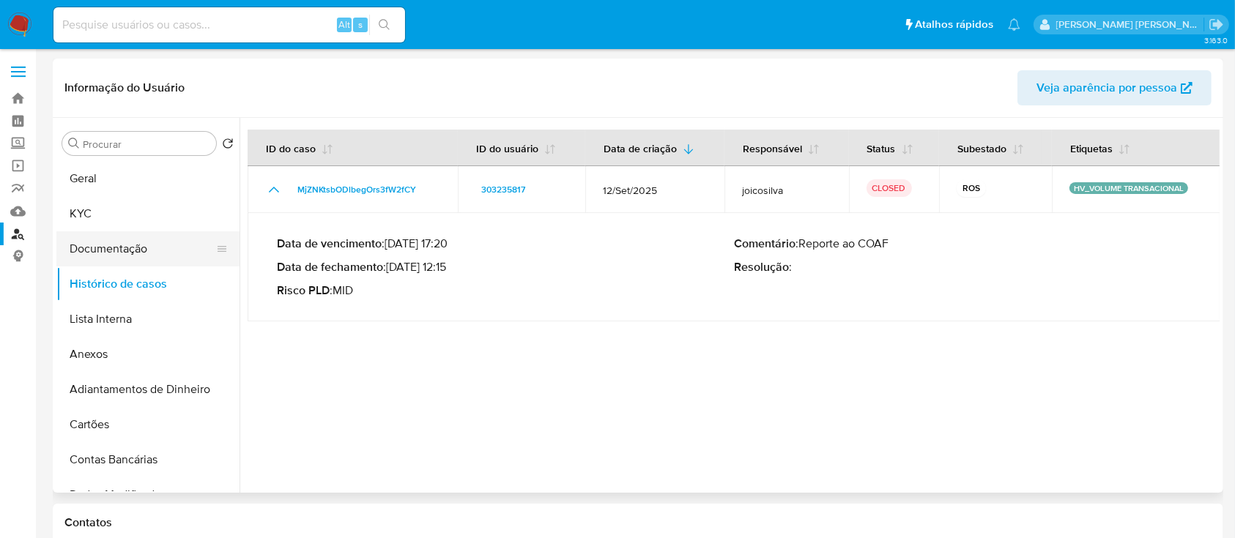
click at [70, 235] on button "Documentação" at bounding box center [141, 248] width 171 height 35
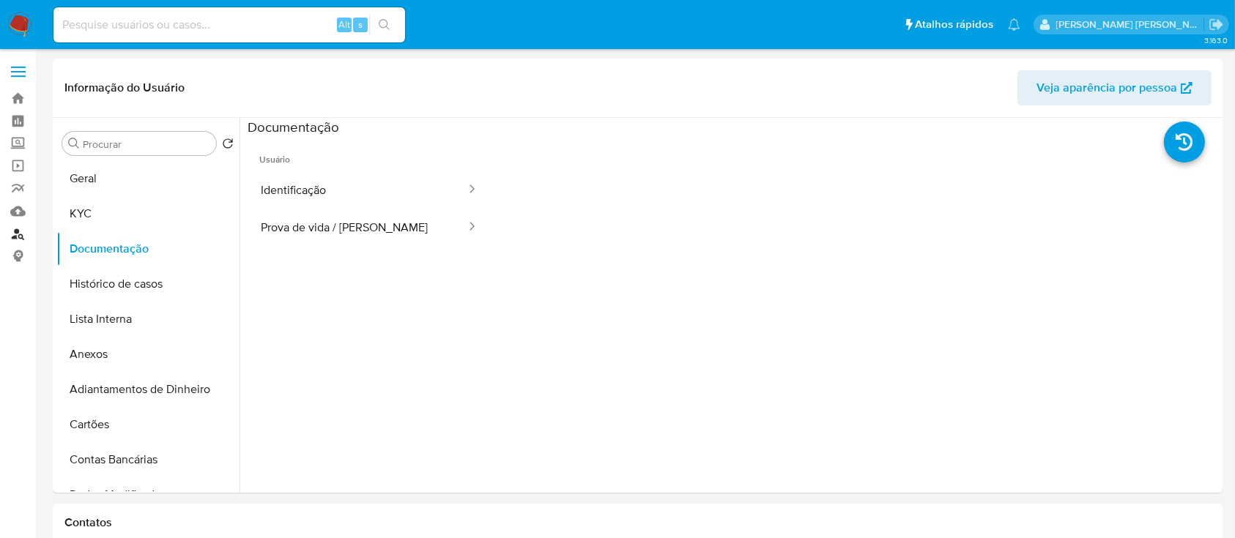
click at [8, 236] on link "Localizador de pessoas" at bounding box center [87, 234] width 174 height 23
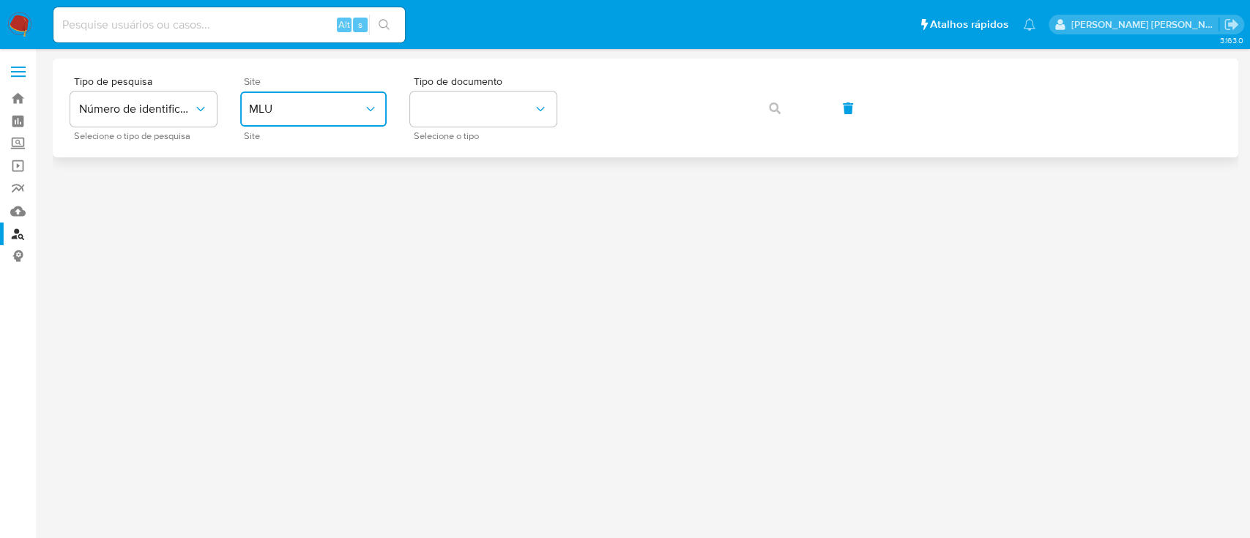
click at [308, 111] on span "MLU" at bounding box center [306, 109] width 114 height 15
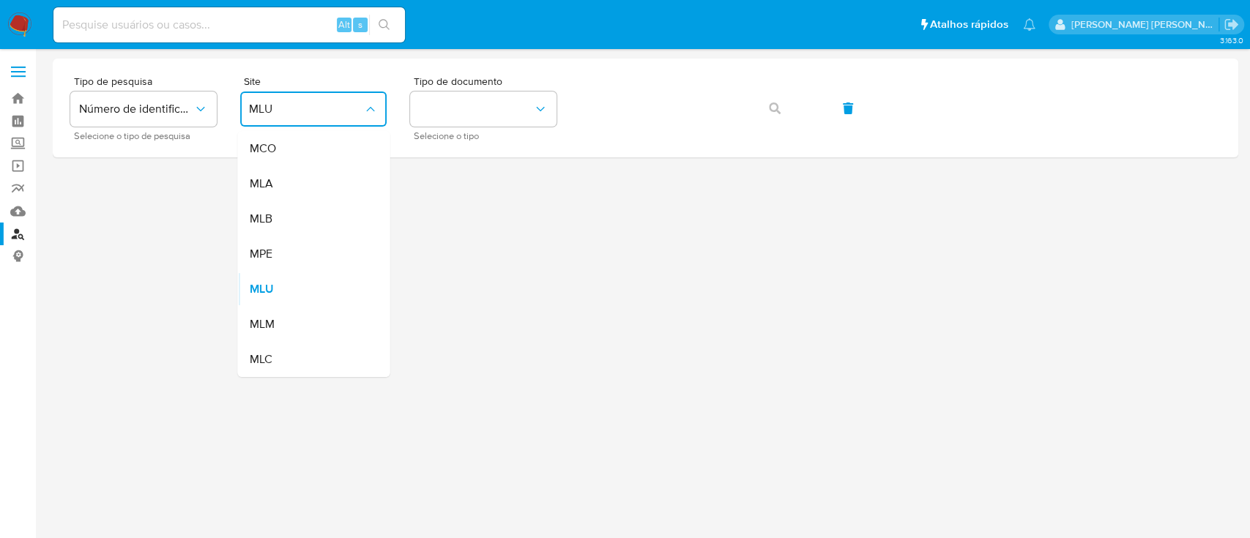
click at [321, 211] on div "MLB" at bounding box center [309, 218] width 120 height 35
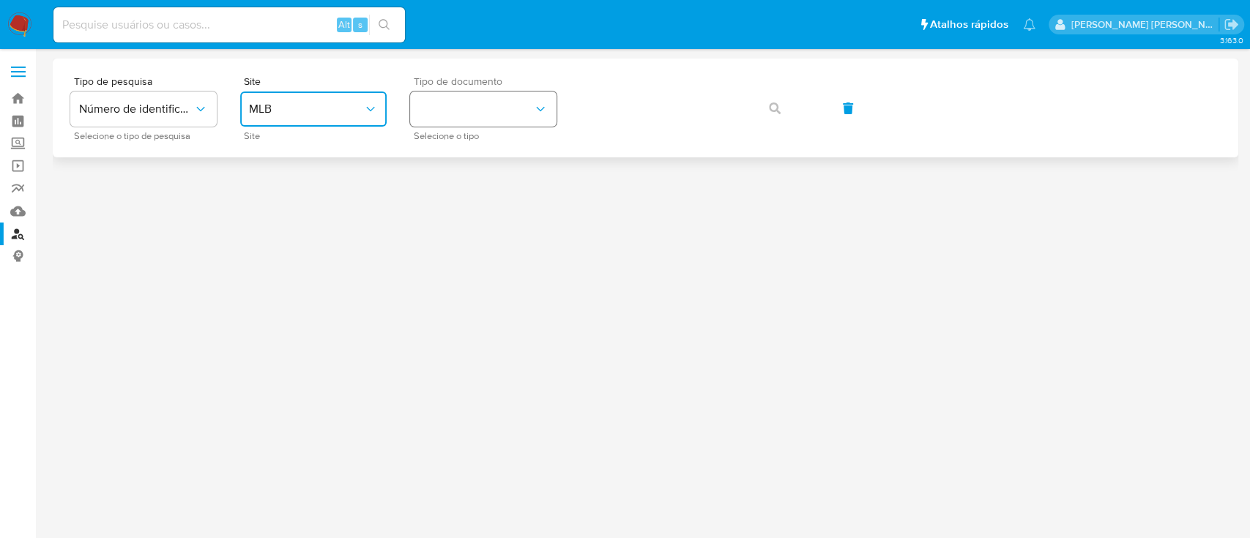
drag, startPoint x: 488, startPoint y: 101, endPoint x: 493, endPoint y: 121, distance: 20.3
click at [488, 101] on button "identificationType" at bounding box center [483, 109] width 146 height 35
click at [470, 195] on div "CPF CPF" at bounding box center [479, 206] width 120 height 50
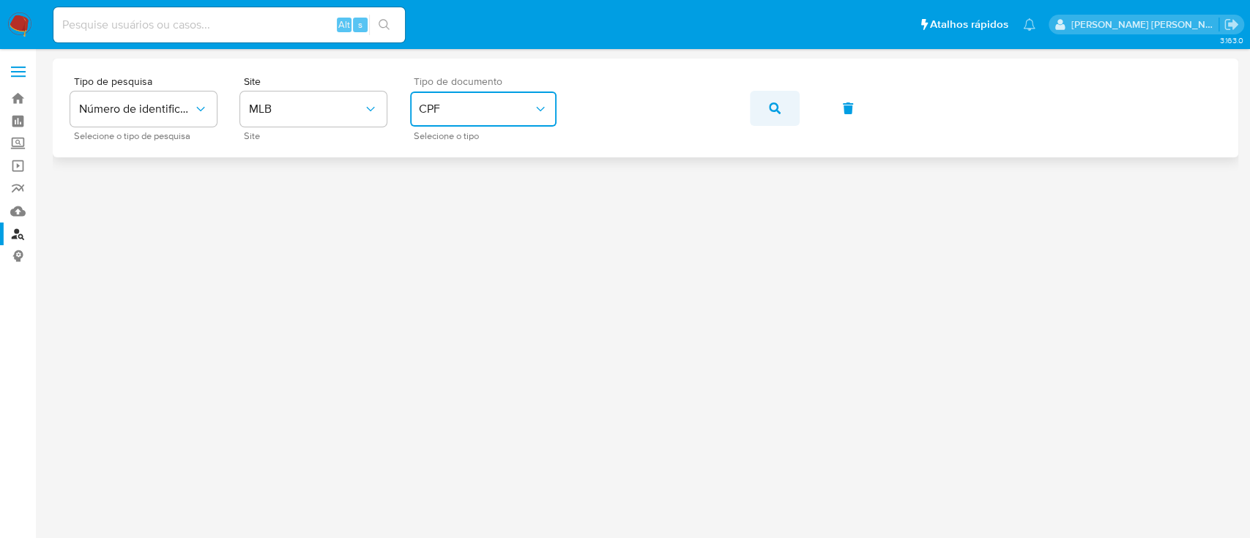
click at [786, 106] on button "button" at bounding box center [775, 108] width 50 height 35
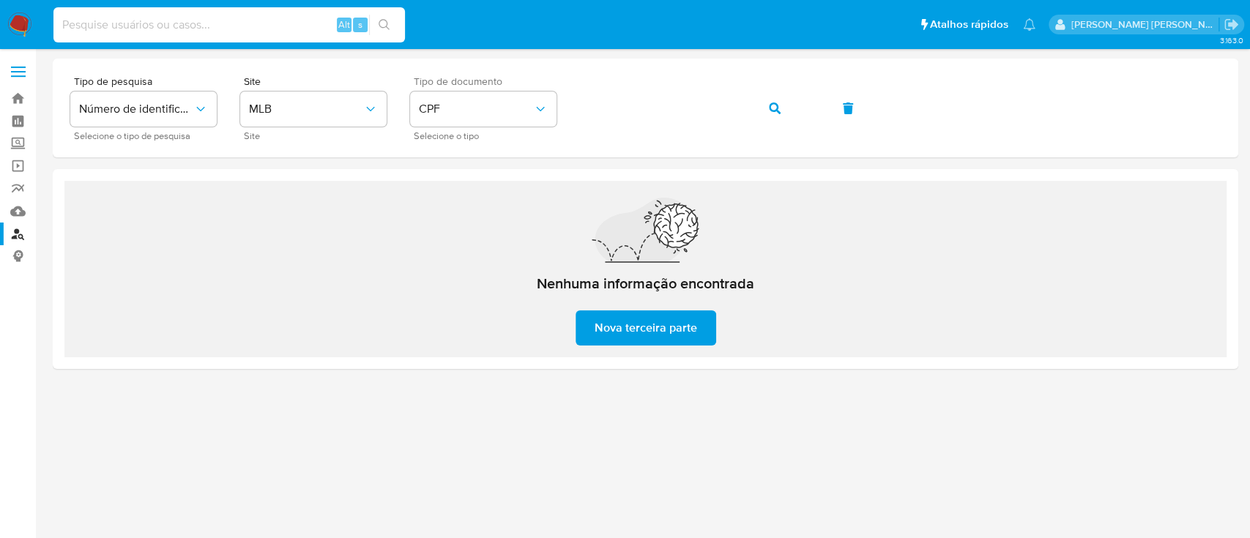
click at [288, 33] on input at bounding box center [228, 24] width 351 height 19
paste input "2313661972"
type input "2313661972"
click at [392, 26] on button "search-icon" at bounding box center [384, 25] width 30 height 21
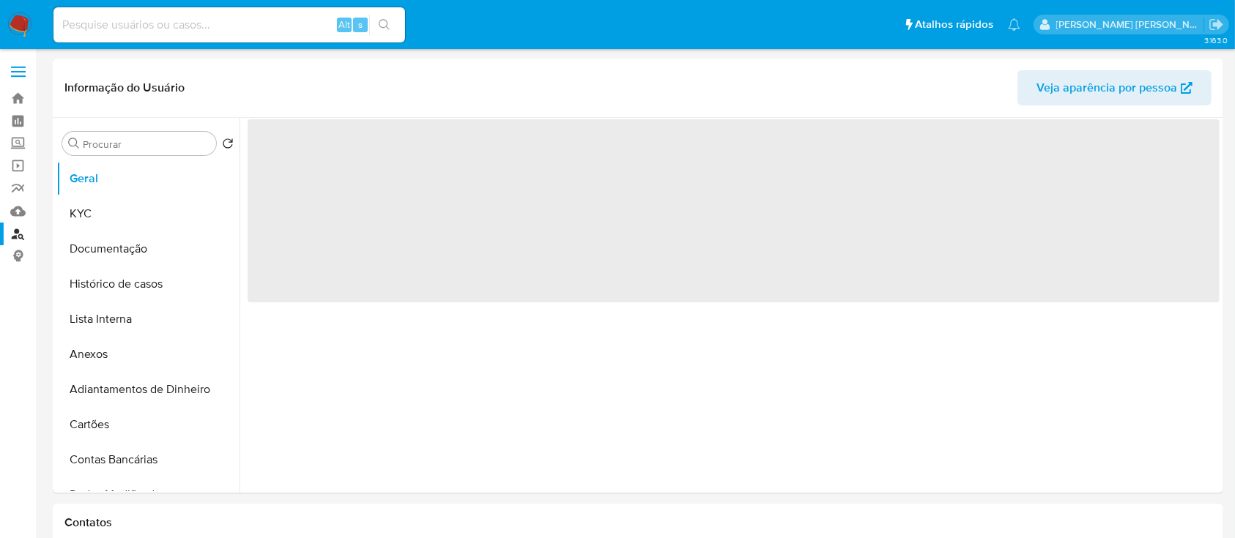
select select "10"
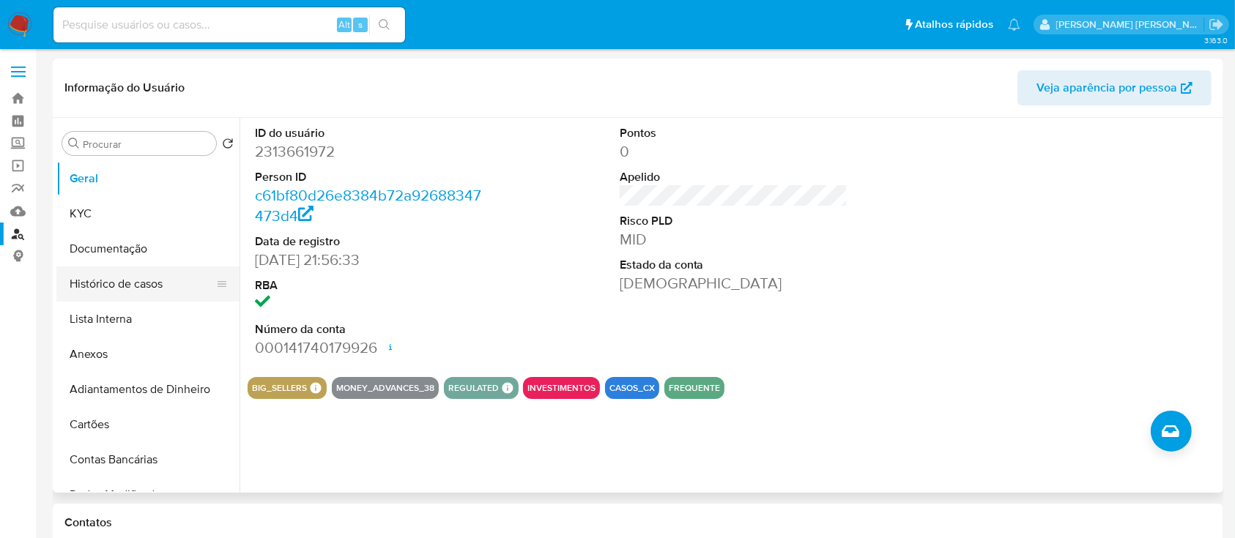
click at [135, 272] on button "Histórico de casos" at bounding box center [141, 284] width 171 height 35
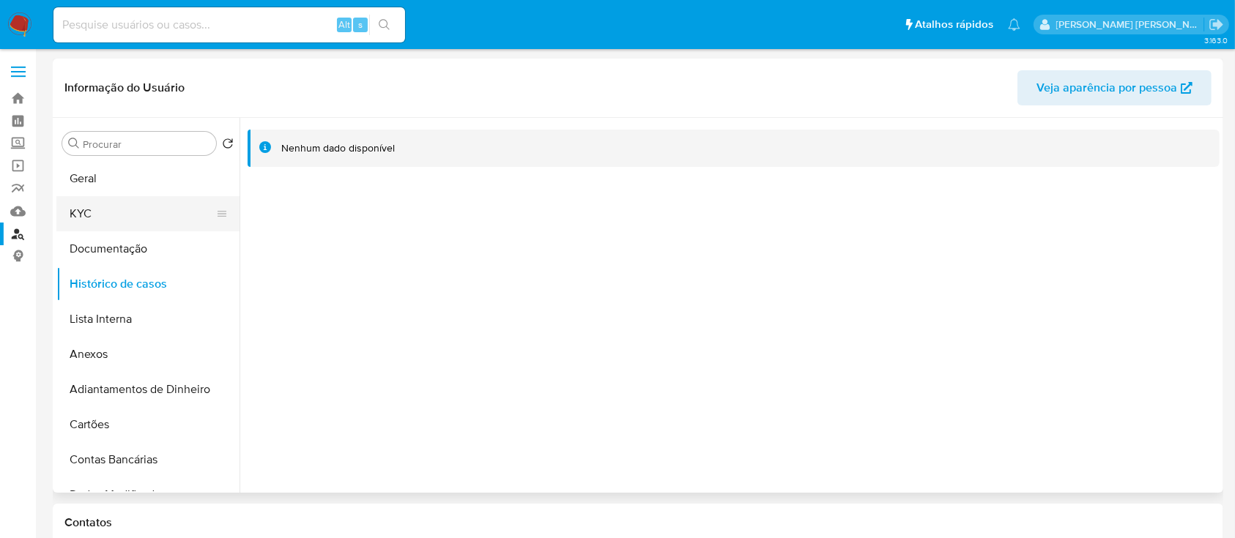
click at [97, 214] on button "KYC" at bounding box center [141, 213] width 171 height 35
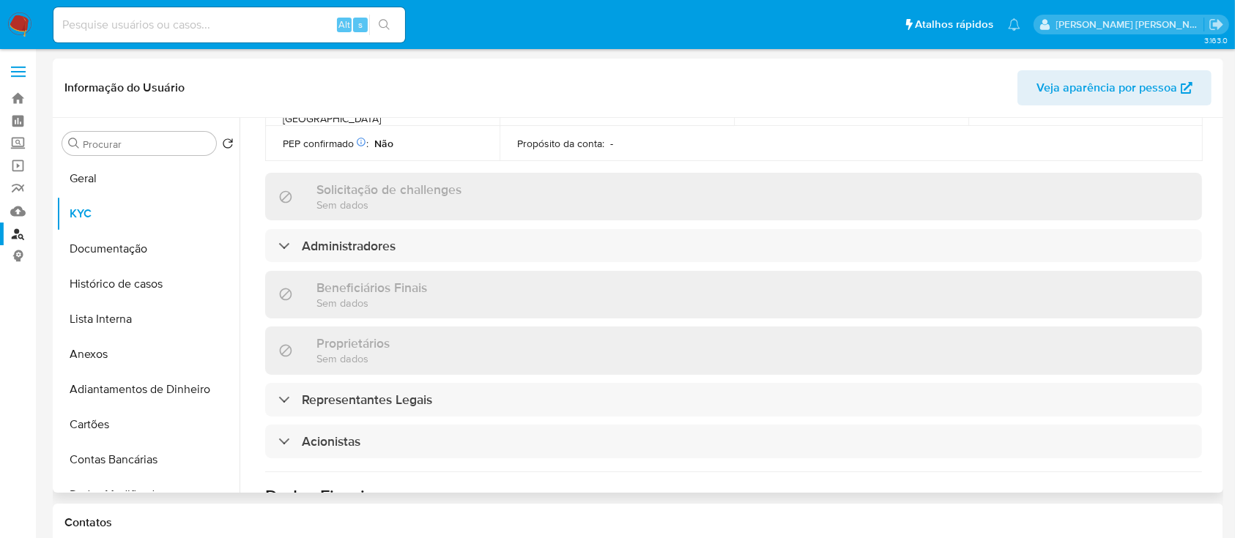
scroll to position [781, 0]
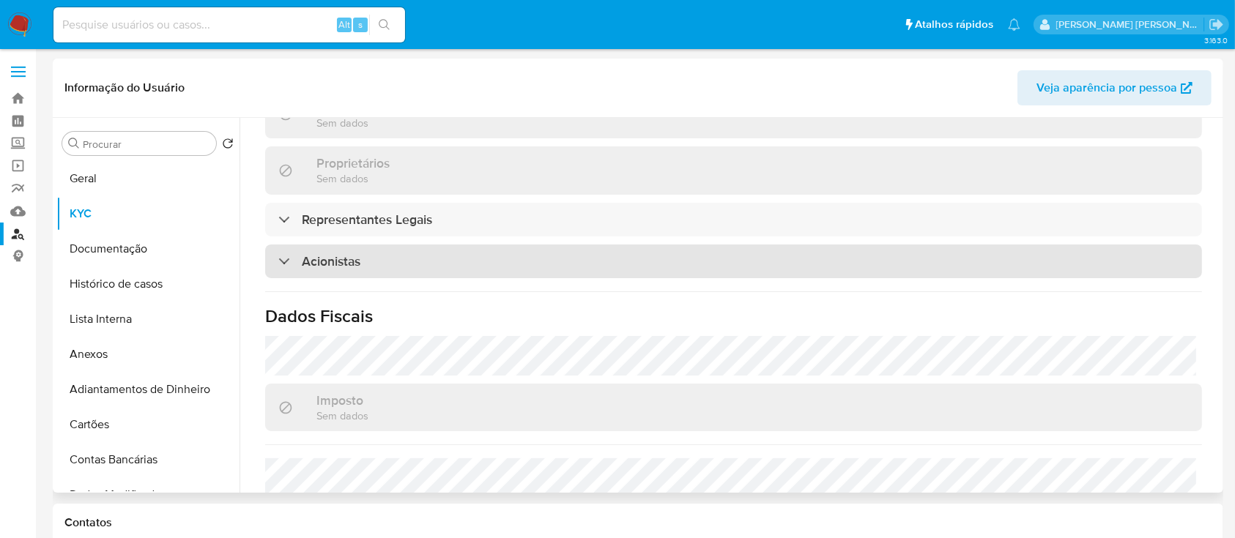
click at [403, 245] on div "Acionistas" at bounding box center [733, 262] width 937 height 34
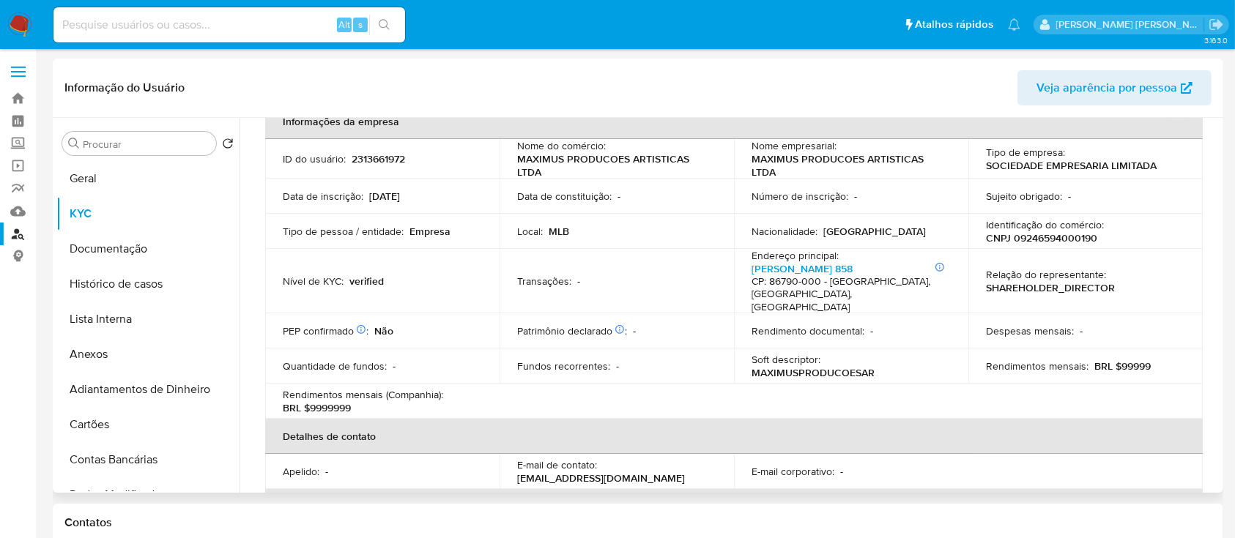
scroll to position [0, 0]
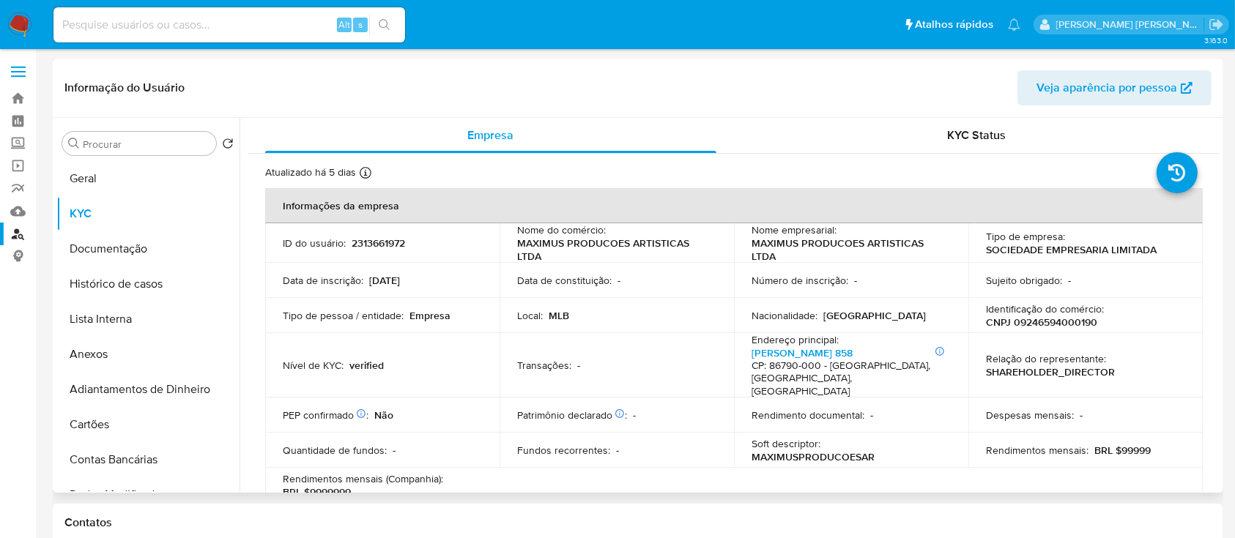
click at [1031, 316] on p "CNPJ 09246594000190" at bounding box center [1041, 322] width 111 height 13
copy p "09246594000190"
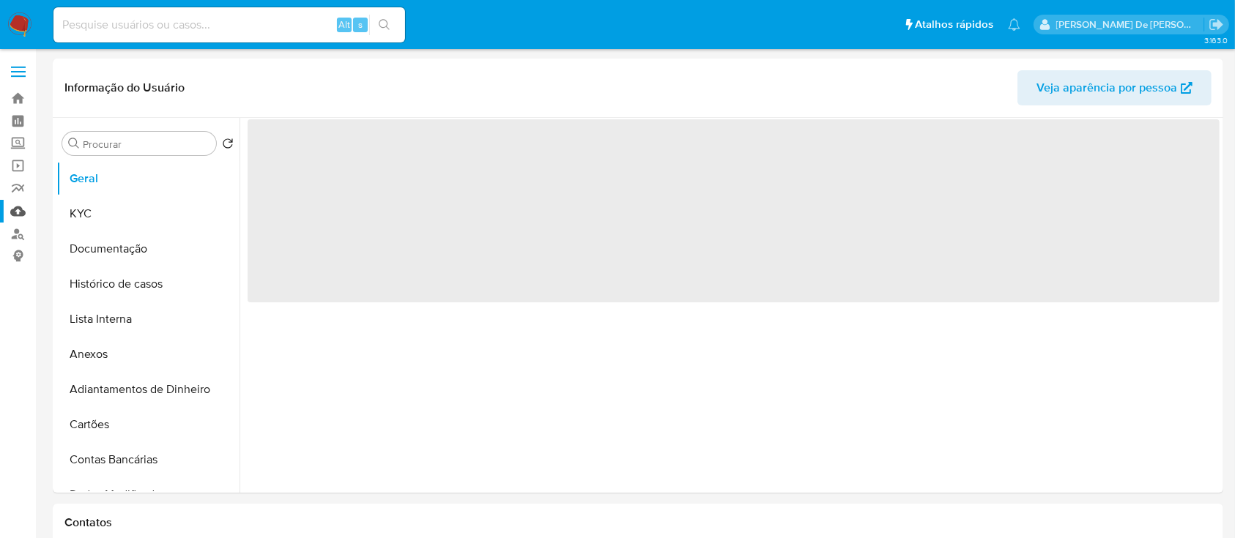
select select "10"
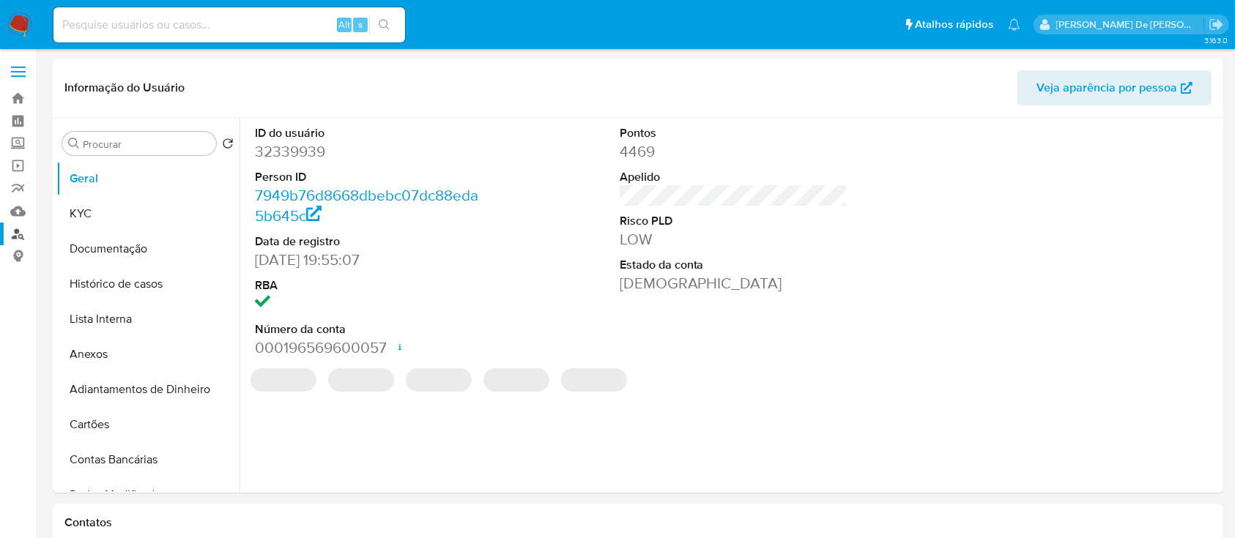
click at [5, 236] on link "Localizador de pessoas" at bounding box center [87, 234] width 174 height 23
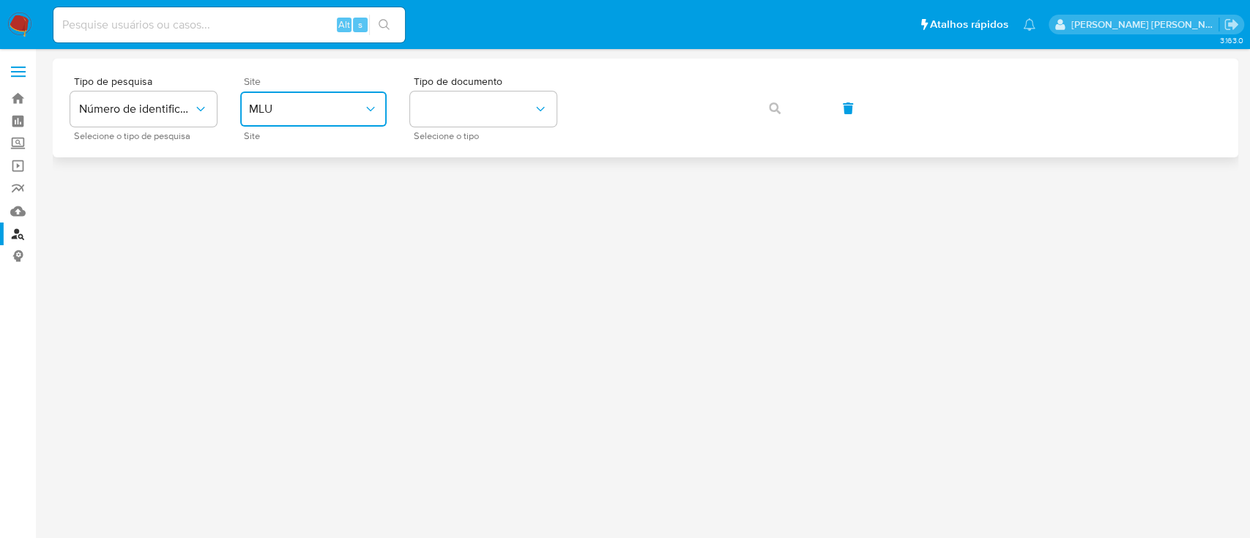
click at [294, 95] on button "MLU" at bounding box center [313, 109] width 146 height 35
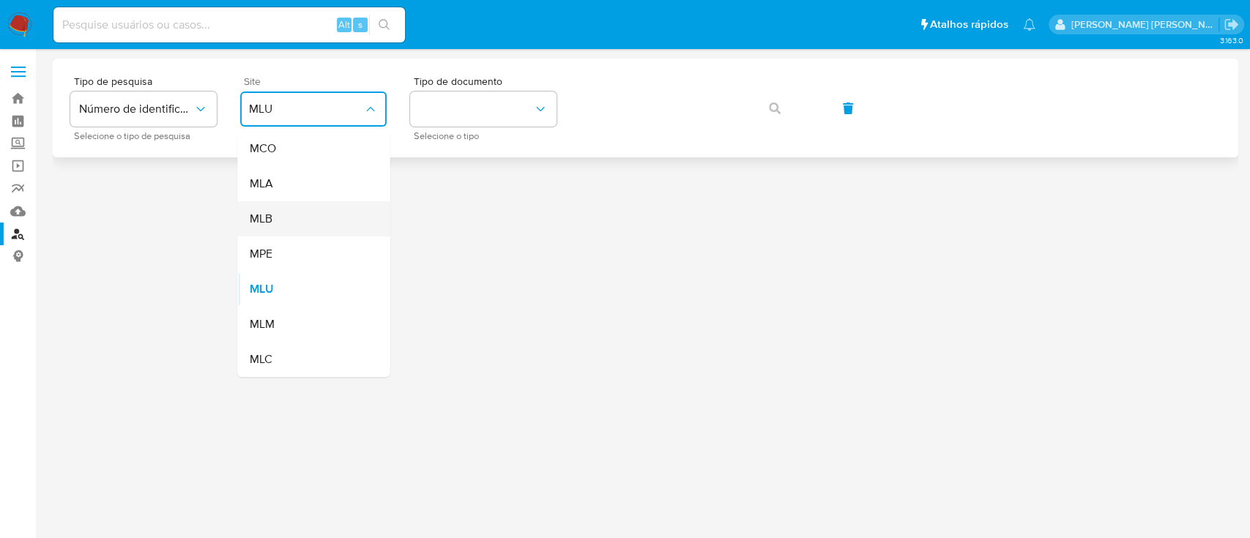
click at [293, 223] on div "MLB" at bounding box center [309, 218] width 120 height 35
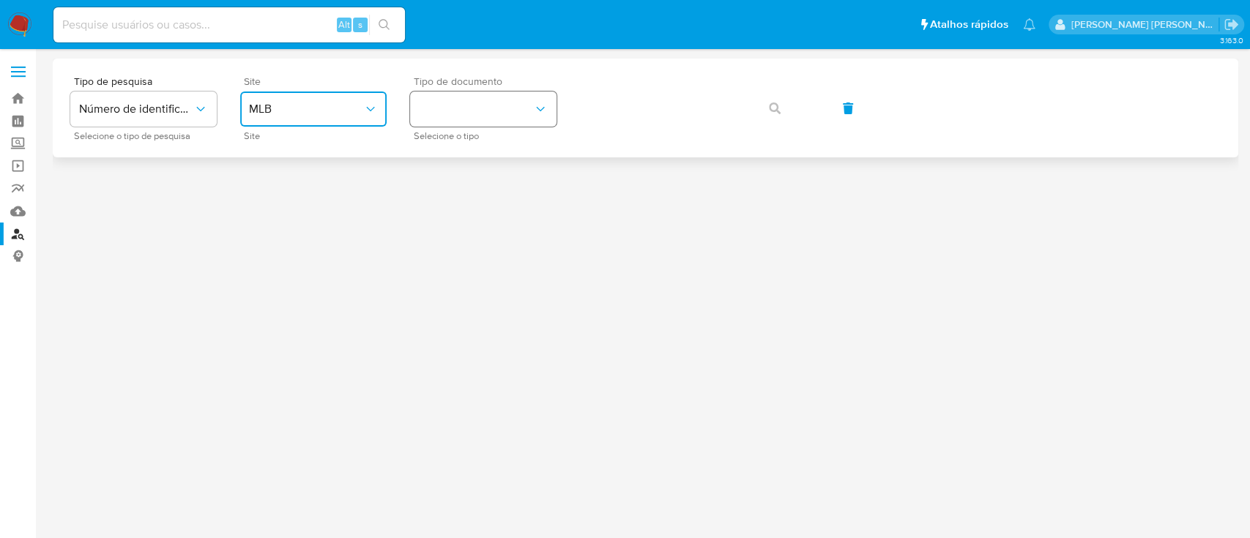
click at [490, 111] on button "identificationType" at bounding box center [483, 109] width 146 height 35
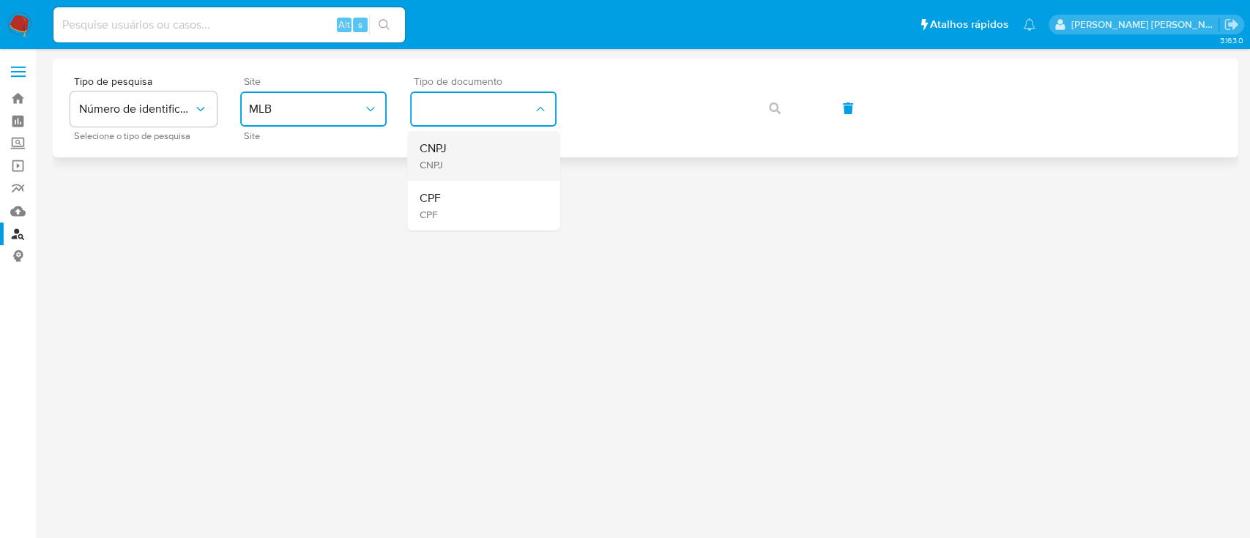
click at [483, 161] on div "CNPJ CNPJ" at bounding box center [479, 156] width 120 height 50
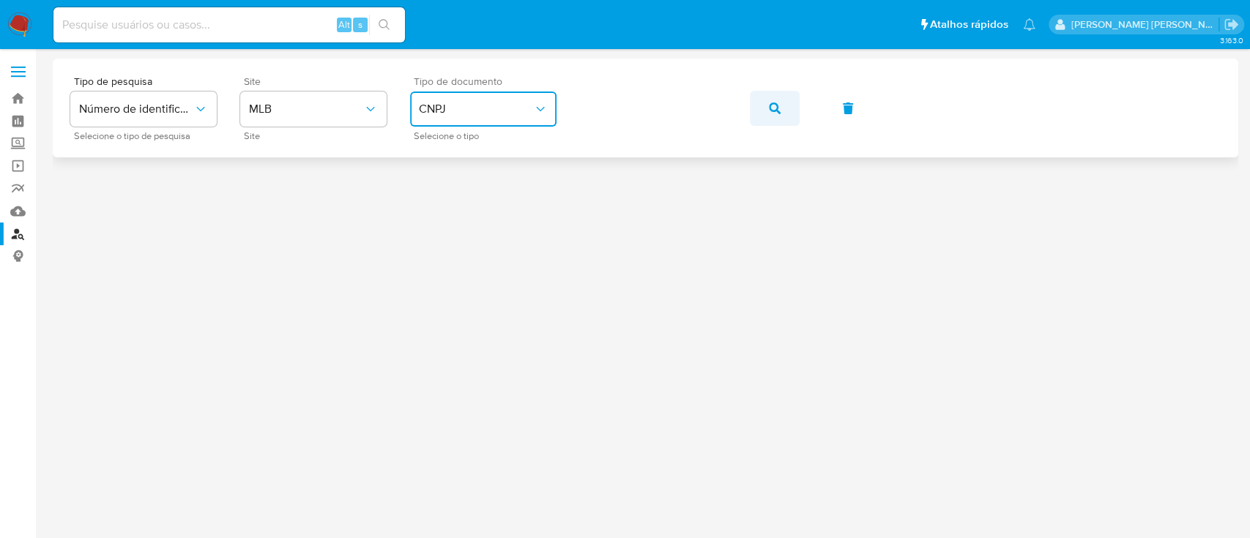
click at [767, 105] on button "button" at bounding box center [775, 108] width 50 height 35
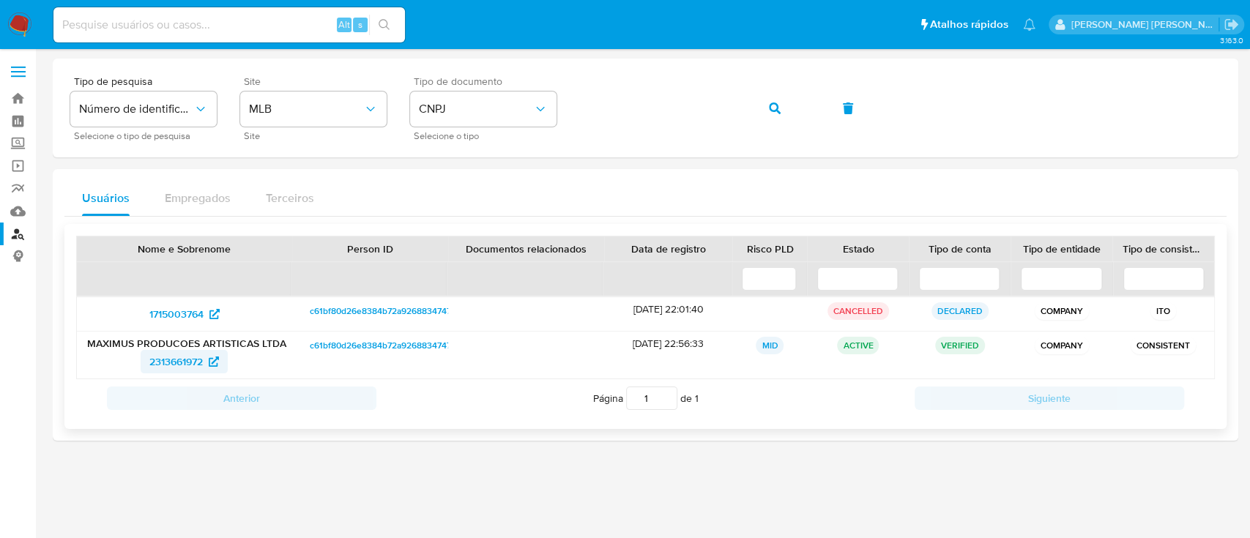
click at [193, 363] on span "2313661972" at bounding box center [175, 361] width 53 height 23
click at [266, 23] on input at bounding box center [228, 24] width 351 height 19
click at [168, 358] on span "2313661972" at bounding box center [175, 361] width 53 height 23
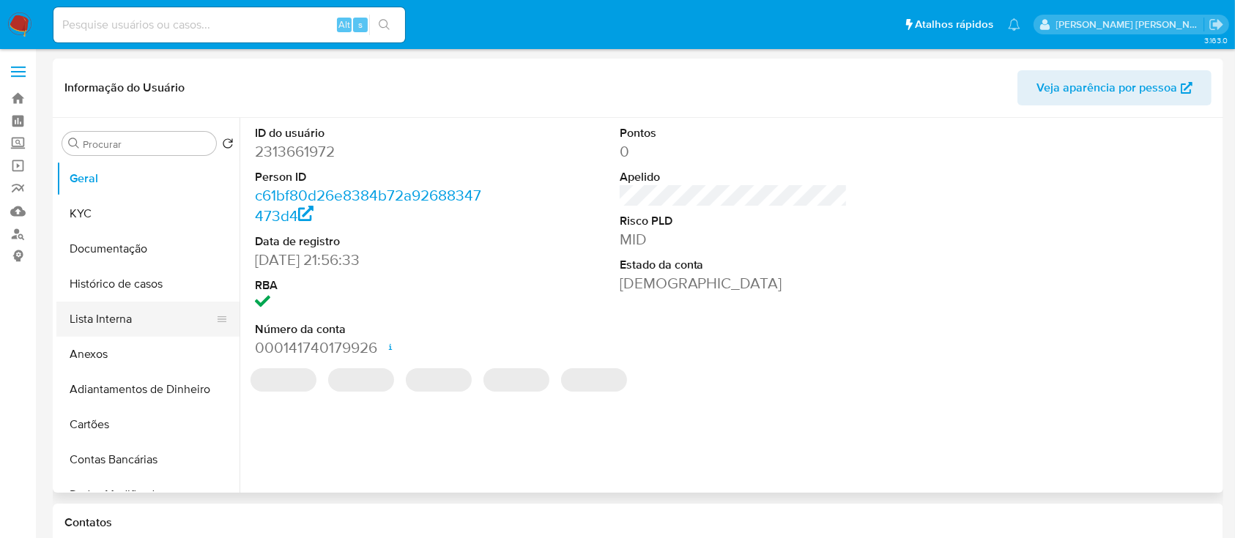
select select "10"
click at [119, 284] on button "Histórico de casos" at bounding box center [141, 284] width 171 height 35
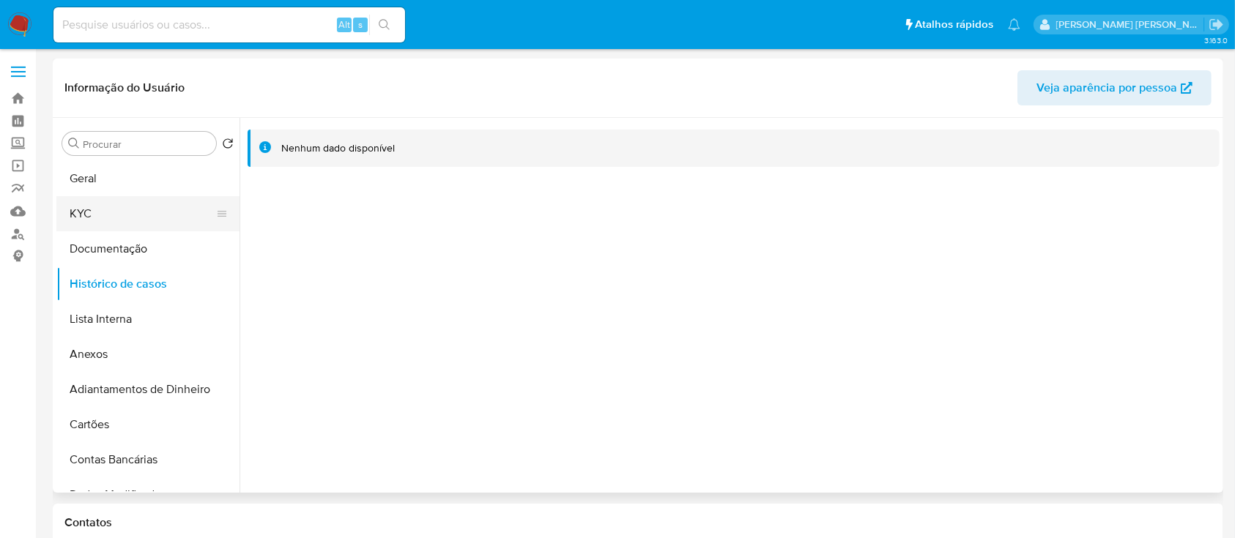
click at [85, 223] on button "KYC" at bounding box center [141, 213] width 171 height 35
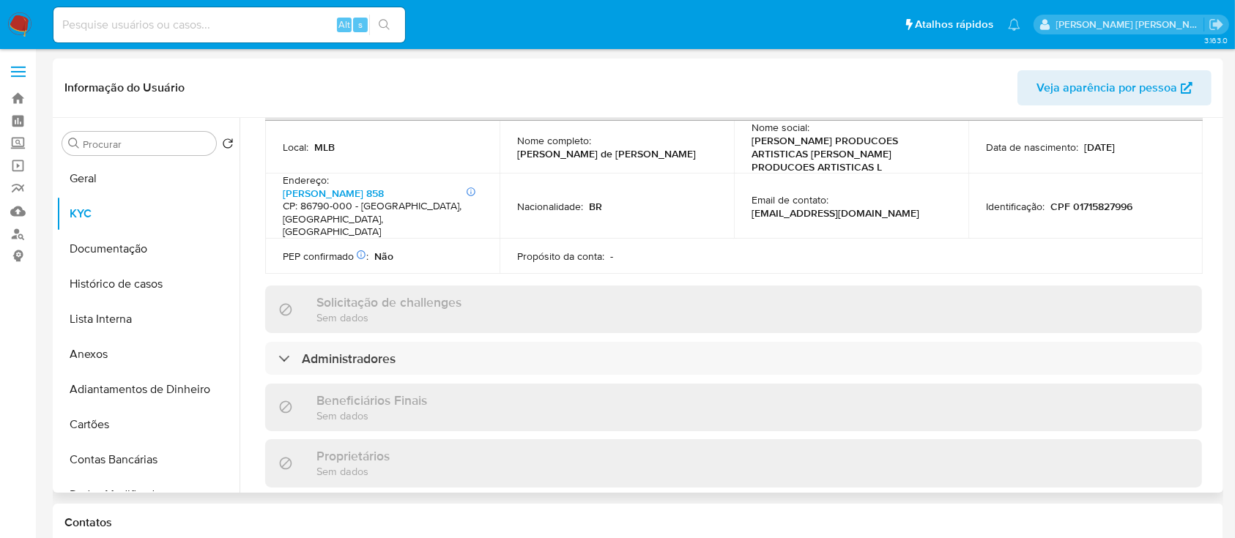
scroll to position [683, 0]
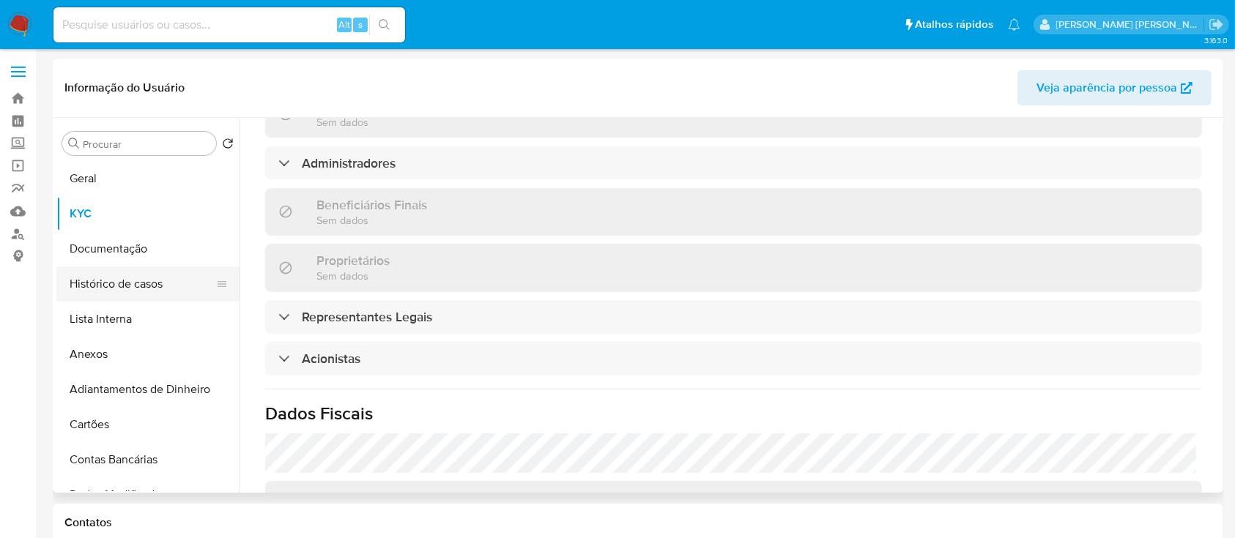
click at [111, 293] on button "Histórico de casos" at bounding box center [141, 284] width 171 height 35
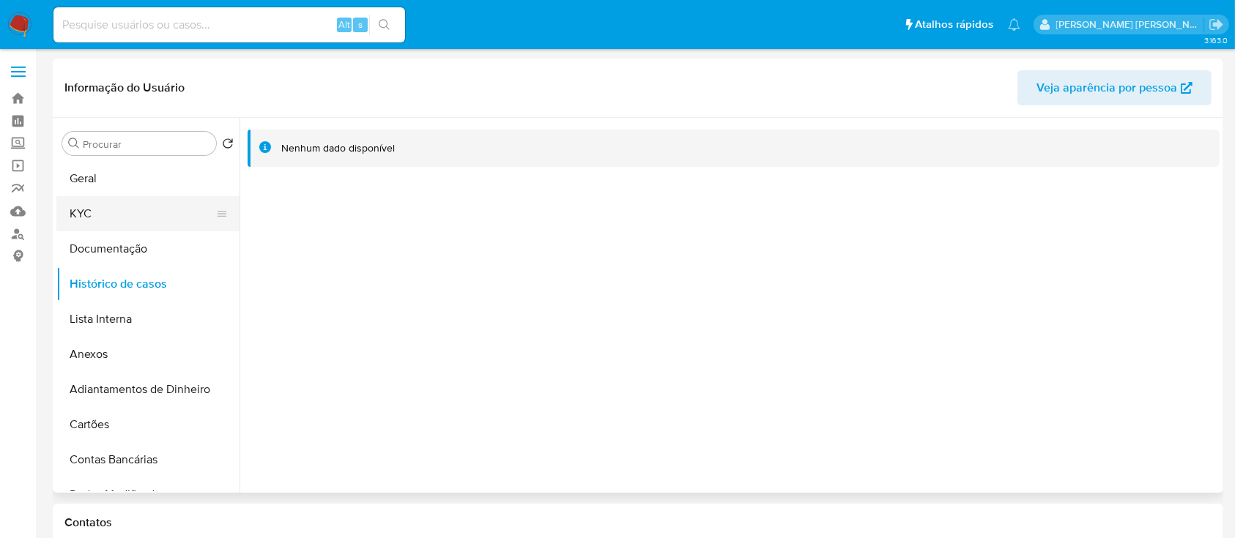
click at [130, 223] on button "KYC" at bounding box center [141, 213] width 171 height 35
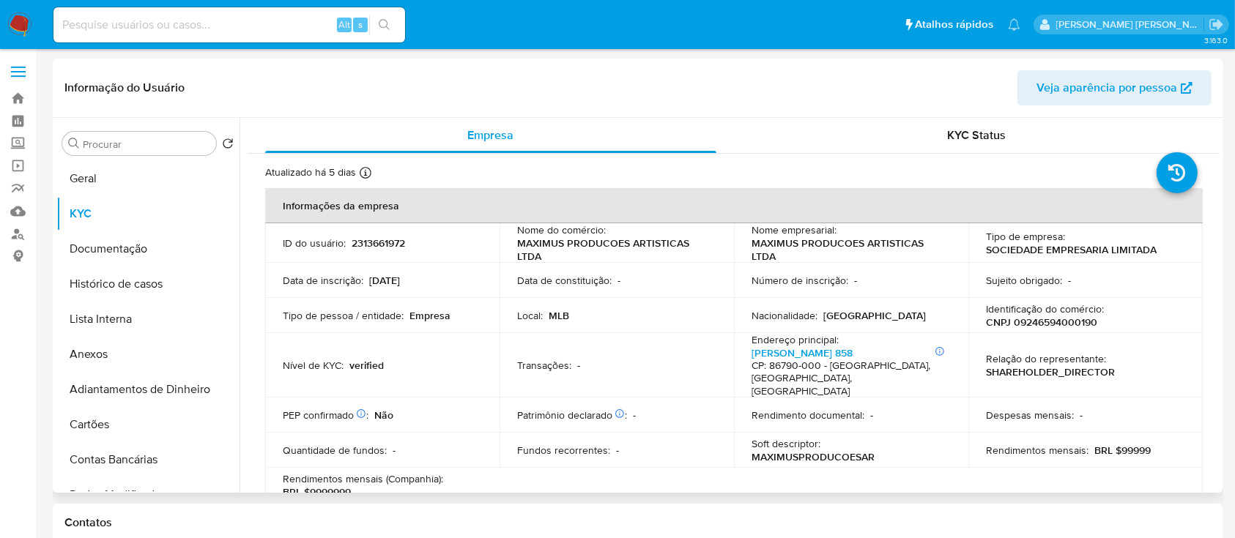
click at [1052, 322] on p "CNPJ 09246594000190" at bounding box center [1041, 322] width 111 height 13
copy p "09246594000190"
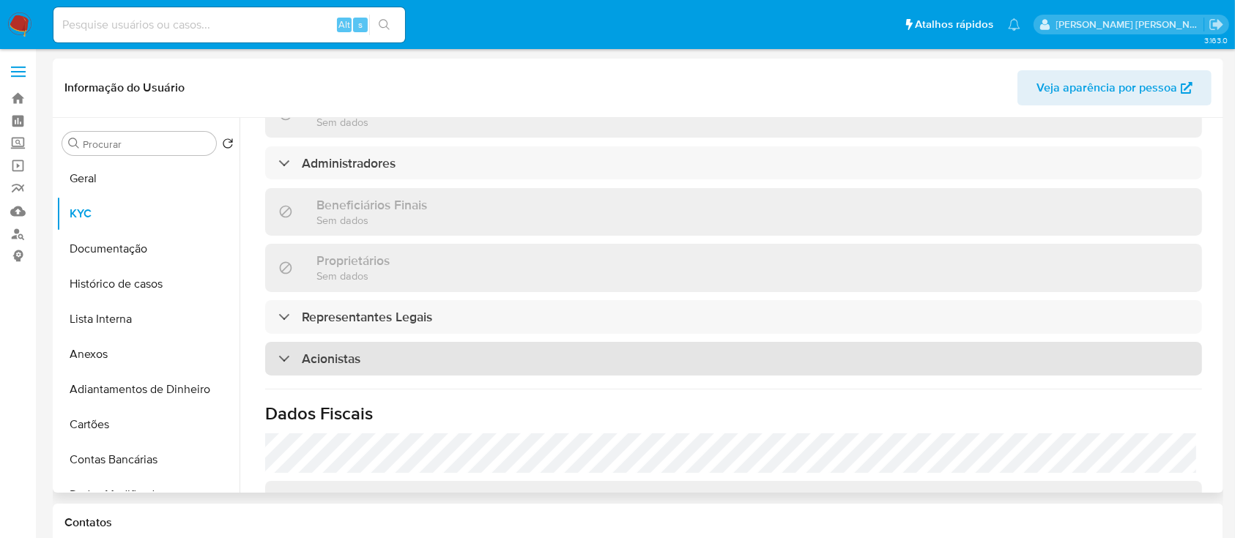
click at [416, 342] on div "Acionistas" at bounding box center [733, 359] width 937 height 34
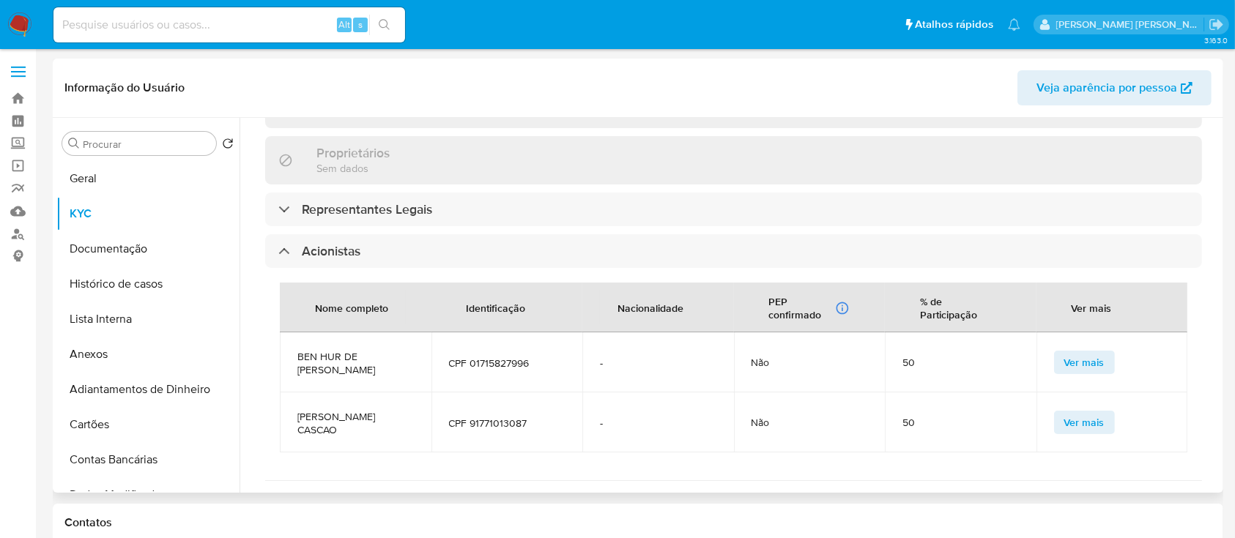
scroll to position [879, 0]
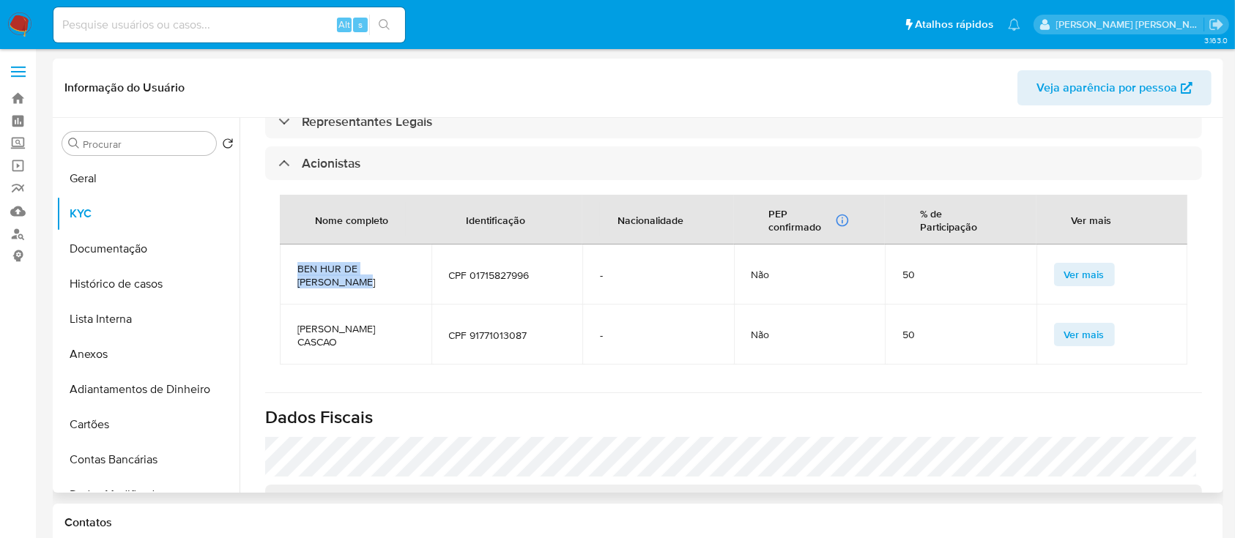
drag, startPoint x: 333, startPoint y: 238, endPoint x: 289, endPoint y: 227, distance: 45.3
click at [289, 245] on td "BEN HUR DE [PERSON_NAME]" at bounding box center [356, 275] width 152 height 60
copy span "BEN HUR DE [PERSON_NAME]"
click at [146, 254] on button "Documentação" at bounding box center [141, 248] width 171 height 35
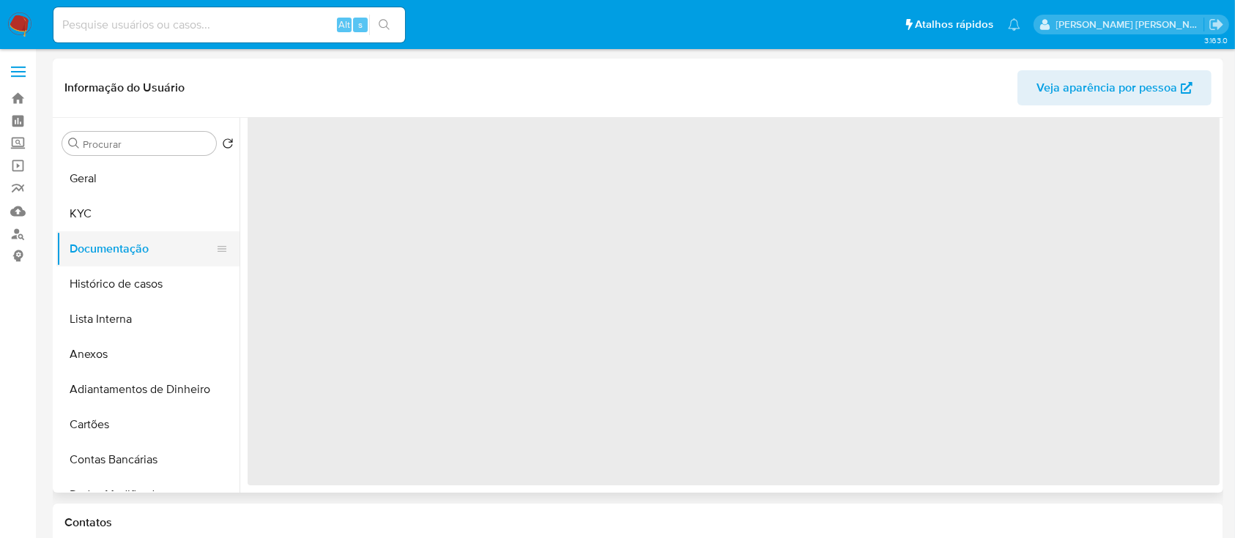
scroll to position [0, 0]
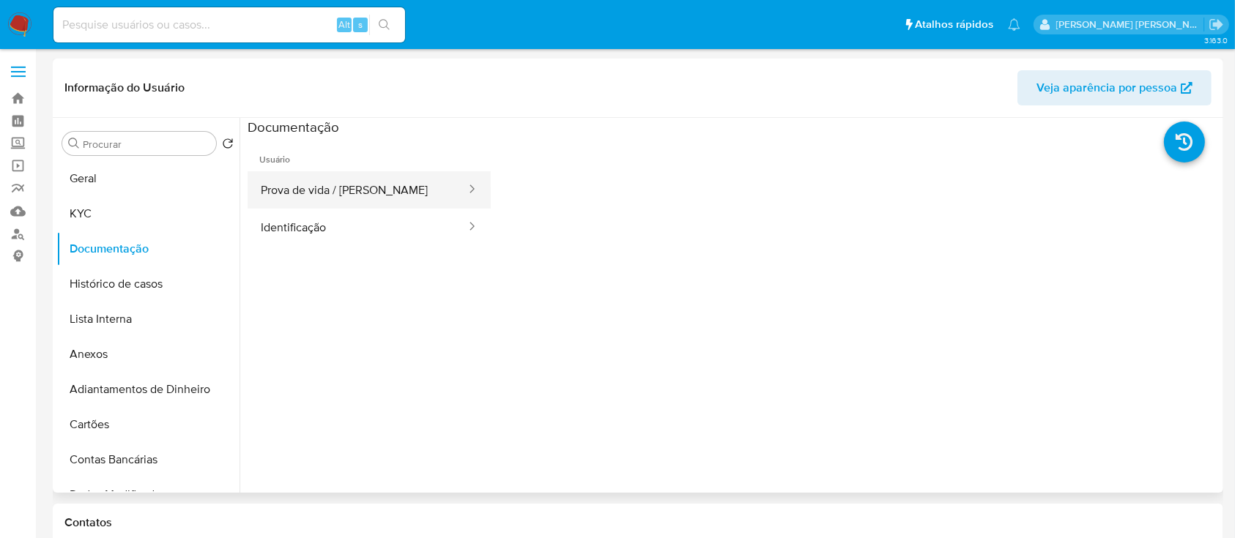
click at [360, 182] on button "Prova de vida / Selfie" at bounding box center [357, 189] width 220 height 37
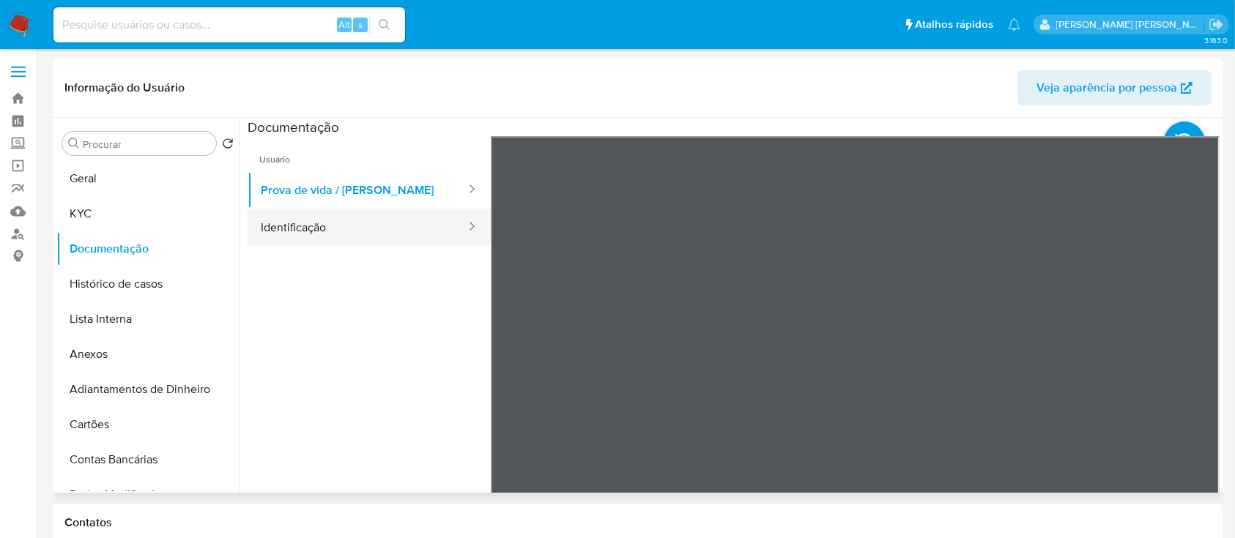
click at [390, 225] on button "Identificação" at bounding box center [357, 227] width 220 height 37
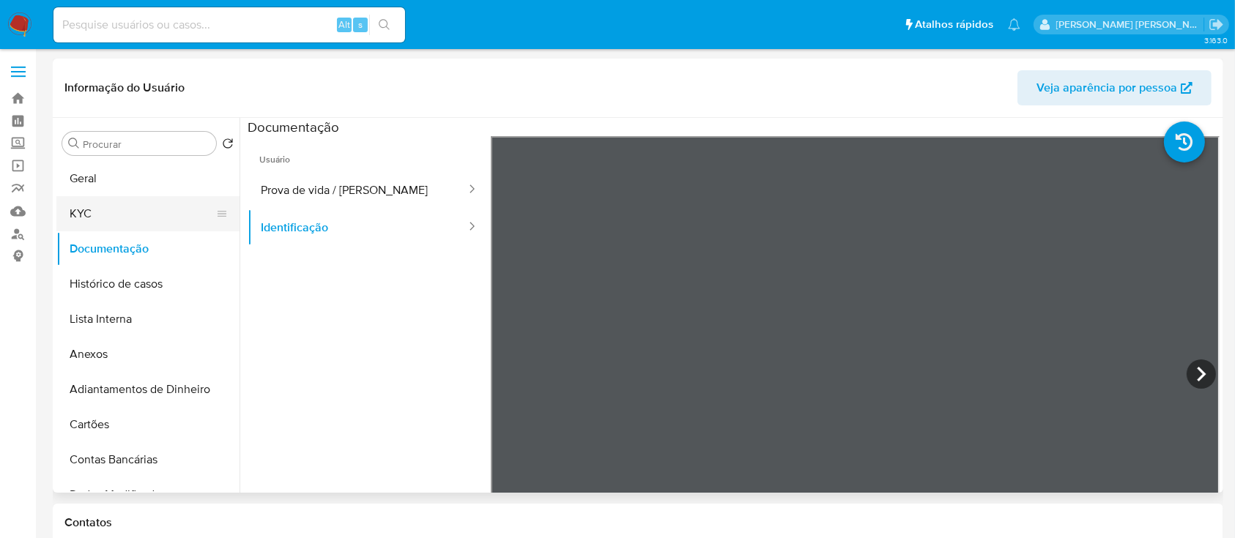
click at [81, 196] on button "KYC" at bounding box center [141, 213] width 171 height 35
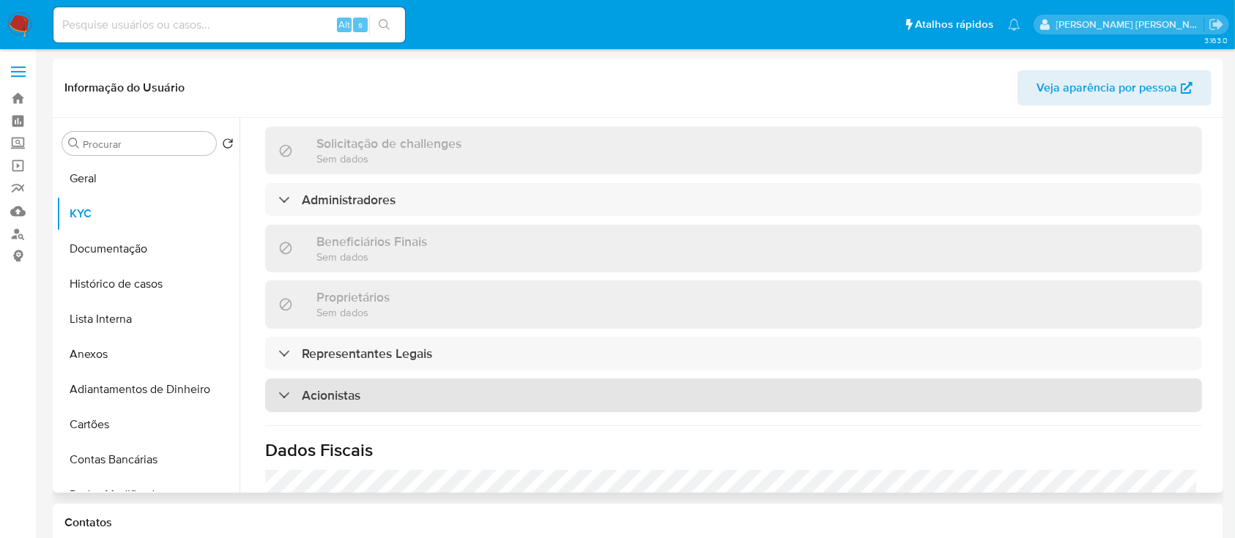
click at [401, 379] on div "Acionistas" at bounding box center [733, 396] width 937 height 34
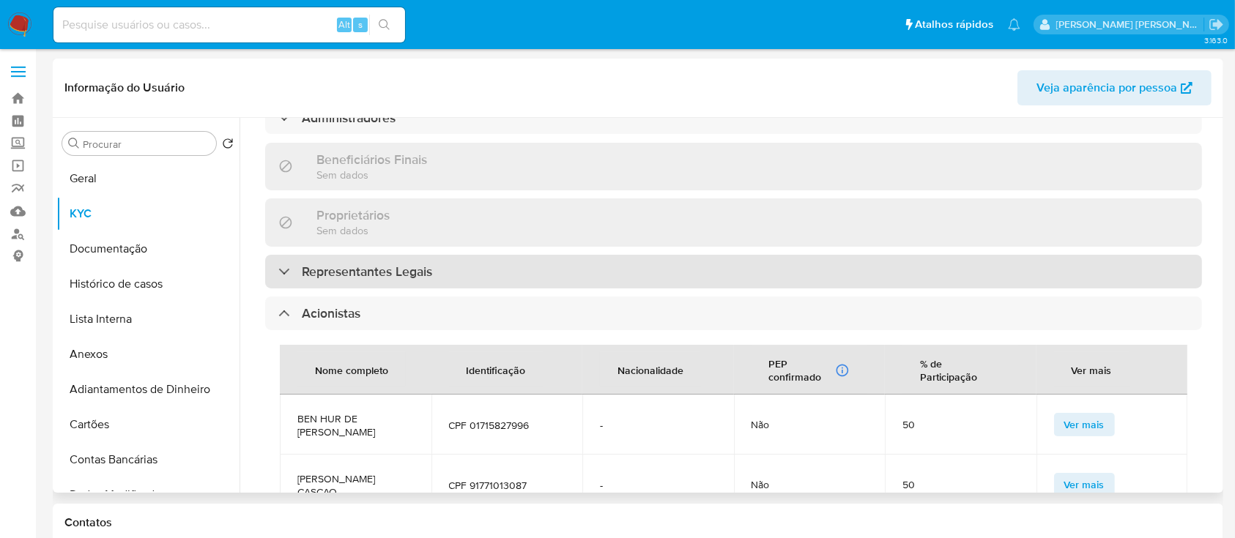
scroll to position [842, 0]
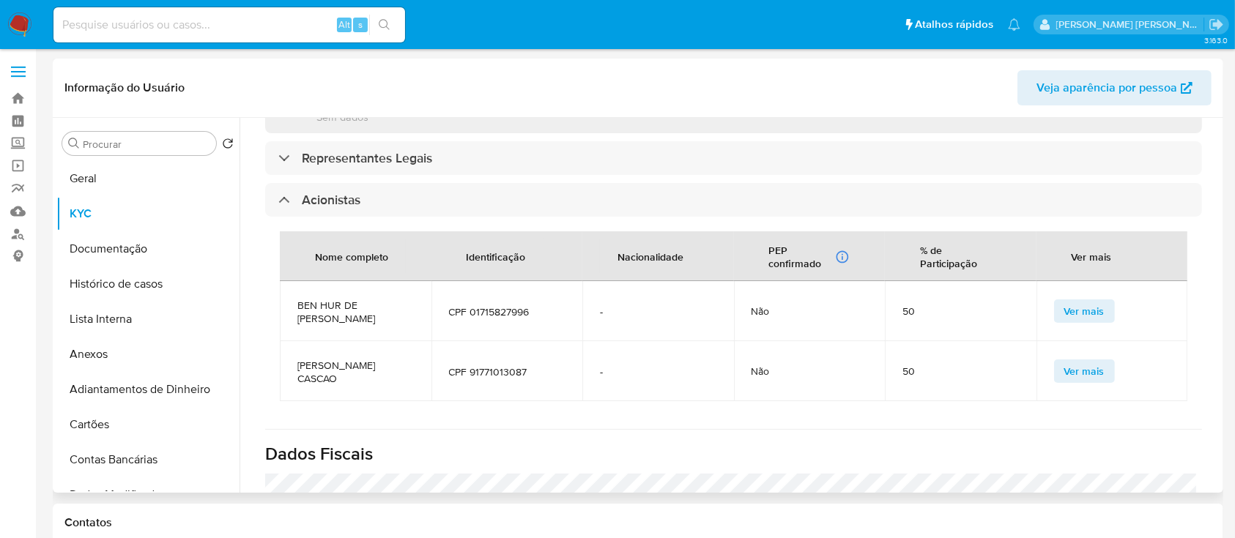
click at [321, 299] on span "BEN HUR DE [PERSON_NAME]" at bounding box center [355, 312] width 116 height 26
drag, startPoint x: 321, startPoint y: 268, endPoint x: 308, endPoint y: 269, distance: 13.2
click at [308, 299] on span "BEN HUR DE JESUS VIEIRA" at bounding box center [355, 312] width 116 height 26
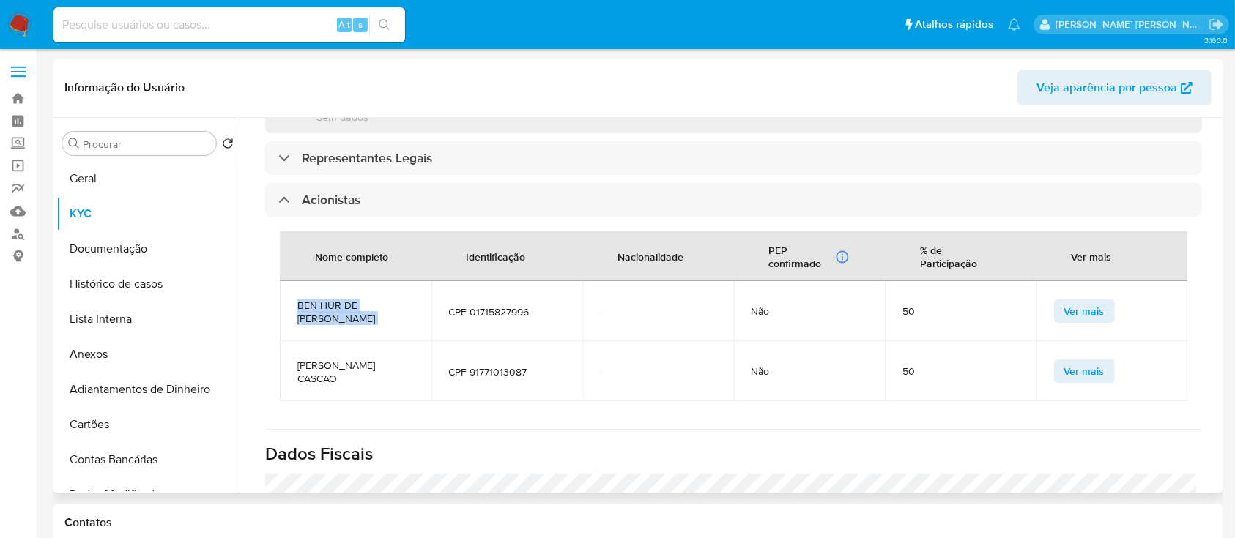
click at [308, 299] on span "BEN HUR DE JESUS VIEIRA" at bounding box center [355, 312] width 116 height 26
copy span "BEN HUR DE JESUS VIEIRA"
click at [491, 305] on span "CPF 01715827996" at bounding box center [507, 311] width 116 height 13
copy span "01715827996"
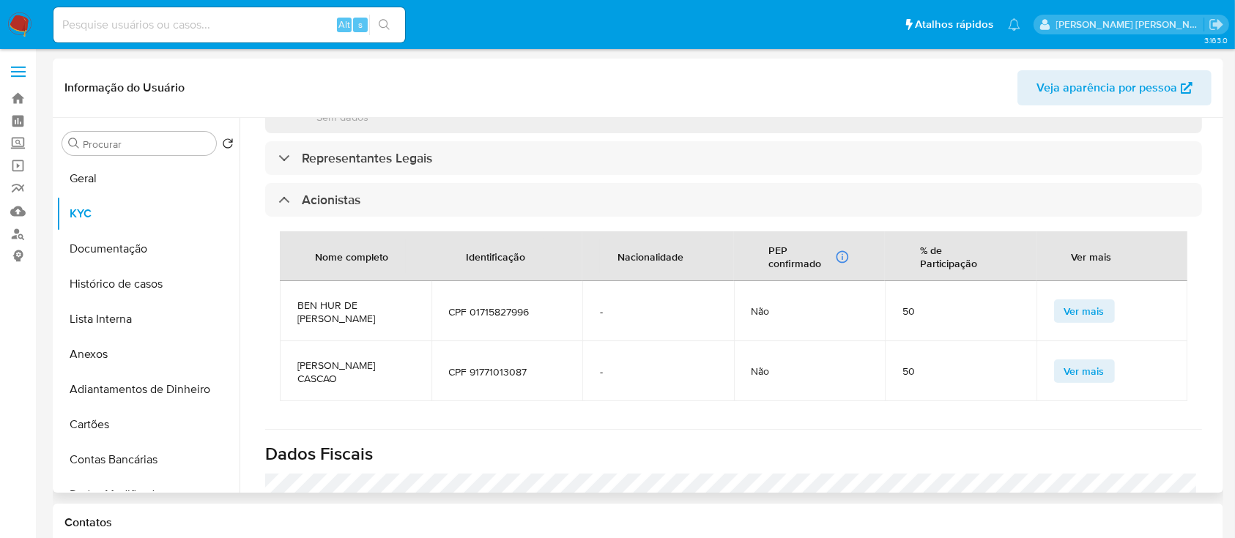
click at [381, 359] on span "SIMONE RIBAS CASCAO" at bounding box center [355, 372] width 116 height 26
copy span "SIMONE RIBAS CASCAO"
click at [495, 365] on span "CPF 91771013087" at bounding box center [507, 371] width 116 height 13
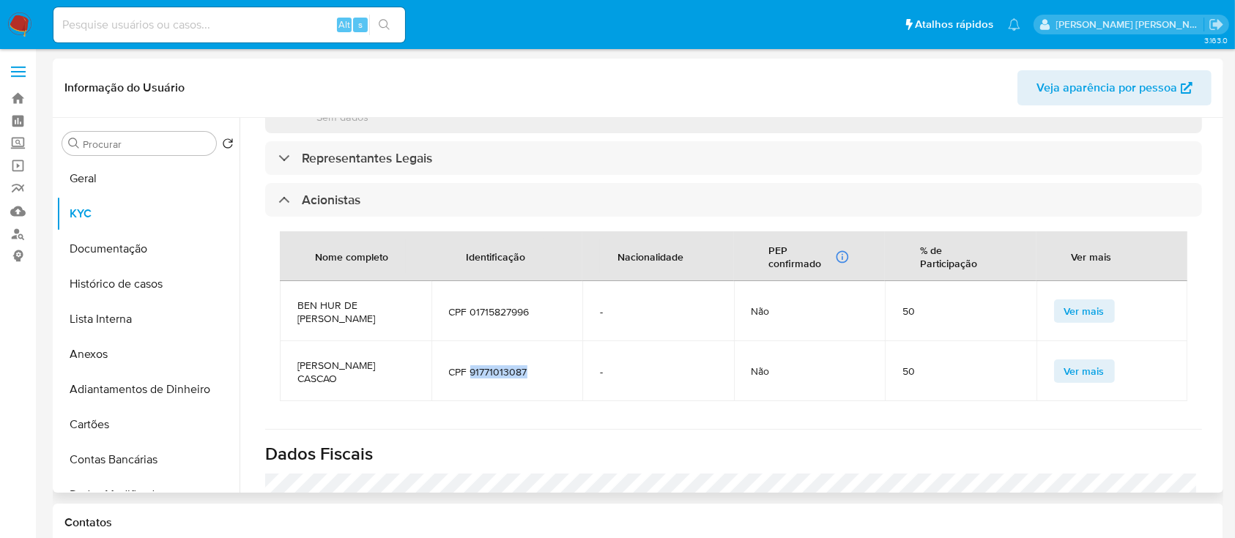
click at [495, 365] on span "CPF 91771013087" at bounding box center [507, 371] width 116 height 13
copy span "91771013087"
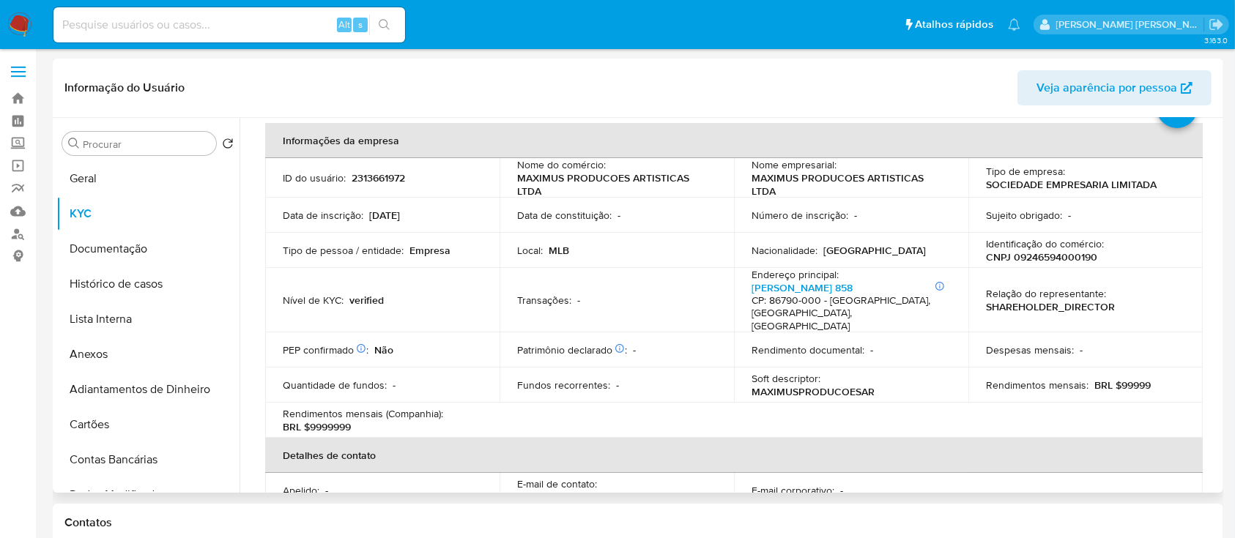
scroll to position [61, 0]
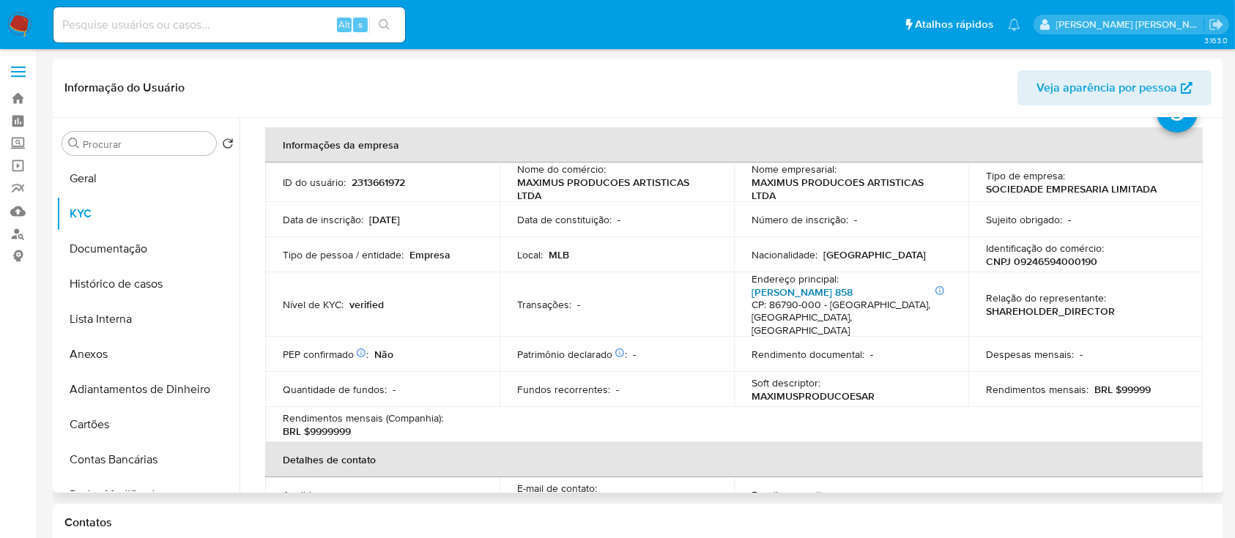
click at [803, 295] on link "Cristóvão Colombo 858" at bounding box center [801, 292] width 101 height 15
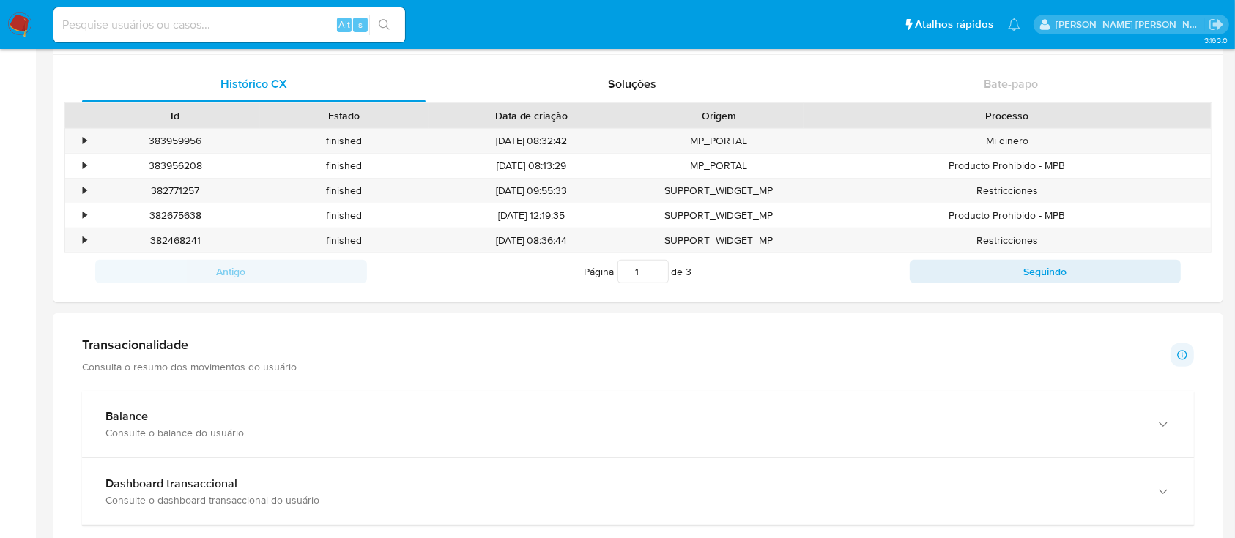
scroll to position [976, 0]
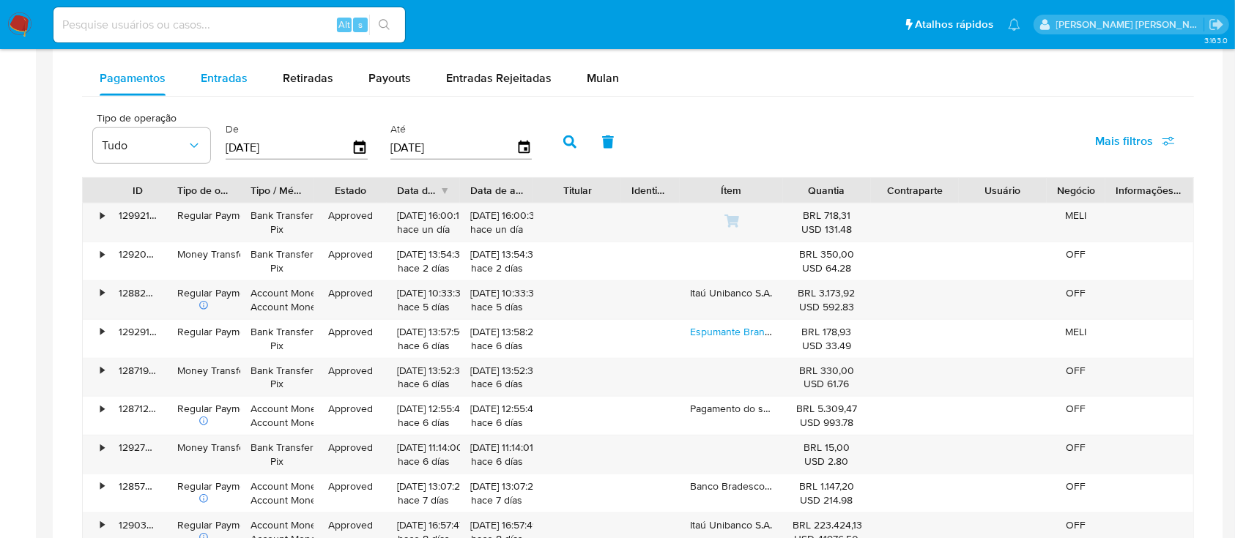
click at [232, 84] on span "Entradas" at bounding box center [224, 78] width 47 height 17
select select "10"
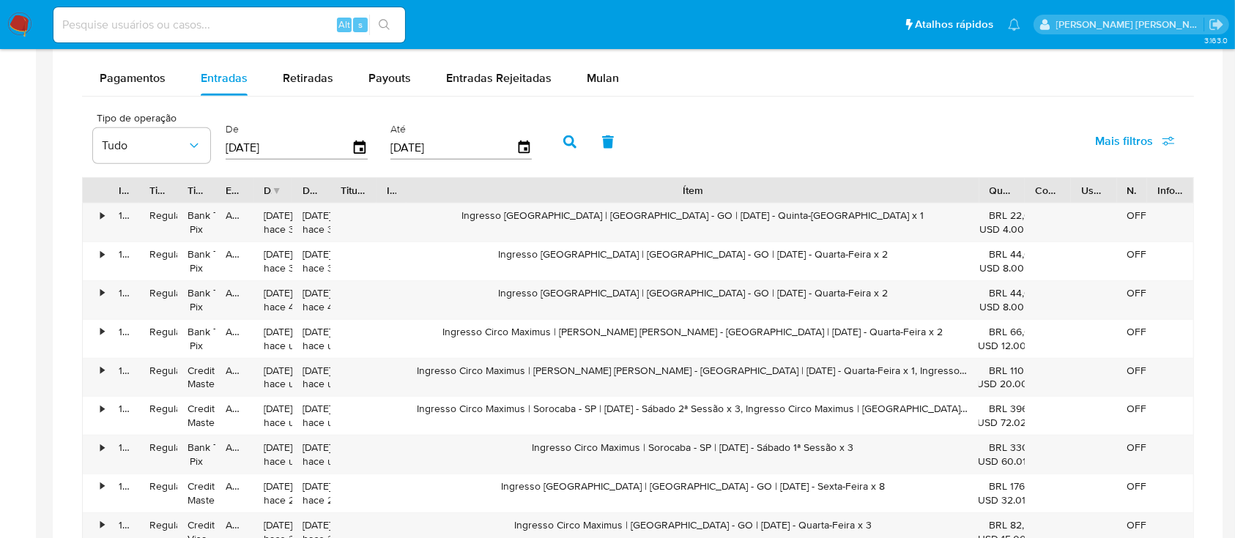
drag, startPoint x: 779, startPoint y: 189, endPoint x: 1248, endPoint y: 260, distance: 474.7
click at [1235, 260] on html "Pausado Ver notificaciones Alt s Atalhos rápidos Presiona las siguientes teclas…" at bounding box center [617, 15] width 1235 height 1983
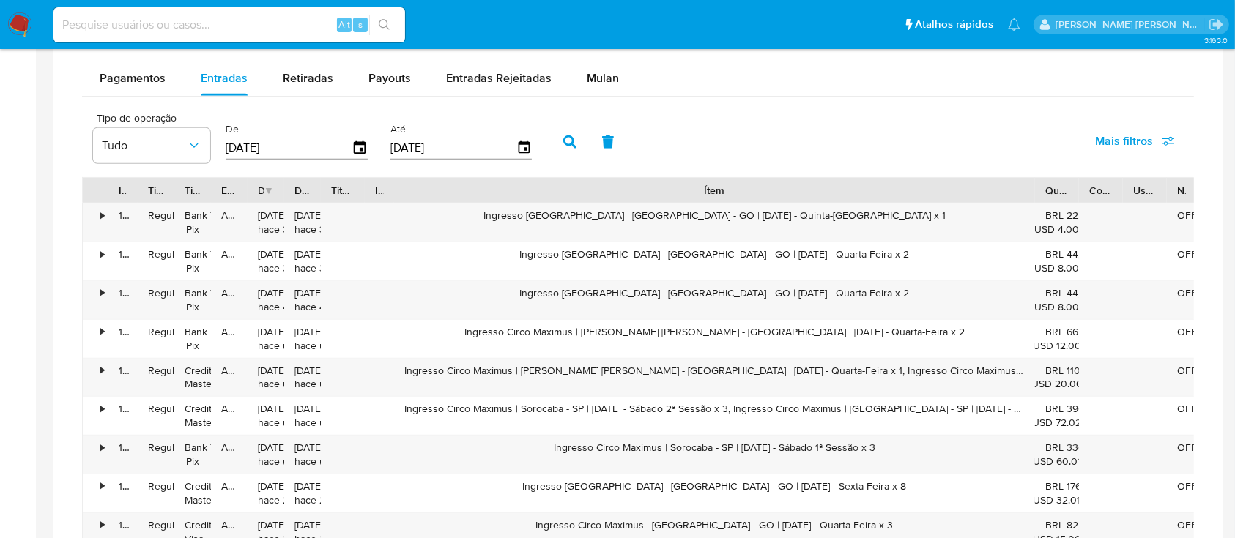
drag, startPoint x: 969, startPoint y: 193, endPoint x: 939, endPoint y: 195, distance: 30.1
click at [909, 205] on div "ID Tipo de operação Tipo / Método Estado Data de criação Data de aprovação Titu…" at bounding box center [638, 383] width 1112 height 413
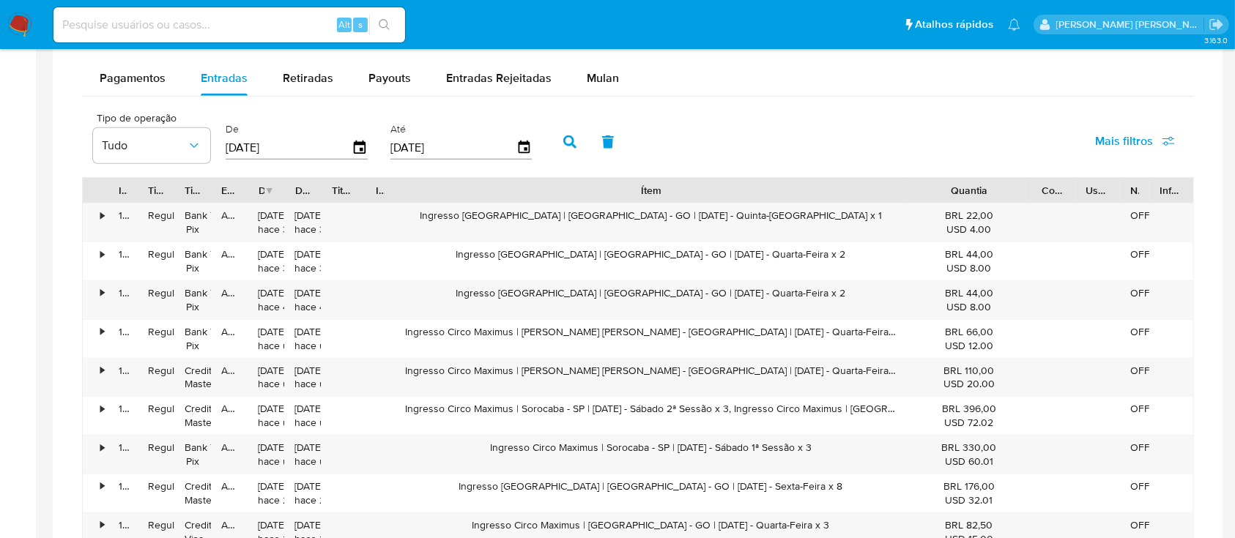
drag, startPoint x: 1005, startPoint y: 186, endPoint x: 1079, endPoint y: 199, distance: 74.4
click at [1079, 199] on div "ID Tipo de operação Tipo / Método Estado Data de criação Data de aprovação Titu…" at bounding box center [638, 190] width 1110 height 25
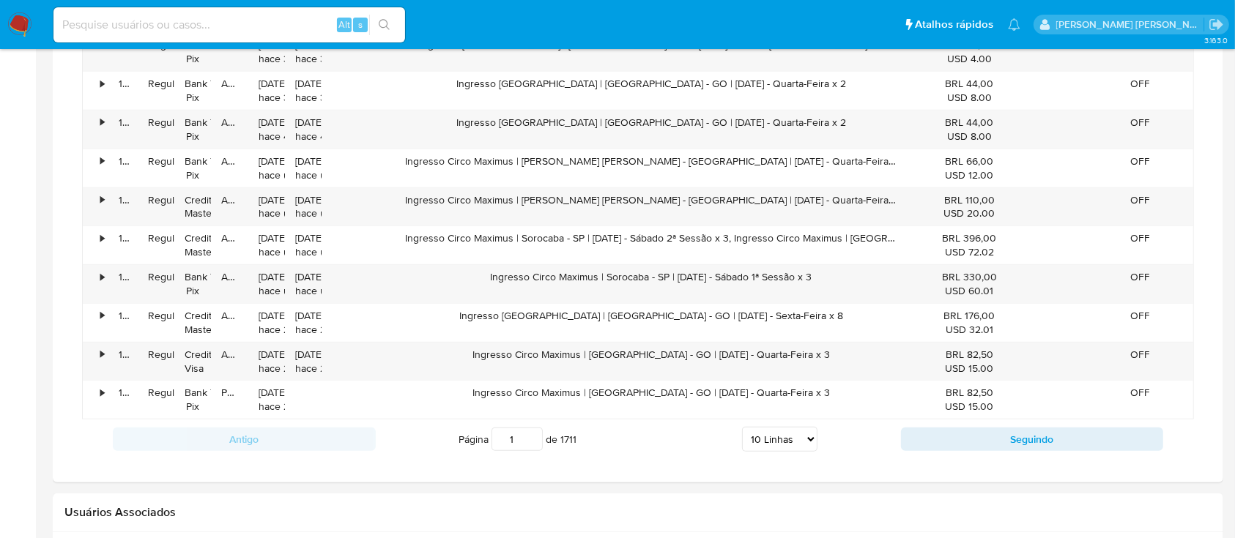
scroll to position [1172, 0]
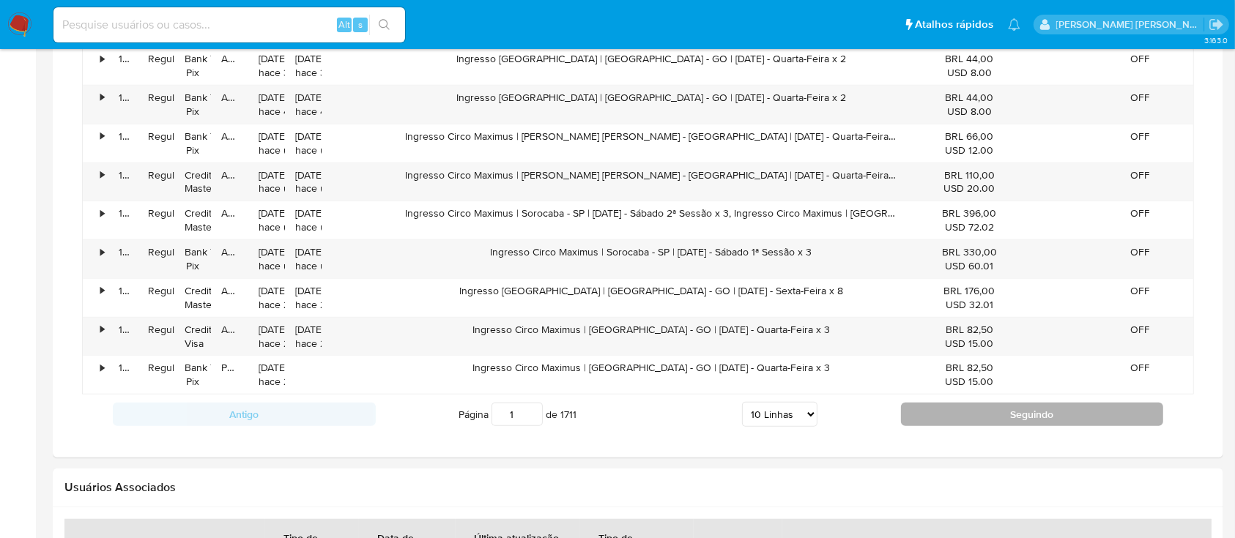
click at [937, 413] on button "Seguindo" at bounding box center [1032, 414] width 263 height 23
type input "2"
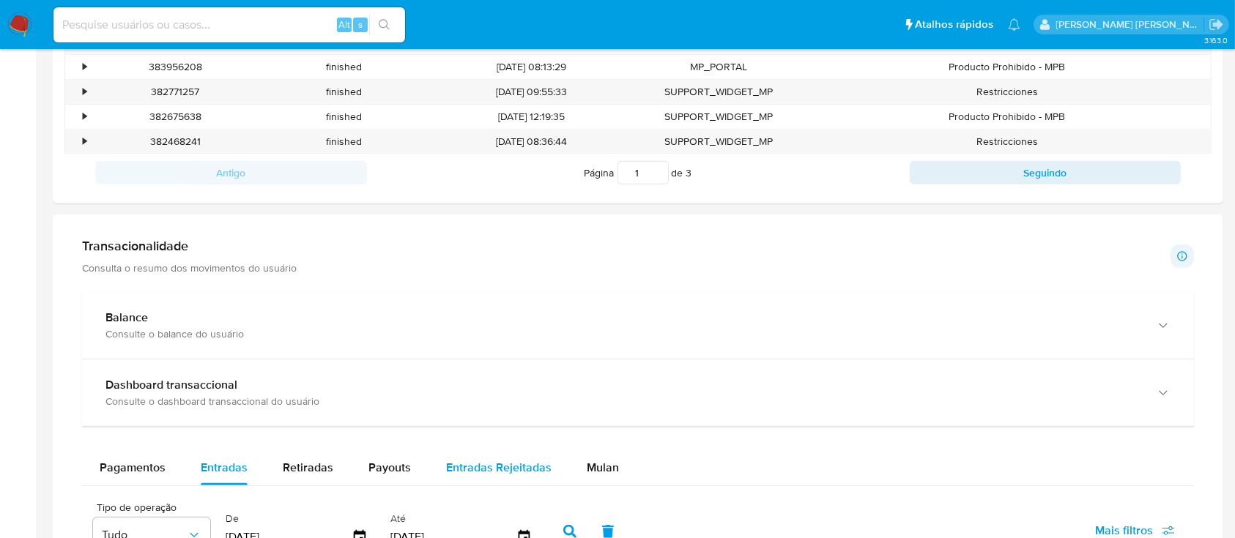
scroll to position [683, 0]
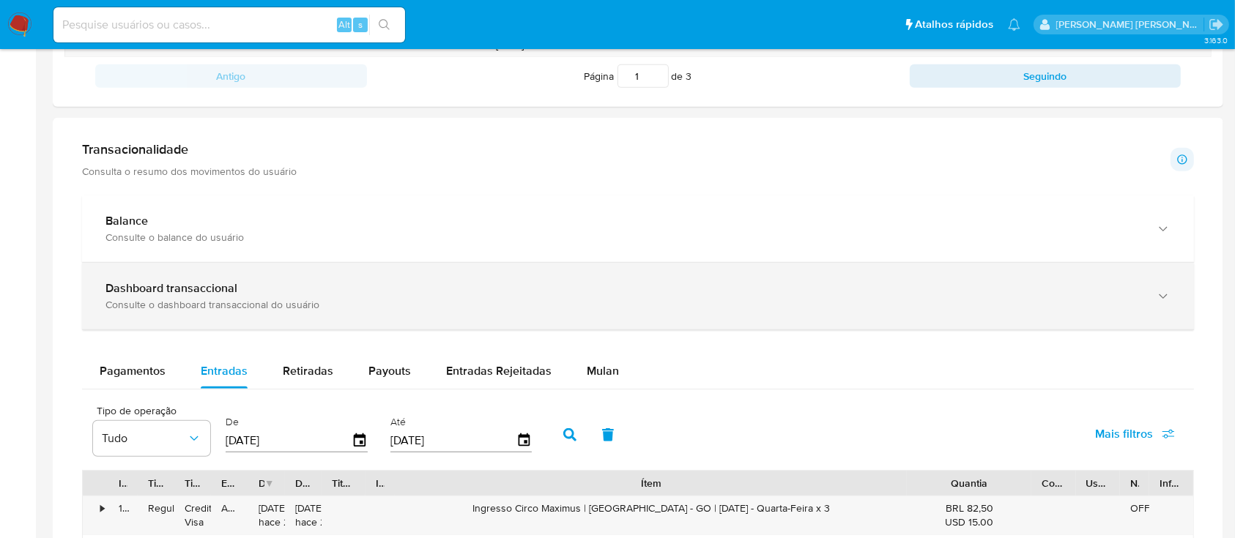
click at [447, 303] on div "Consulte o dashboard transaccional do usuário" at bounding box center [622, 304] width 1035 height 13
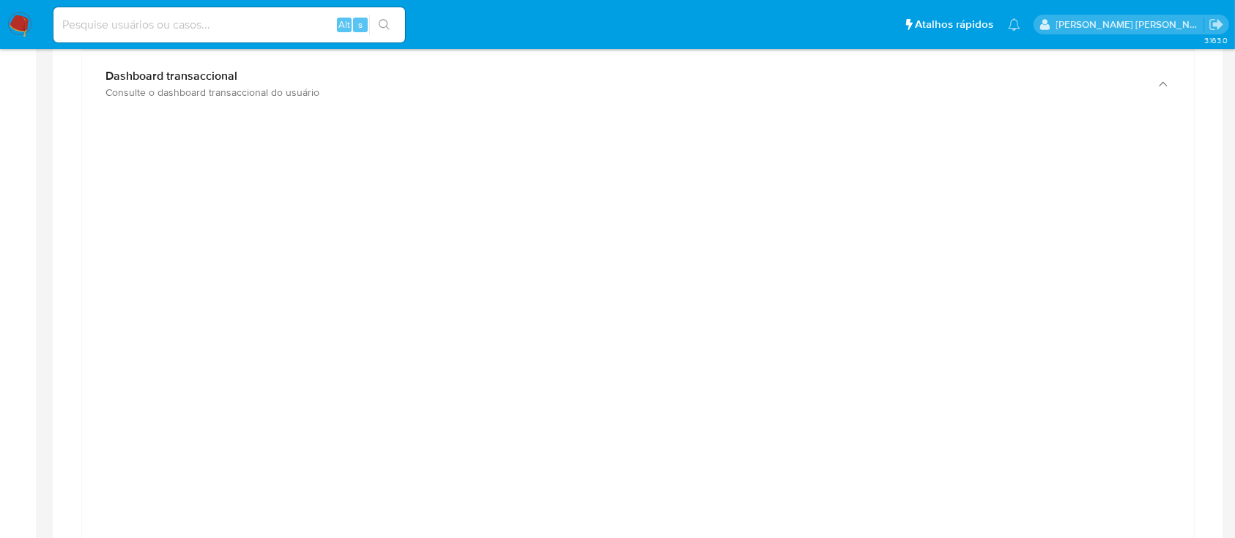
scroll to position [879, 0]
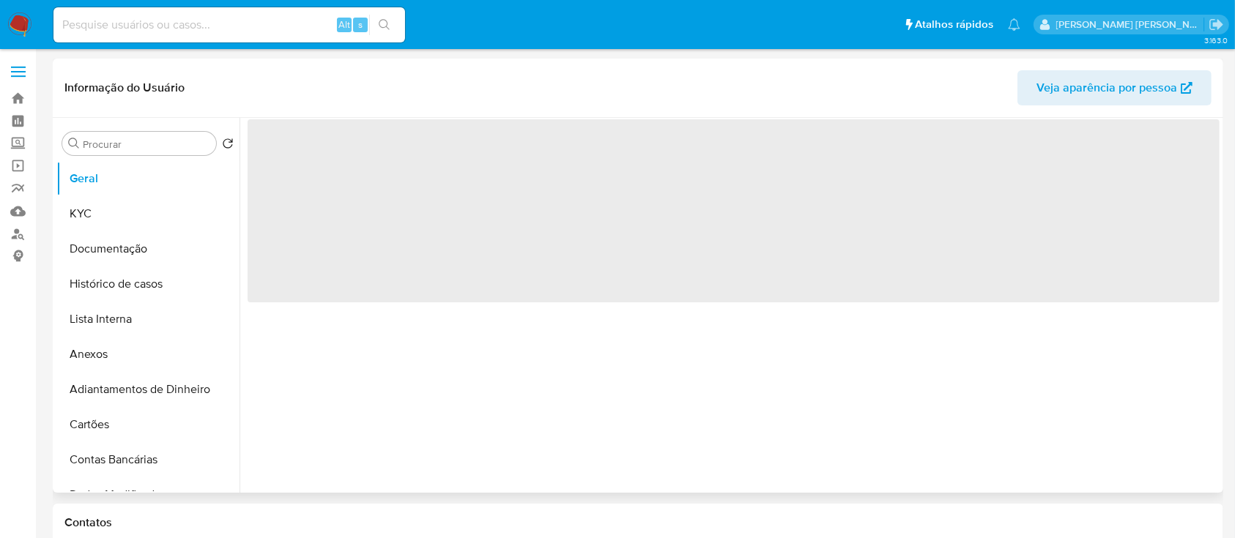
select select "10"
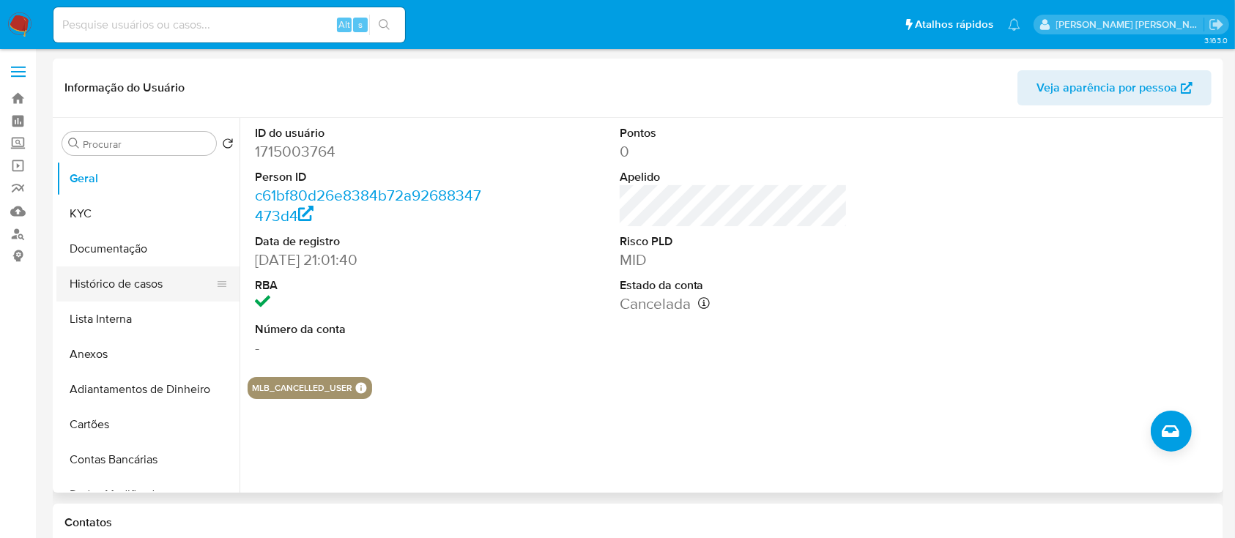
click at [125, 286] on button "Histórico de casos" at bounding box center [141, 284] width 171 height 35
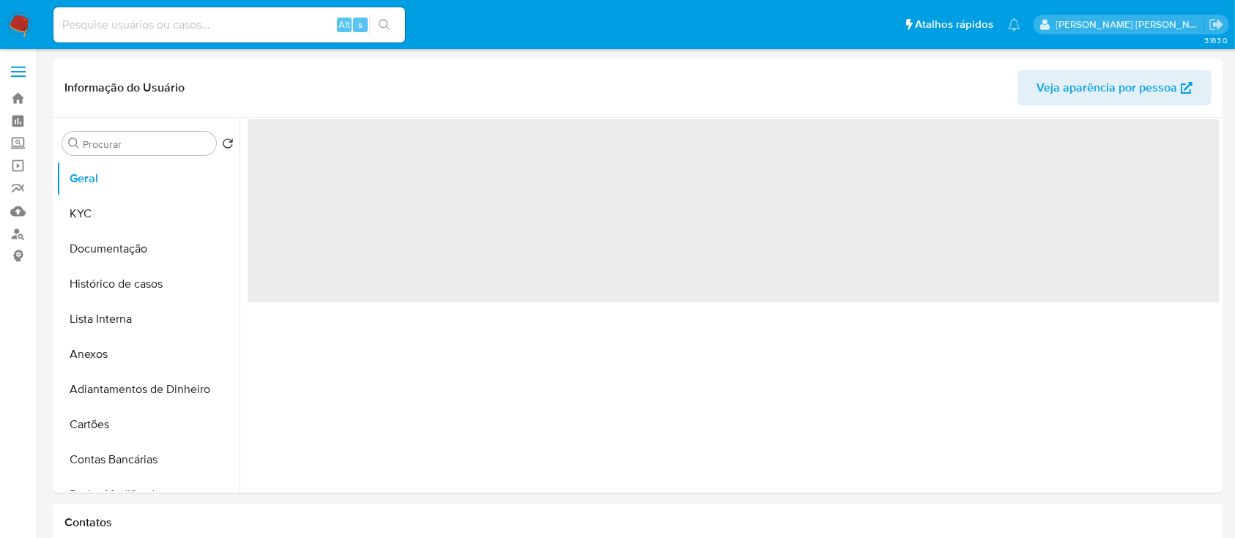
click at [290, 36] on div "Alt s" at bounding box center [228, 24] width 351 height 35
click at [261, 22] on input at bounding box center [228, 24] width 351 height 19
select select "10"
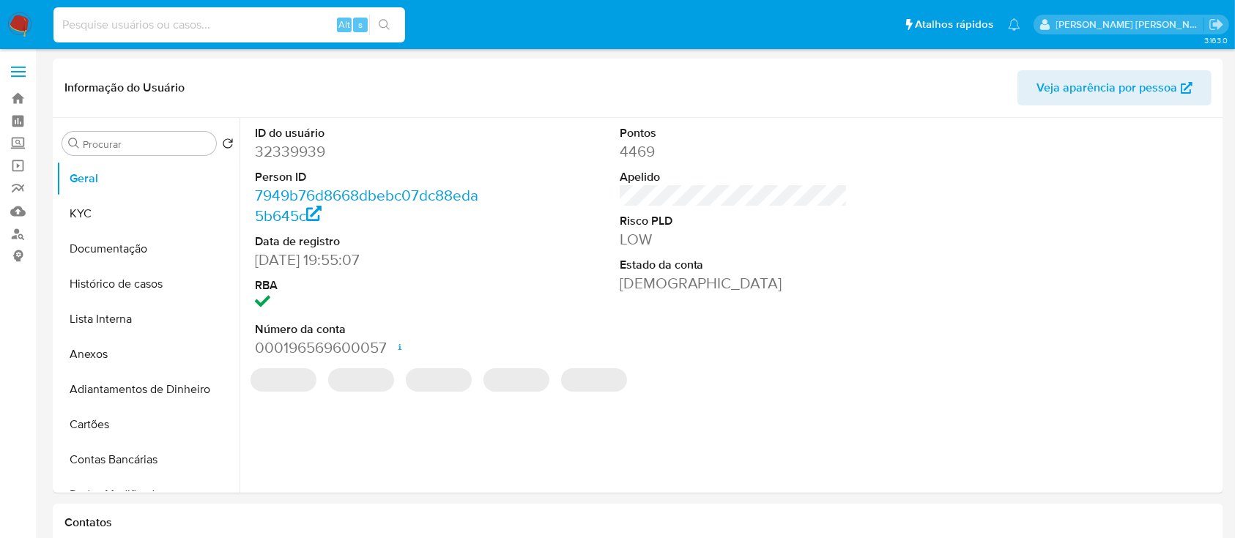
paste input "303235817"
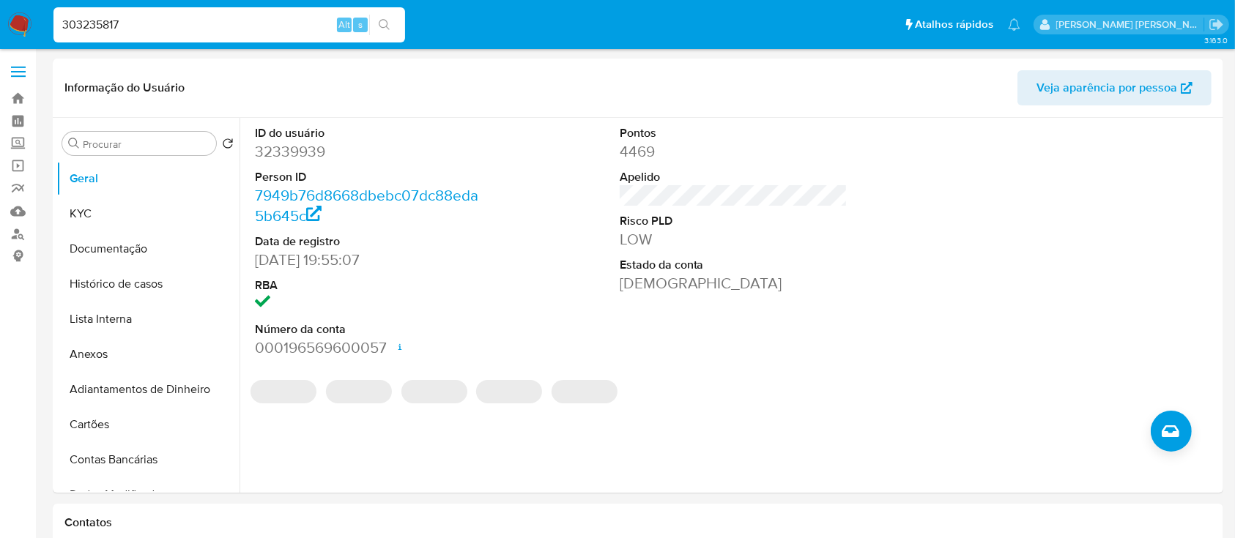
type input "303235817"
click at [379, 21] on icon "search-icon" at bounding box center [385, 25] width 12 height 12
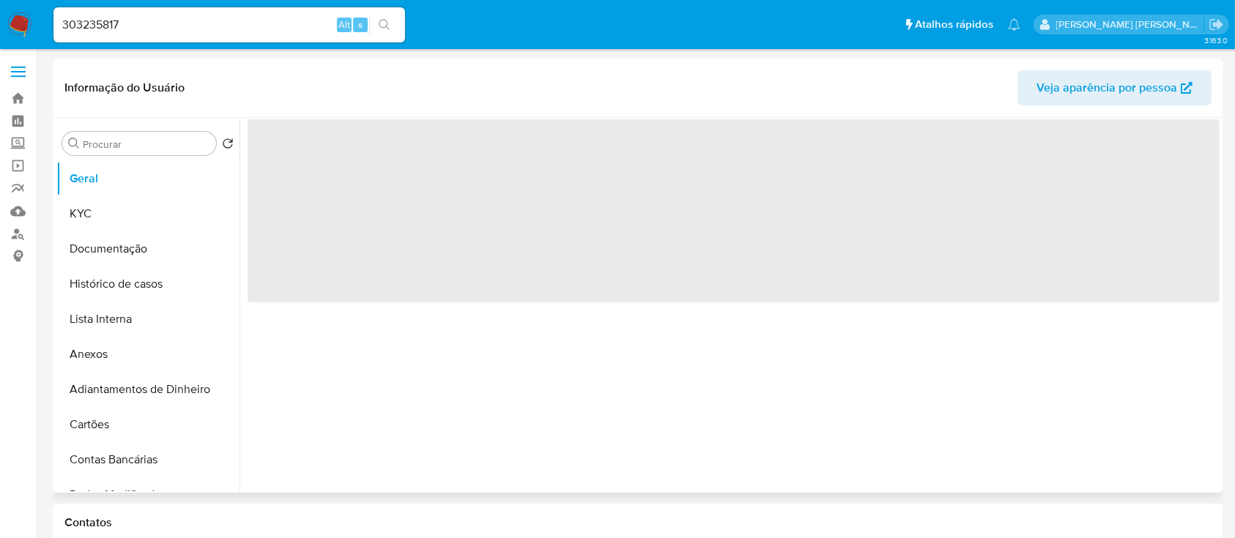
select select "10"
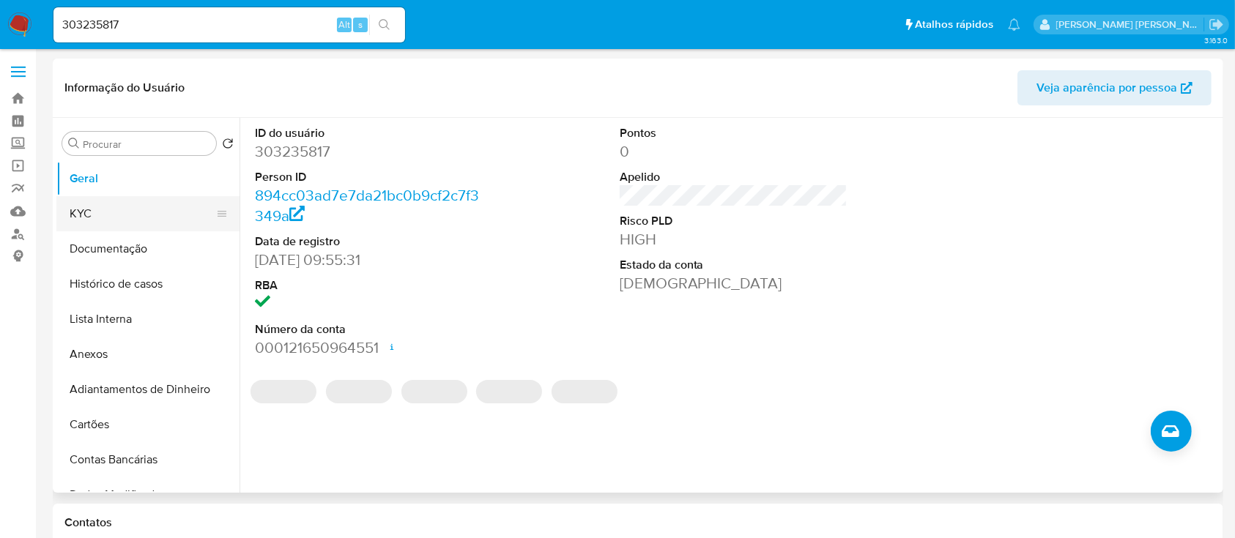
click at [97, 220] on button "KYC" at bounding box center [141, 213] width 171 height 35
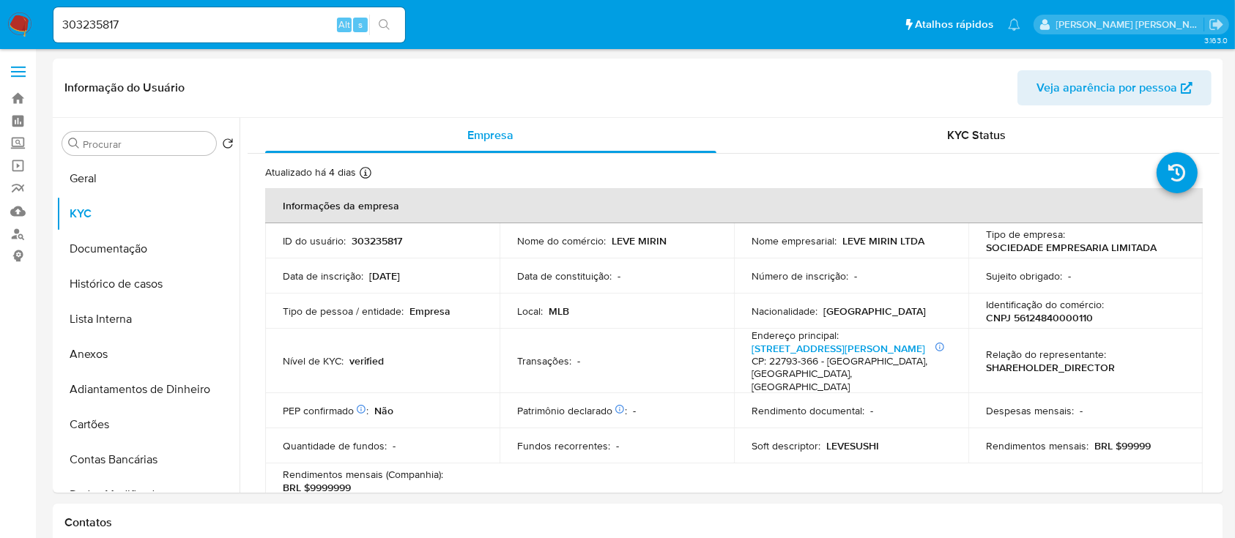
click at [199, 32] on input "303235817" at bounding box center [228, 24] width 351 height 19
paste input "2240913442"
type input "2240913442"
click at [398, 21] on button "search-icon" at bounding box center [384, 25] width 30 height 21
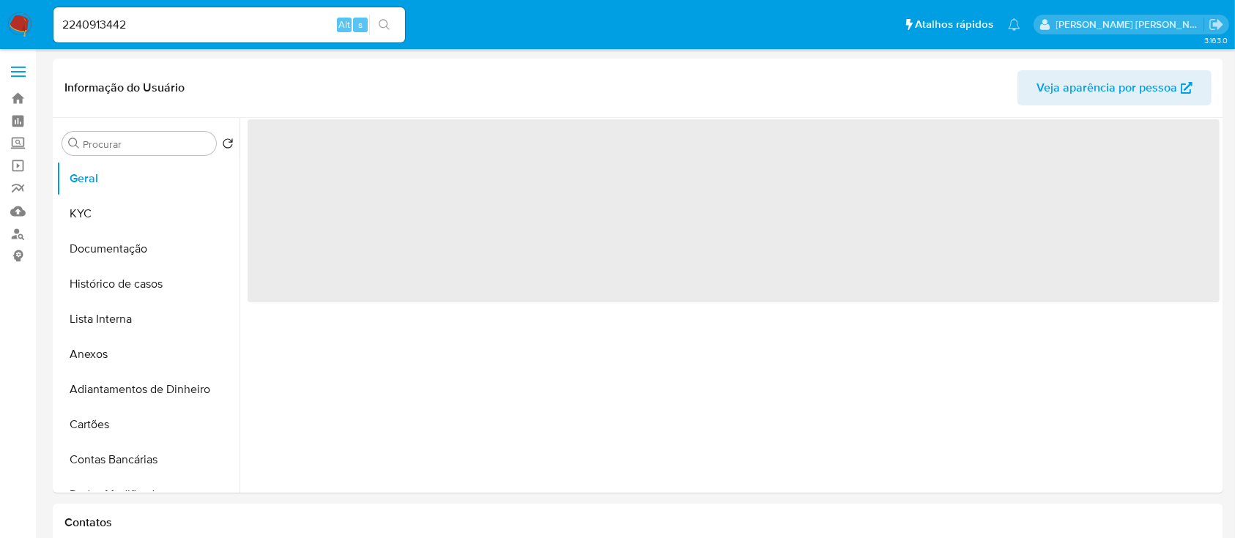
select select "10"
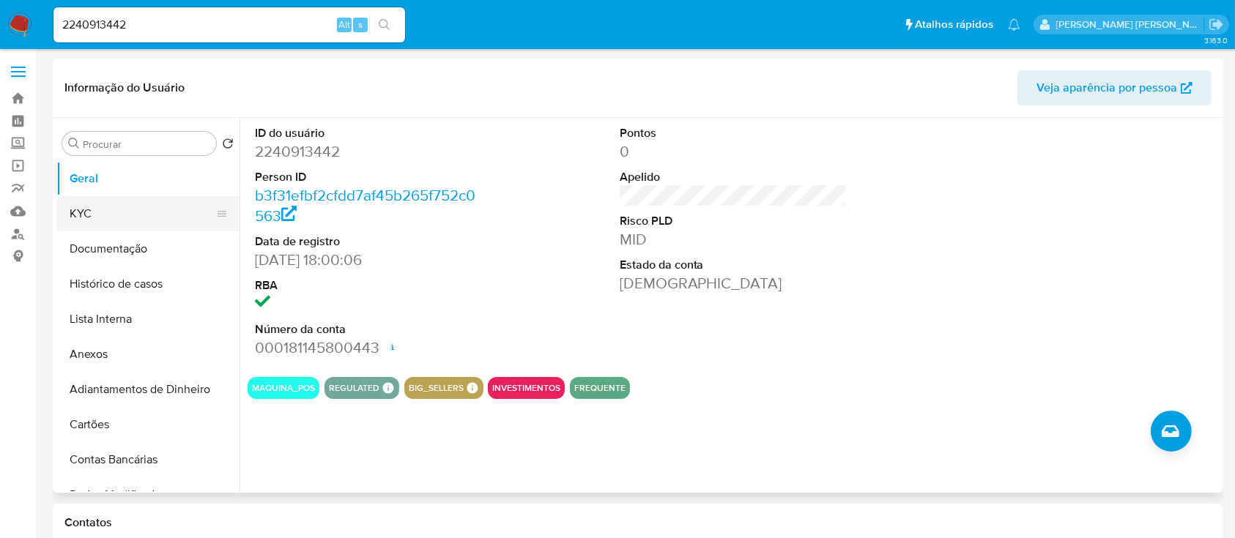
click at [127, 212] on button "KYC" at bounding box center [141, 213] width 171 height 35
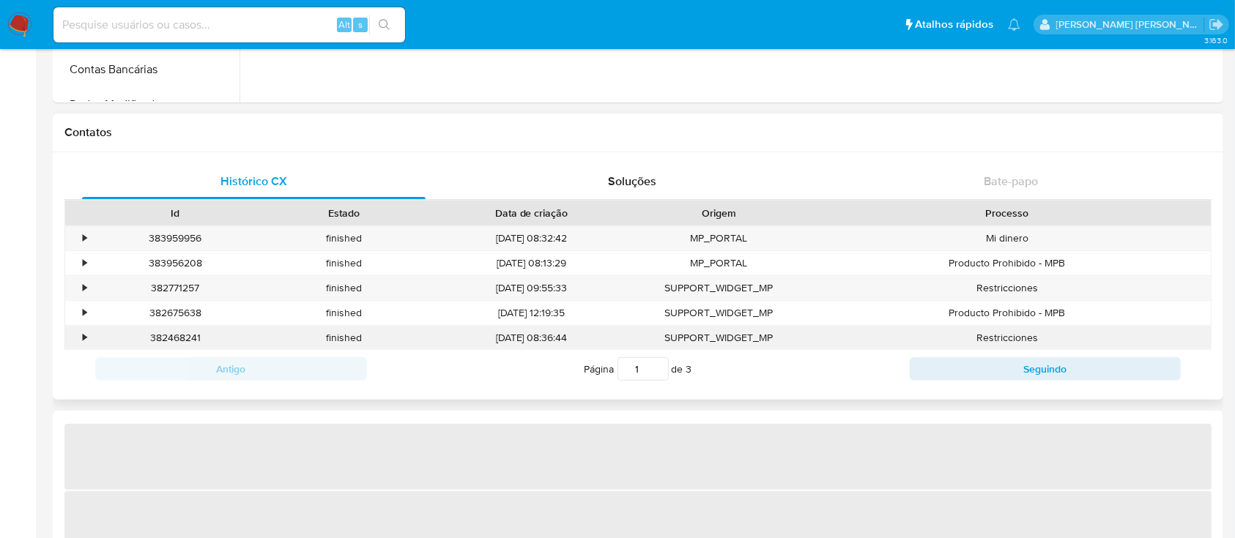
select select "10"
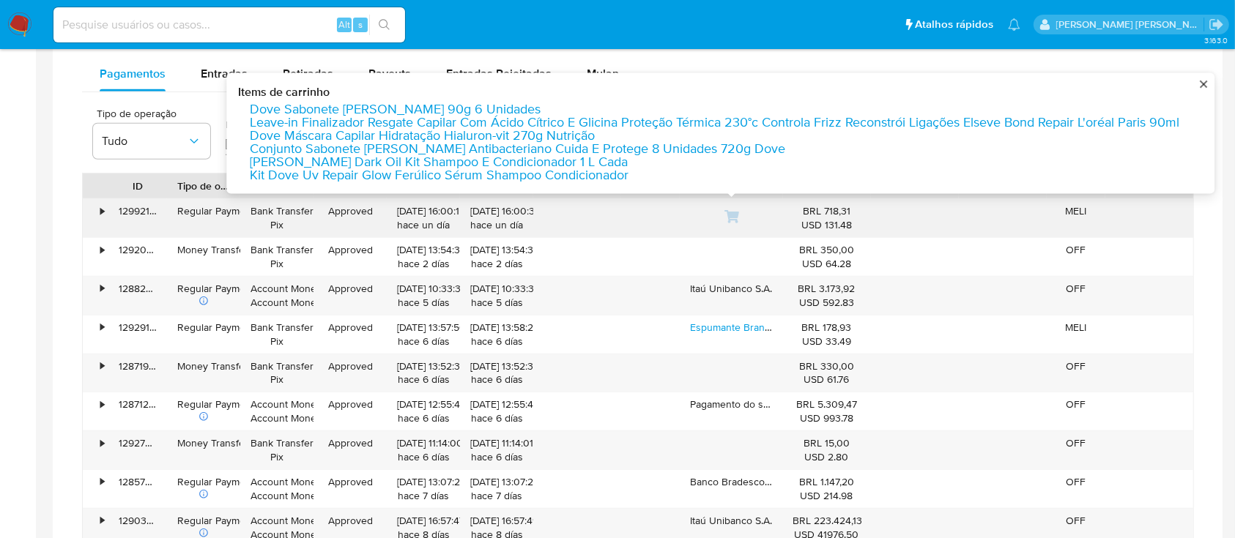
scroll to position [781, 0]
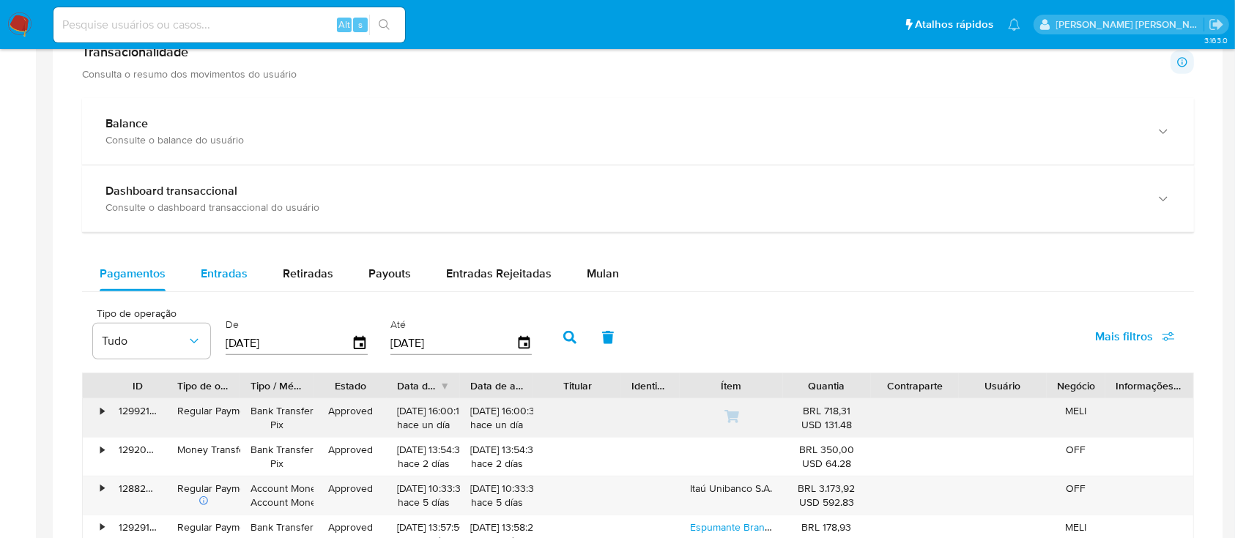
click at [209, 256] on div "Entradas" at bounding box center [224, 273] width 47 height 35
select select "10"
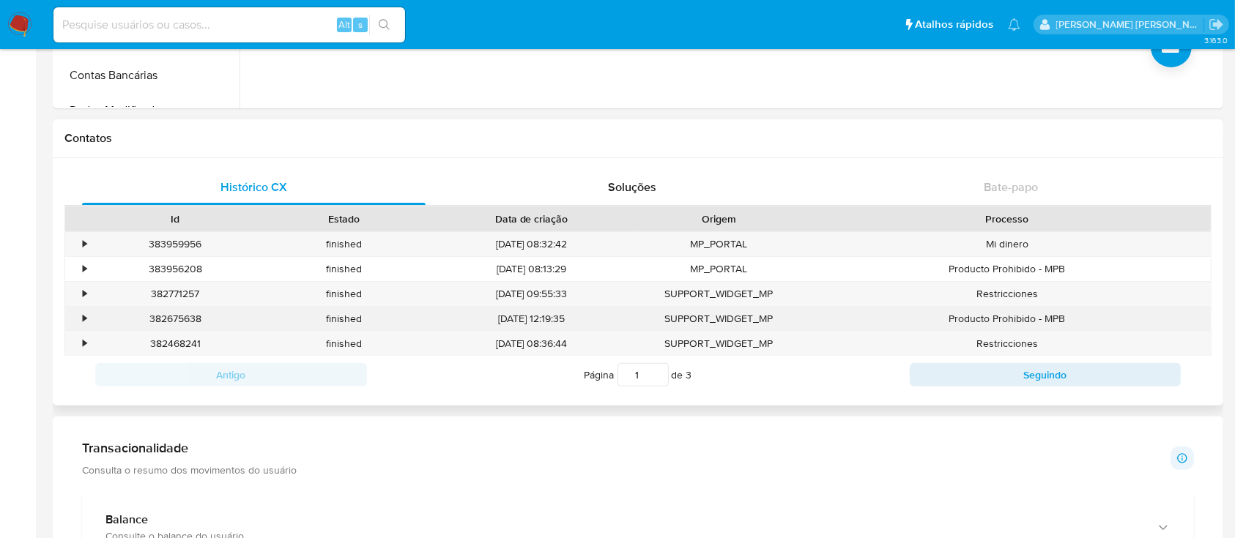
scroll to position [0, 0]
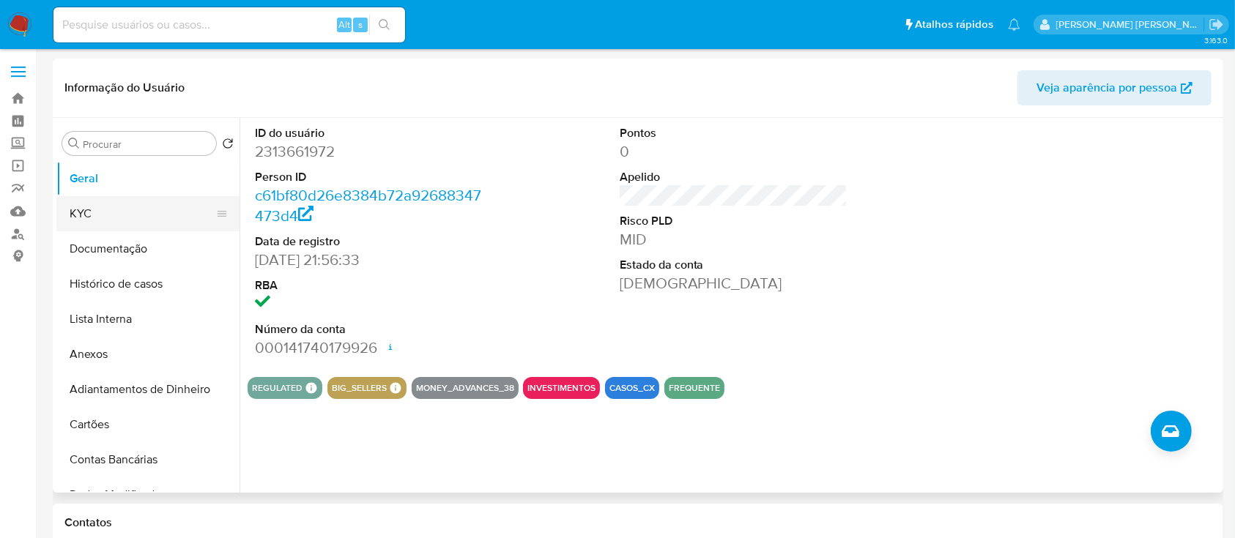
click at [138, 210] on button "KYC" at bounding box center [141, 213] width 171 height 35
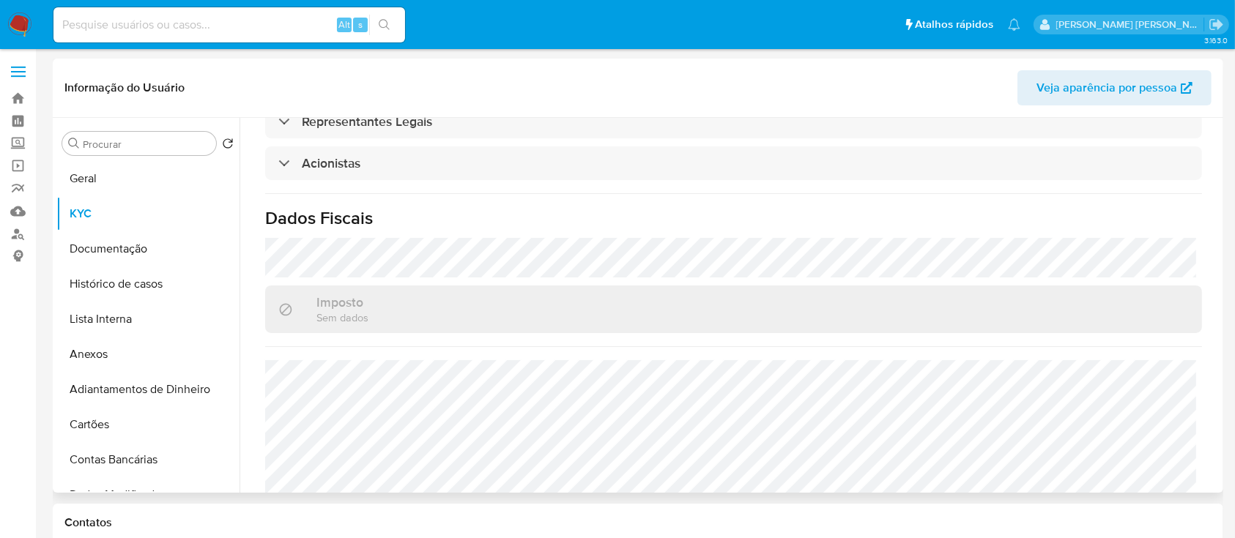
scroll to position [781, 0]
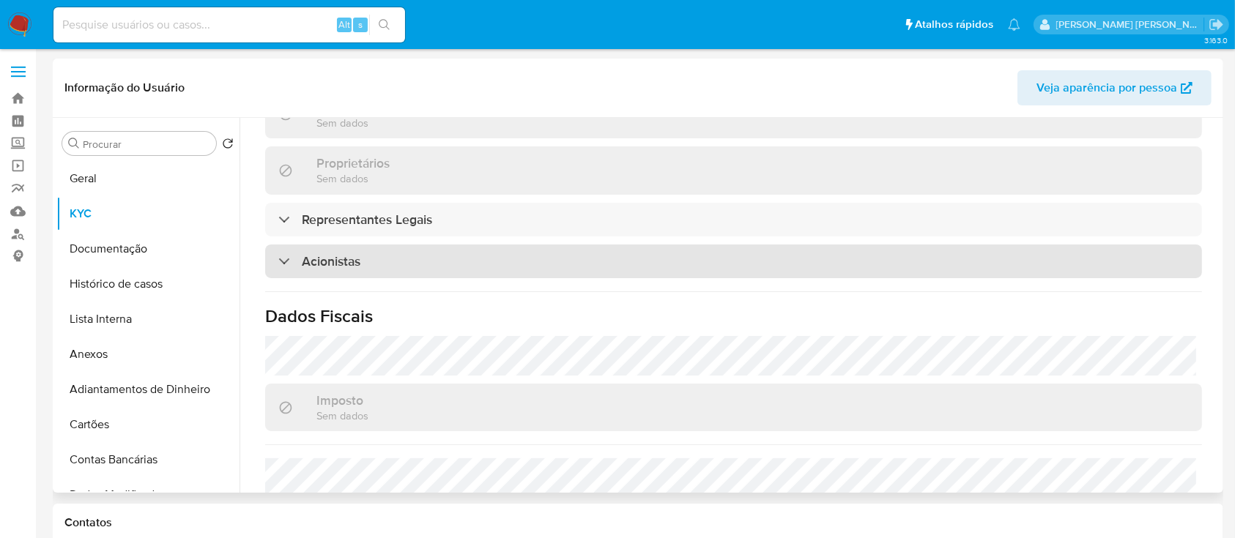
click at [428, 245] on div "Acionistas" at bounding box center [733, 262] width 937 height 34
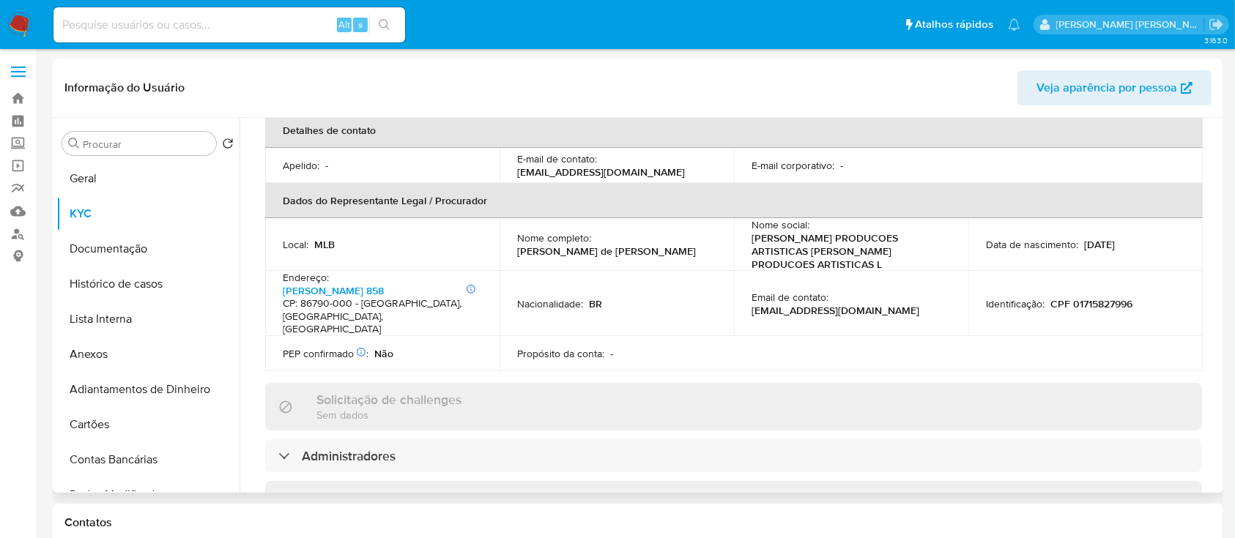
scroll to position [97, 0]
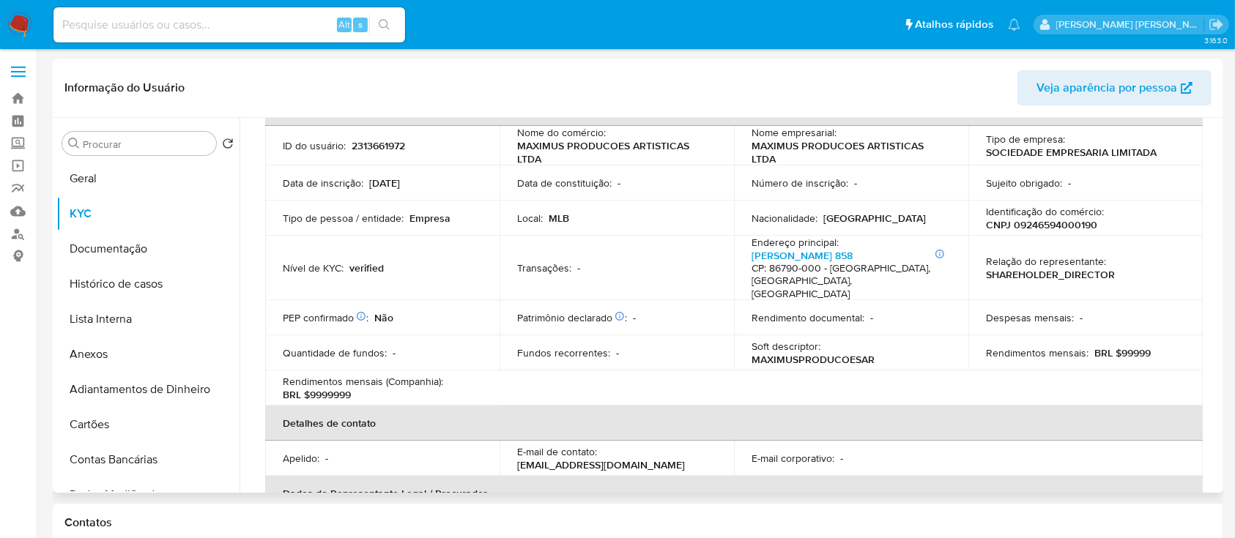
click at [1051, 222] on p "CNPJ 09246594000190" at bounding box center [1041, 224] width 111 height 13
copy p "09246594000190"
click at [1040, 227] on p "CNPJ 09246594000190" at bounding box center [1041, 224] width 111 height 13
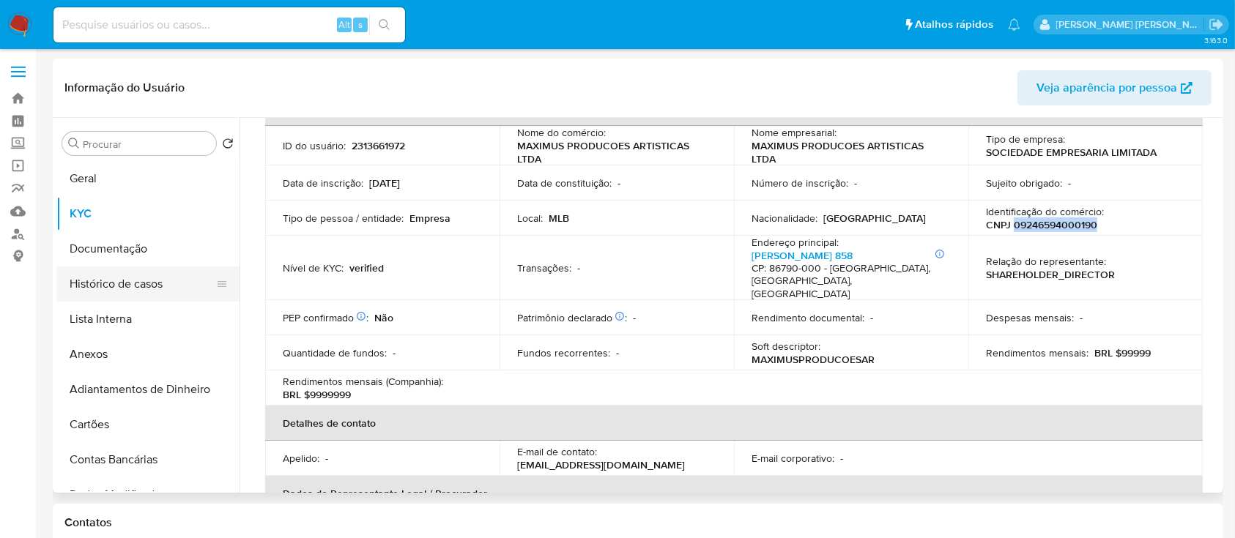
click at [111, 283] on button "Histórico de casos" at bounding box center [141, 284] width 171 height 35
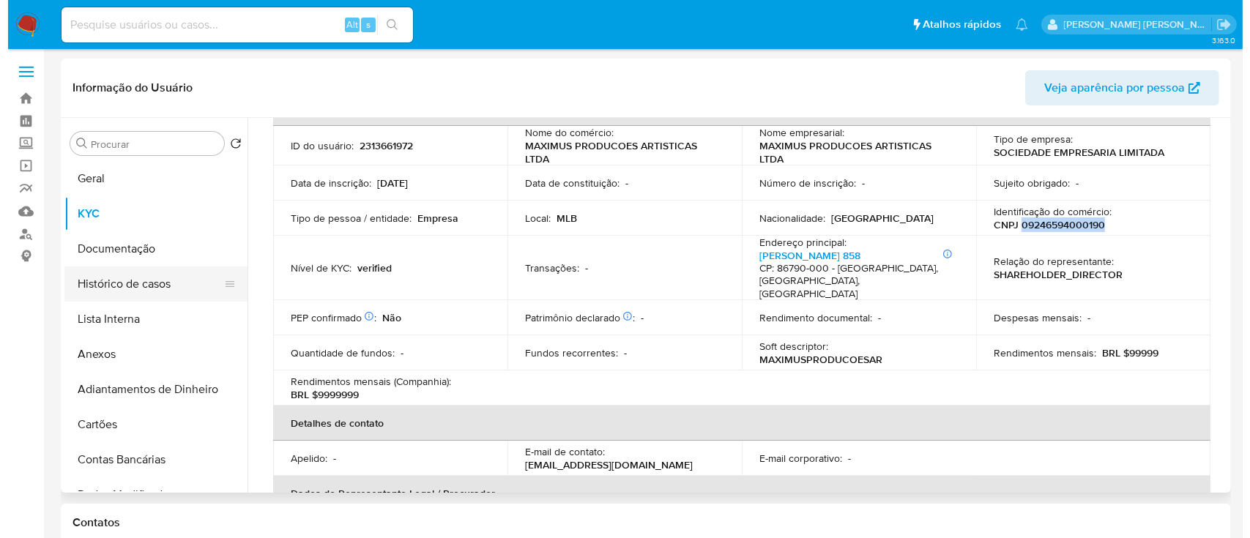
scroll to position [0, 0]
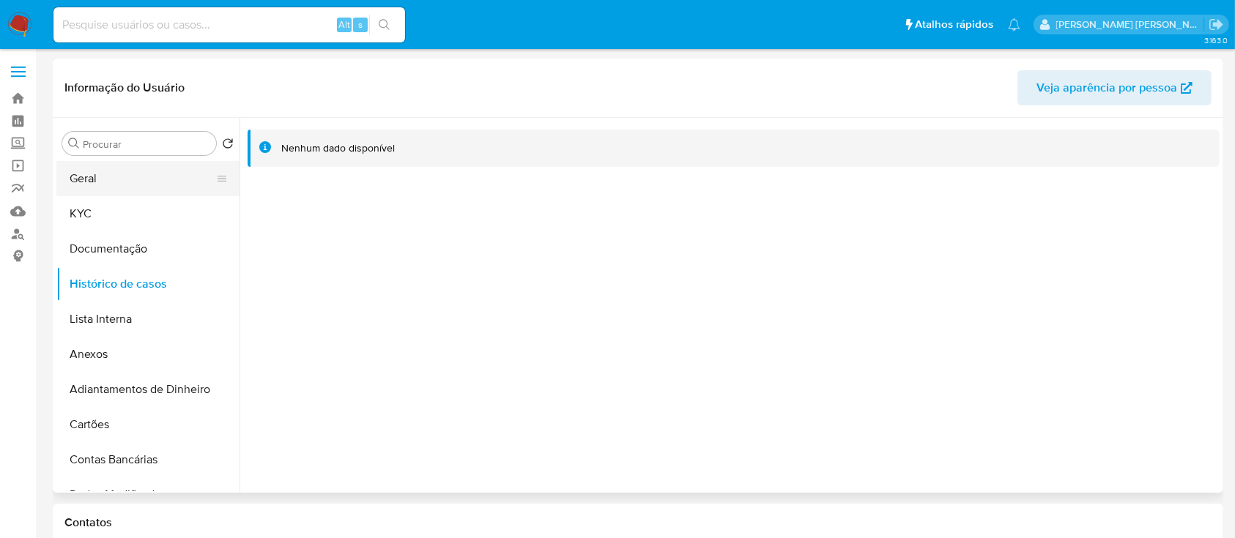
click at [117, 178] on button "Geral" at bounding box center [141, 178] width 171 height 35
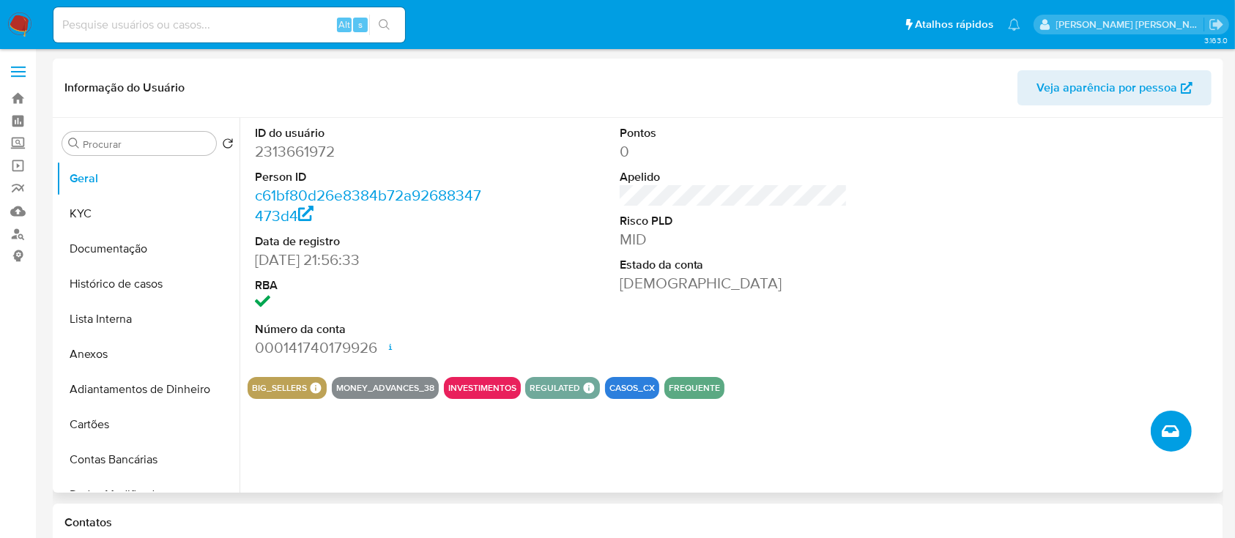
click at [1174, 431] on icon "Criar caso manual" at bounding box center [1170, 431] width 18 height 18
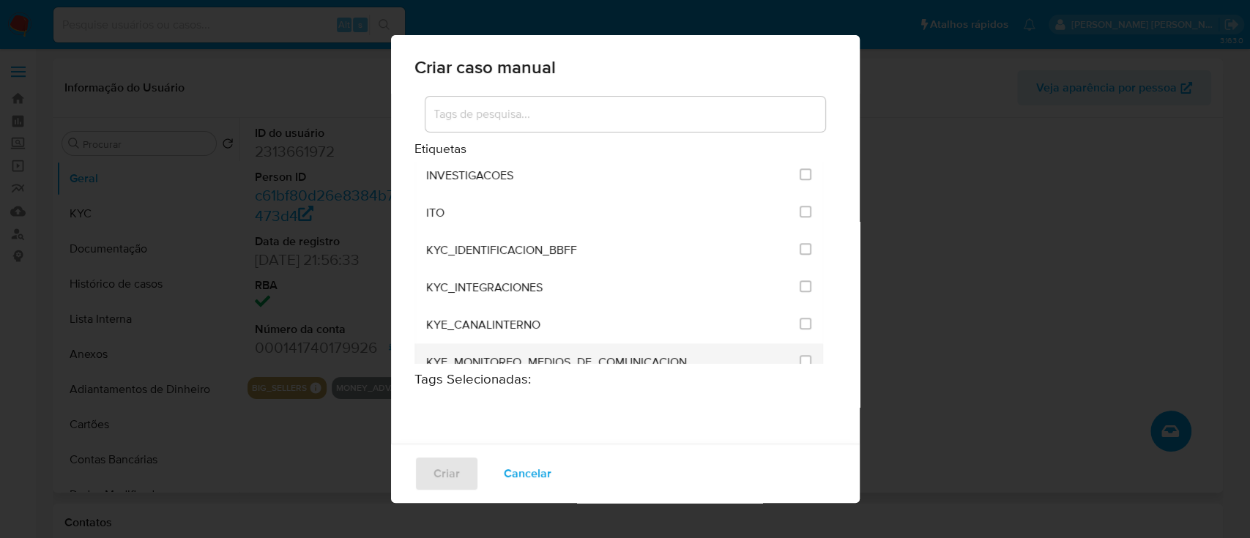
scroll to position [1172, 0]
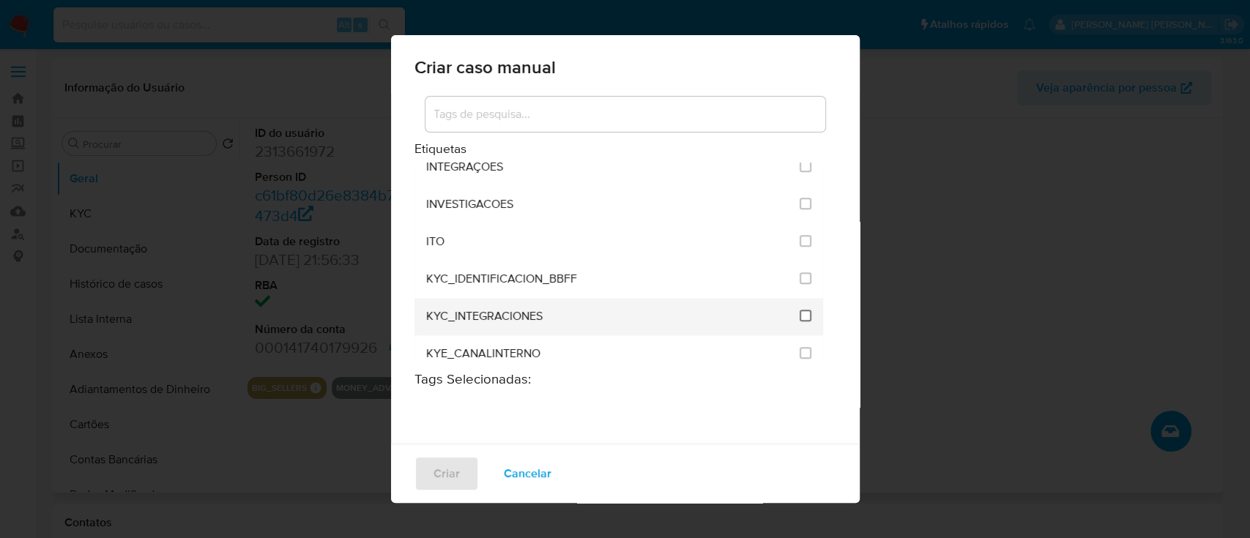
click at [800, 310] on input "2093" at bounding box center [806, 316] width 12 height 12
checkbox input "true"
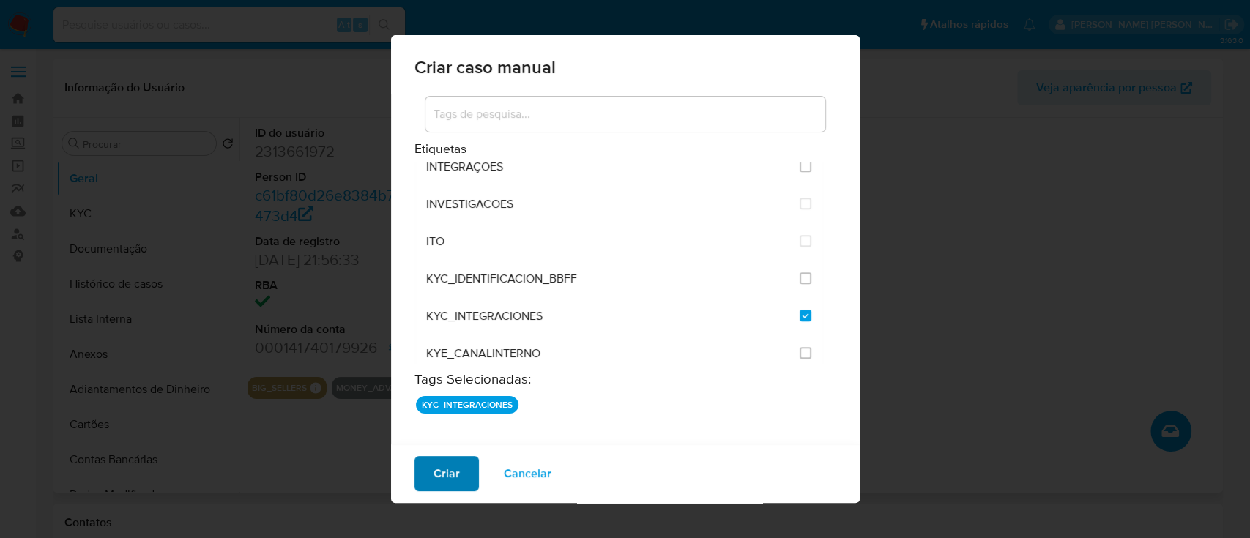
click at [458, 472] on button "Criar" at bounding box center [446, 473] width 64 height 35
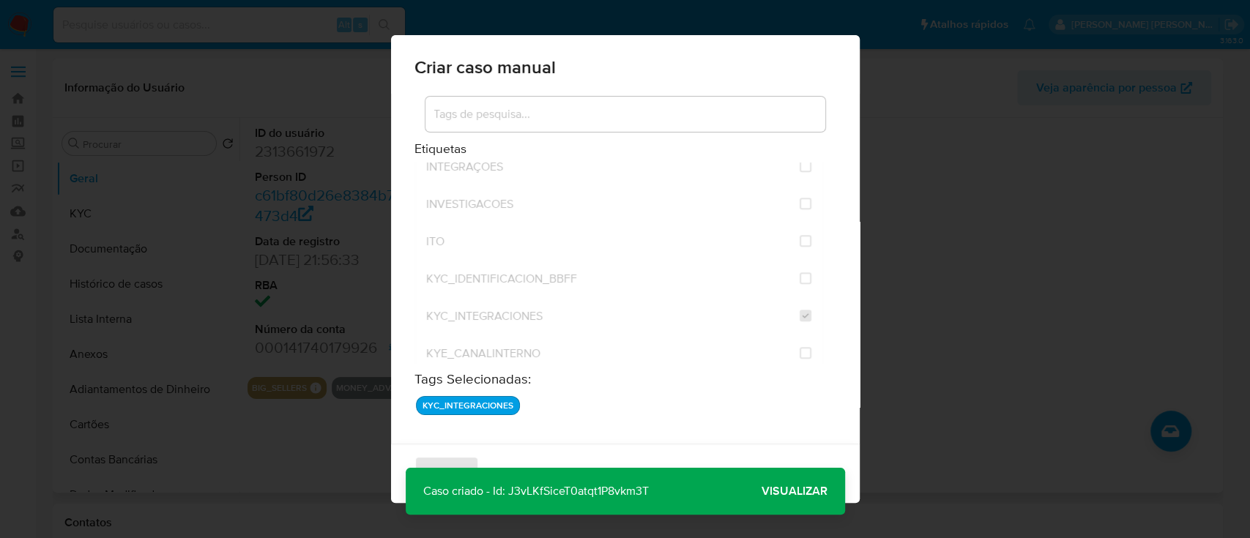
click at [814, 491] on span "Visualizar" at bounding box center [795, 491] width 66 height 0
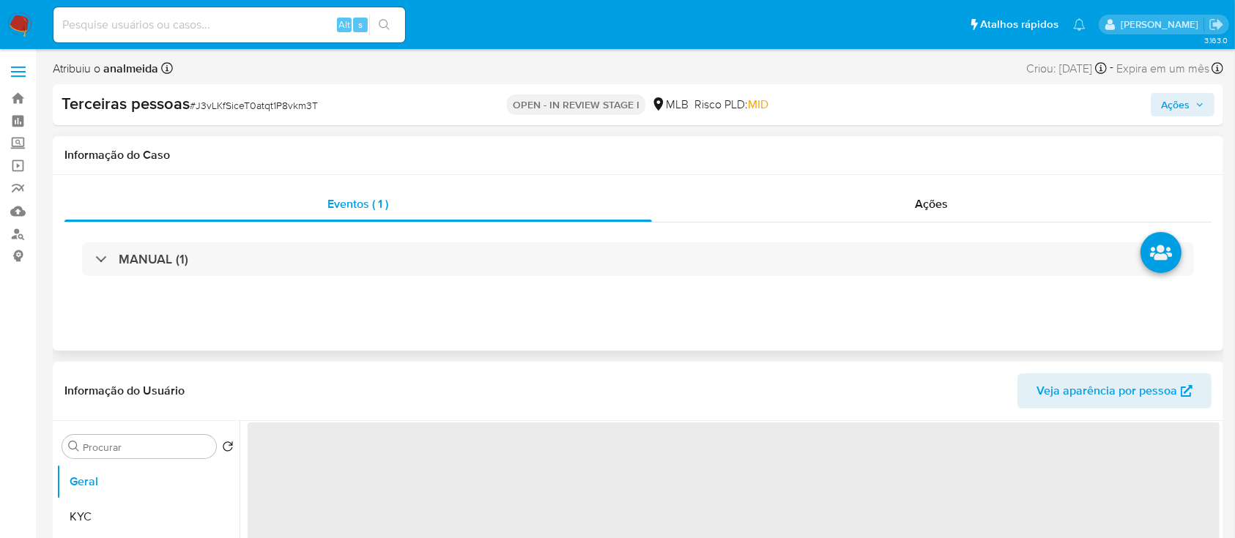
select select "10"
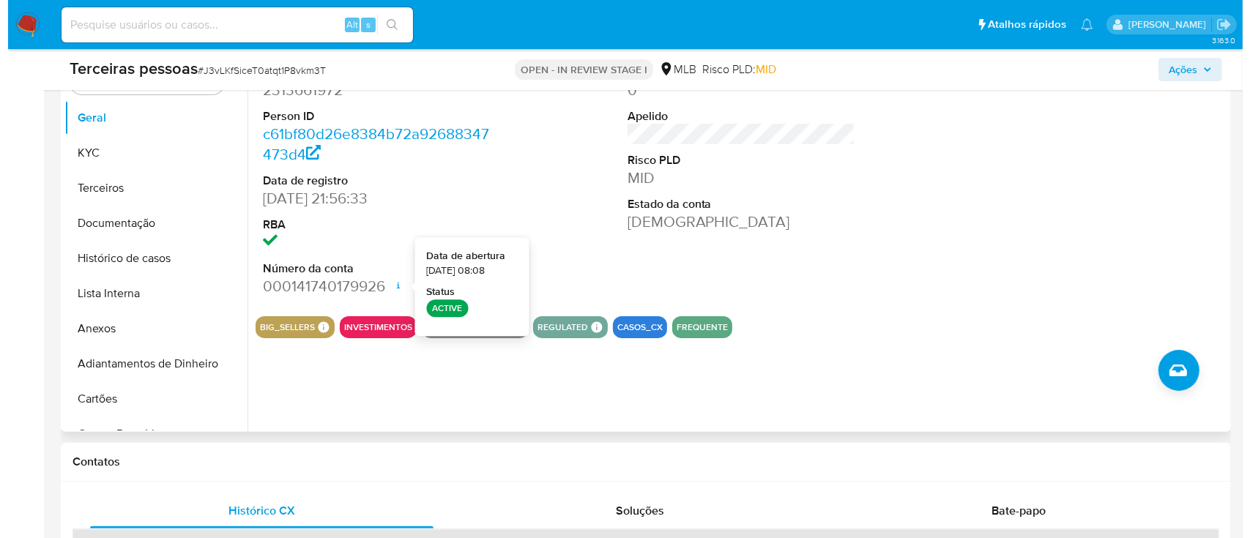
scroll to position [293, 0]
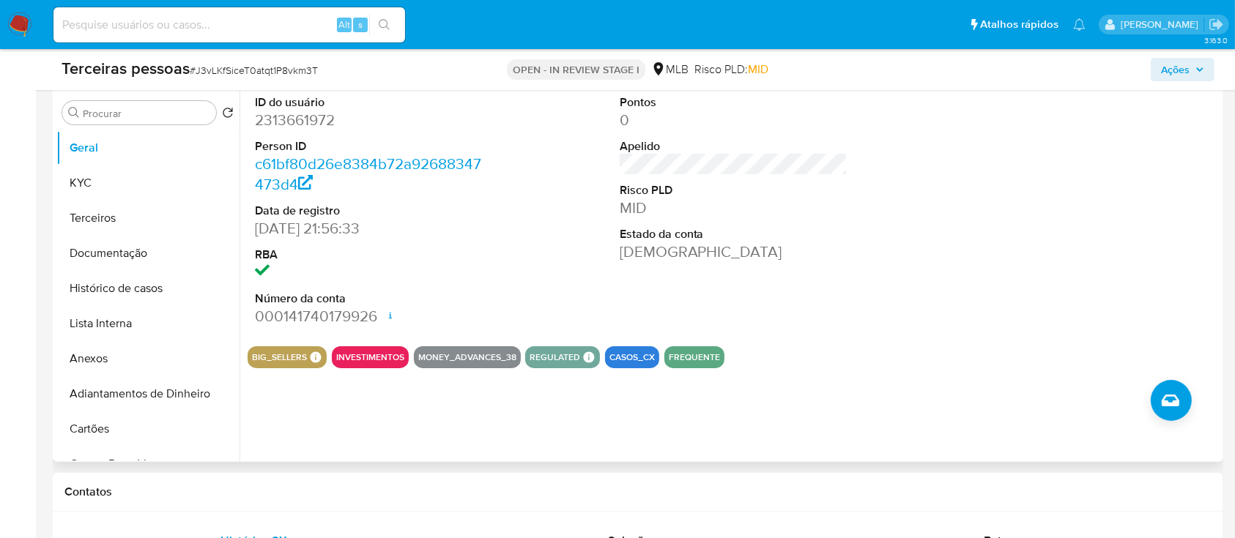
click at [1038, 246] on div at bounding box center [1097, 210] width 243 height 247
click at [117, 360] on button "Anexos" at bounding box center [141, 358] width 171 height 35
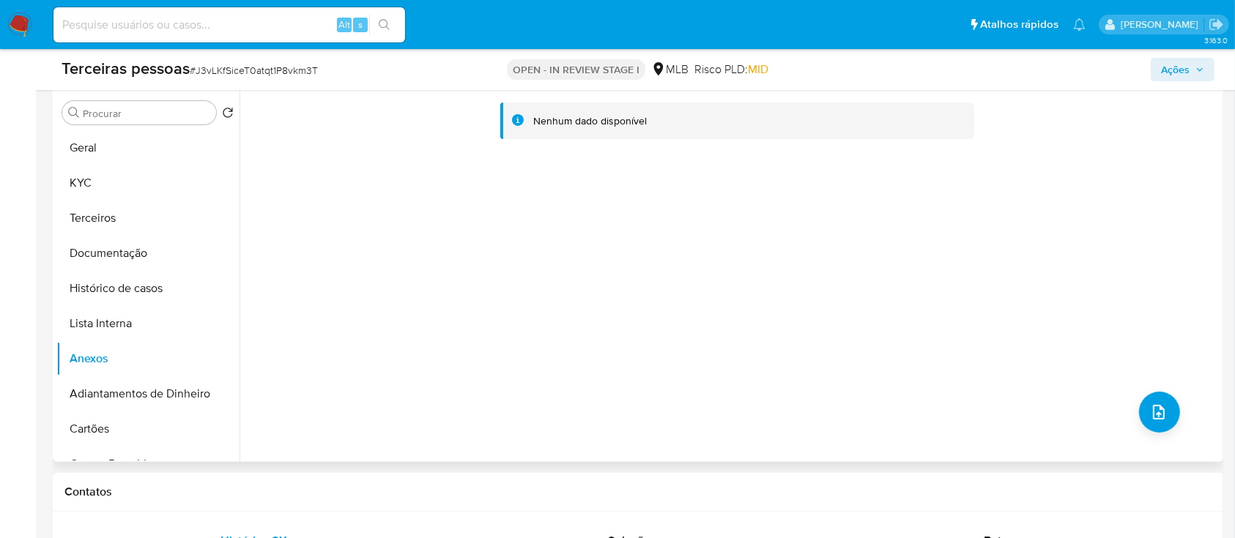
click at [1068, 234] on div "Nenhum dado disponível" at bounding box center [729, 274] width 980 height 375
click at [551, 275] on div "Nenhum dado disponível" at bounding box center [729, 274] width 980 height 375
click at [1158, 406] on icon "upload-file" at bounding box center [1159, 412] width 18 height 18
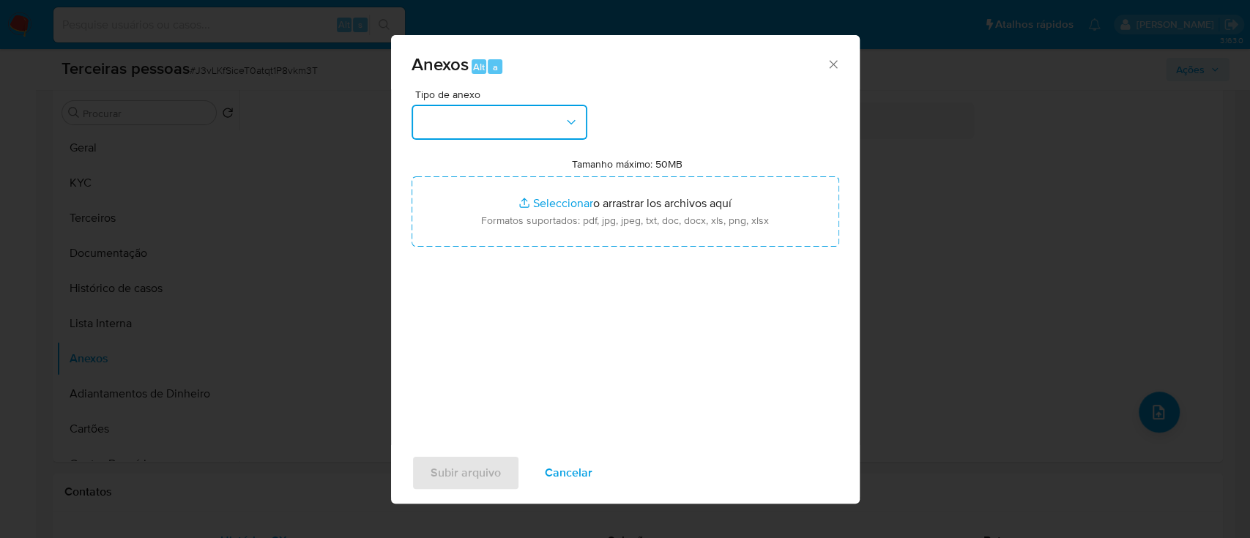
click at [539, 114] on button "button" at bounding box center [500, 122] width 176 height 35
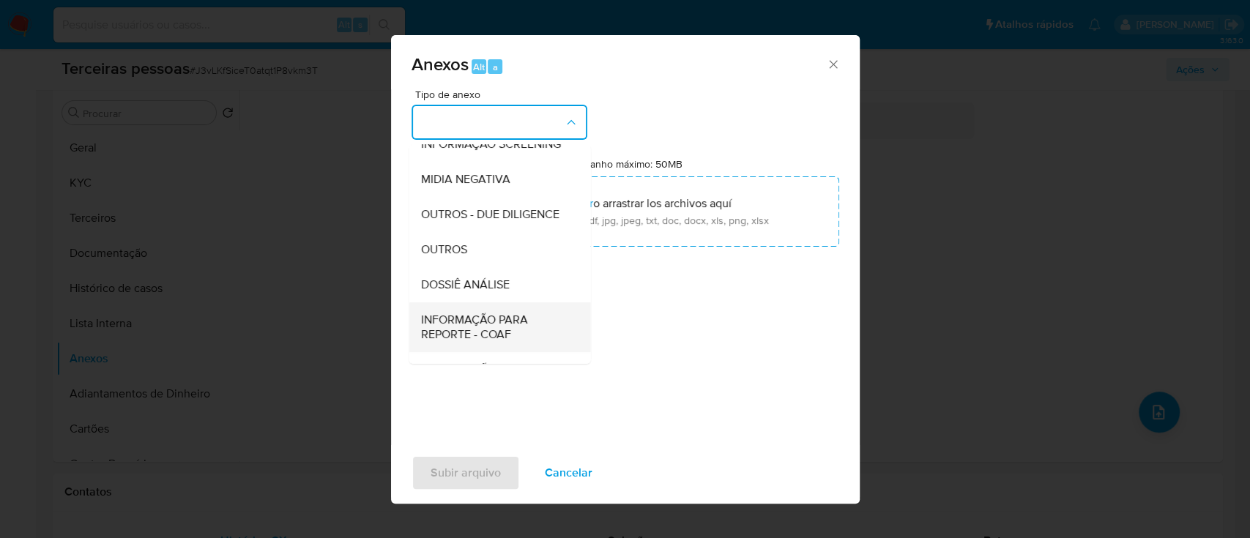
scroll to position [127, 0]
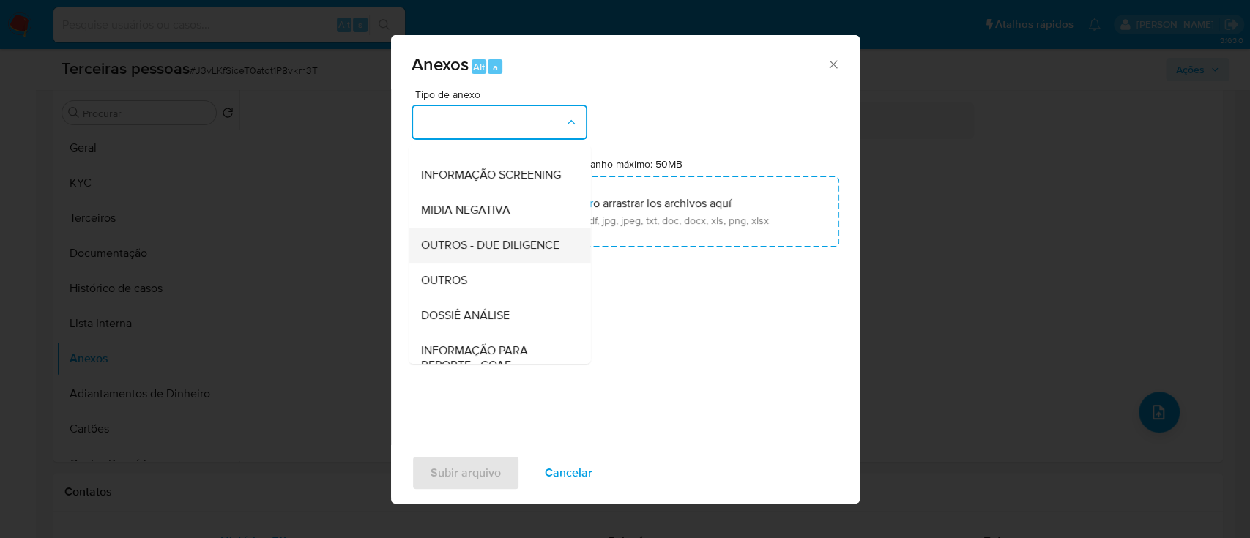
click at [494, 253] on span "OUTROS - DUE DILIGENCE" at bounding box center [489, 245] width 138 height 15
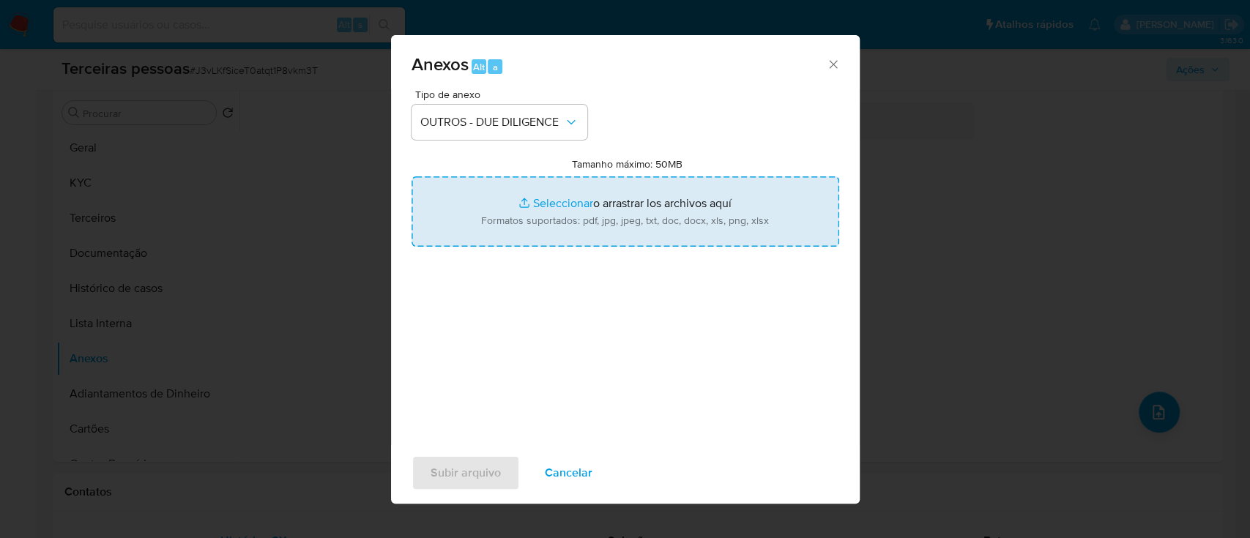
click at [581, 237] on input "Tamanho máximo: 50MB Seleccionar archivos" at bounding box center [626, 211] width 428 height 70
click at [527, 220] on input "Tamanho máximo: 50MB Seleccionar archivos" at bounding box center [626, 211] width 428 height 70
type input "C:\fakepath\Matriz de Risco - MAXIMUS PRODUCOES ARTISTICAS LTDA.pdf"
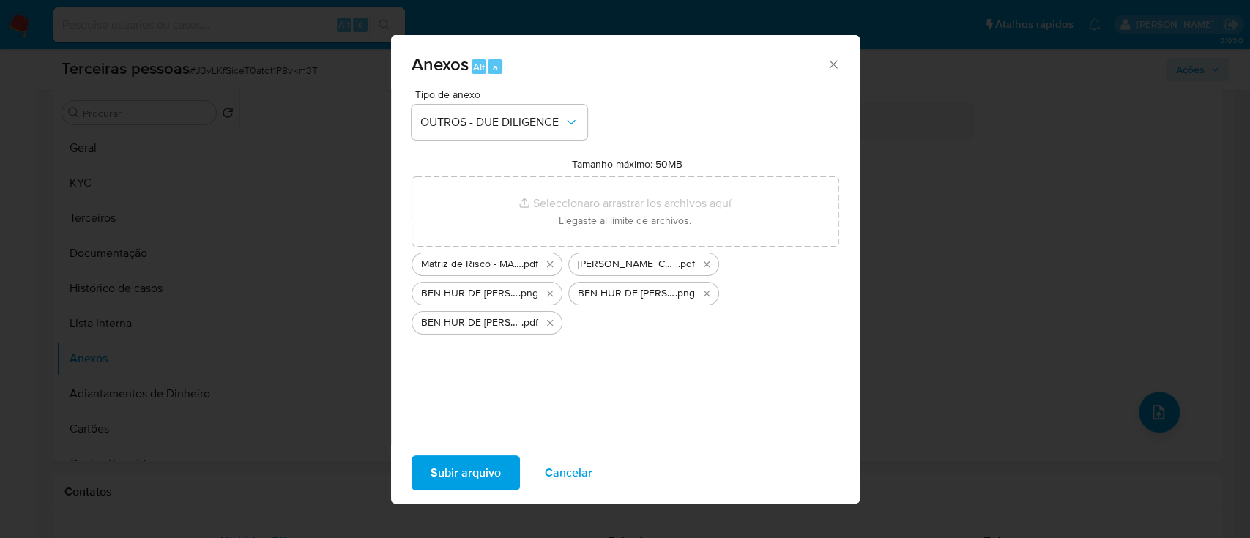
click at [485, 477] on span "Subir arquivo" at bounding box center [466, 473] width 70 height 32
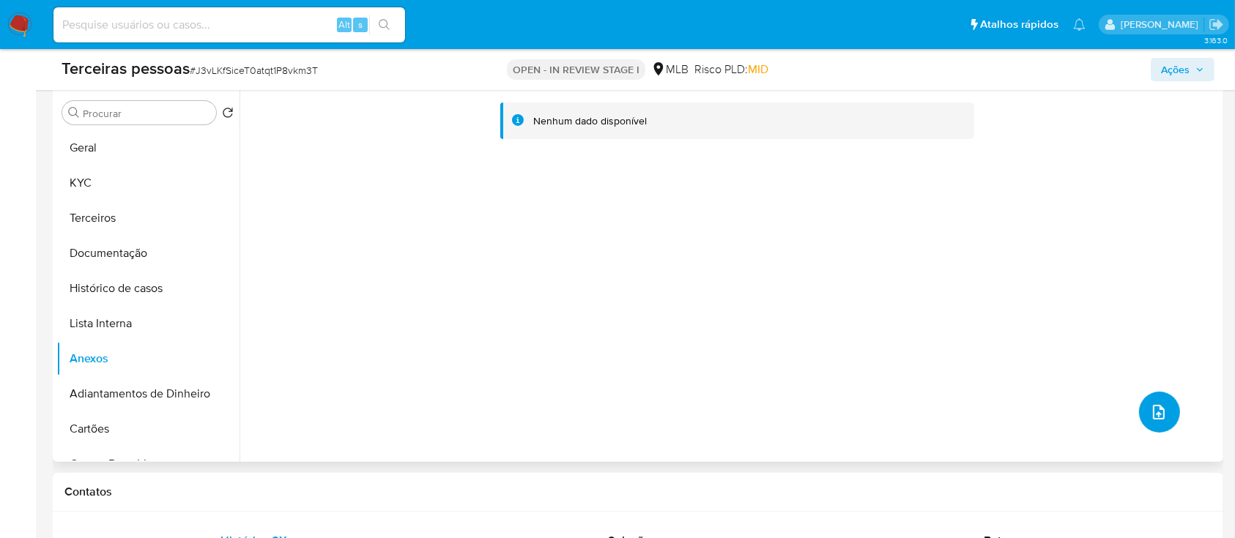
click at [1146, 421] on button "upload-file" at bounding box center [1159, 412] width 41 height 41
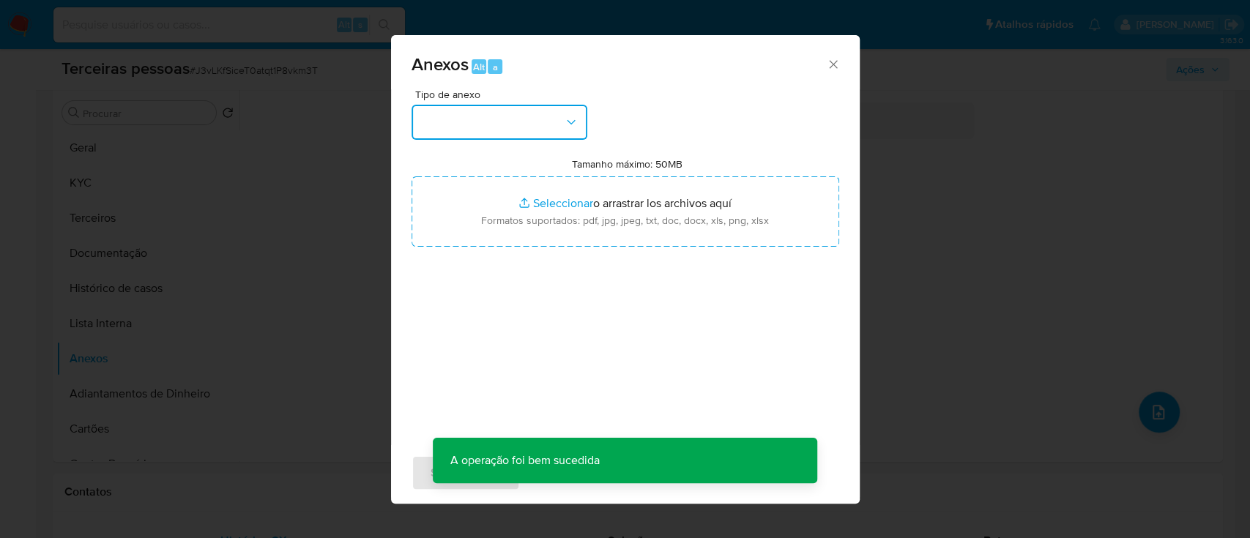
click at [494, 123] on button "button" at bounding box center [500, 122] width 176 height 35
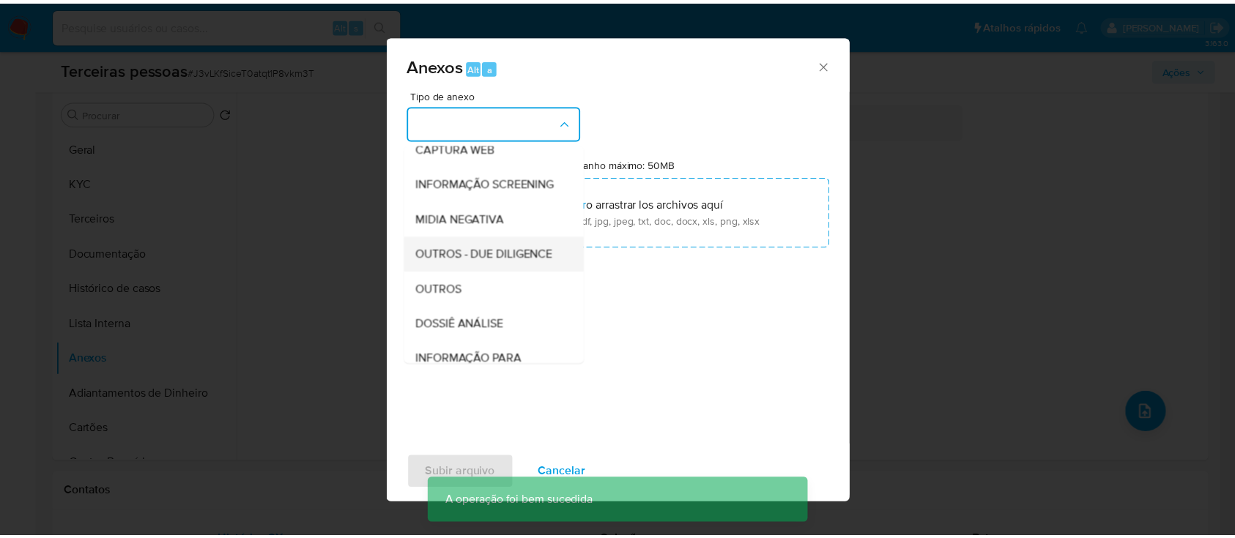
scroll to position [225, 0]
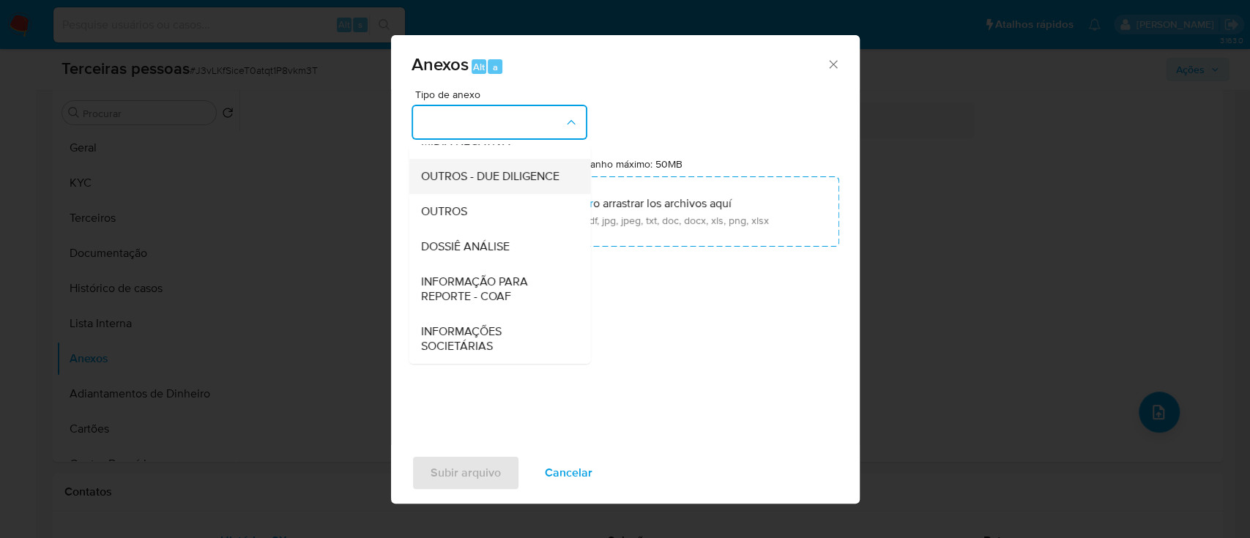
click at [478, 170] on span "OUTROS - DUE DILIGENCE" at bounding box center [489, 176] width 138 height 15
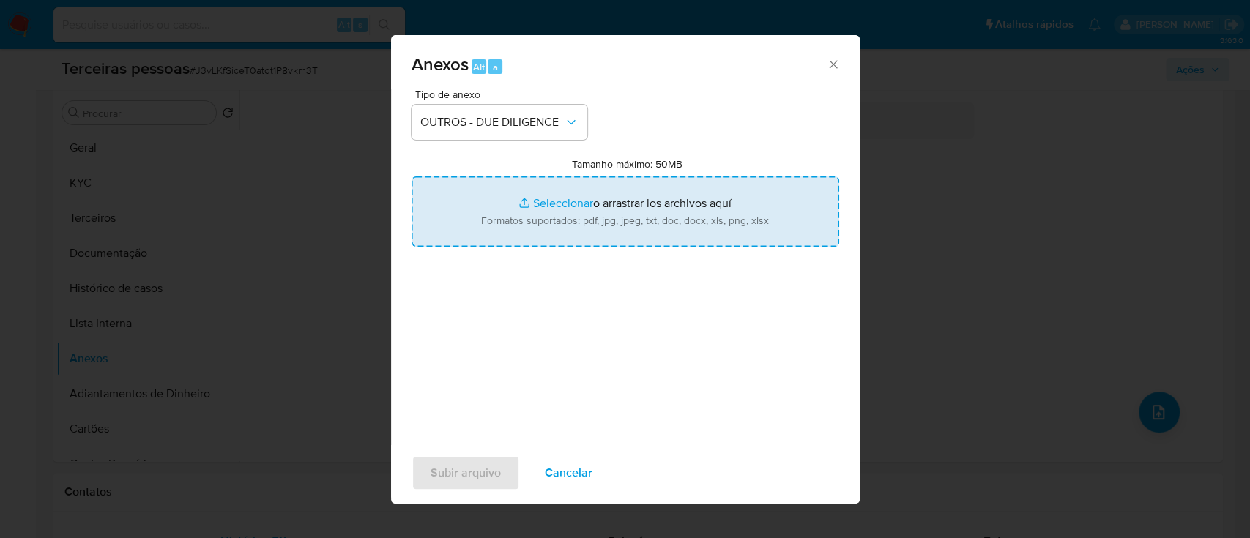
click at [636, 218] on input "Tamanho máximo: 50MB Seleccionar archivos" at bounding box center [626, 211] width 428 height 70
type input "C:\fakepath\MAXIMUS PRODUCOES ARTISTICAS LTDA google.png"
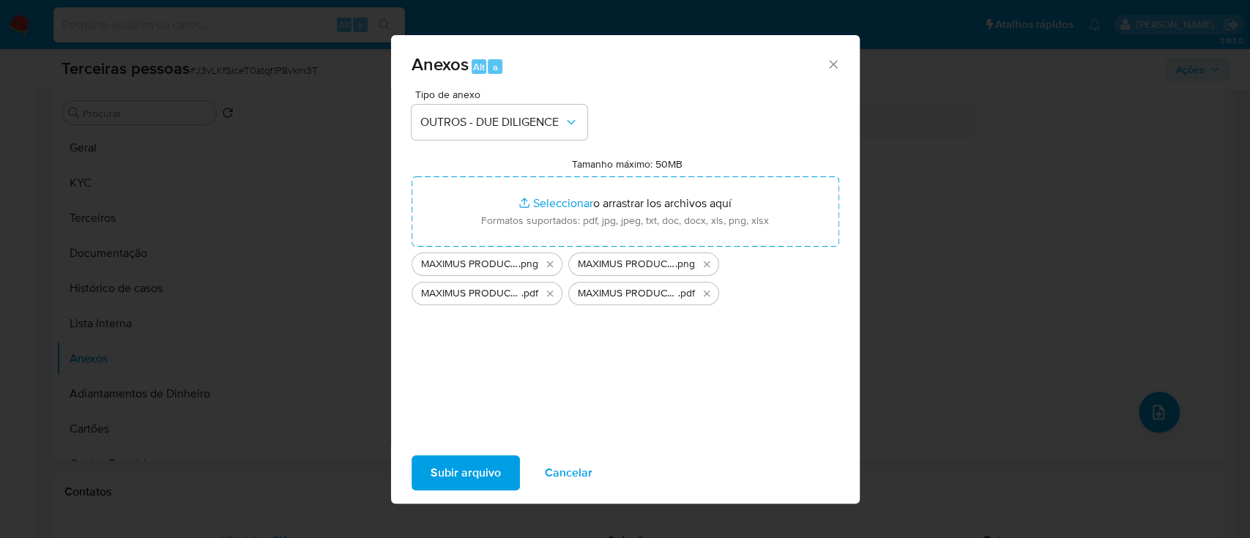
click at [460, 466] on span "Subir arquivo" at bounding box center [466, 473] width 70 height 32
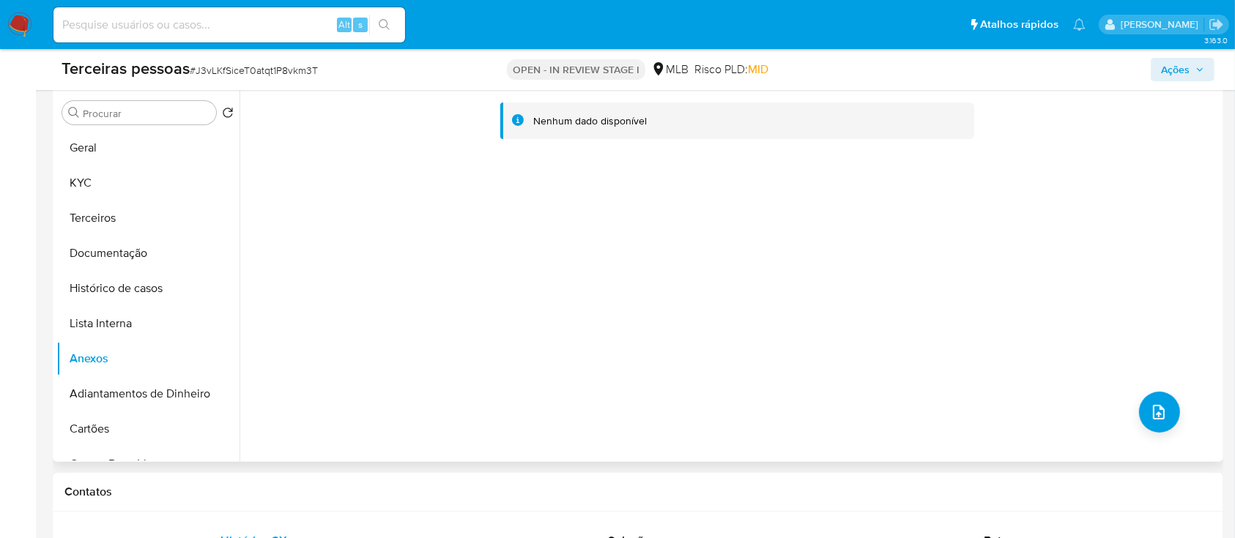
click at [604, 212] on div "Nenhum dado disponível" at bounding box center [729, 274] width 980 height 375
click at [798, 278] on div "Nenhum dado disponível" at bounding box center [729, 274] width 980 height 375
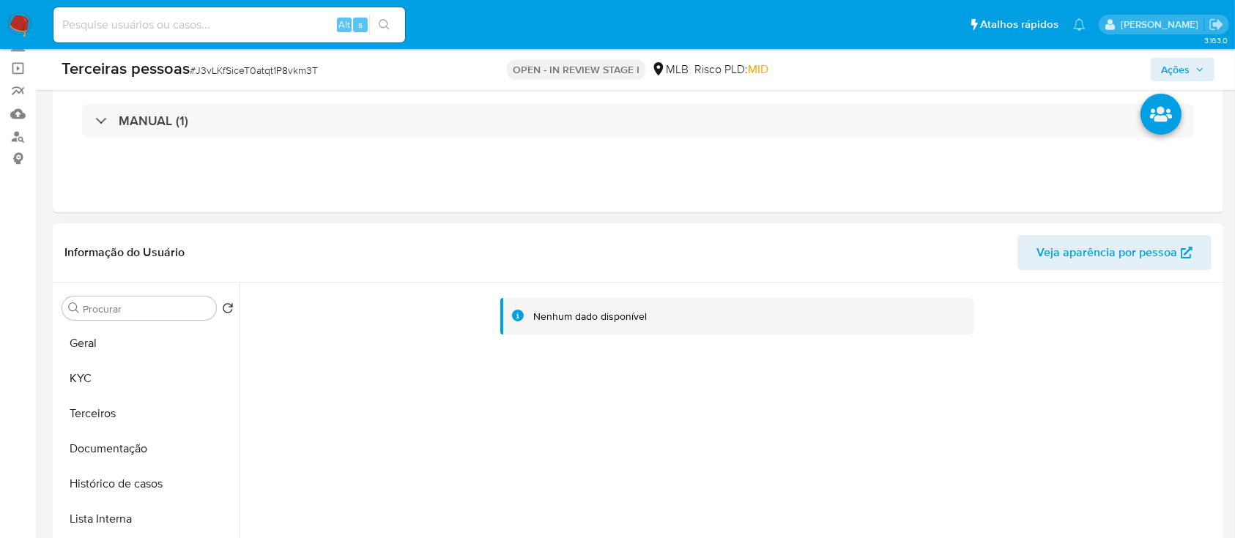
scroll to position [293, 0]
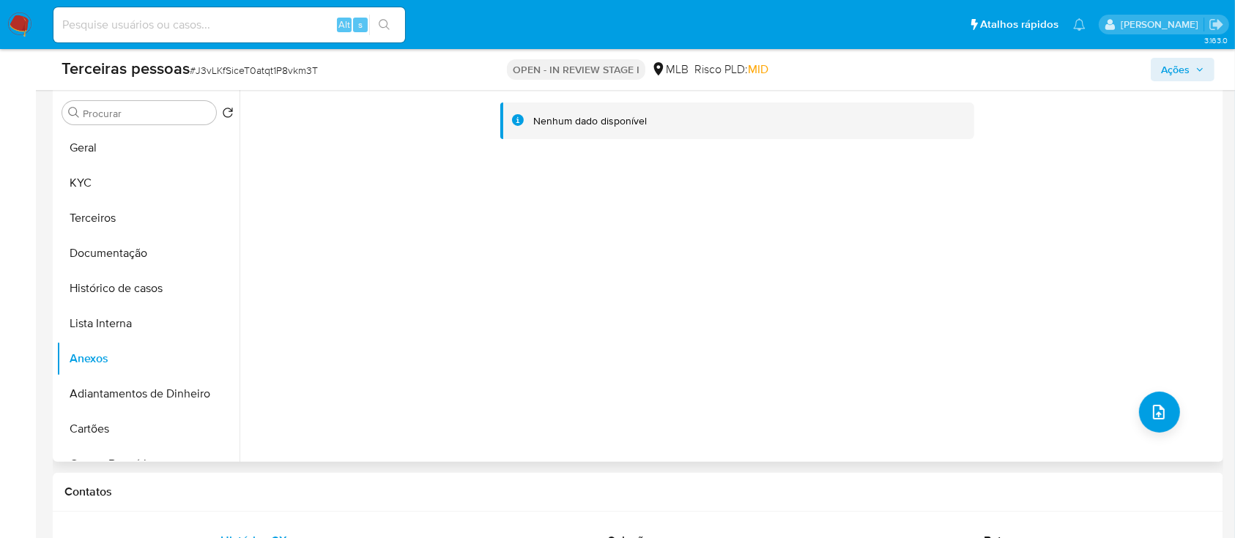
click at [976, 236] on div "Nenhum dado disponível" at bounding box center [729, 274] width 980 height 375
click at [146, 223] on button "Terceiros" at bounding box center [141, 218] width 171 height 35
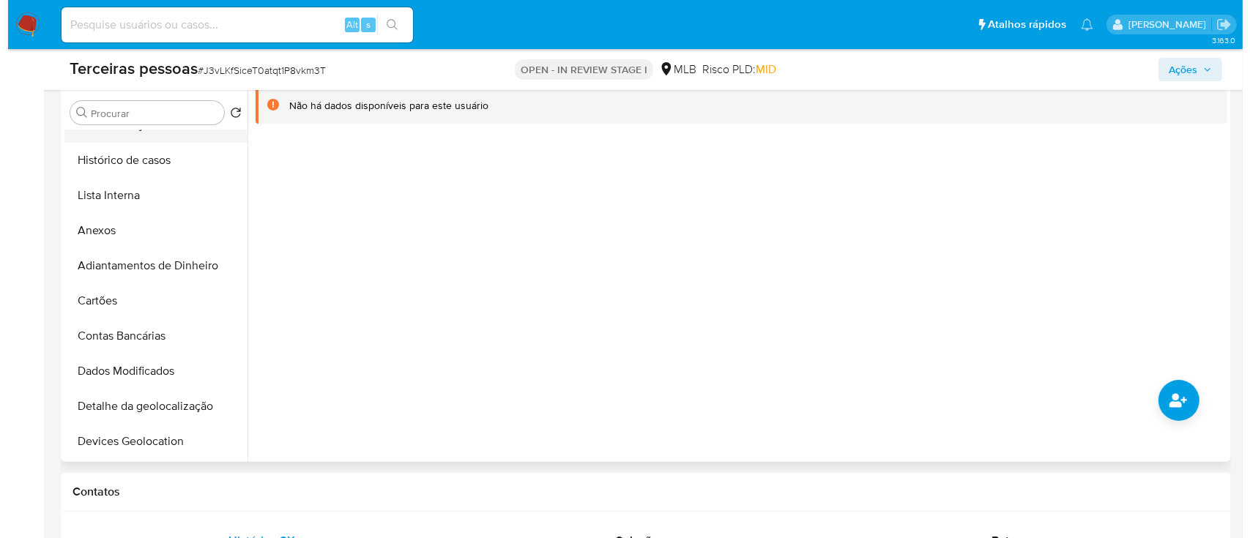
scroll to position [97, 0]
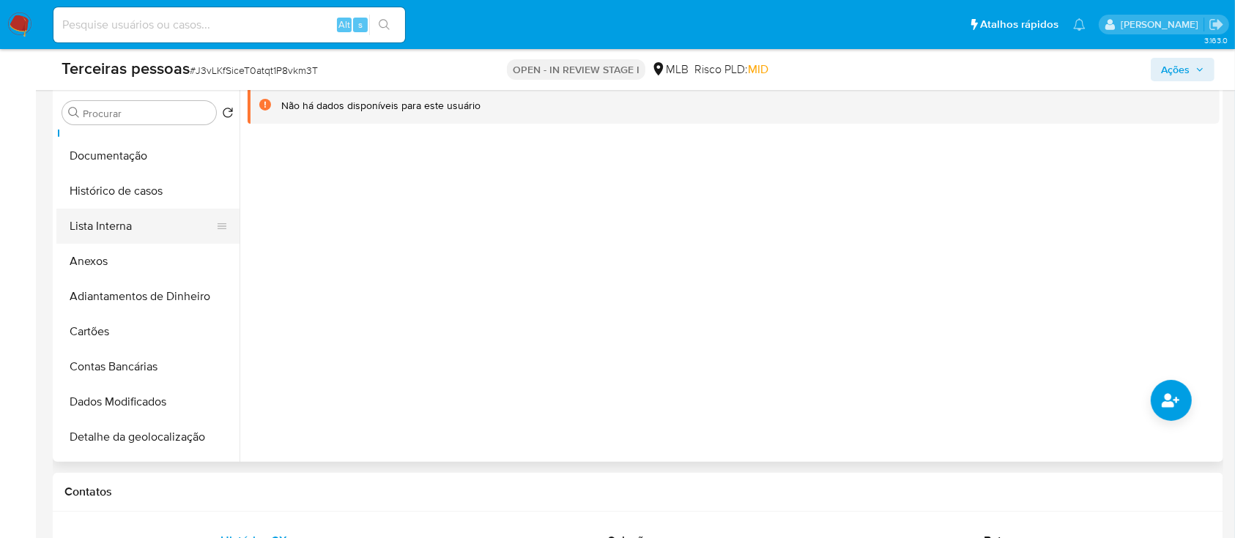
click at [146, 220] on button "Lista Interna" at bounding box center [141, 226] width 171 height 35
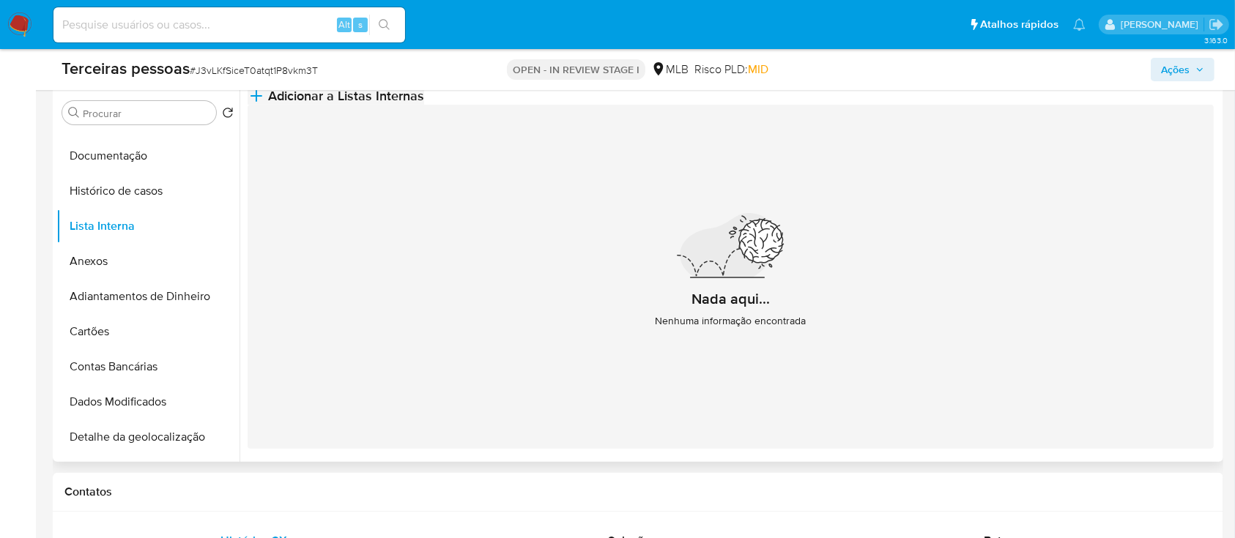
click at [424, 105] on button "Adicionar a Listas Internas" at bounding box center [335, 96] width 176 height 18
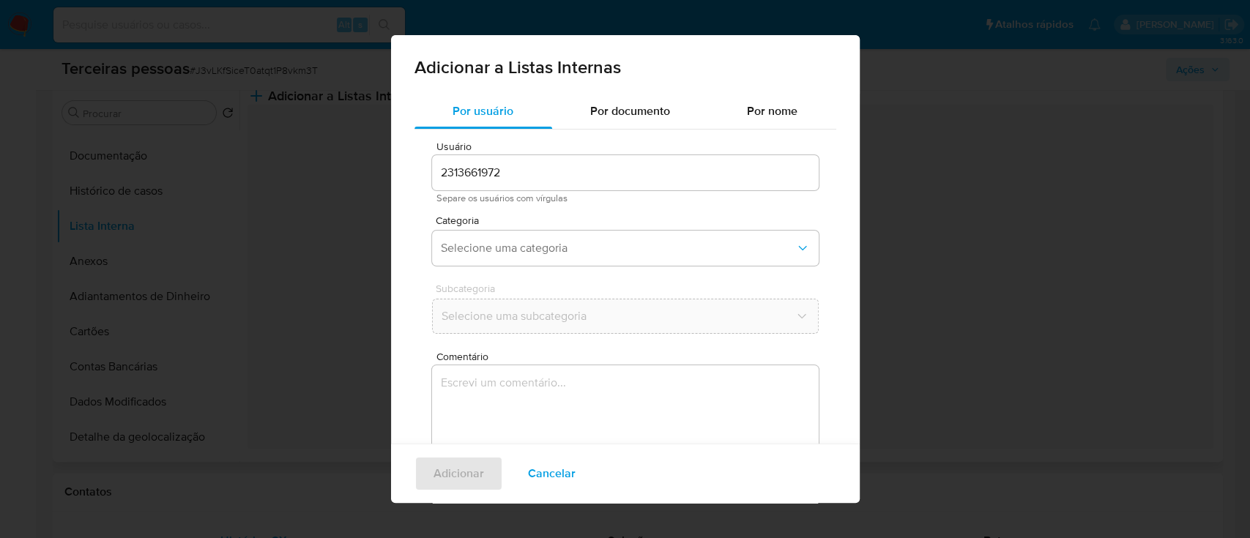
click at [571, 227] on div "Categoria Selecione uma categoria" at bounding box center [625, 243] width 387 height 56
click at [567, 243] on span "Selecione uma categoria" at bounding box center [618, 248] width 354 height 15
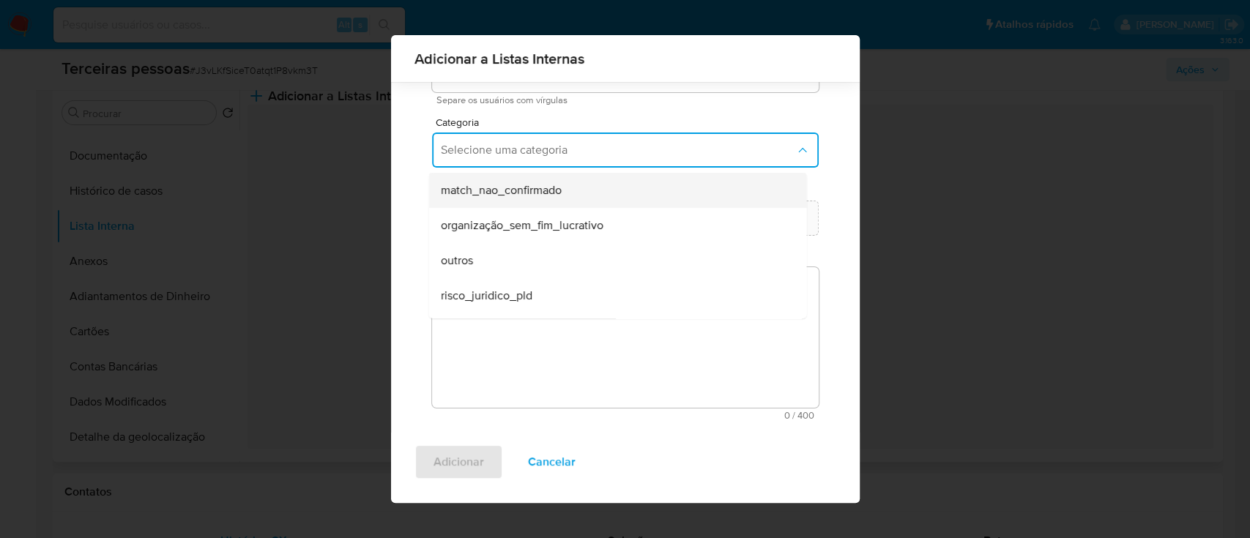
scroll to position [346, 0]
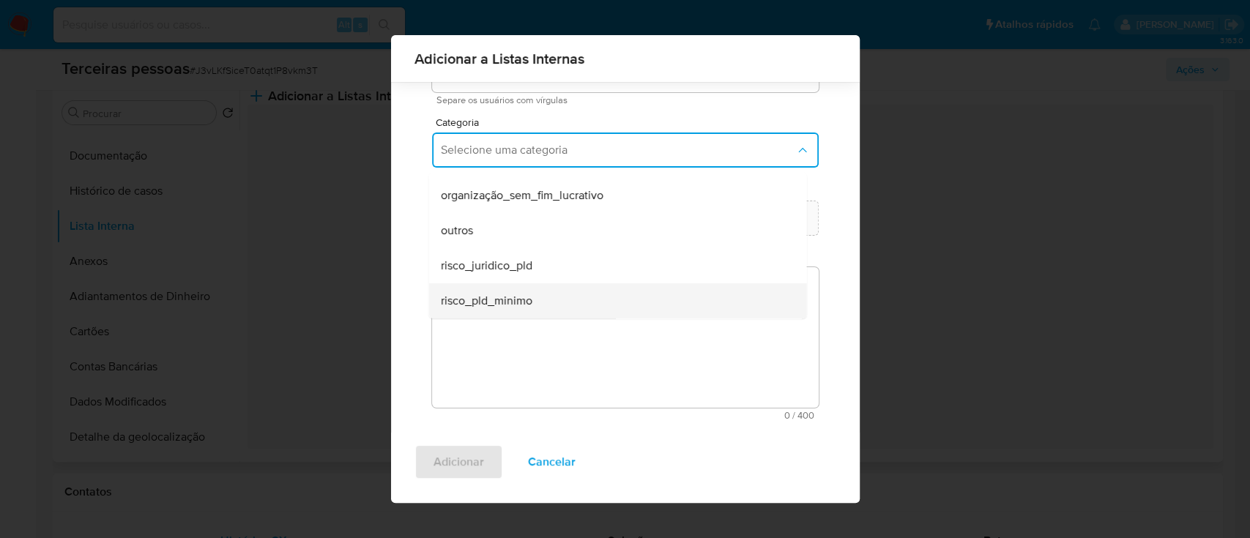
click at [517, 297] on span "risco_pld_minimo" at bounding box center [486, 301] width 92 height 15
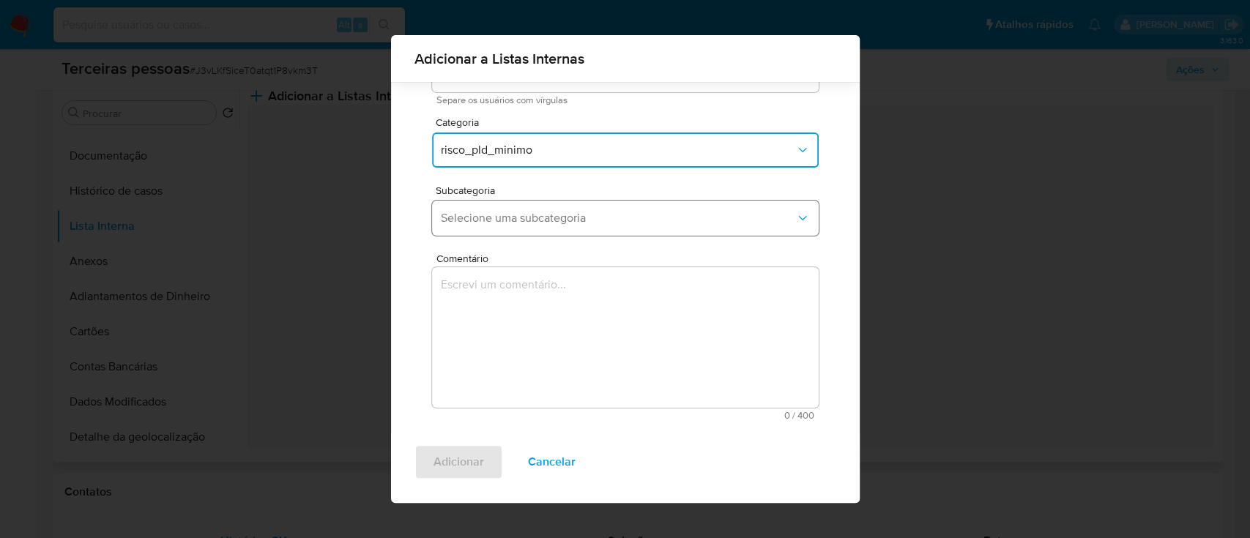
click at [530, 220] on span "Selecione uma subcategoria" at bounding box center [618, 218] width 354 height 15
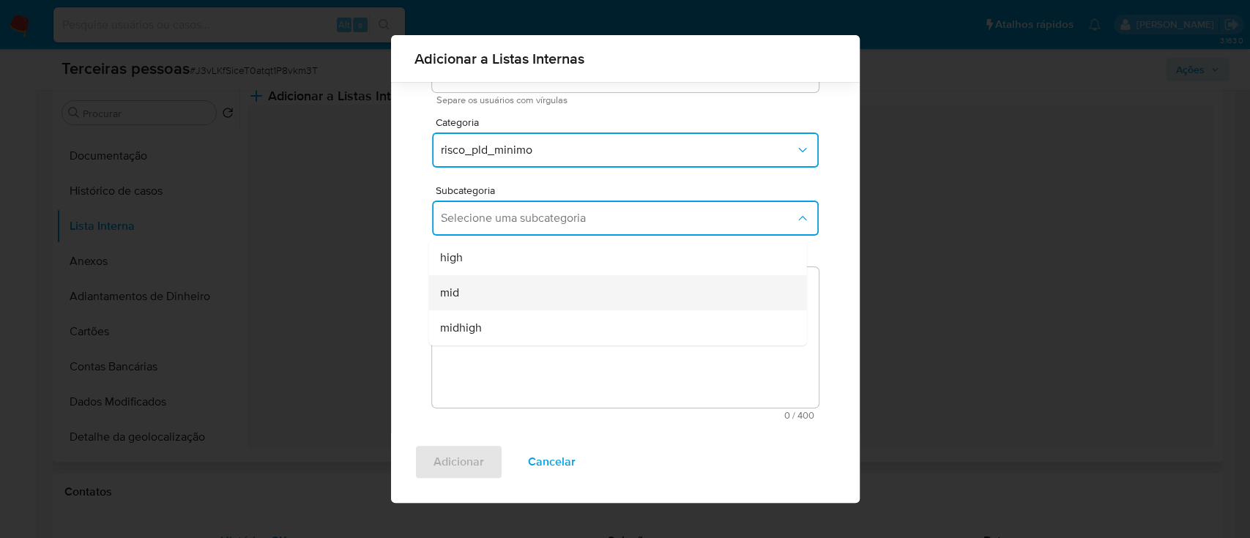
click at [507, 286] on div "mid" at bounding box center [613, 292] width 346 height 35
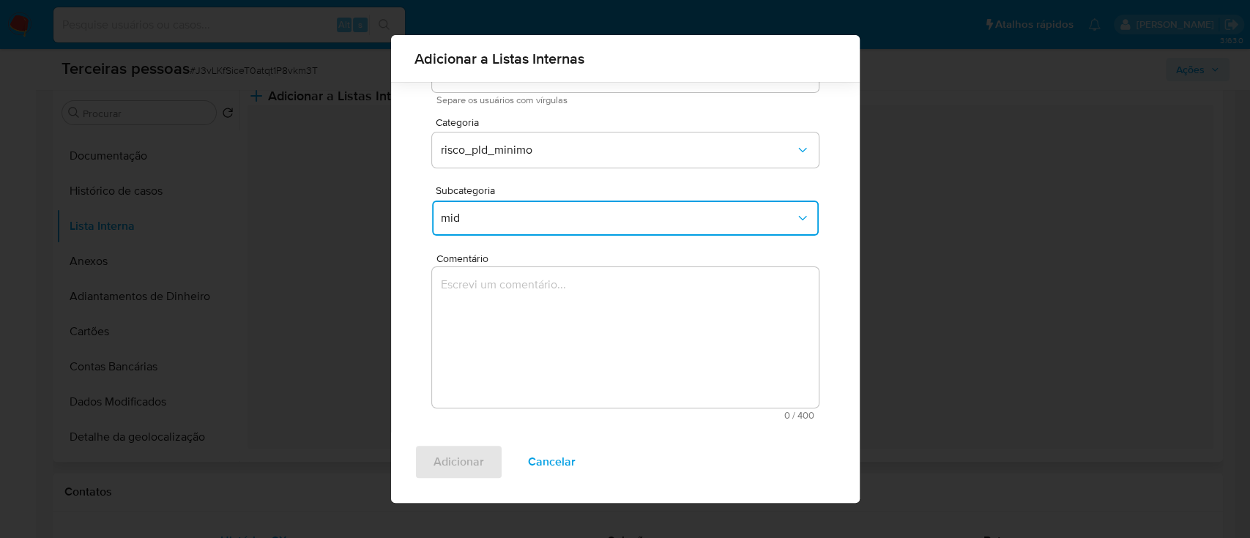
click at [533, 321] on textarea "Comentário" at bounding box center [625, 337] width 387 height 141
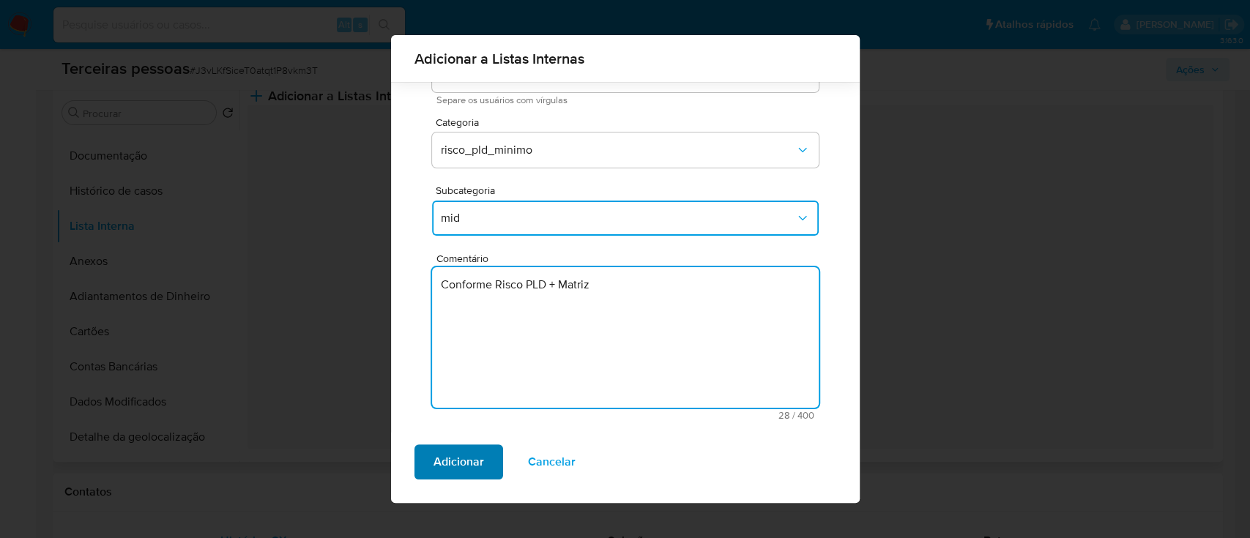
type textarea "Conforme Risco PLD + Matriz"
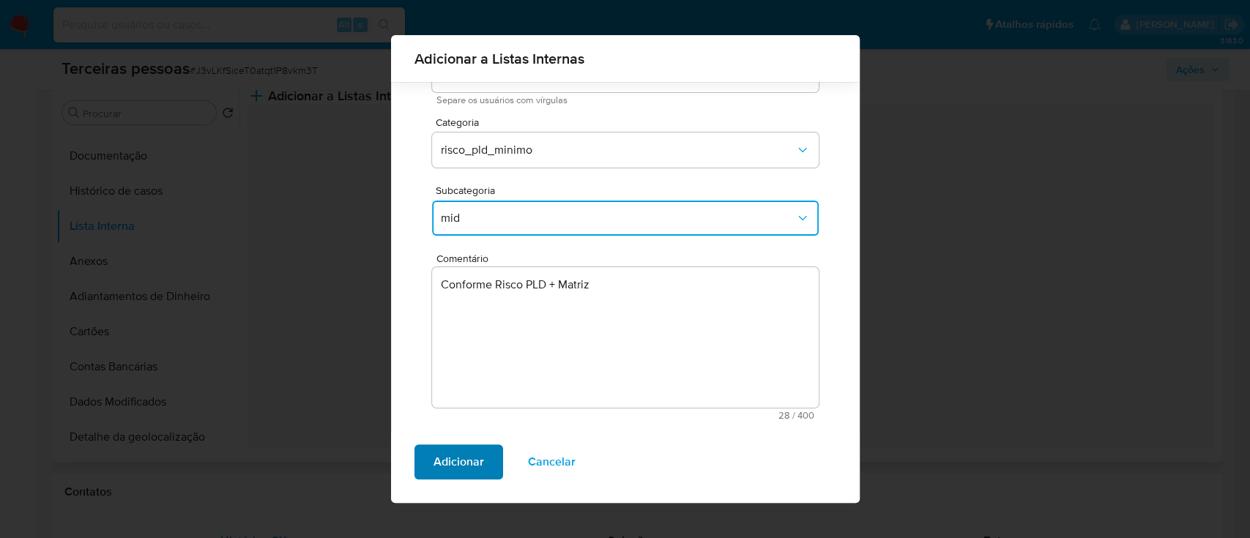
click at [441, 466] on span "Adicionar" at bounding box center [458, 462] width 51 height 32
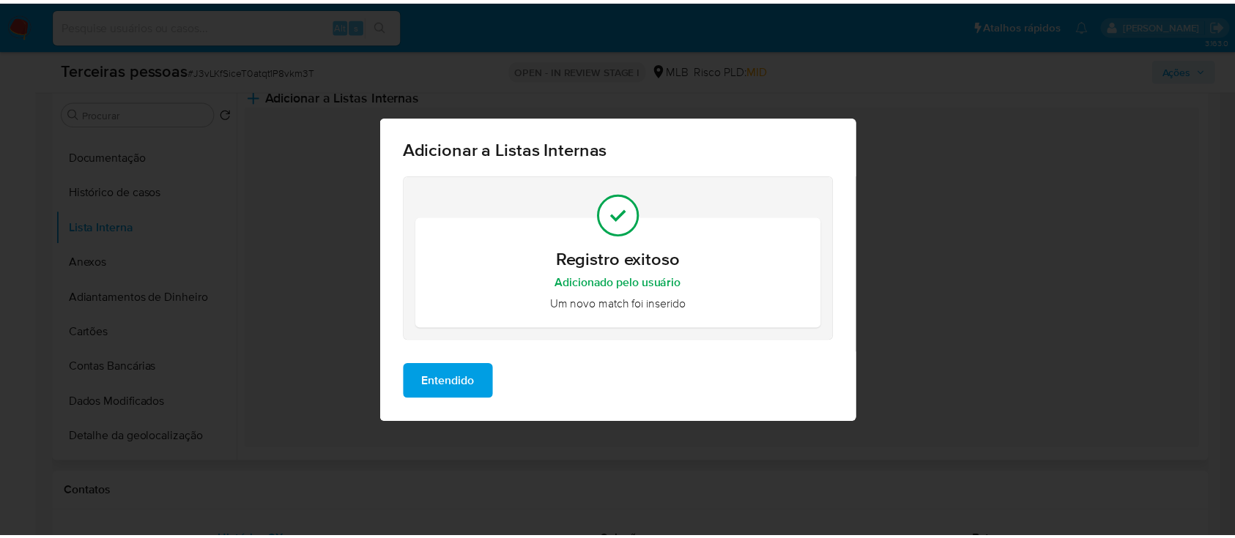
scroll to position [0, 0]
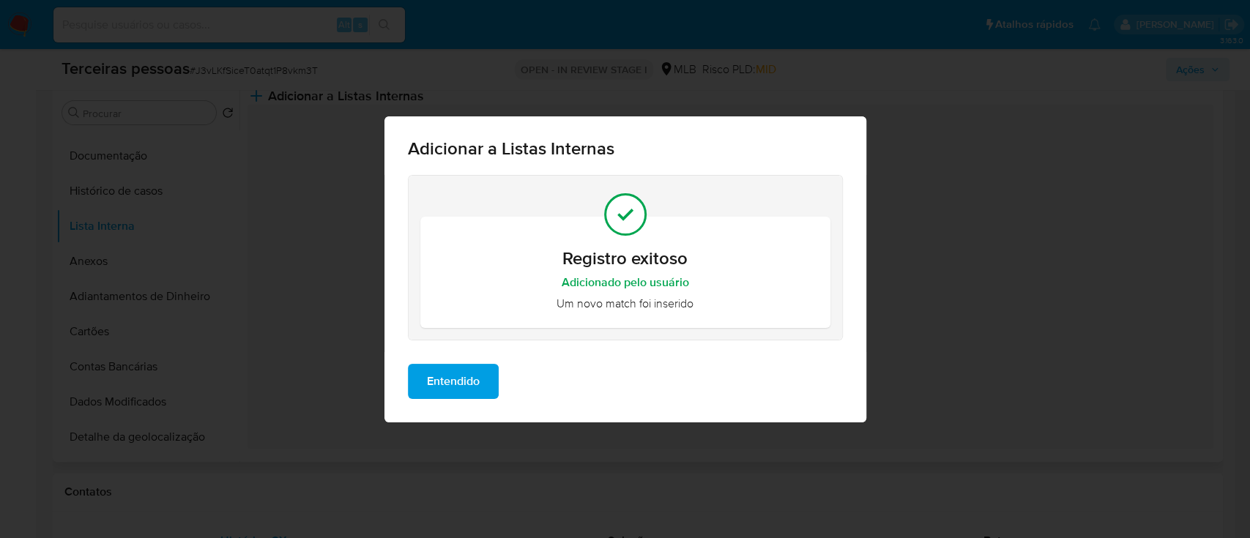
click at [469, 368] on span "Entendido" at bounding box center [453, 381] width 53 height 32
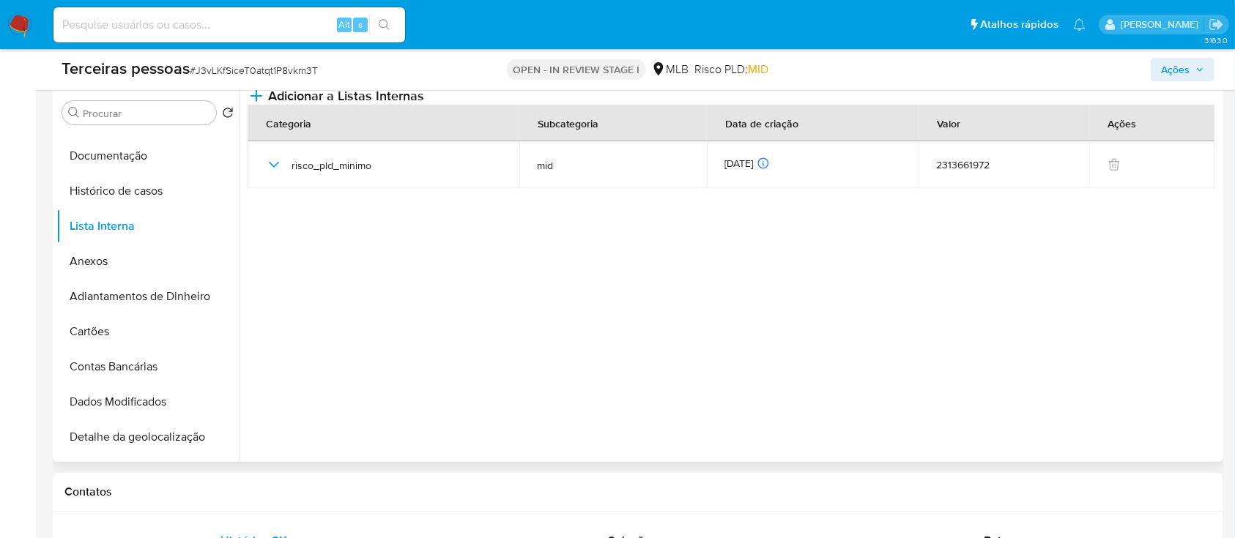
click at [1177, 67] on span "Ações" at bounding box center [1175, 69] width 29 height 23
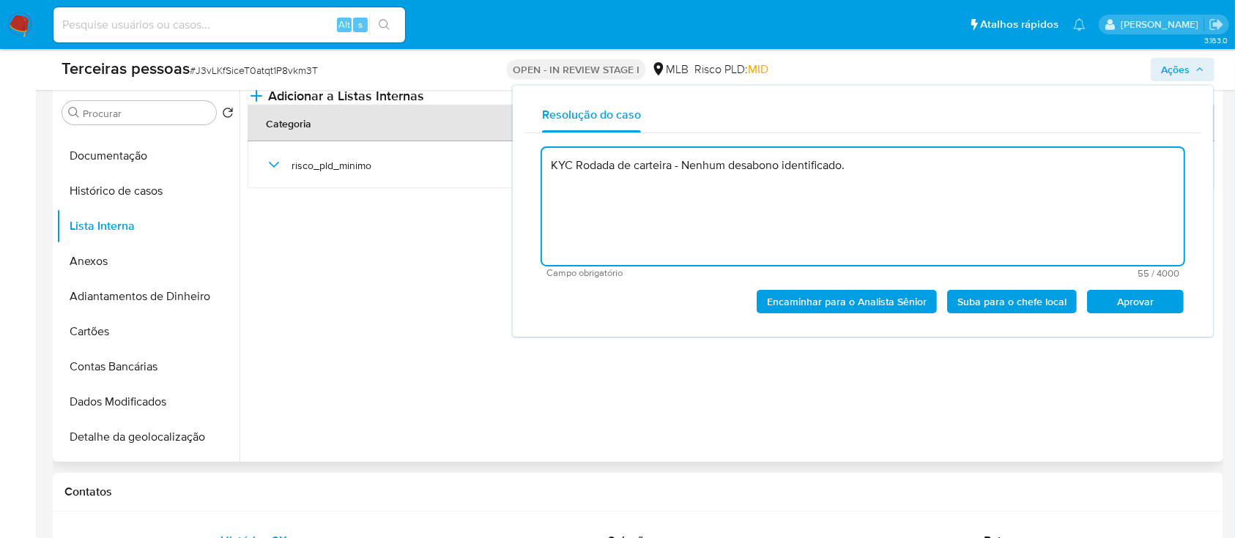
click at [1149, 319] on div "KYC Rodada de carteira - Nenhum desabono identificado. Campo obrigatório 55 / 4…" at bounding box center [862, 229] width 677 height 192
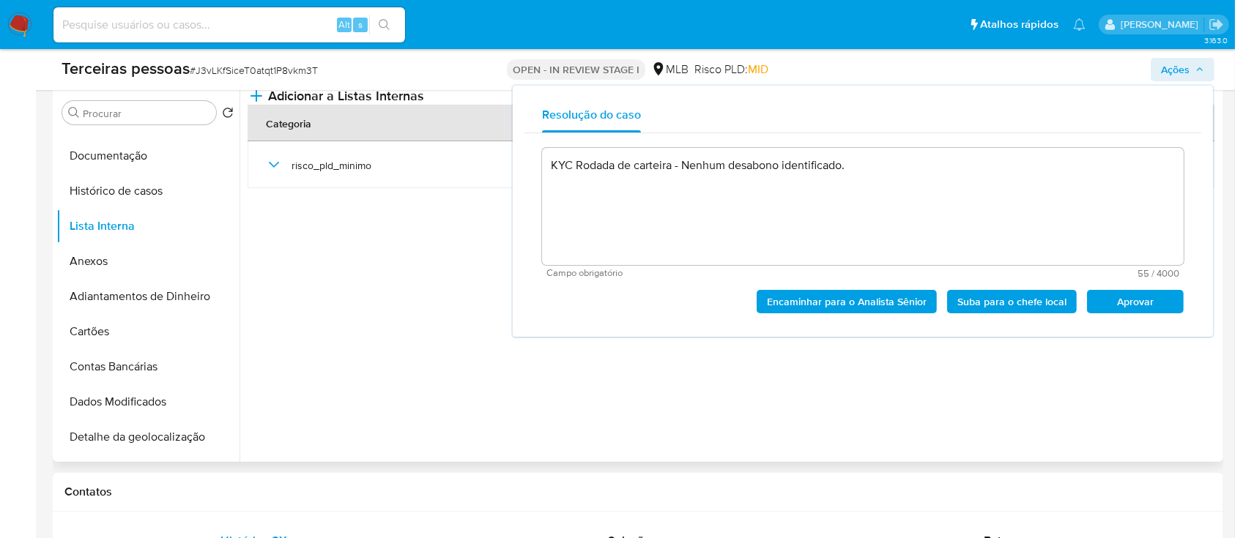
click at [1144, 306] on span "Aprovar" at bounding box center [1135, 301] width 76 height 21
type textarea "KYC Rodada de carteira - Nenhum desabono identificado."
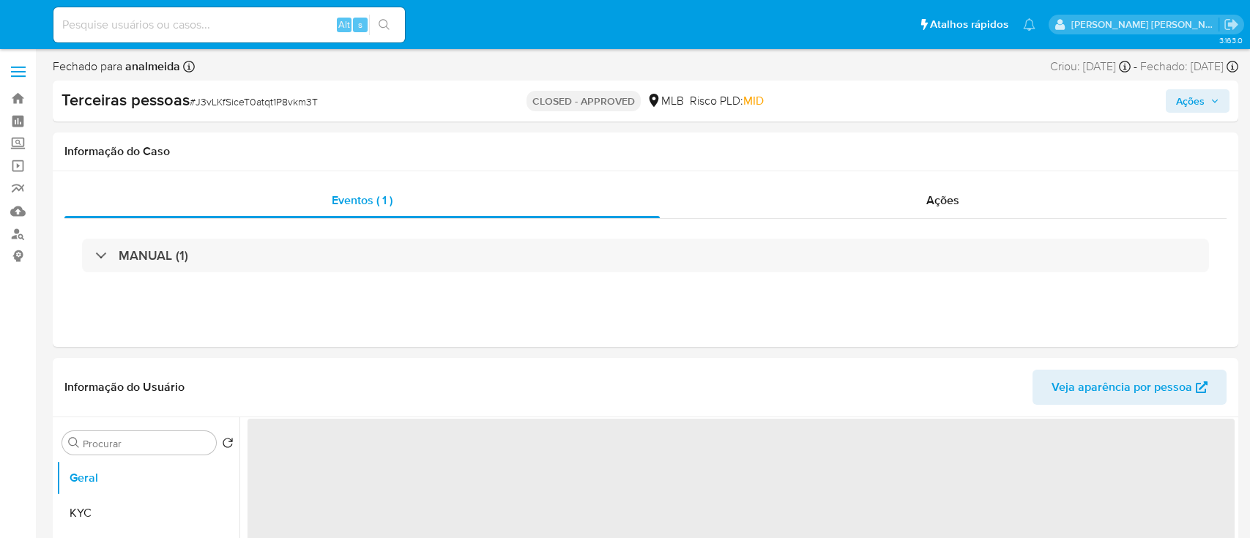
select select "10"
